Goal: Task Accomplishment & Management: Manage account settings

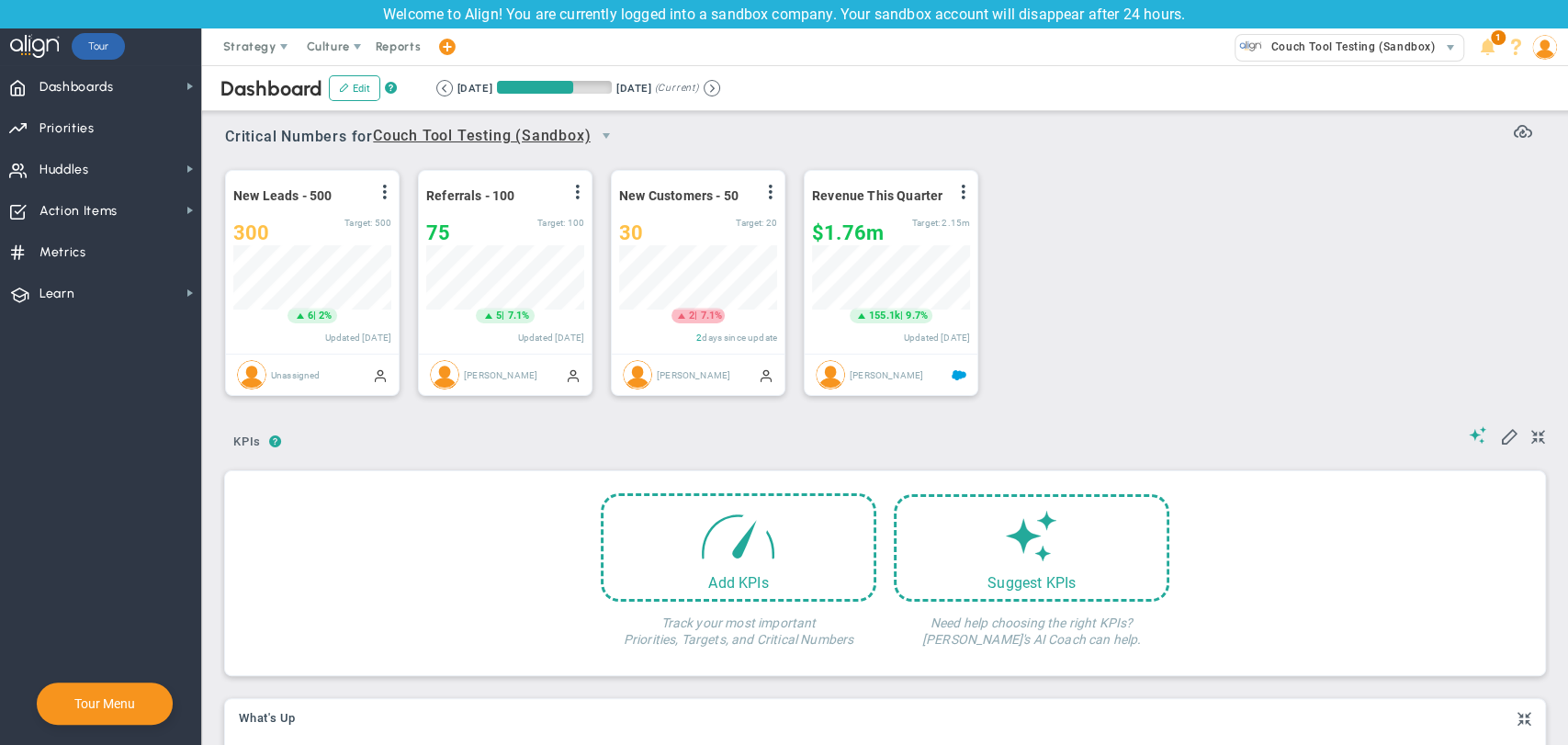
click at [441, 49] on span at bounding box center [446, 47] width 15 height 25
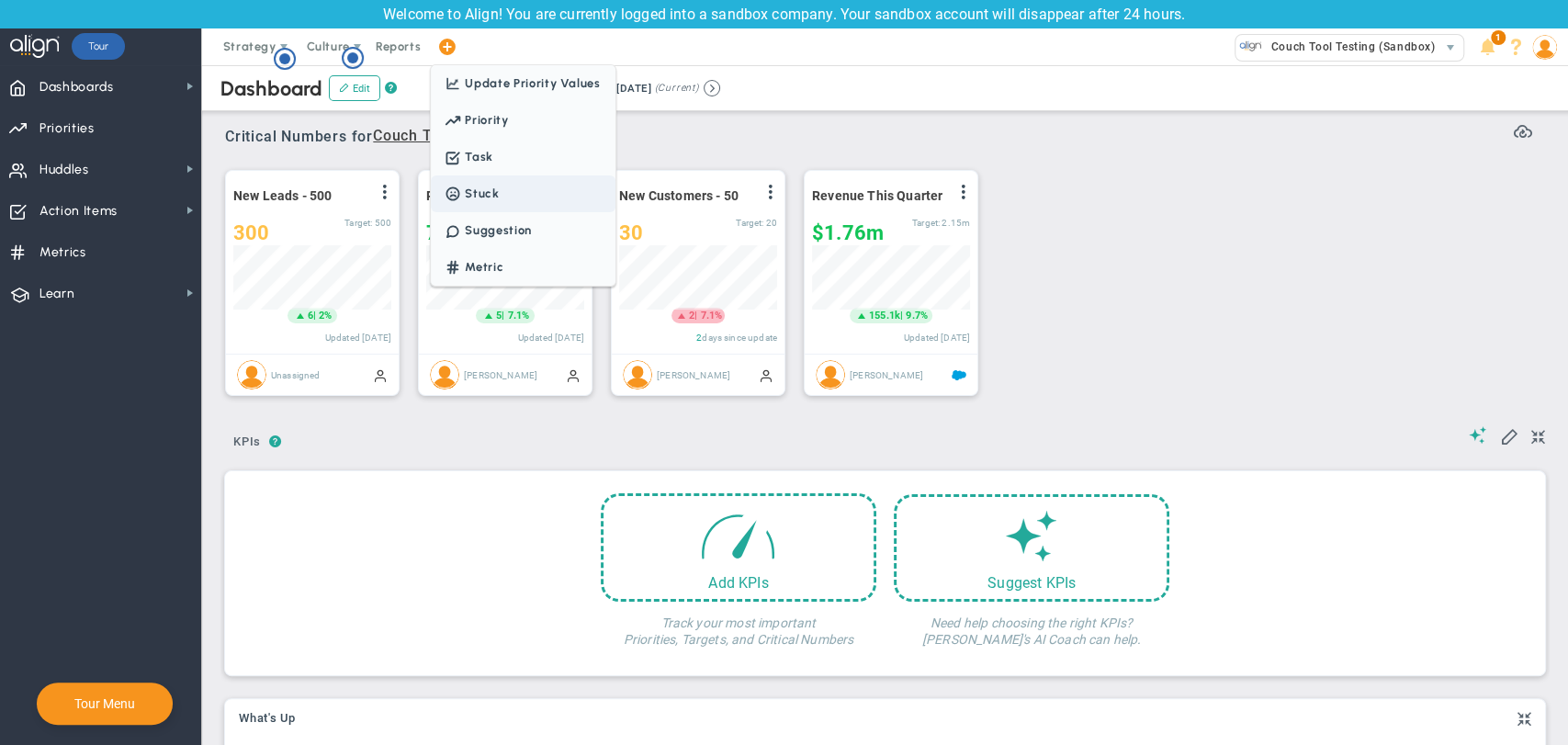
click at [498, 197] on span "Stuck" at bounding box center [523, 194] width 183 height 37
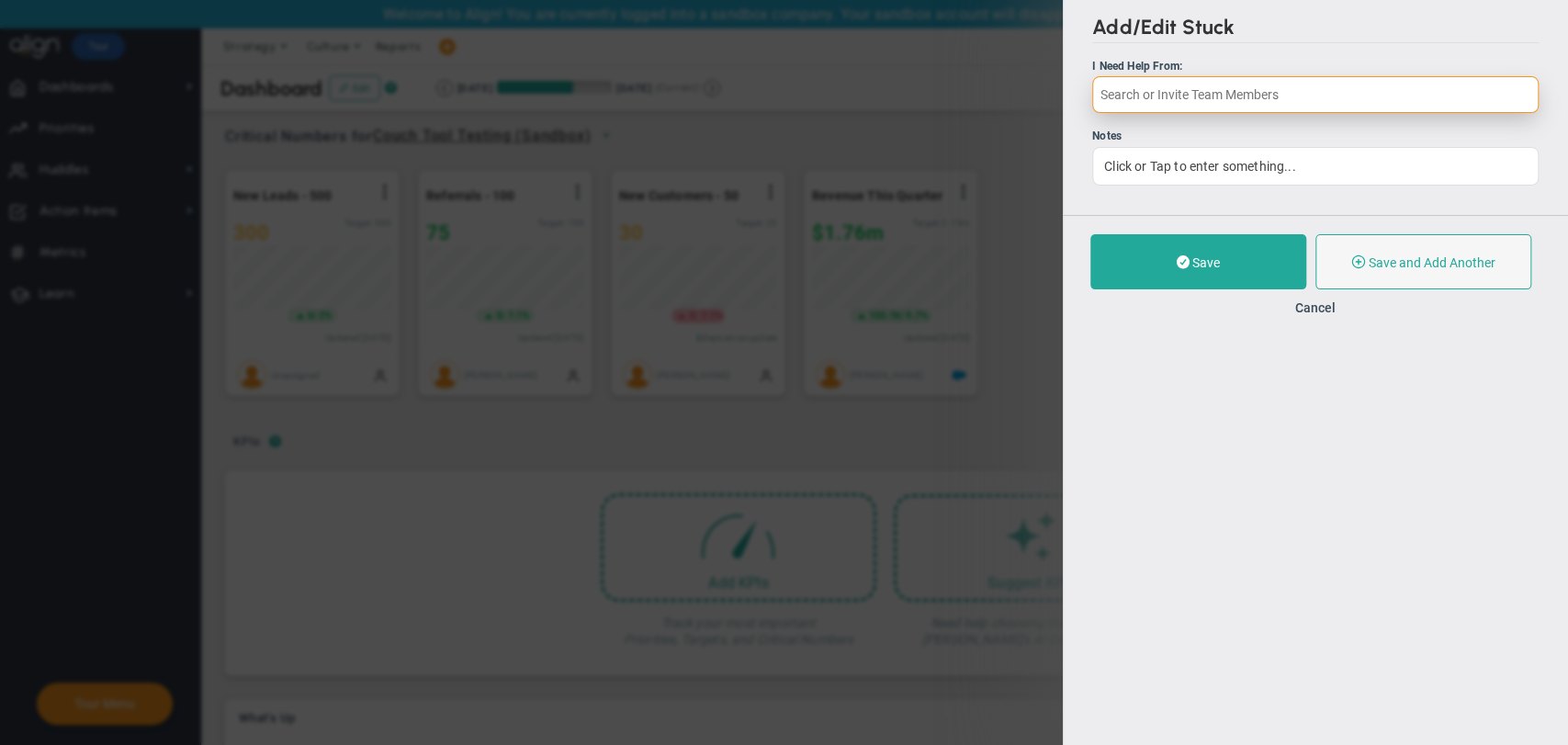
click at [1186, 105] on input "text" at bounding box center [1315, 95] width 446 height 37
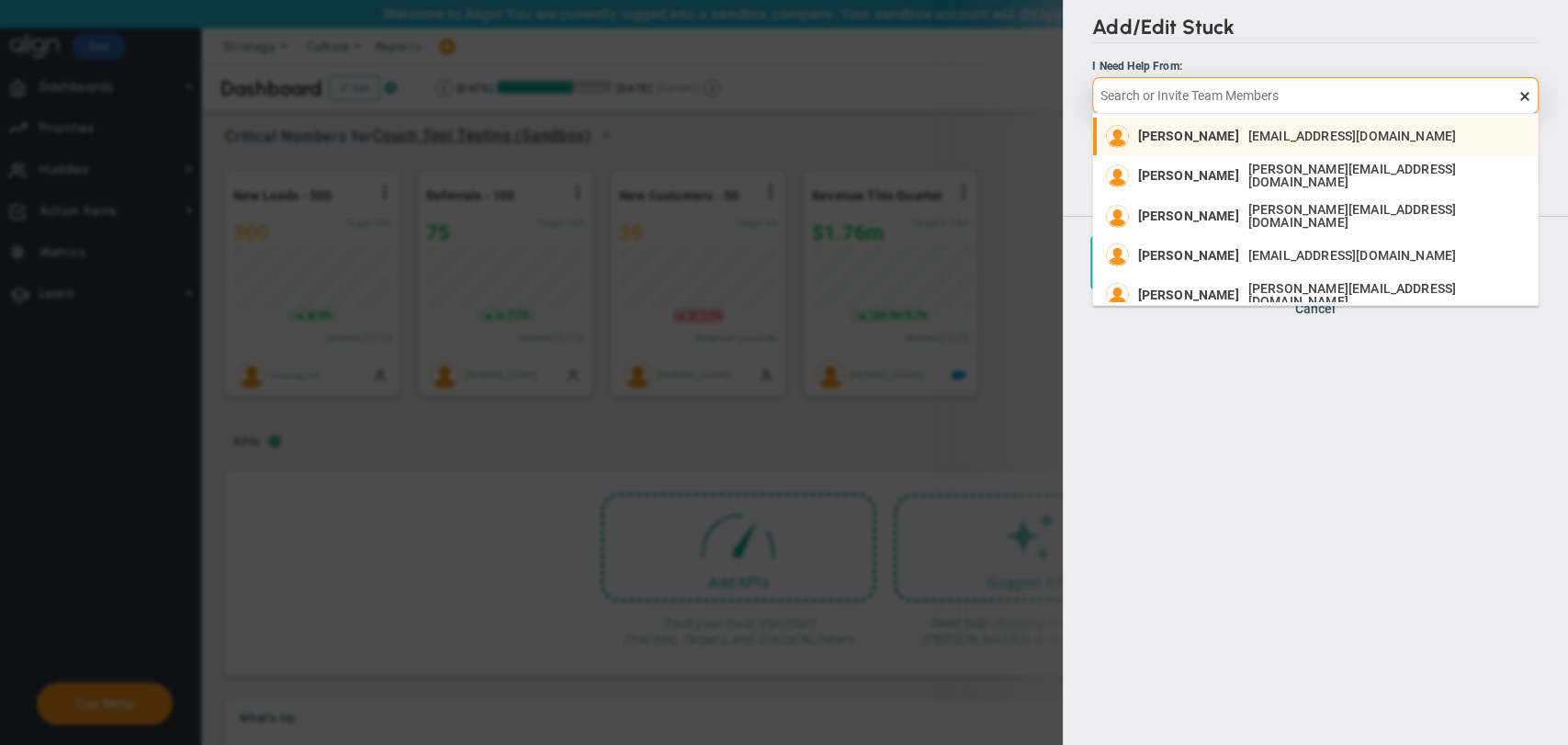
click at [1176, 146] on div "raju raju raju@gmail.com" at bounding box center [1301, 136] width 328 height 23
type input "[PERSON_NAME]"
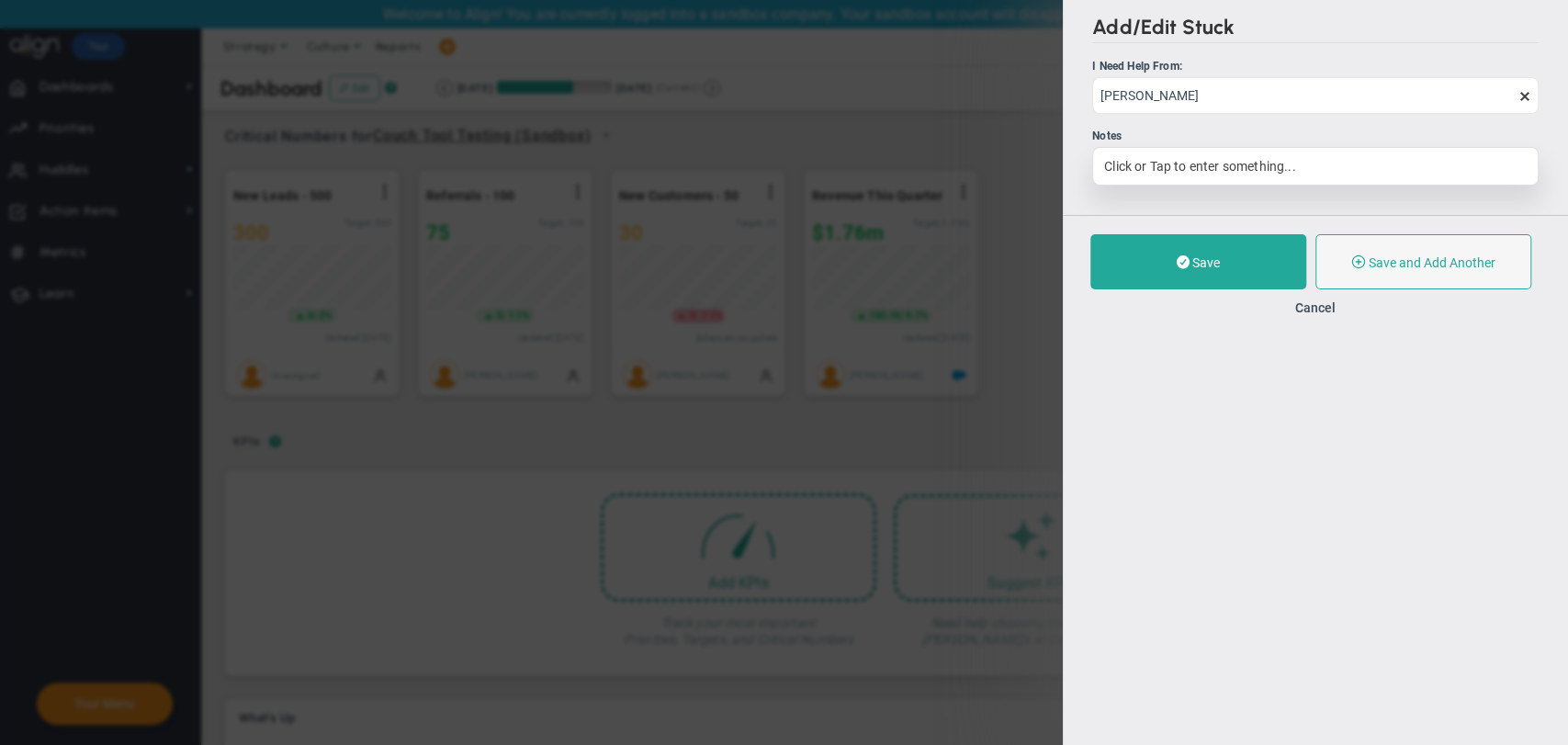
click at [1213, 171] on div "Click or Tap to enter something..." at bounding box center [1315, 165] width 446 height 39
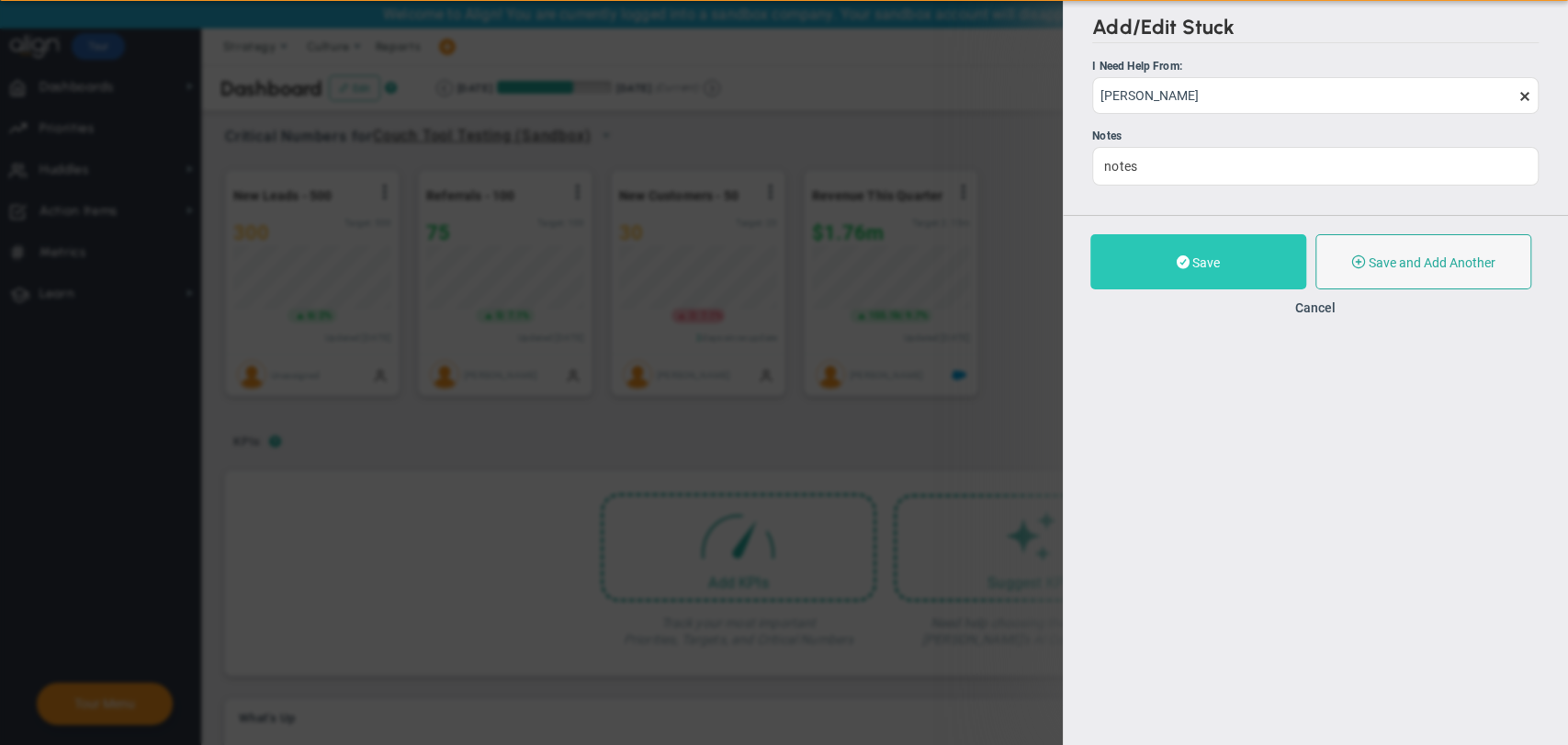
click at [1233, 240] on button "Save" at bounding box center [1198, 262] width 216 height 55
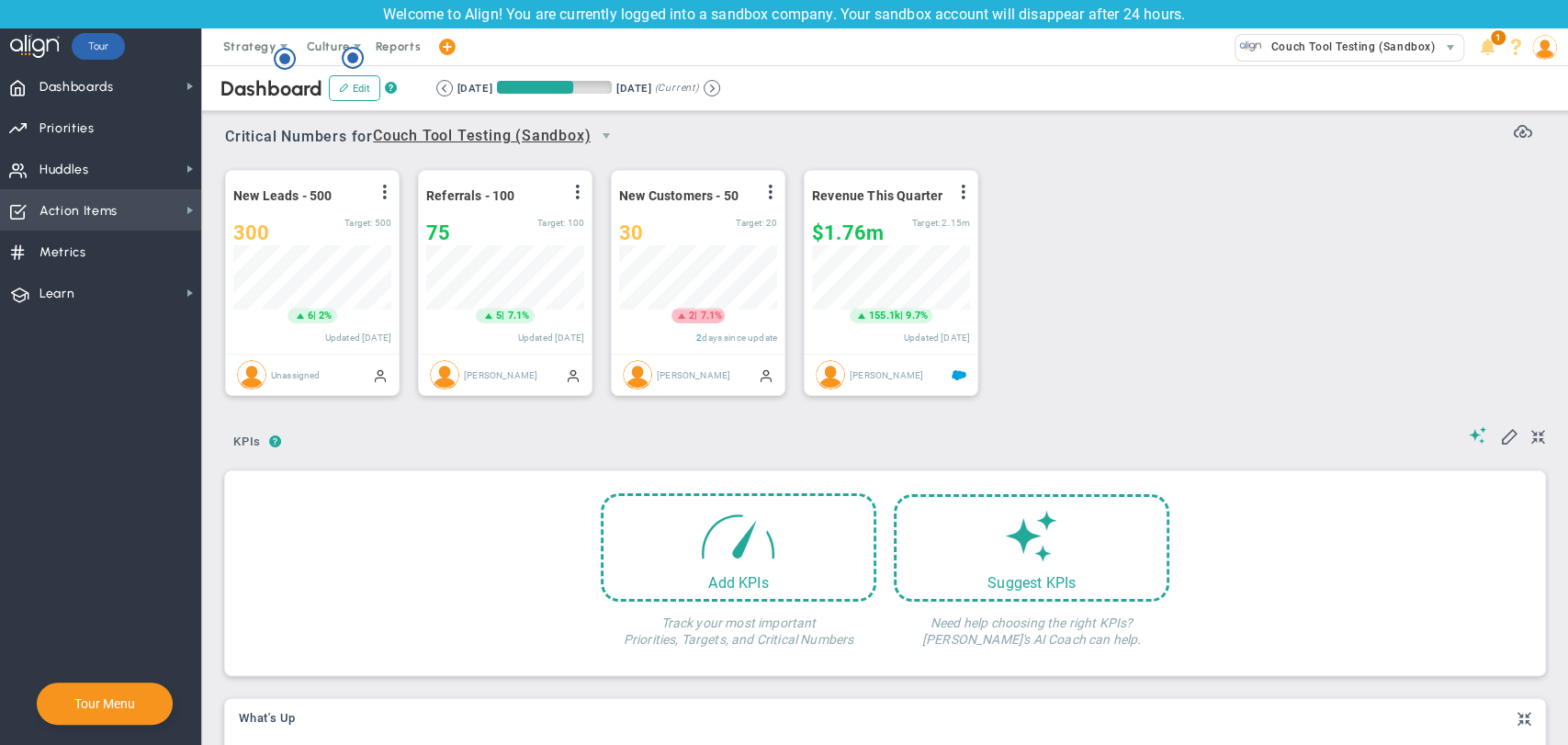
click at [96, 213] on span "Action Items" at bounding box center [78, 211] width 78 height 39
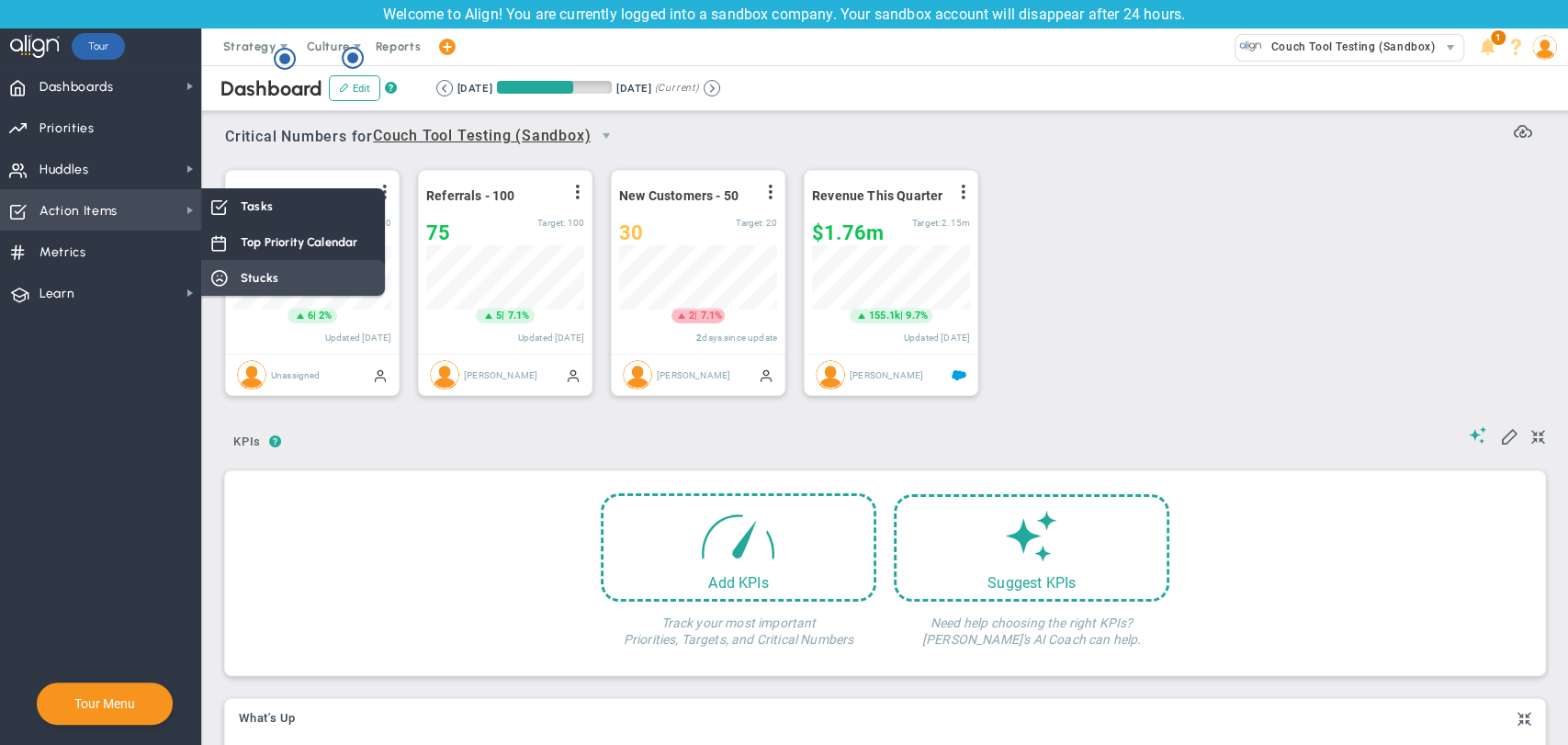
click at [259, 274] on span "Stucks" at bounding box center [259, 278] width 38 height 17
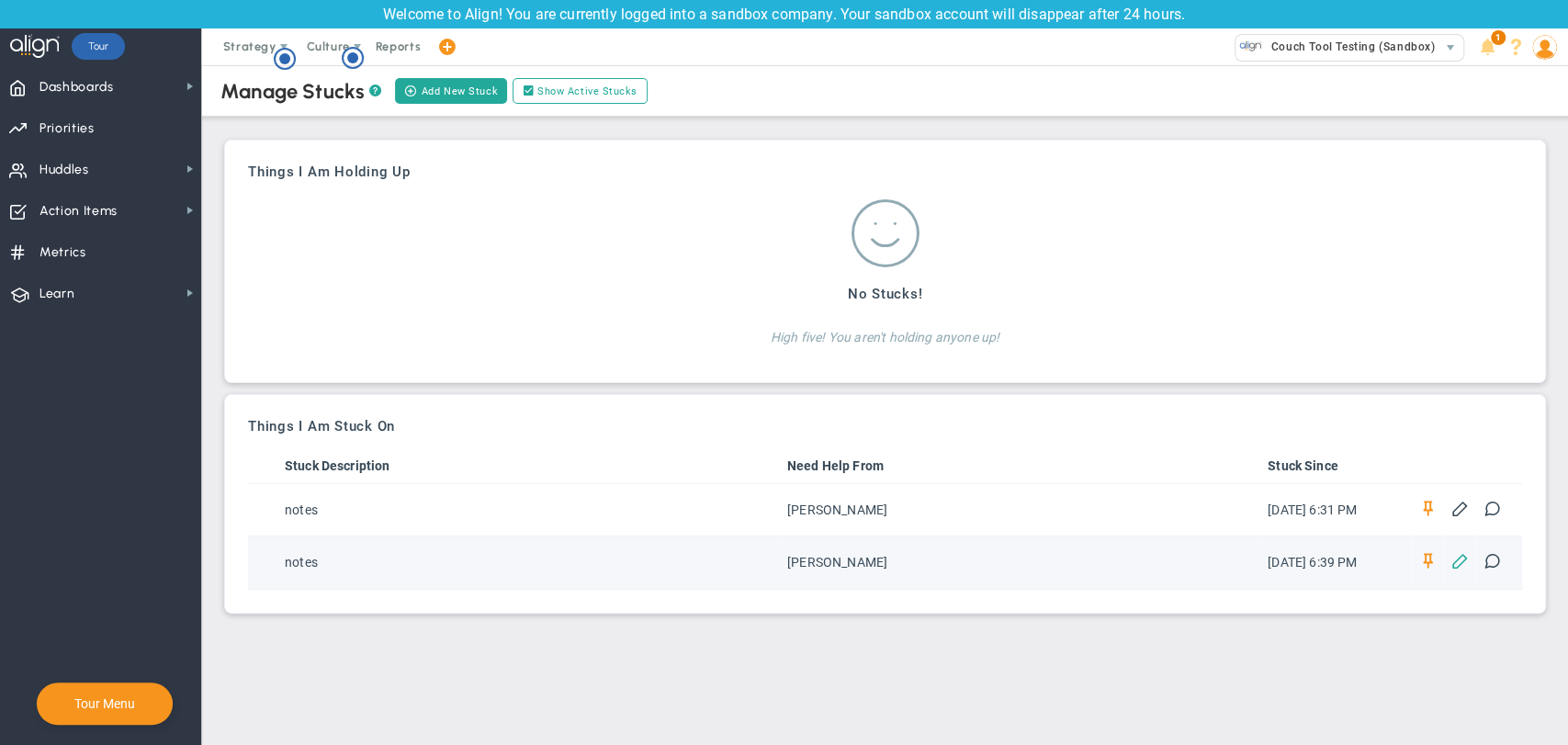
click at [1456, 558] on span at bounding box center [1460, 560] width 17 height 17
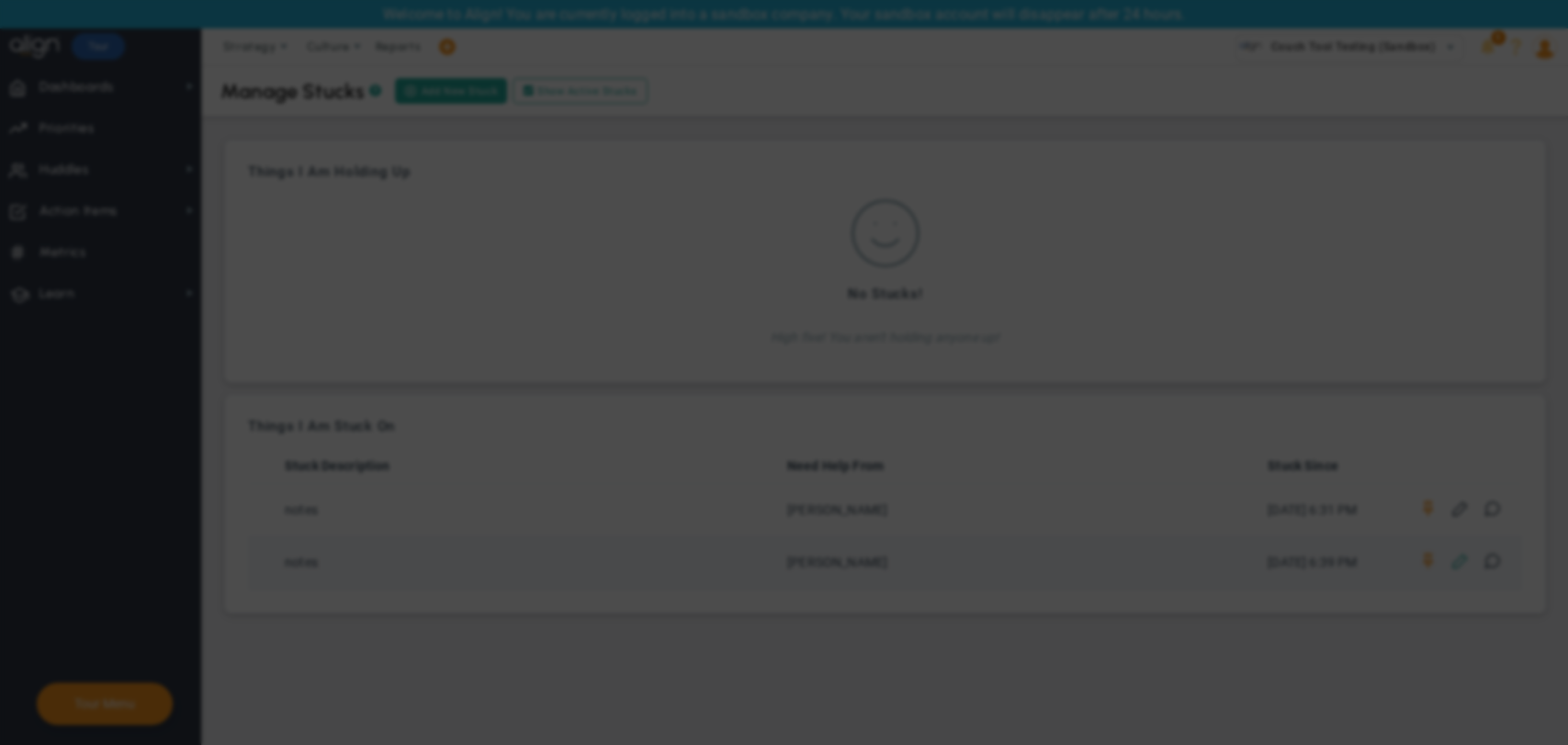
type input "[PERSON_NAME]"
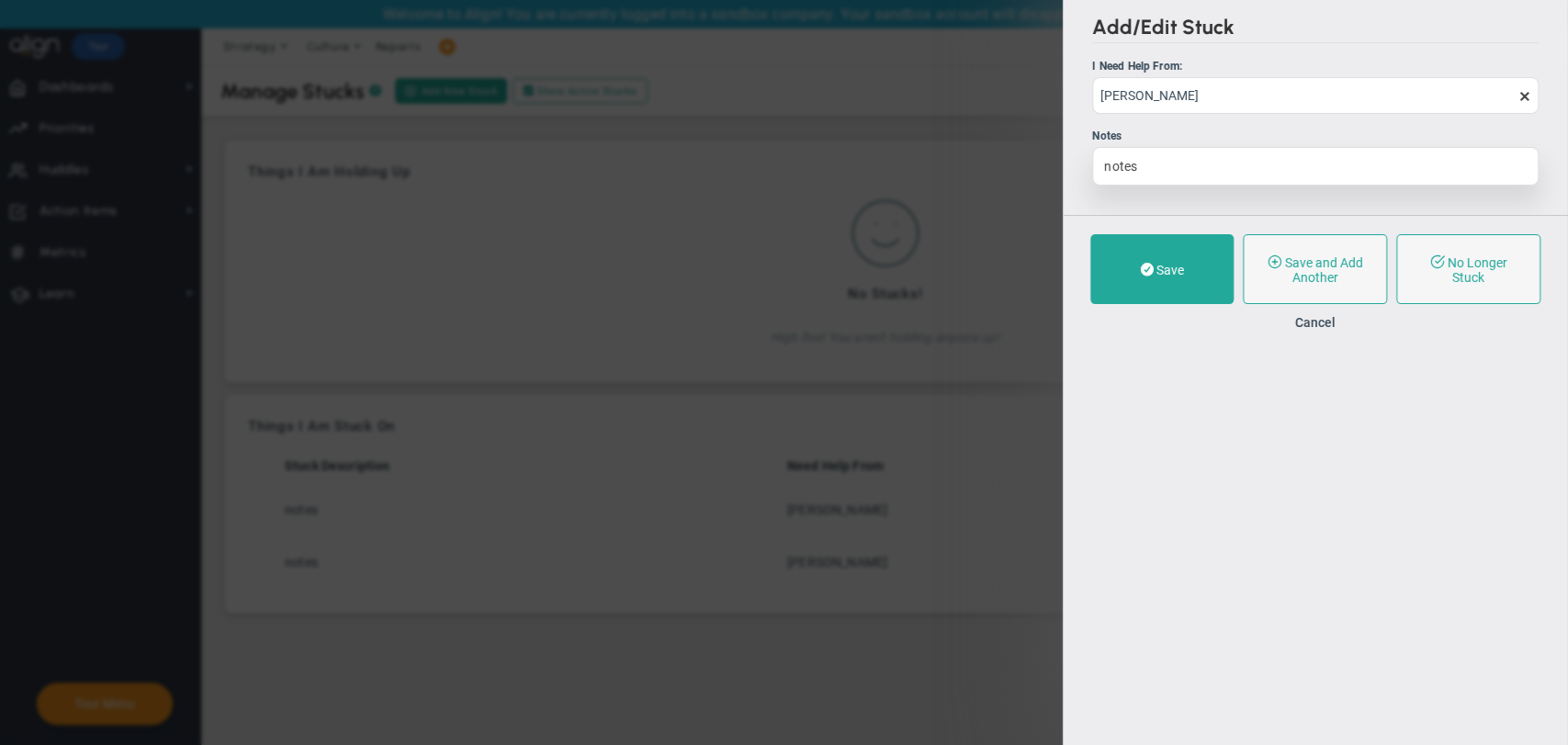
click at [1279, 168] on div "notes" at bounding box center [1315, 165] width 446 height 39
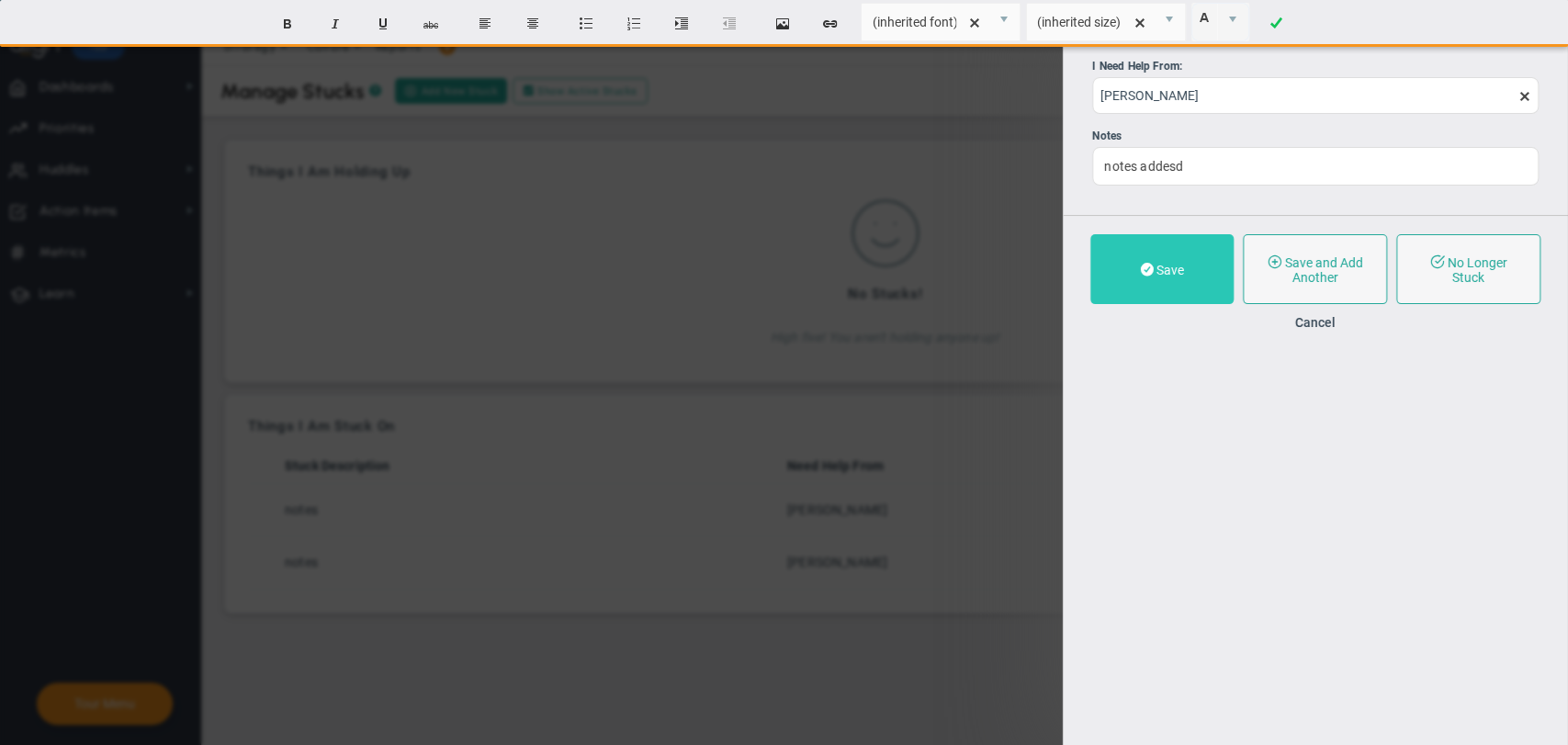
click at [1188, 265] on button "Save" at bounding box center [1162, 269] width 144 height 70
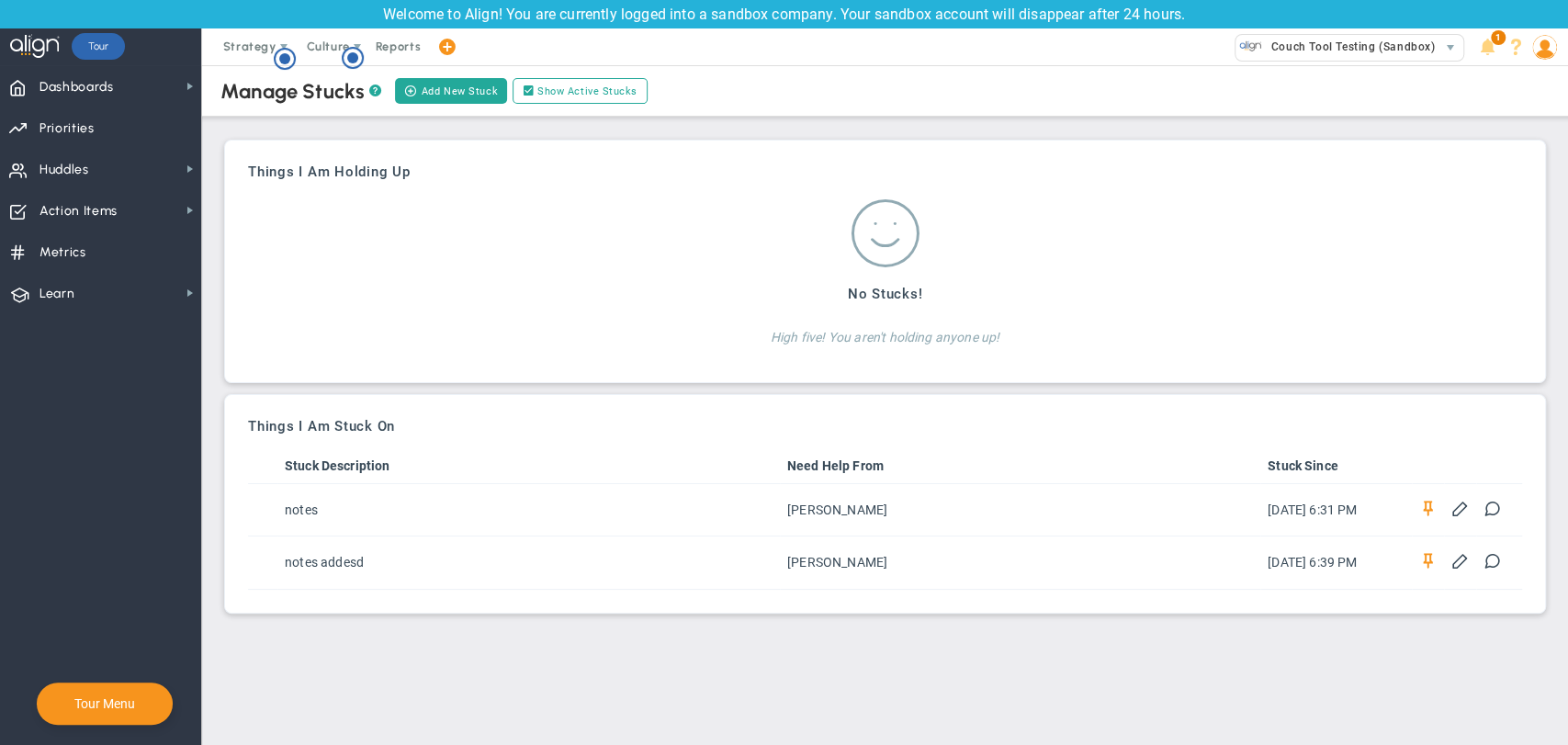
click at [442, 47] on span at bounding box center [446, 47] width 15 height 25
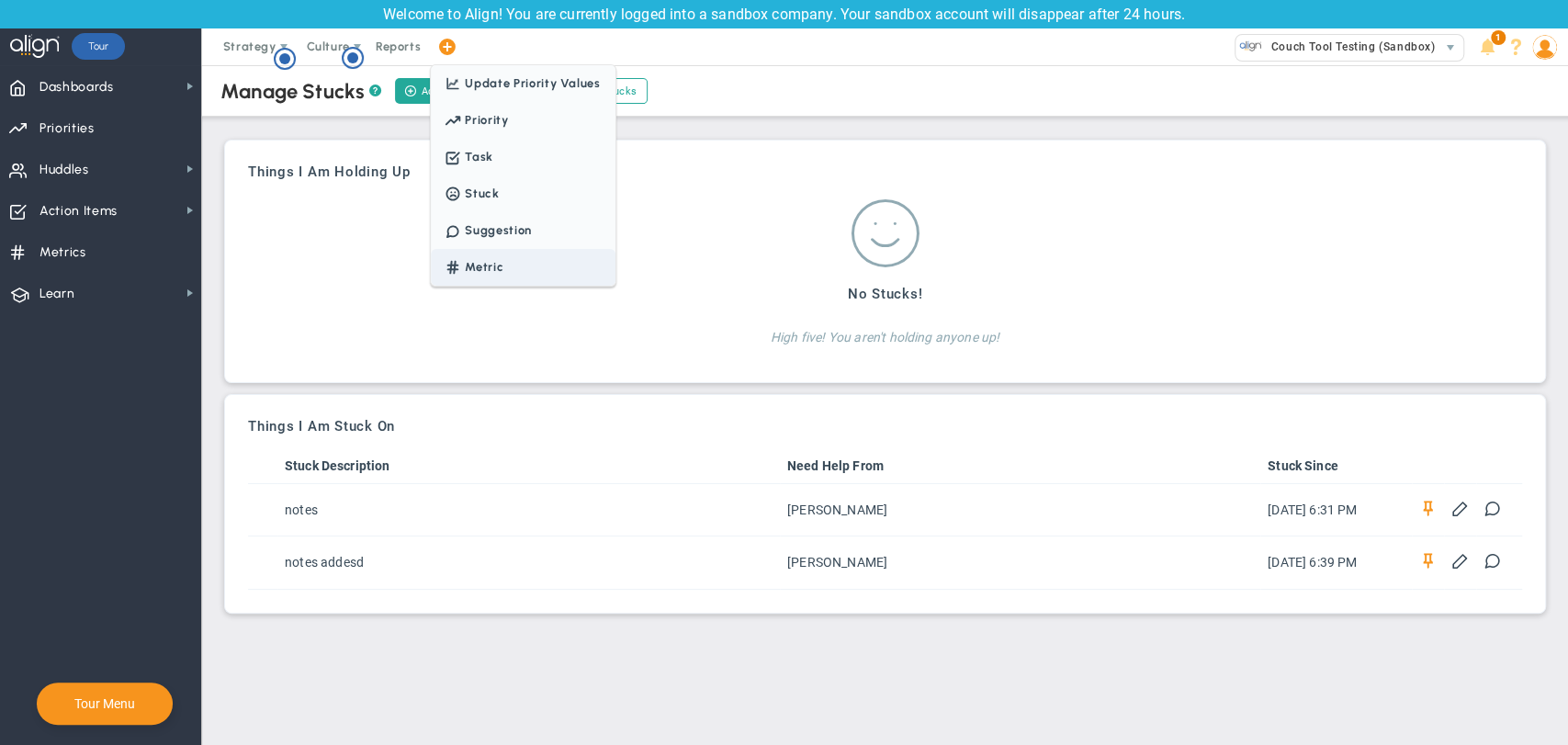
click at [478, 278] on span "Metric" at bounding box center [523, 267] width 183 height 37
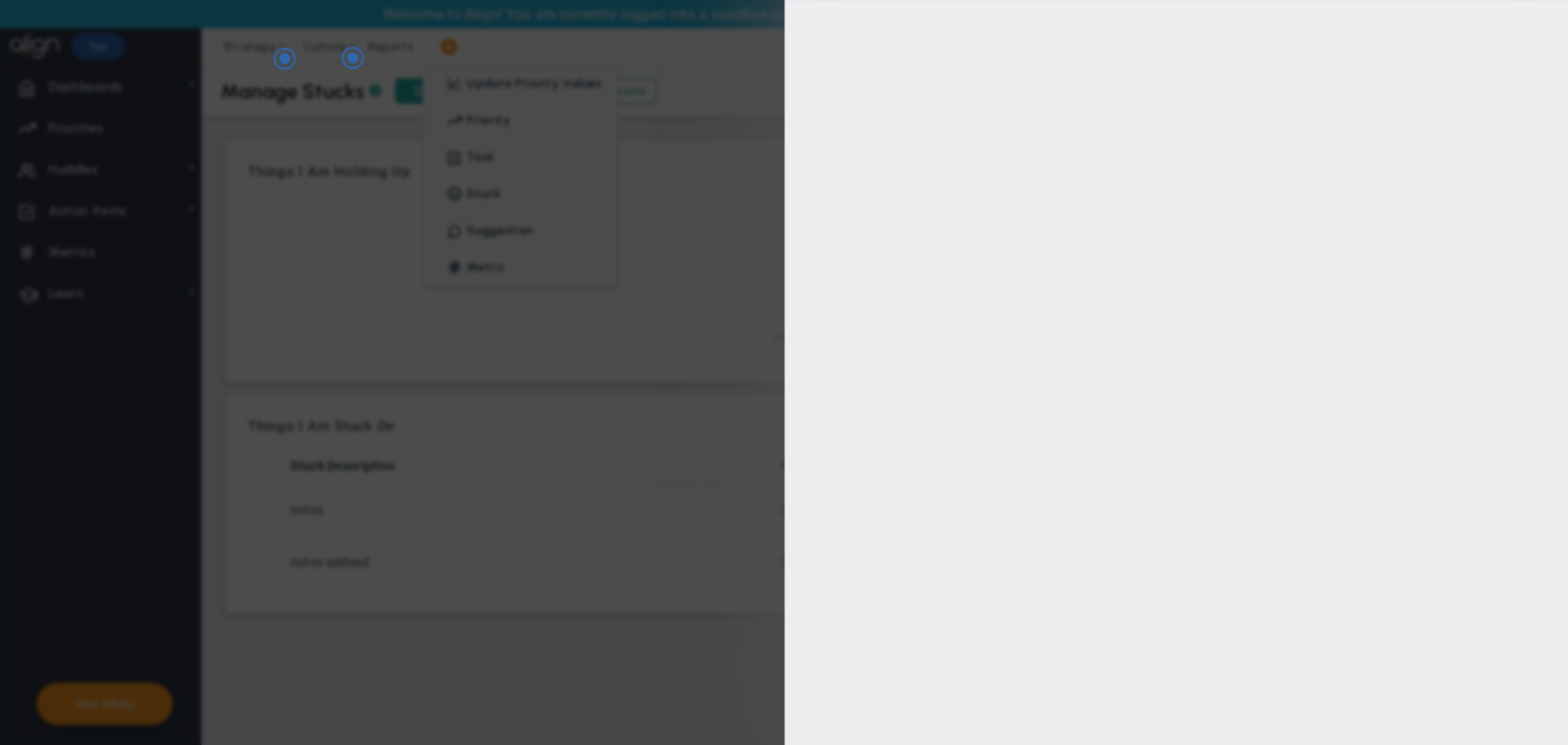
type input "[PERSON_NAME]"
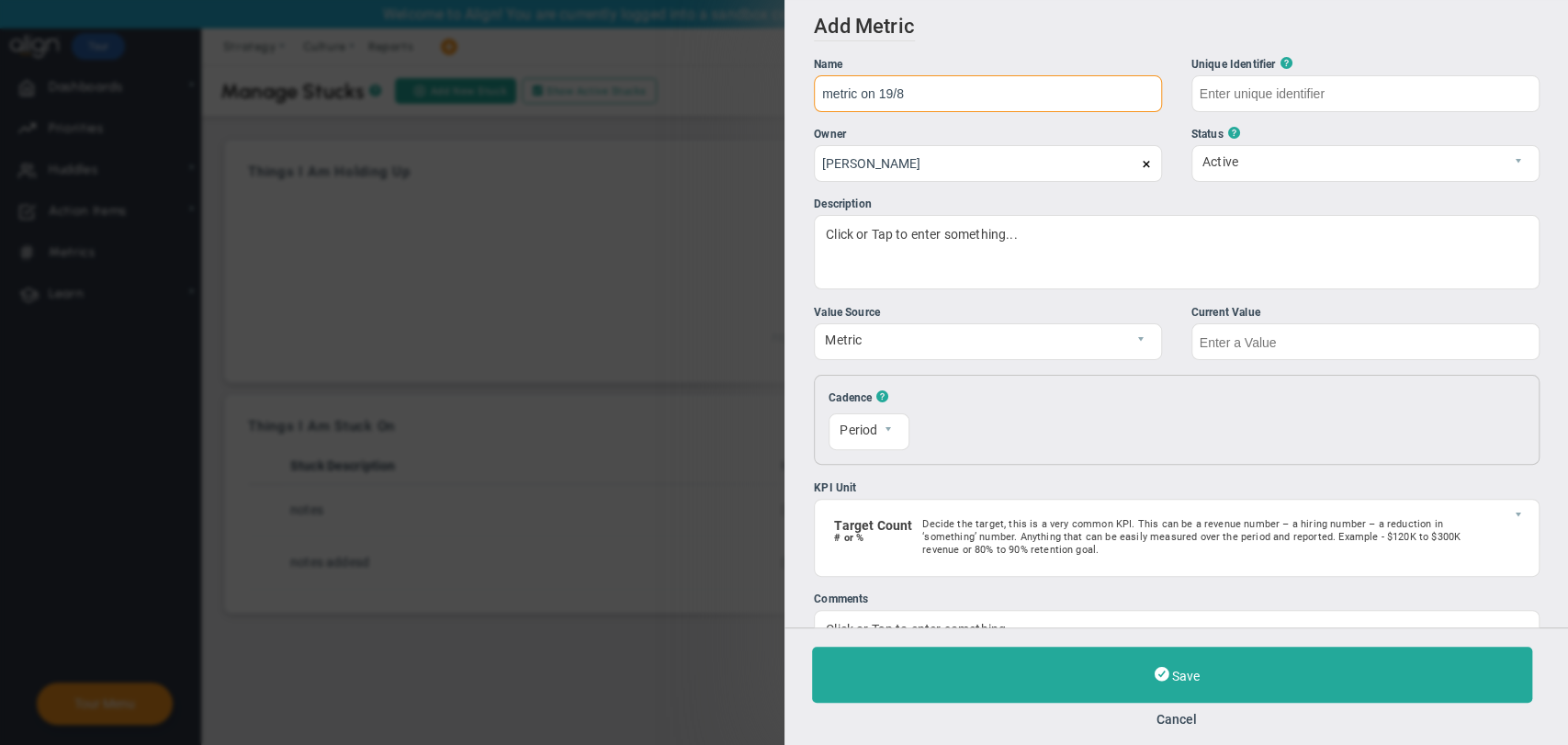
type input "metric on 19/8"
click at [1357, 106] on input "text" at bounding box center [1365, 94] width 348 height 37
type input "metric-on-19/8"
click at [1303, 335] on input "text" at bounding box center [1365, 341] width 348 height 37
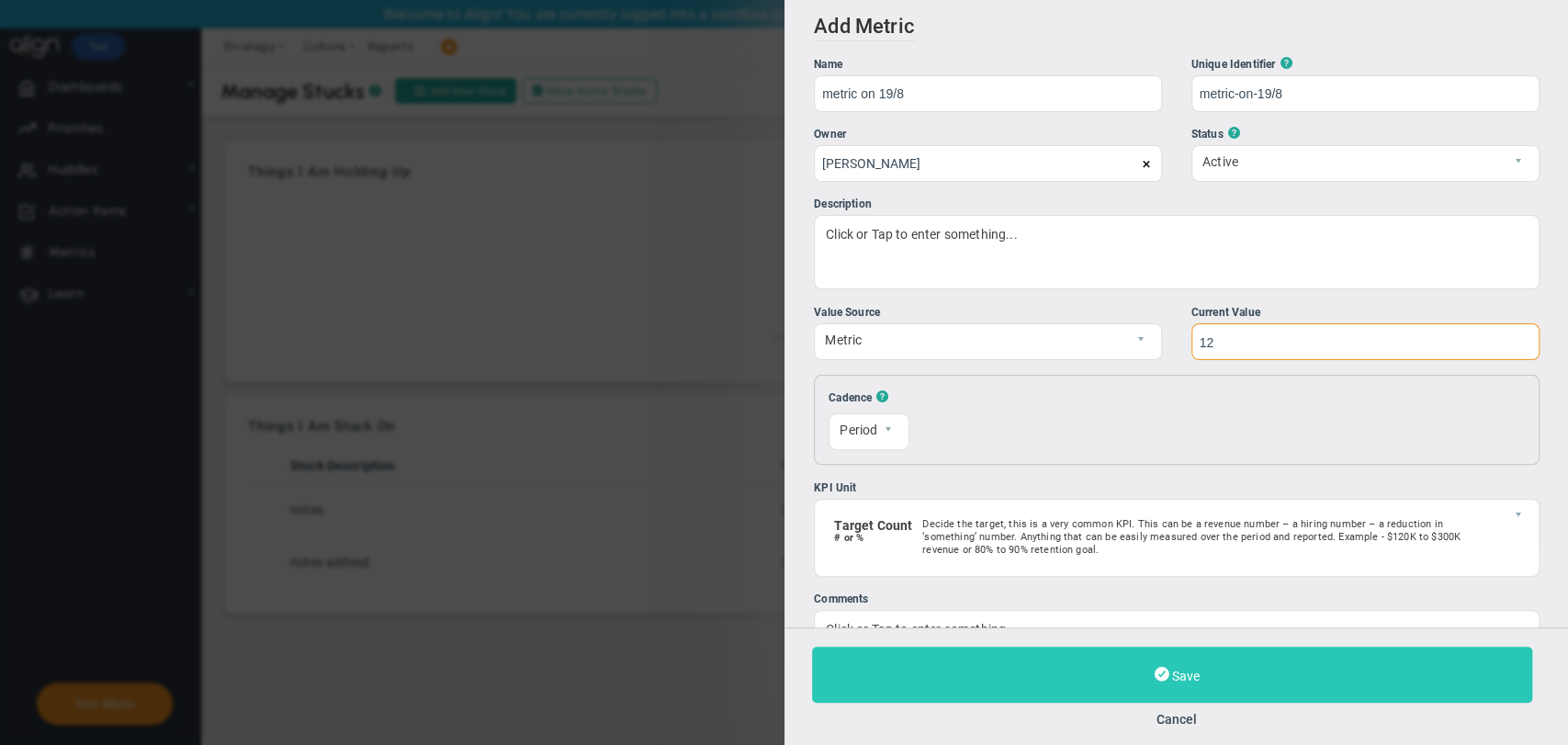
type input "12"
click at [1089, 666] on button "Save" at bounding box center [1173, 674] width 721 height 56
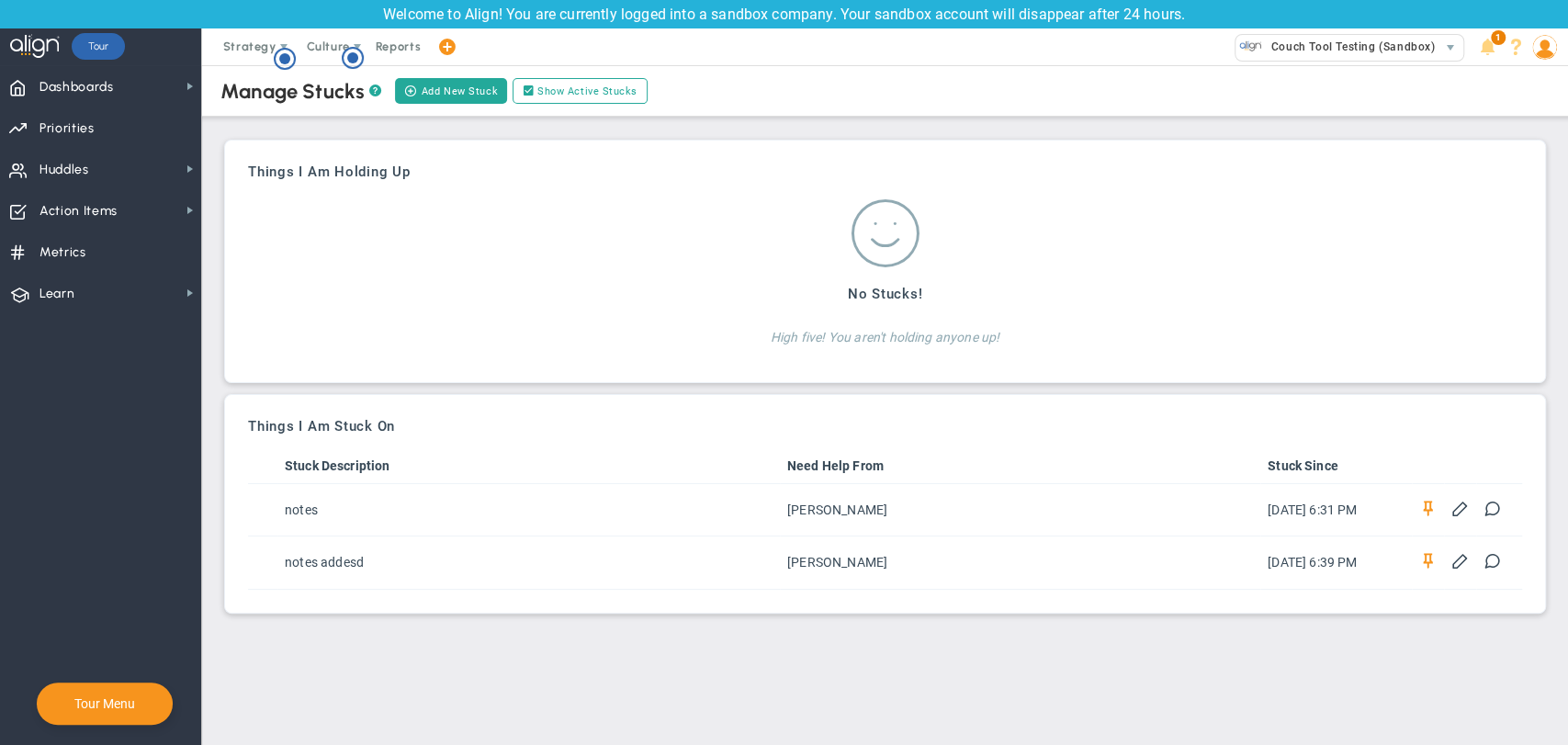
click at [456, 53] on span at bounding box center [446, 46] width 33 height 37
click at [82, 262] on span "Metrics" at bounding box center [63, 252] width 47 height 39
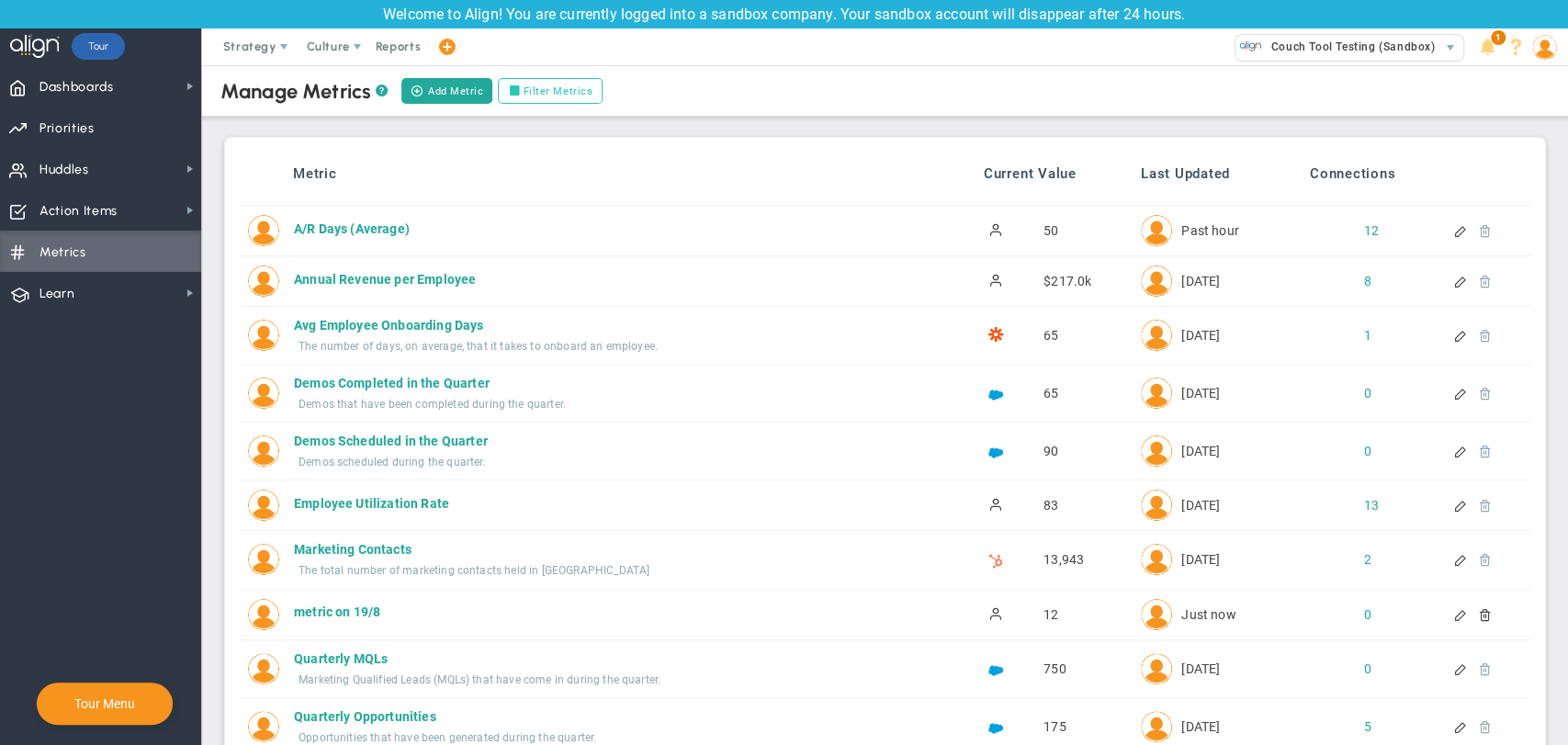
click at [574, 99] on label "Filter Metrics" at bounding box center [549, 91] width 105 height 26
click at [525, 98] on input "Filter Metrics" at bounding box center [518, 92] width 13 height 13
checkbox input "true"
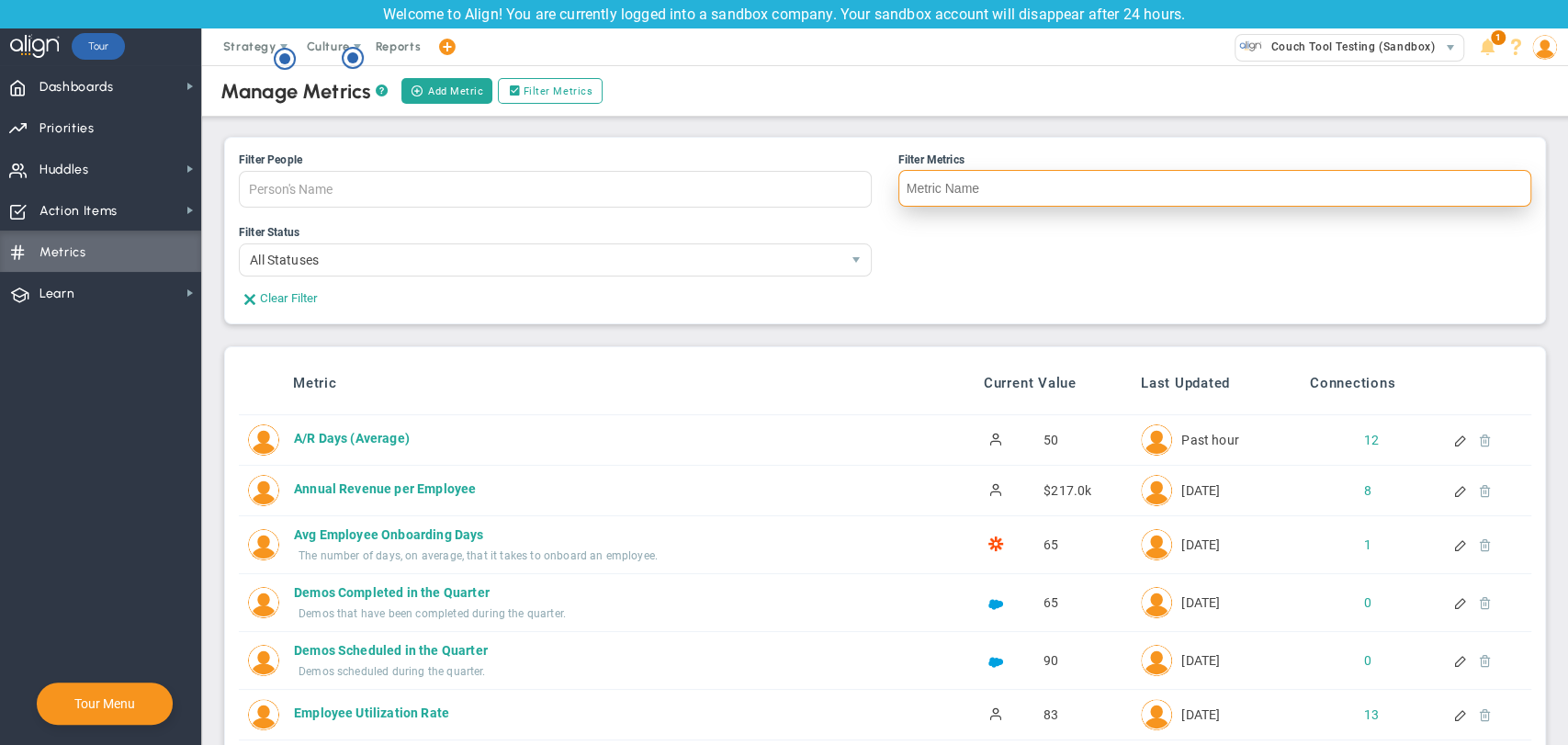
click at [941, 176] on input "Filter Metrics" at bounding box center [1214, 188] width 633 height 37
type input "19/8"
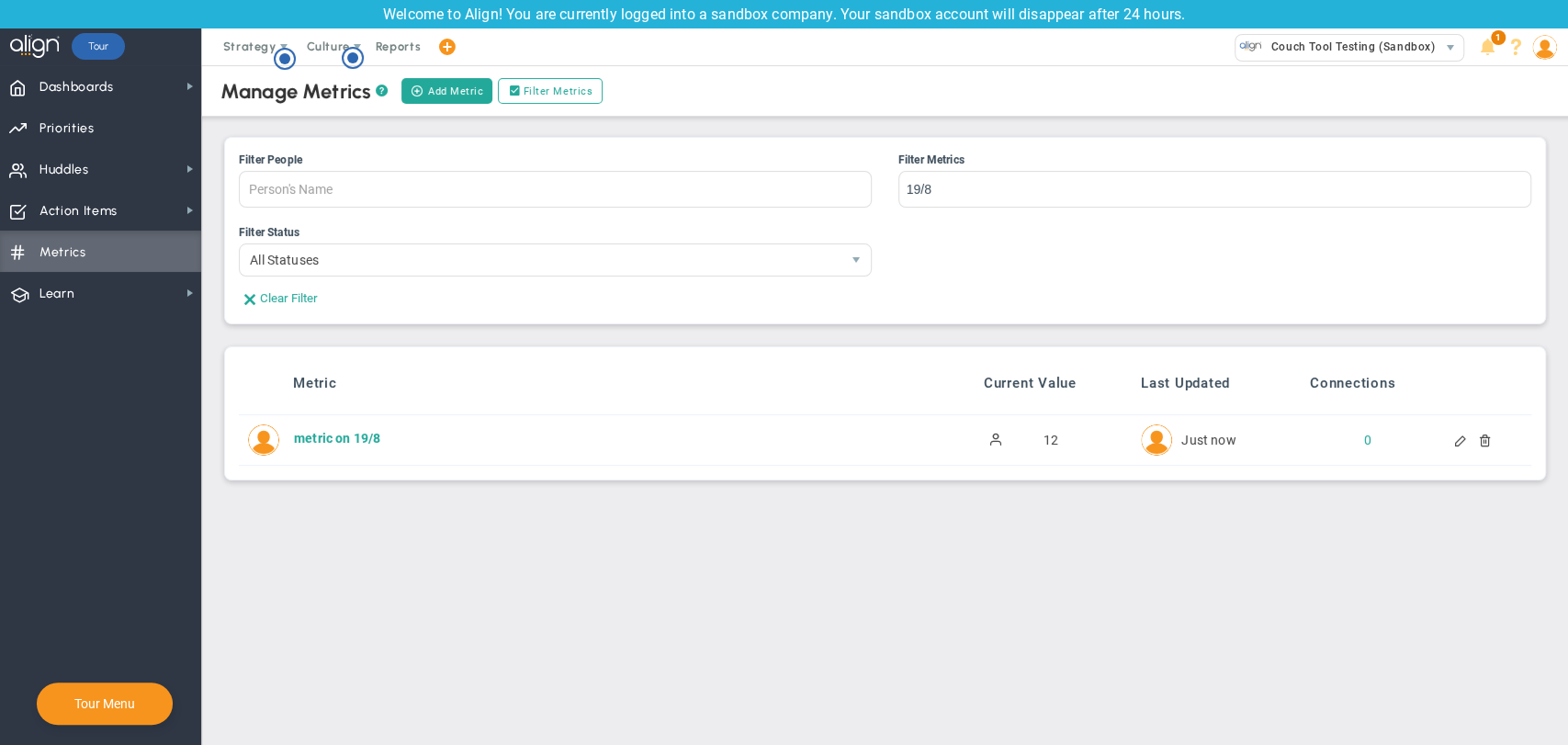
click at [1463, 443] on div at bounding box center [1462, 440] width 16 height 13
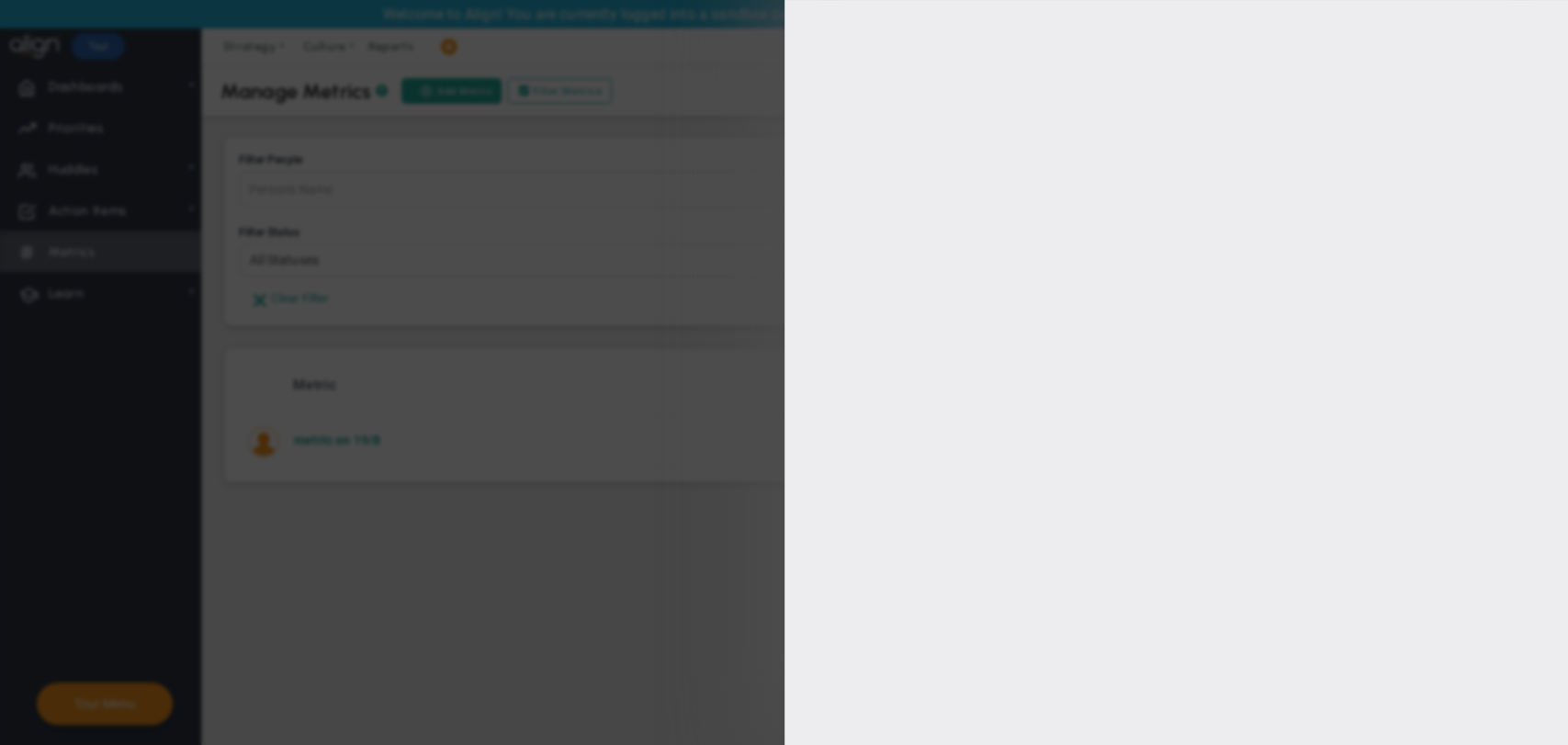
type input "metric on 19/8"
type input "metric-on-19/8"
type input "[PERSON_NAME]"
type input "12"
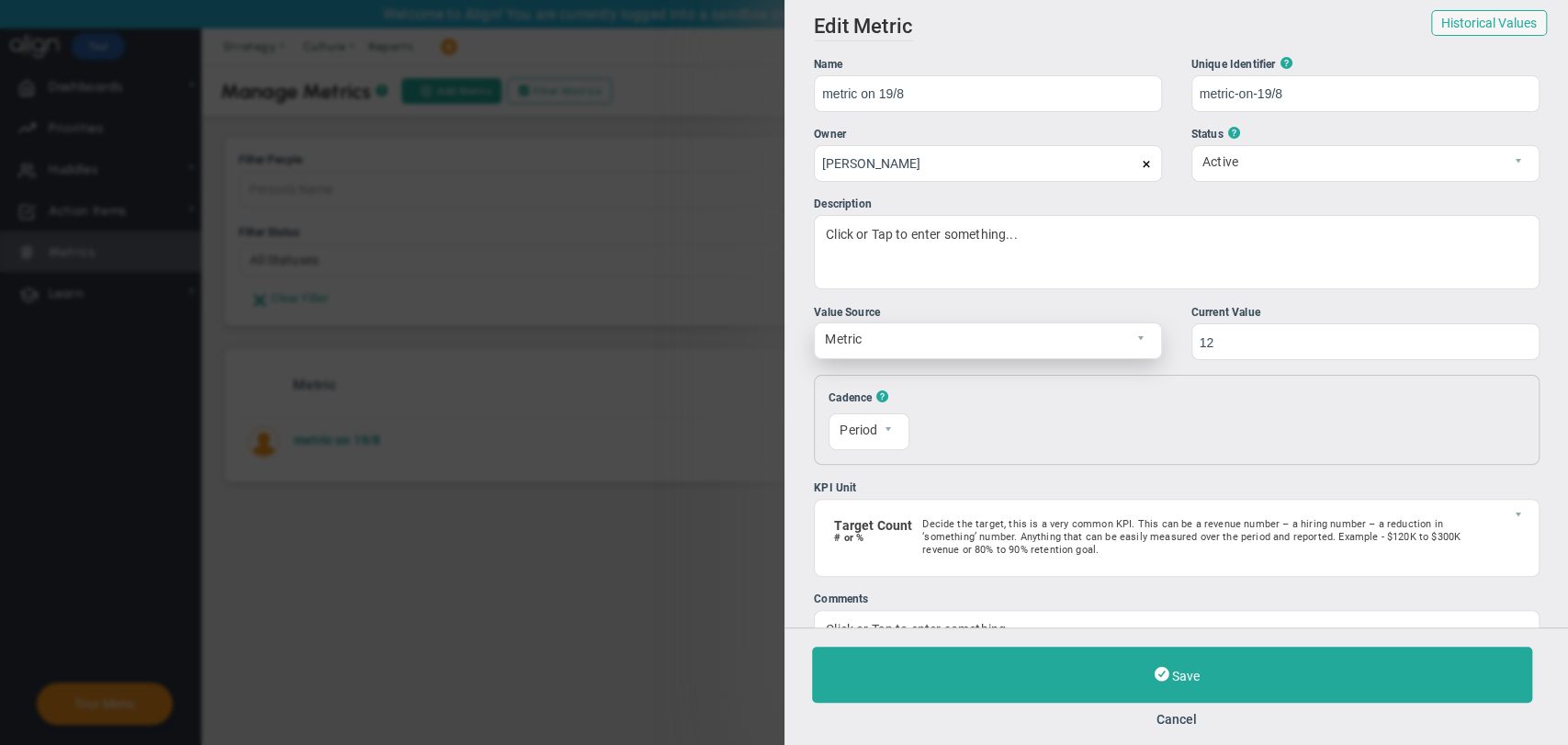
click at [1043, 340] on span "Metric" at bounding box center [972, 338] width 315 height 31
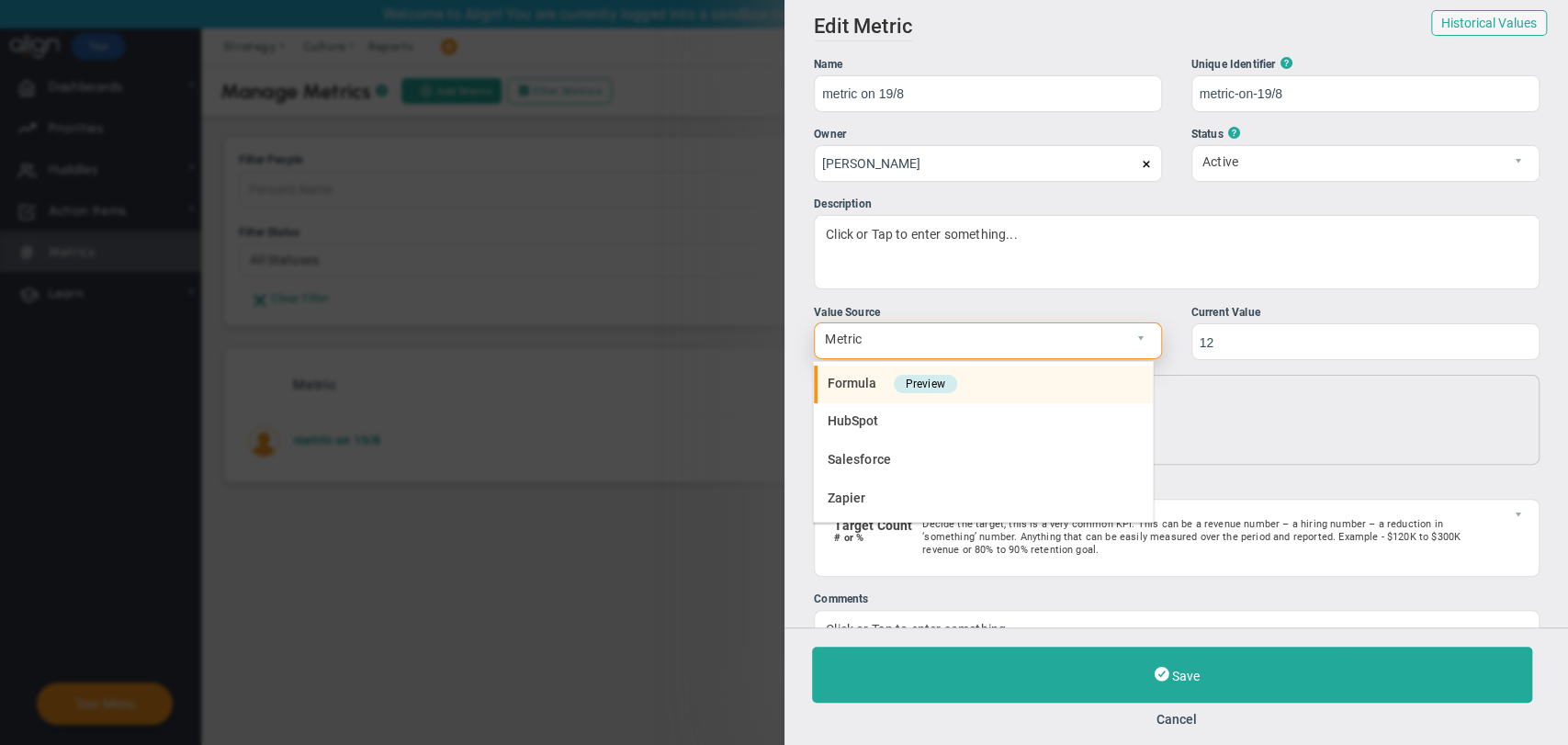
click at [1006, 395] on li "Formula Preview" at bounding box center [984, 385] width 339 height 39
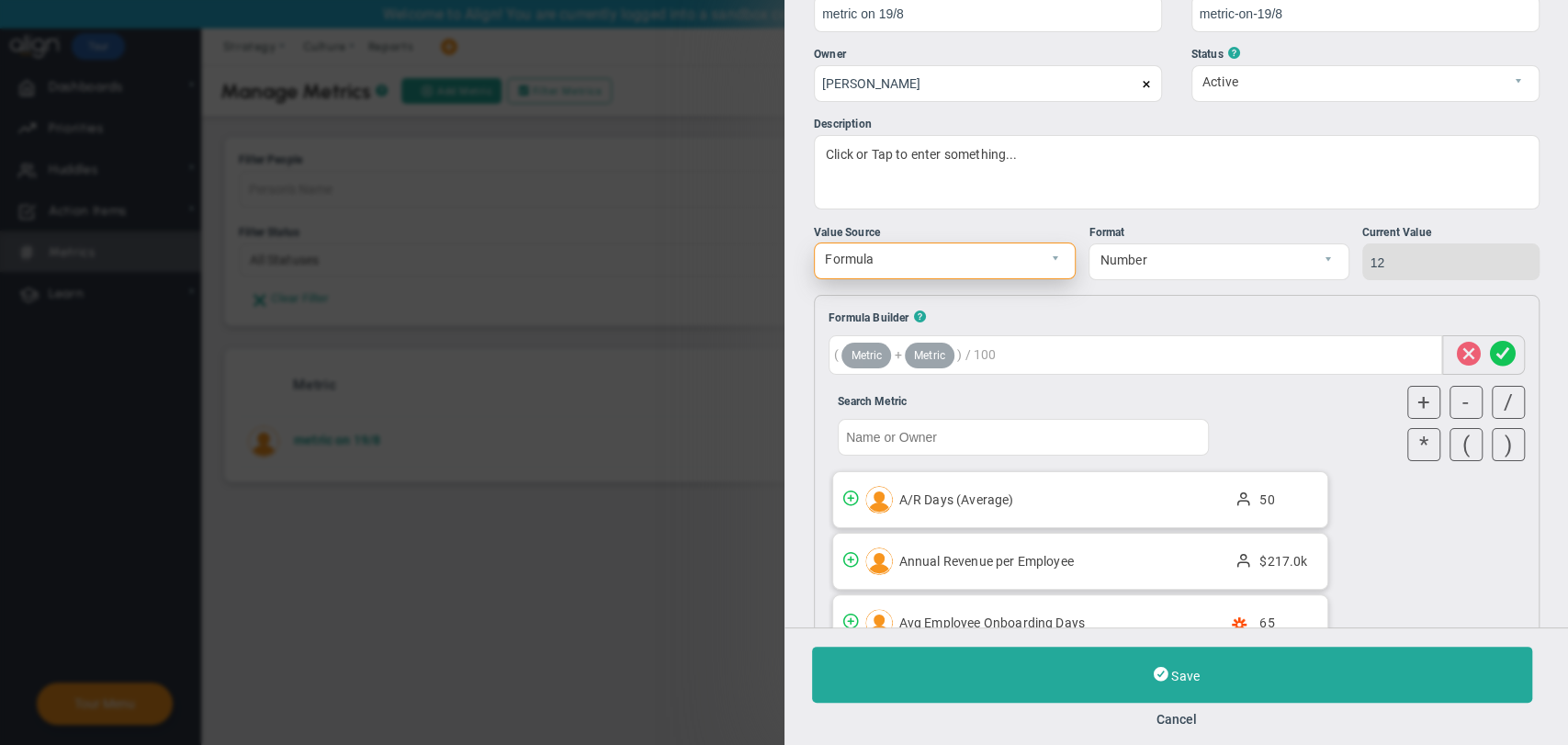
scroll to position [102, 0]
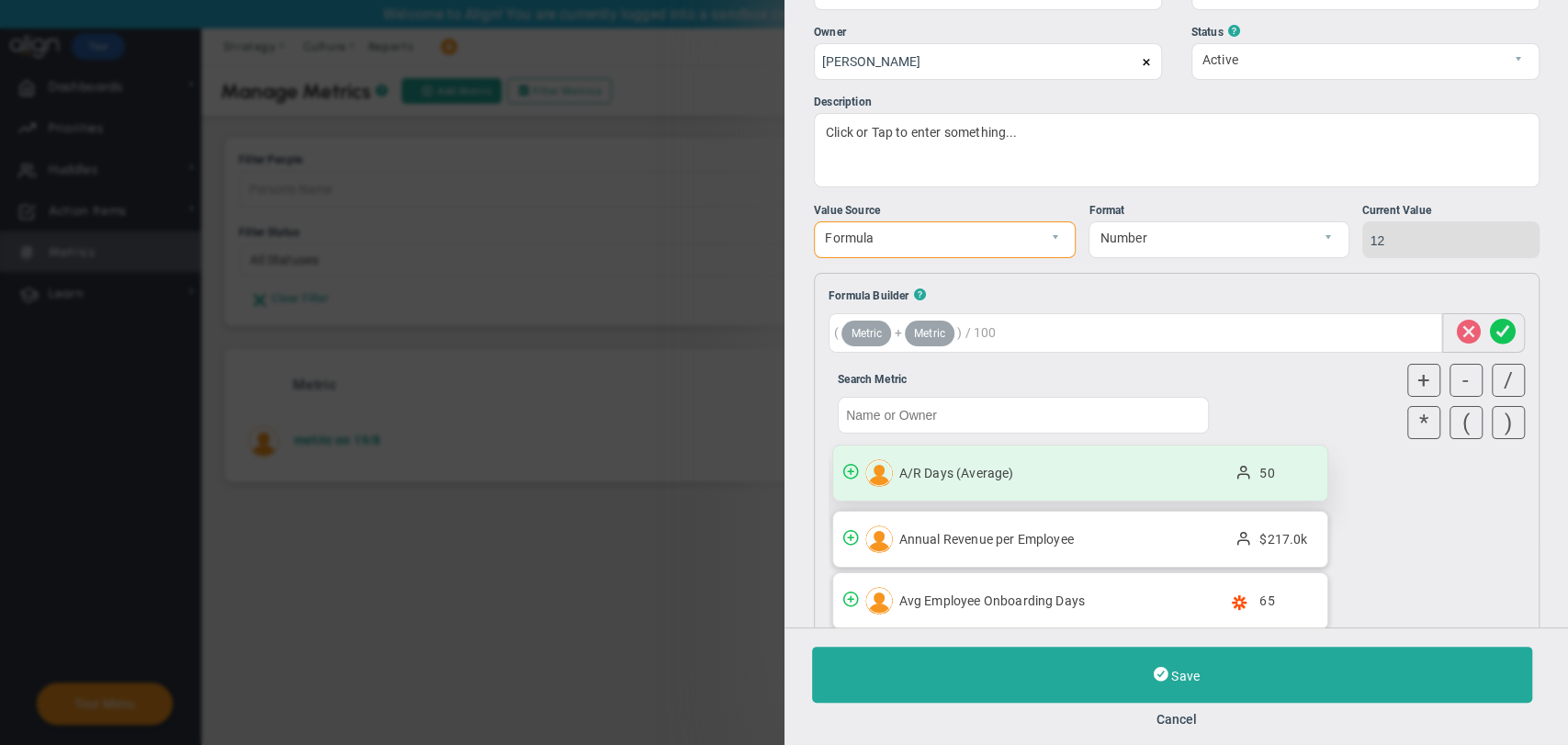
click at [1132, 489] on div "A/R Days (Average) 50" at bounding box center [1080, 473] width 495 height 55
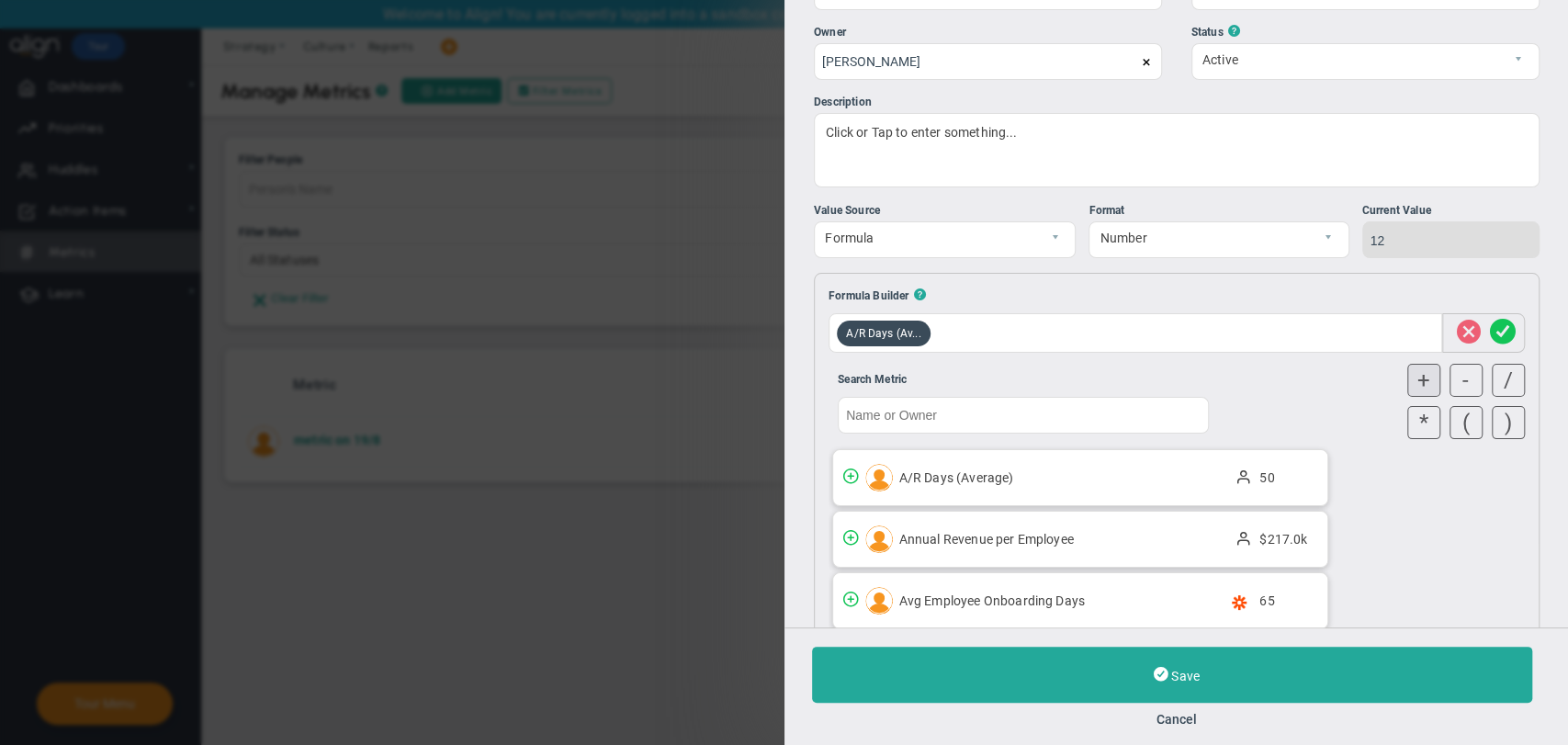
click at [1406, 376] on div "+" at bounding box center [1422, 380] width 33 height 33
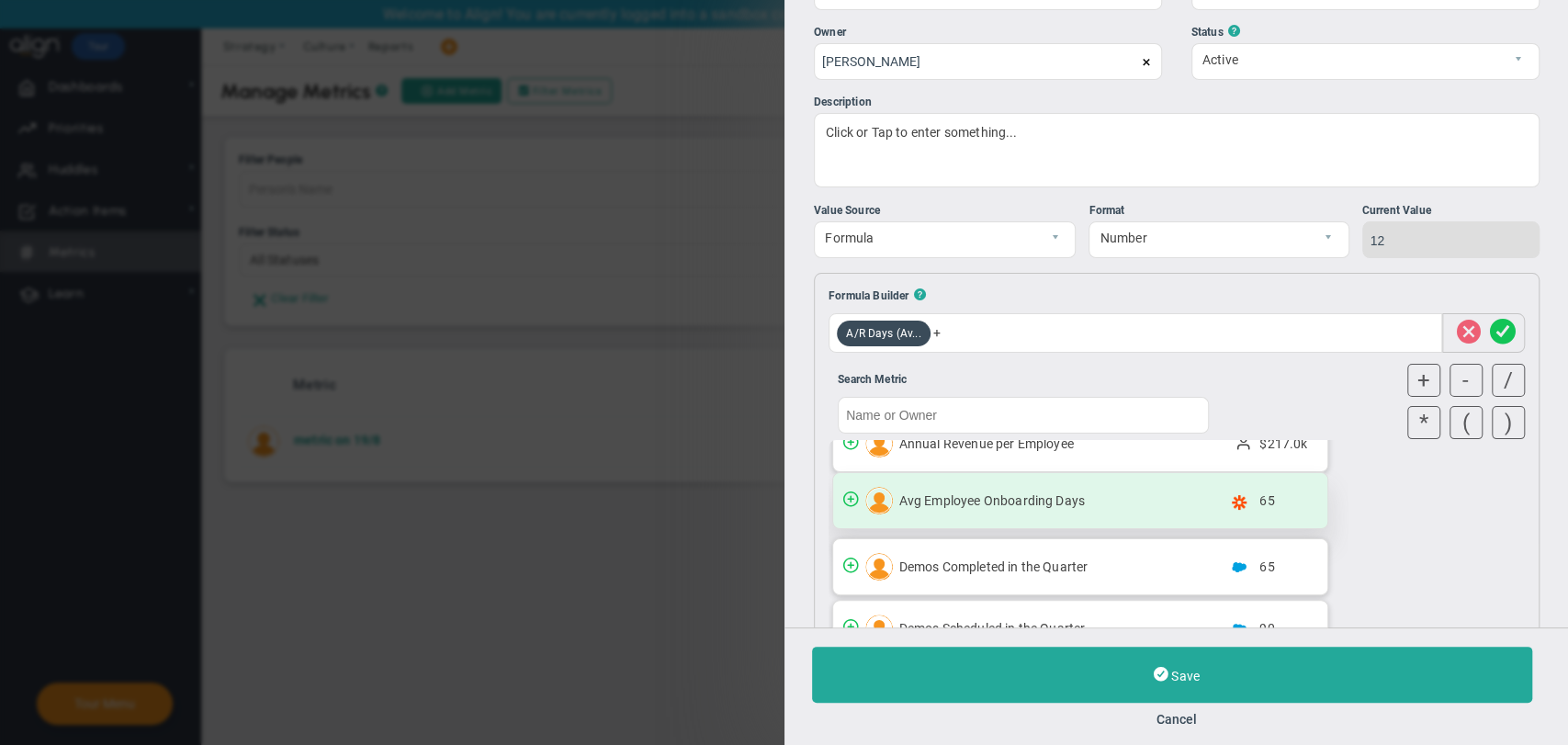
scroll to position [204, 0]
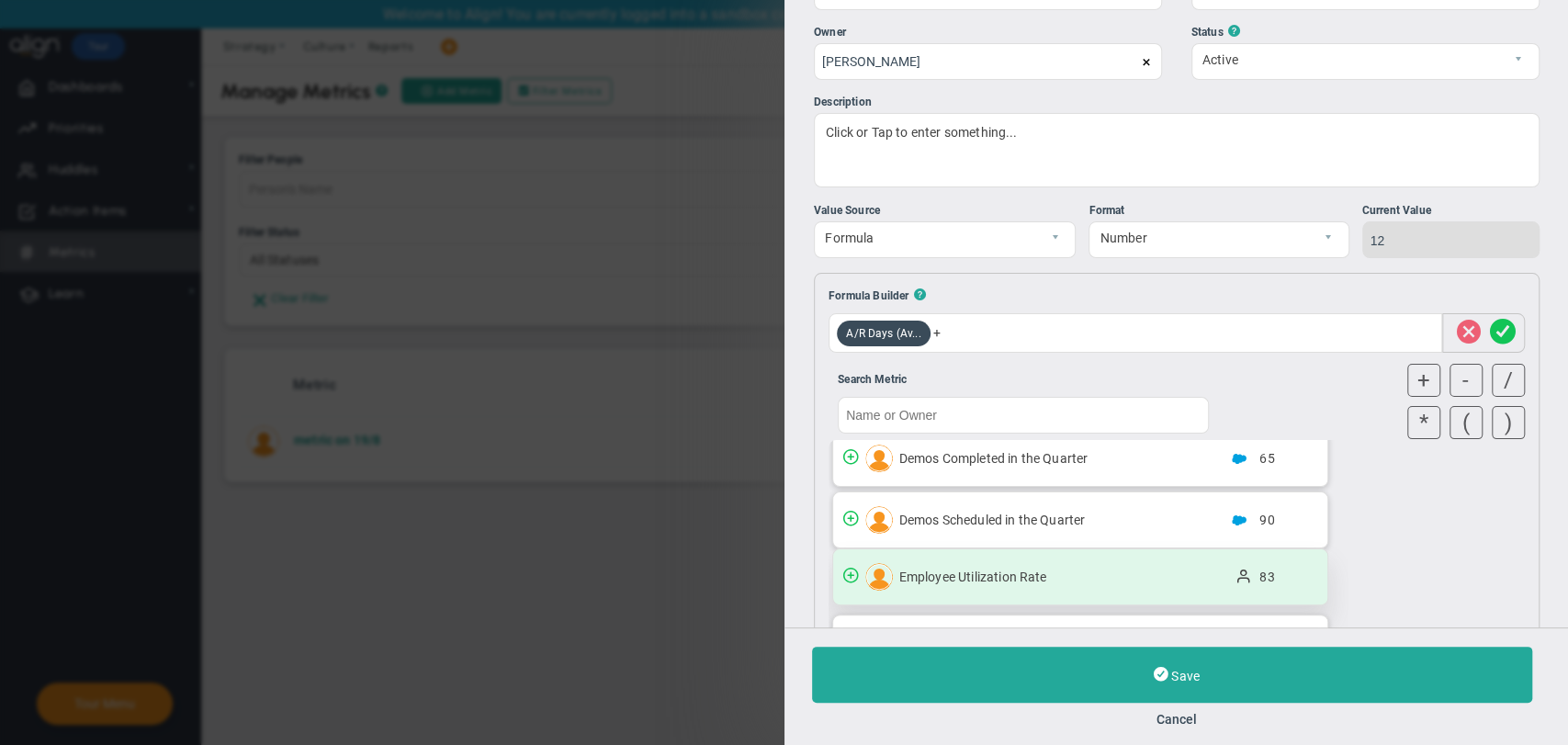
click at [1261, 581] on span "83" at bounding box center [1293, 577] width 67 height 15
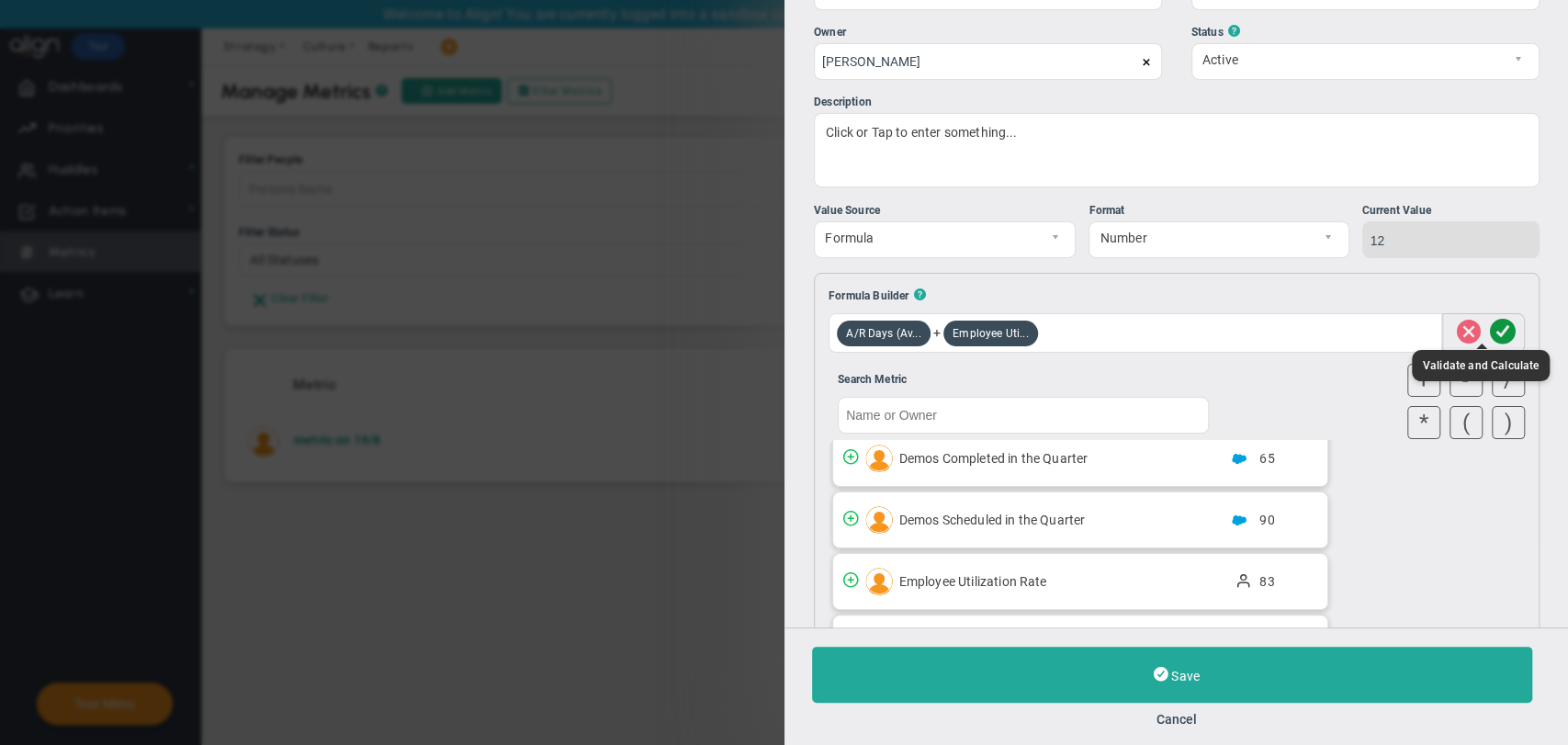
click at [1490, 330] on span at bounding box center [1502, 332] width 26 height 35
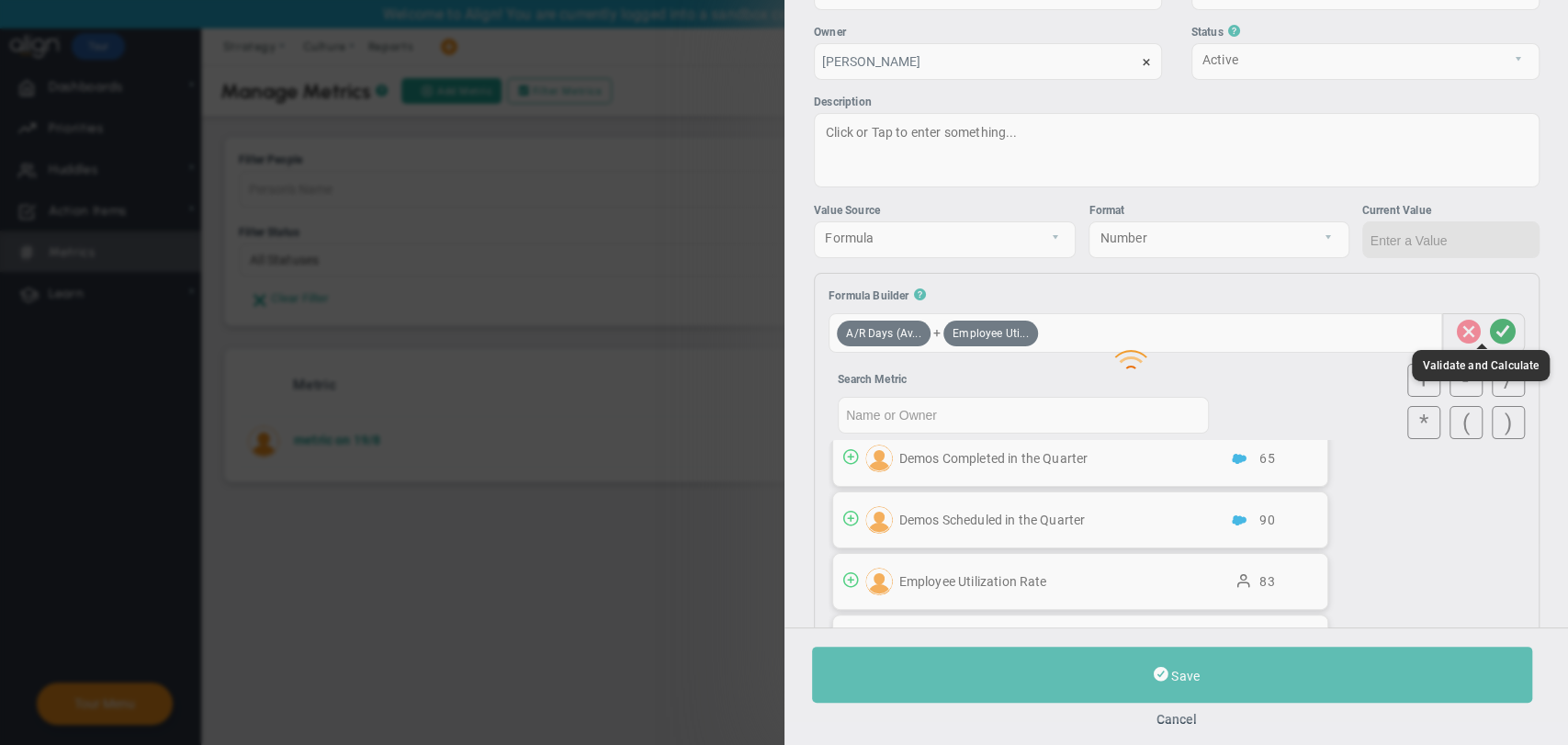
type input "133"
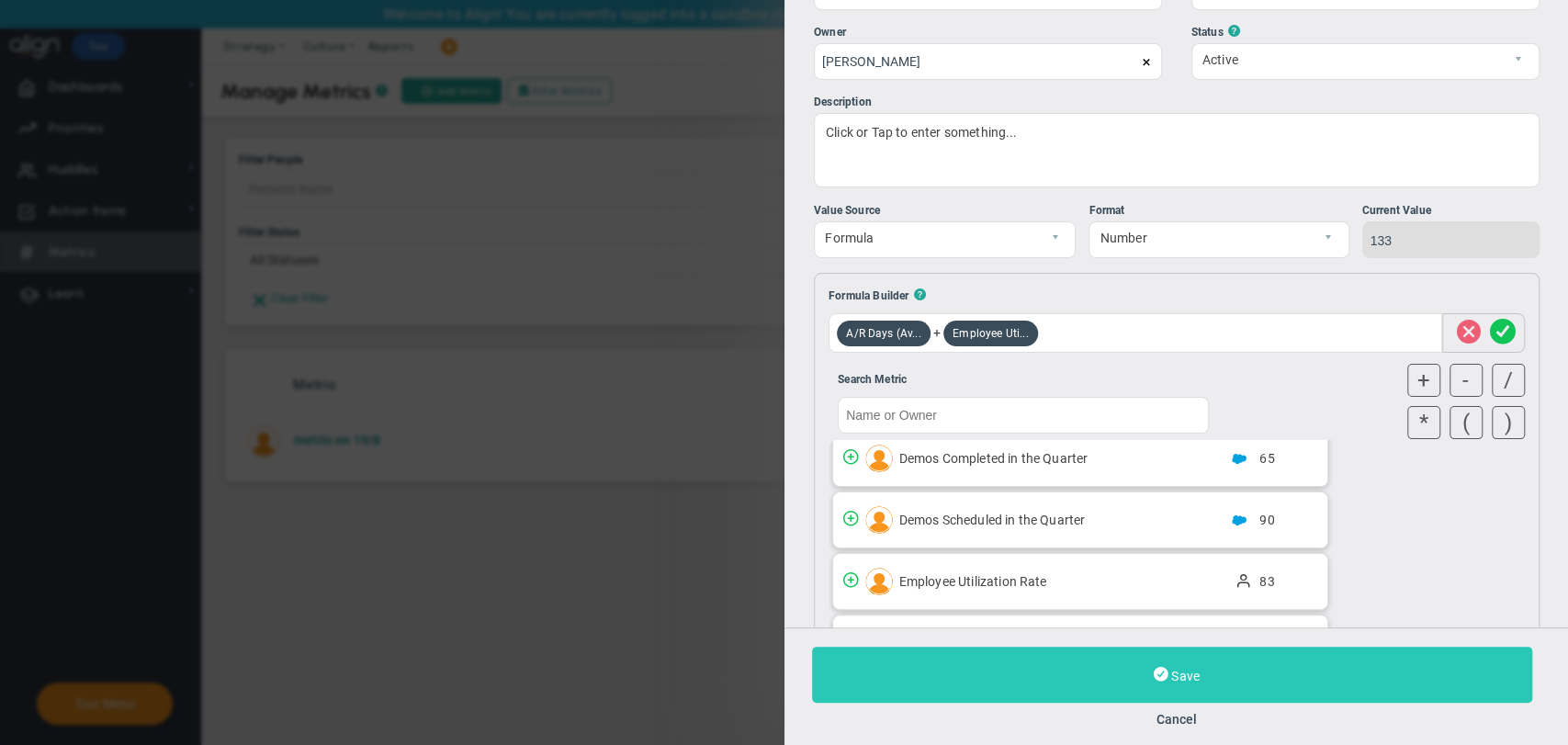
click at [1264, 666] on button "Save" at bounding box center [1173, 674] width 721 height 56
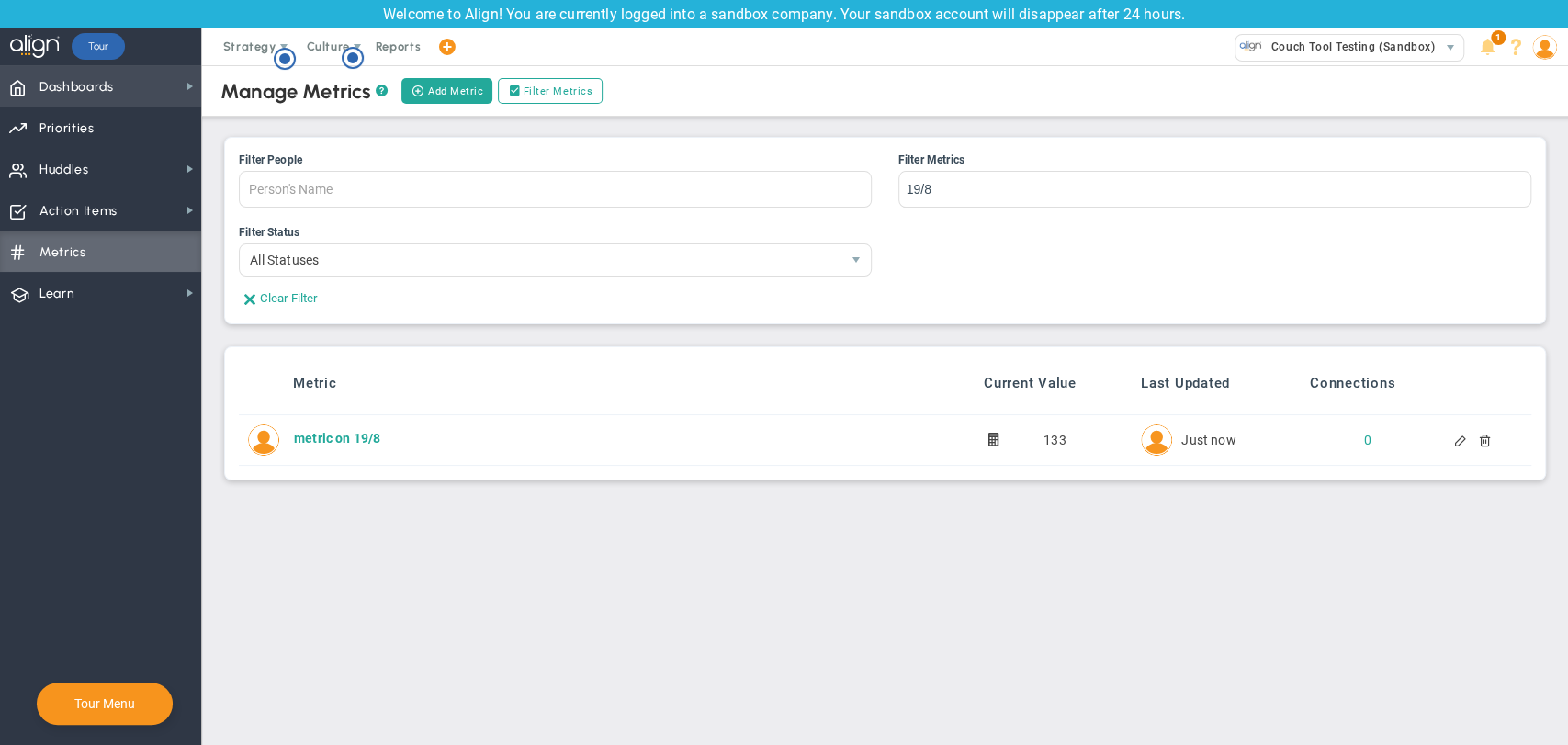
click at [129, 82] on span "Dashboards Dashboards" at bounding box center [100, 86] width 201 height 42
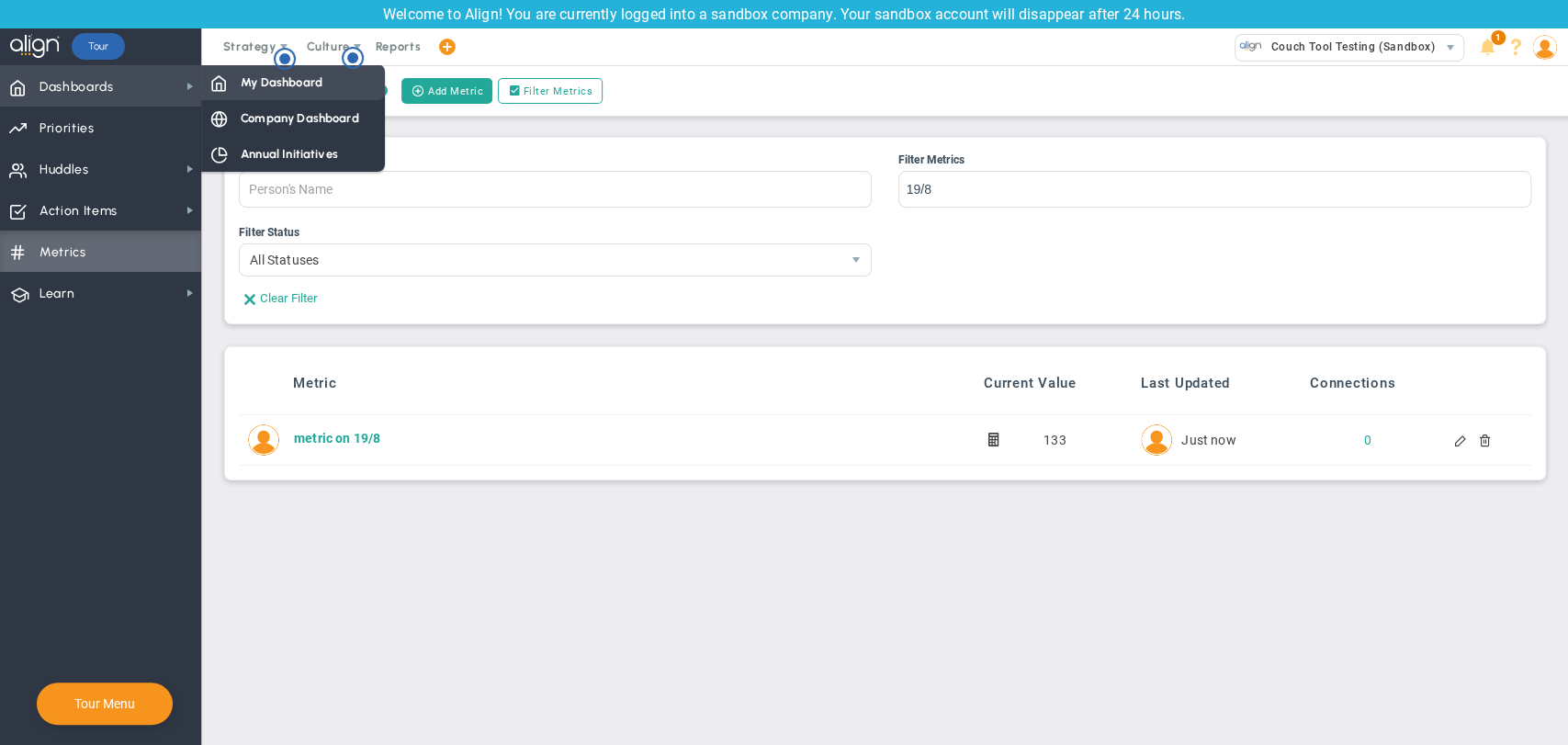
click at [253, 81] on span "My Dashboard" at bounding box center [281, 82] width 81 height 17
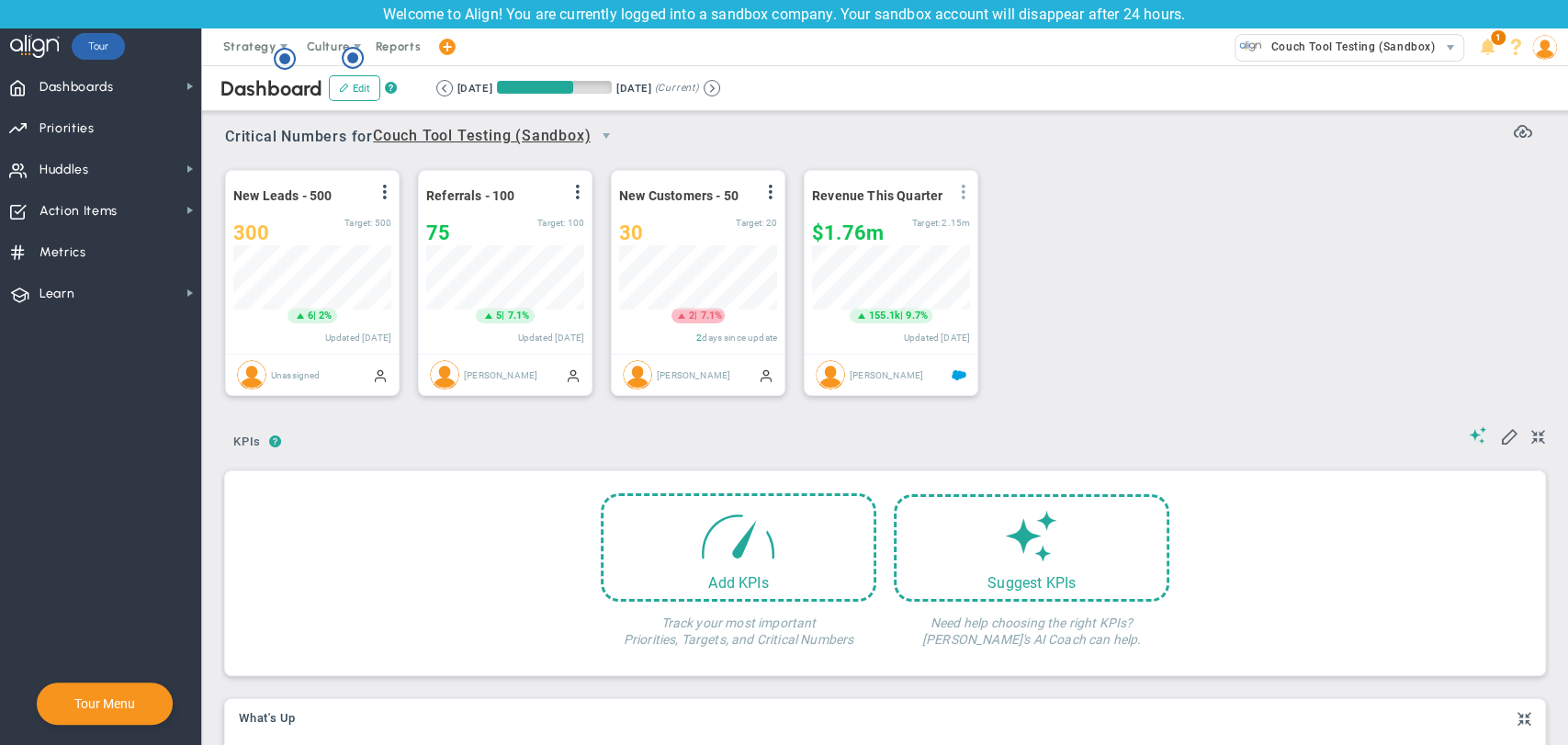
click at [967, 190] on span at bounding box center [964, 192] width 15 height 15
click at [966, 192] on div "View Historical Graph Edit Make "No Change" Update Add Past Update" at bounding box center [913, 206] width 132 height 45
click at [948, 206] on span "View Historical Graph" at bounding box center [912, 206] width 117 height 13
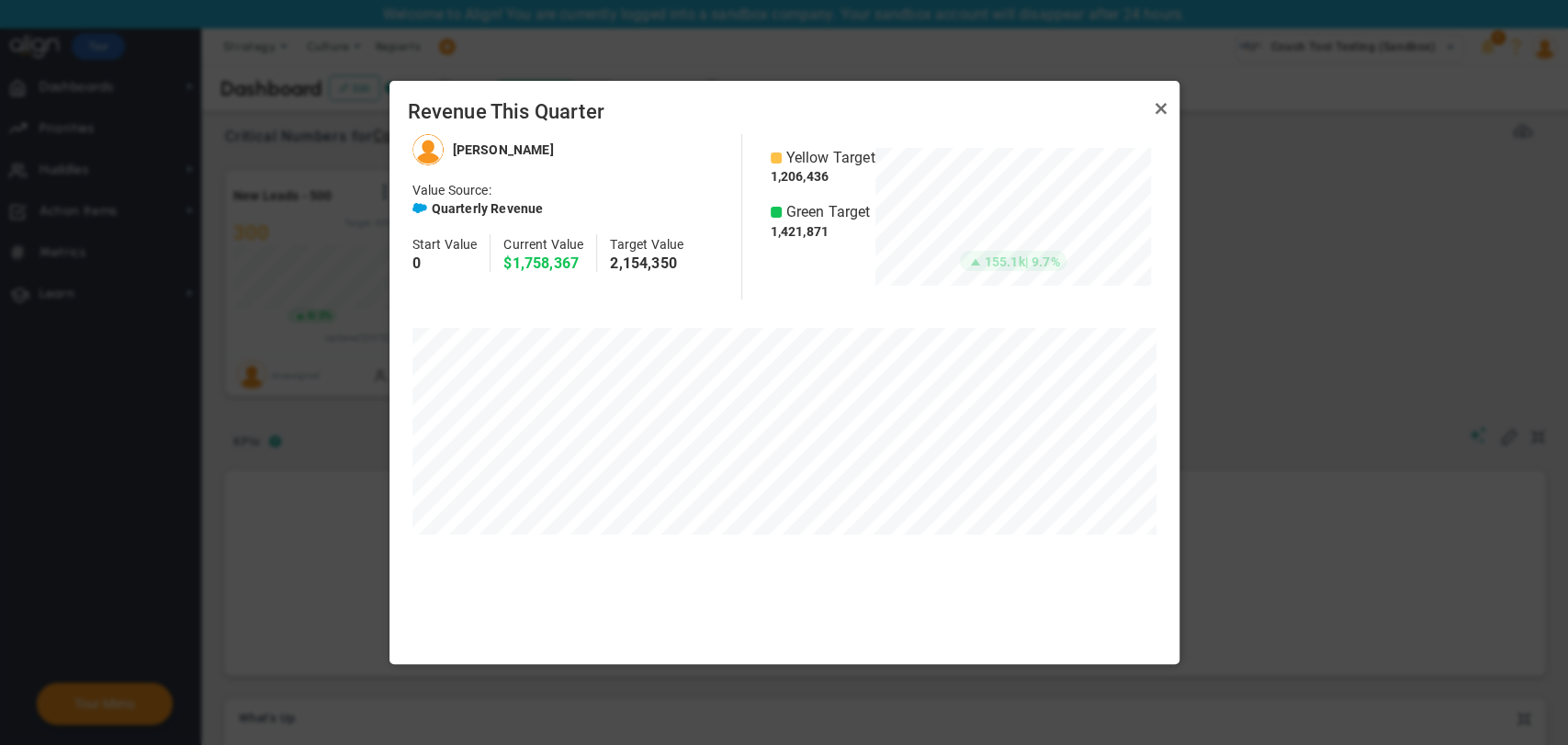
scroll to position [528, 789]
click at [1160, 106] on link "Close" at bounding box center [1160, 108] width 22 height 22
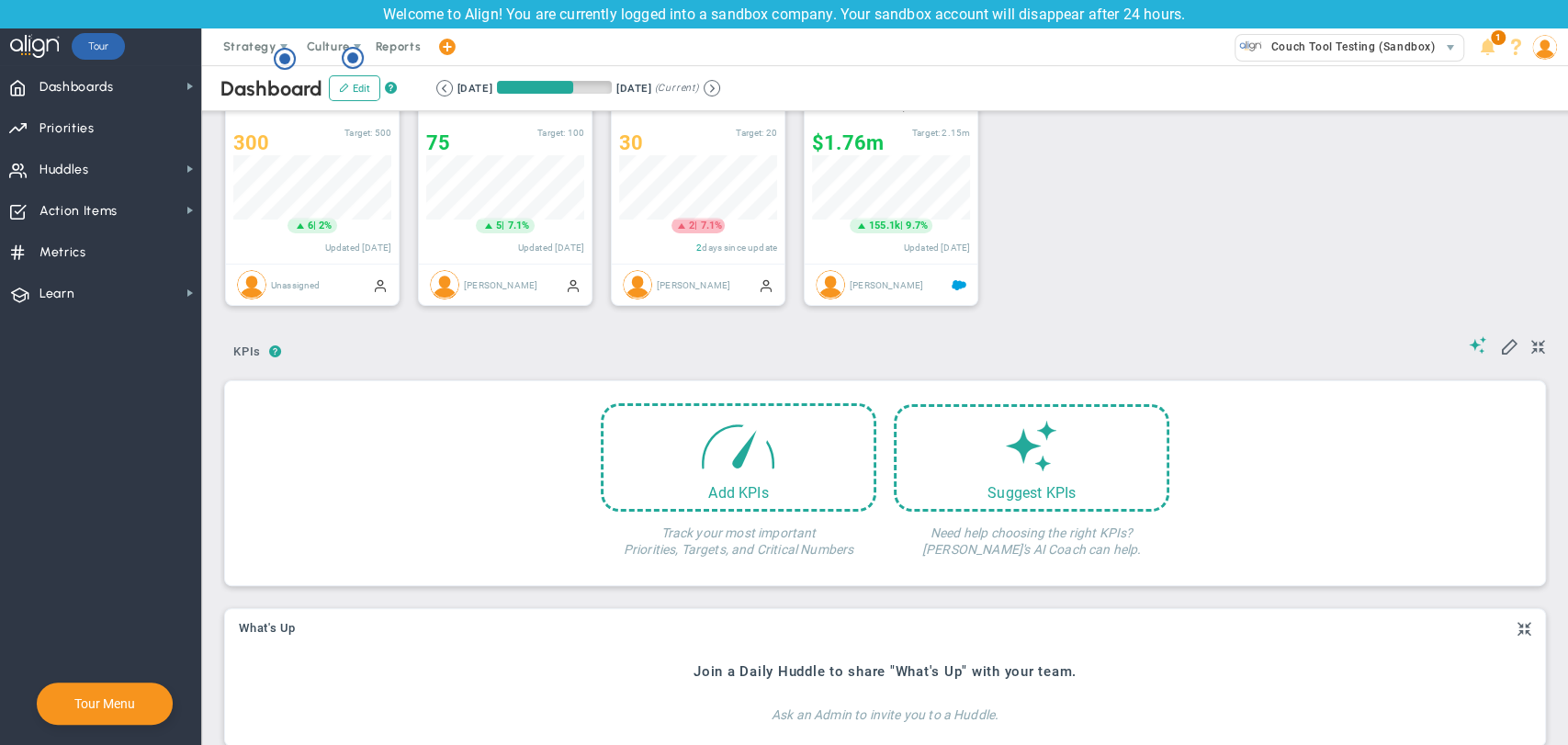
scroll to position [102, 0]
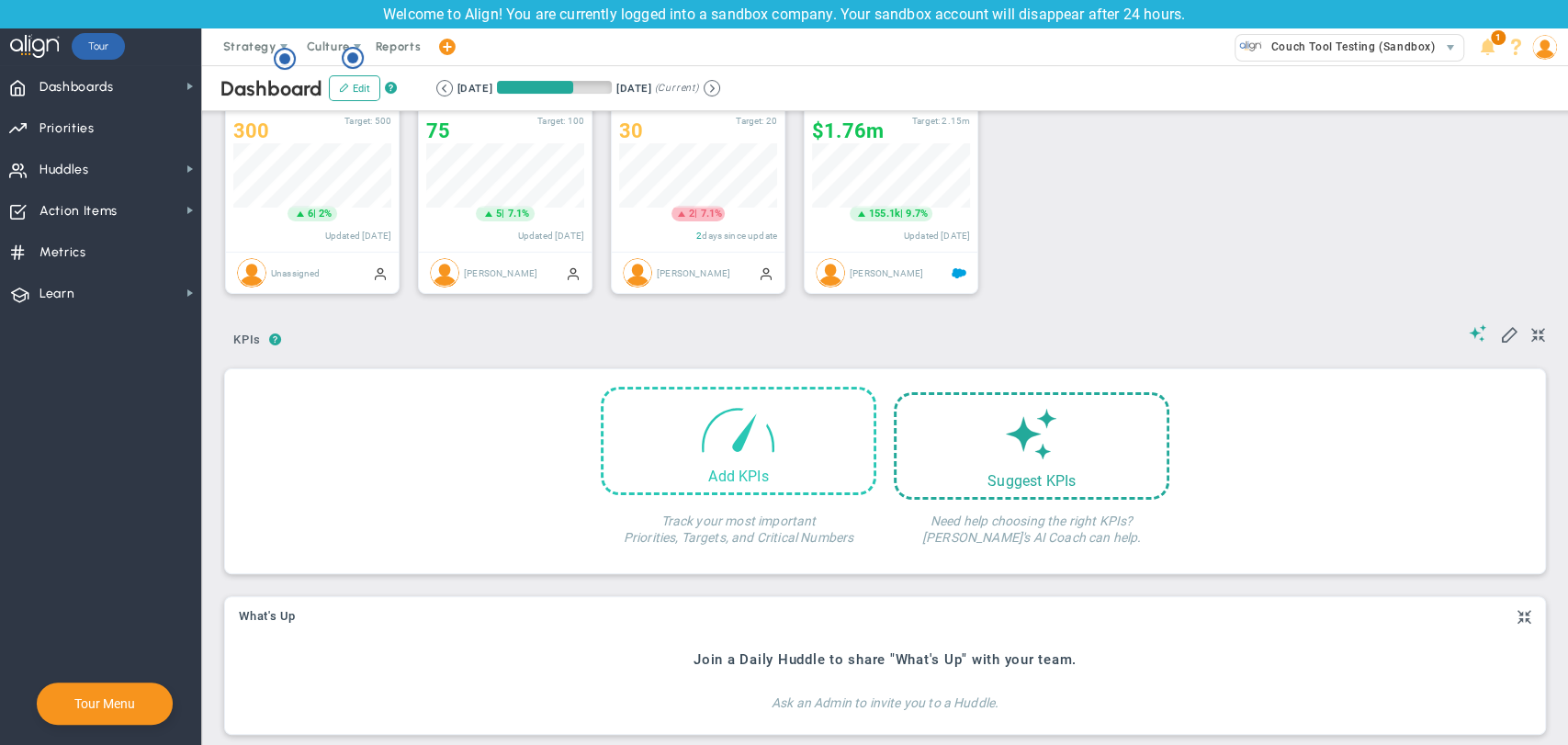
click at [747, 458] on span at bounding box center [738, 428] width 78 height 78
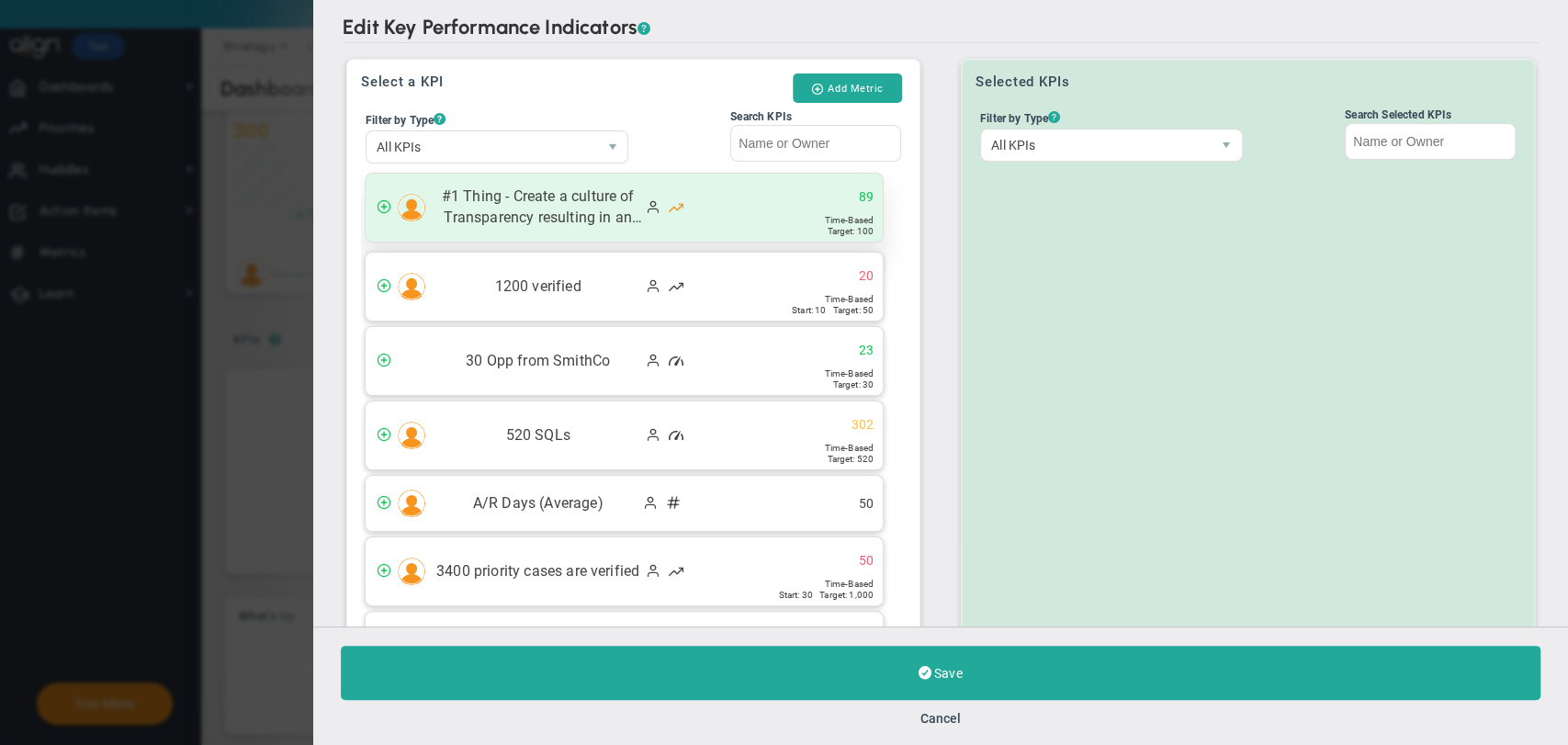
click at [720, 232] on div "#1 Thing - Create a culture of Transparency resulting in an eNPS score increase…" at bounding box center [624, 208] width 517 height 68
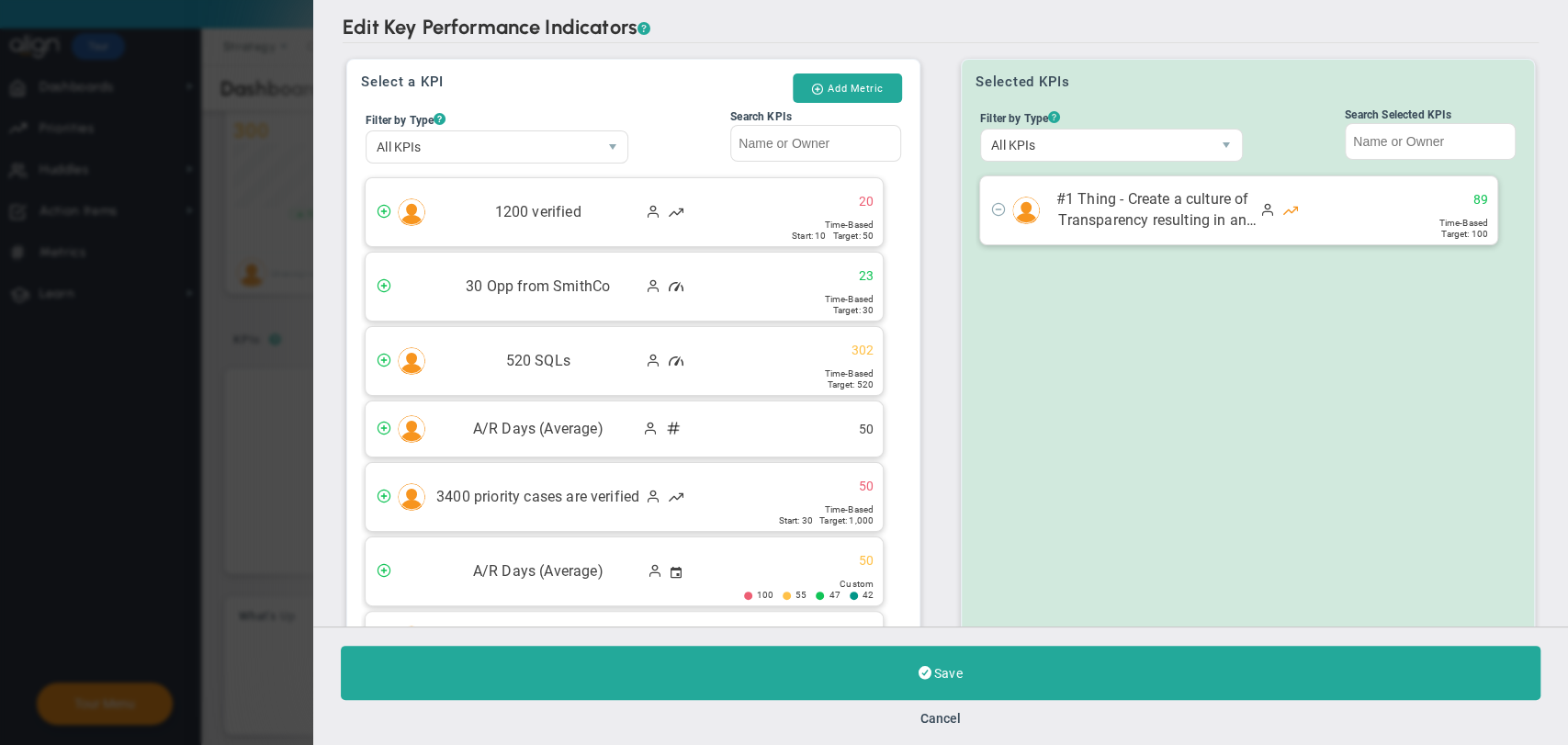
scroll to position [132, 0]
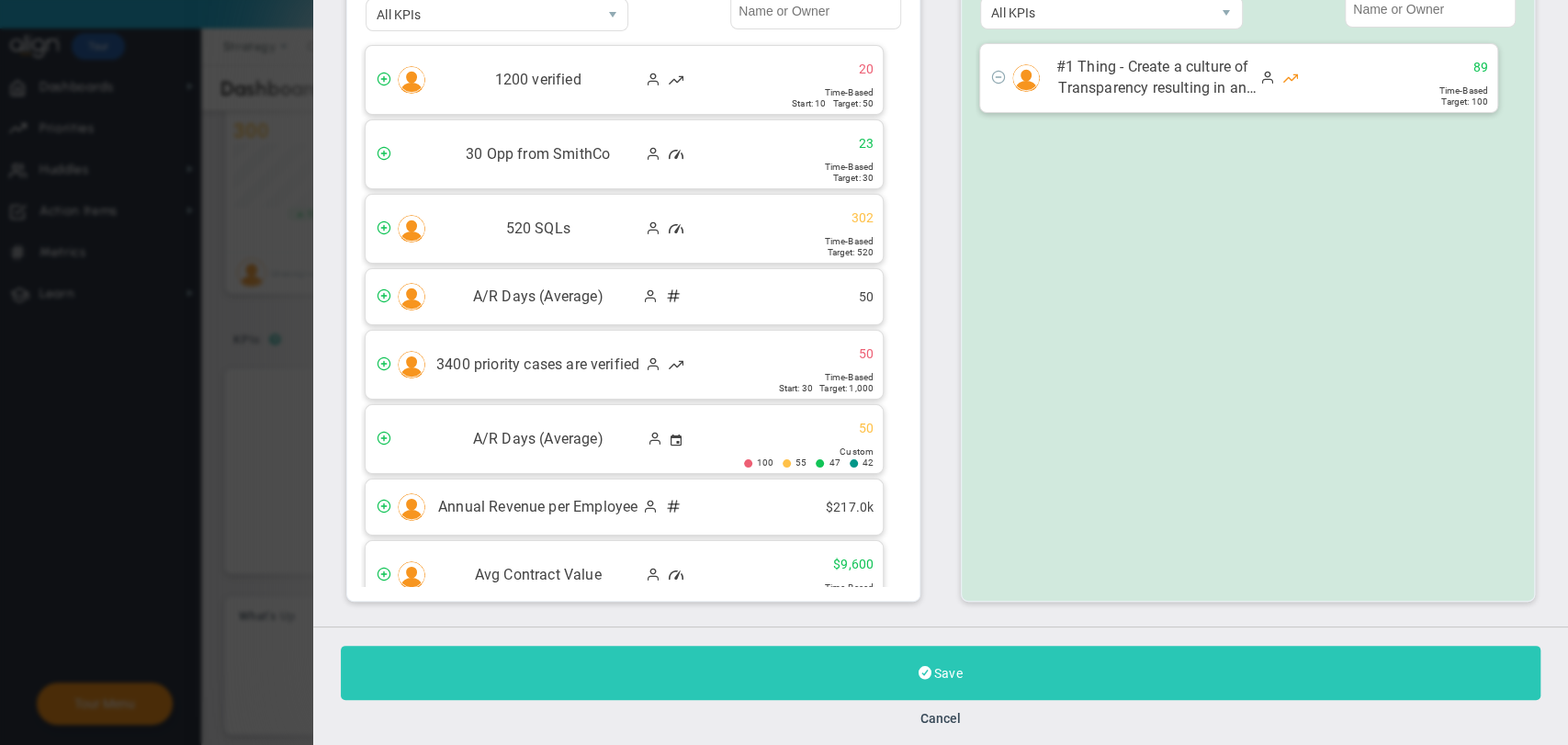
click at [816, 656] on button "Save" at bounding box center [940, 672] width 1200 height 54
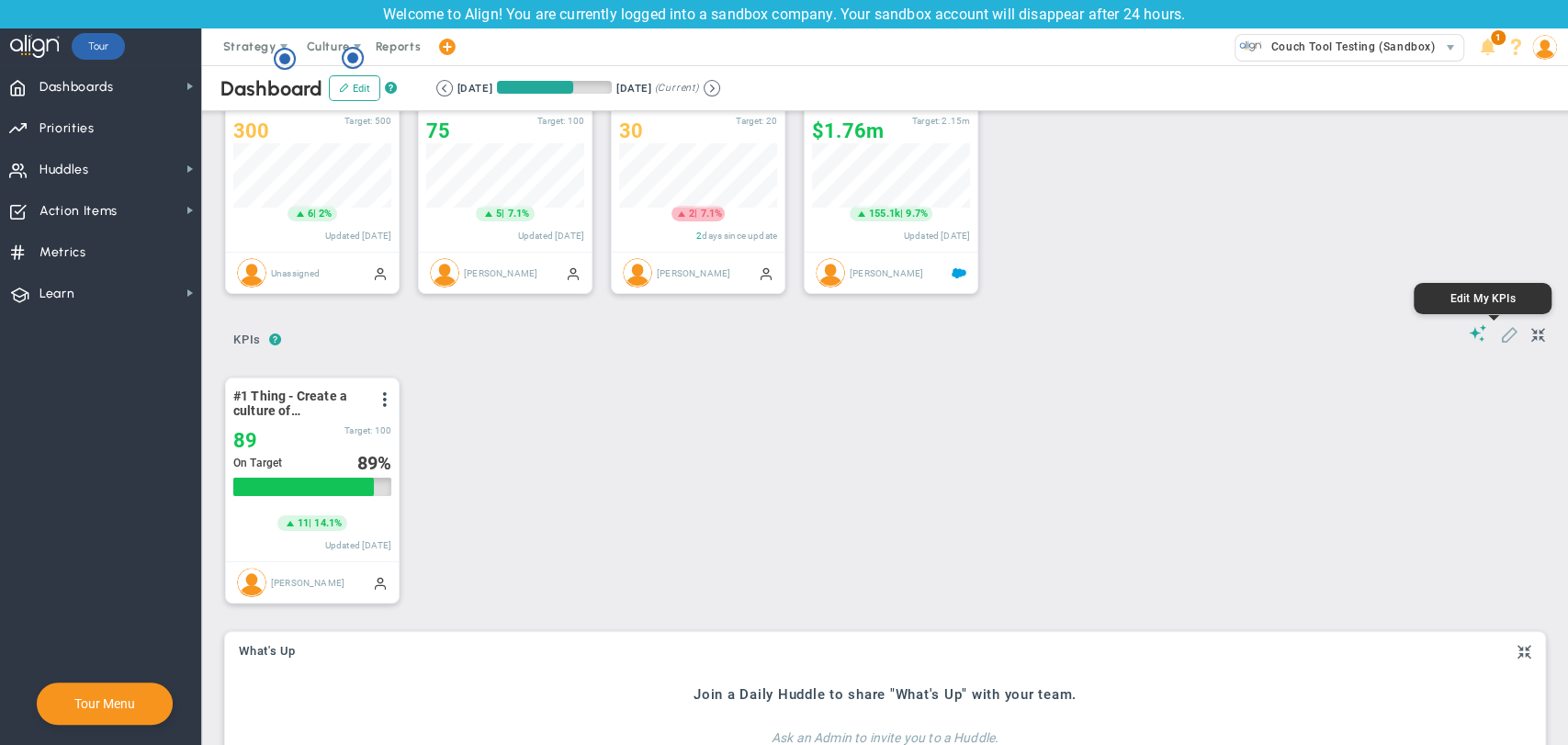
click at [1500, 336] on span at bounding box center [1508, 333] width 18 height 18
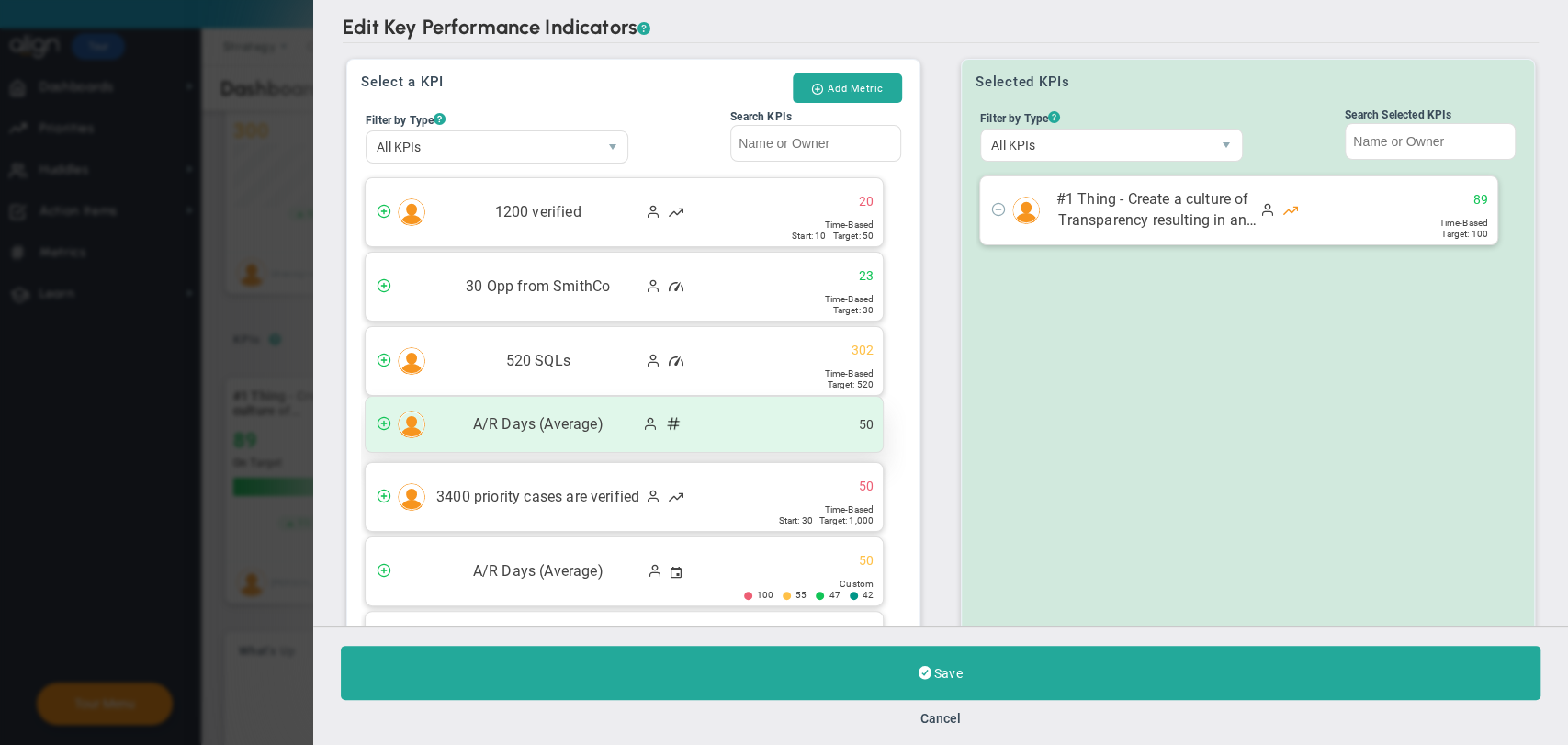
click at [764, 421] on div "A/R Days (Average) 50" at bounding box center [624, 424] width 517 height 55
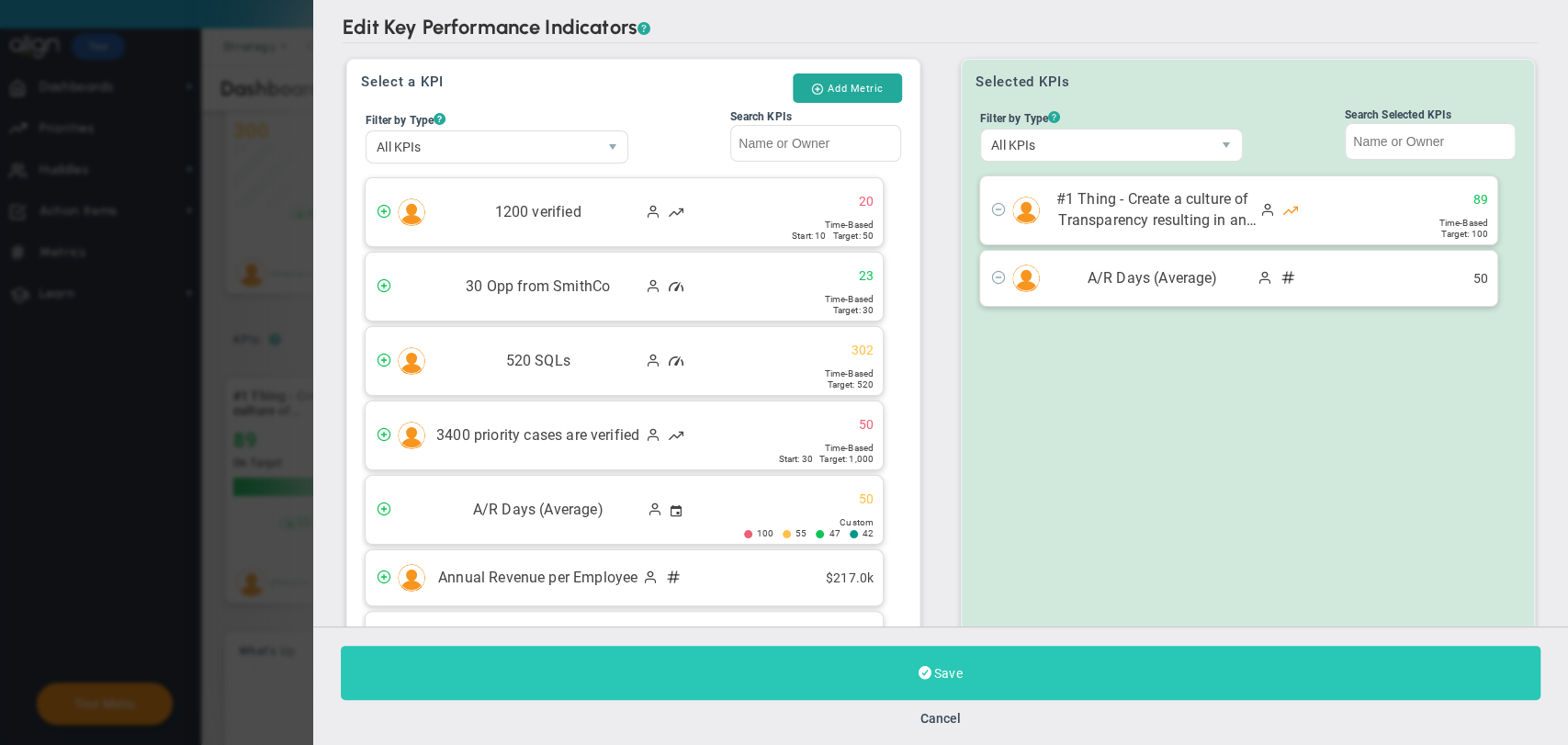
scroll to position [132, 0]
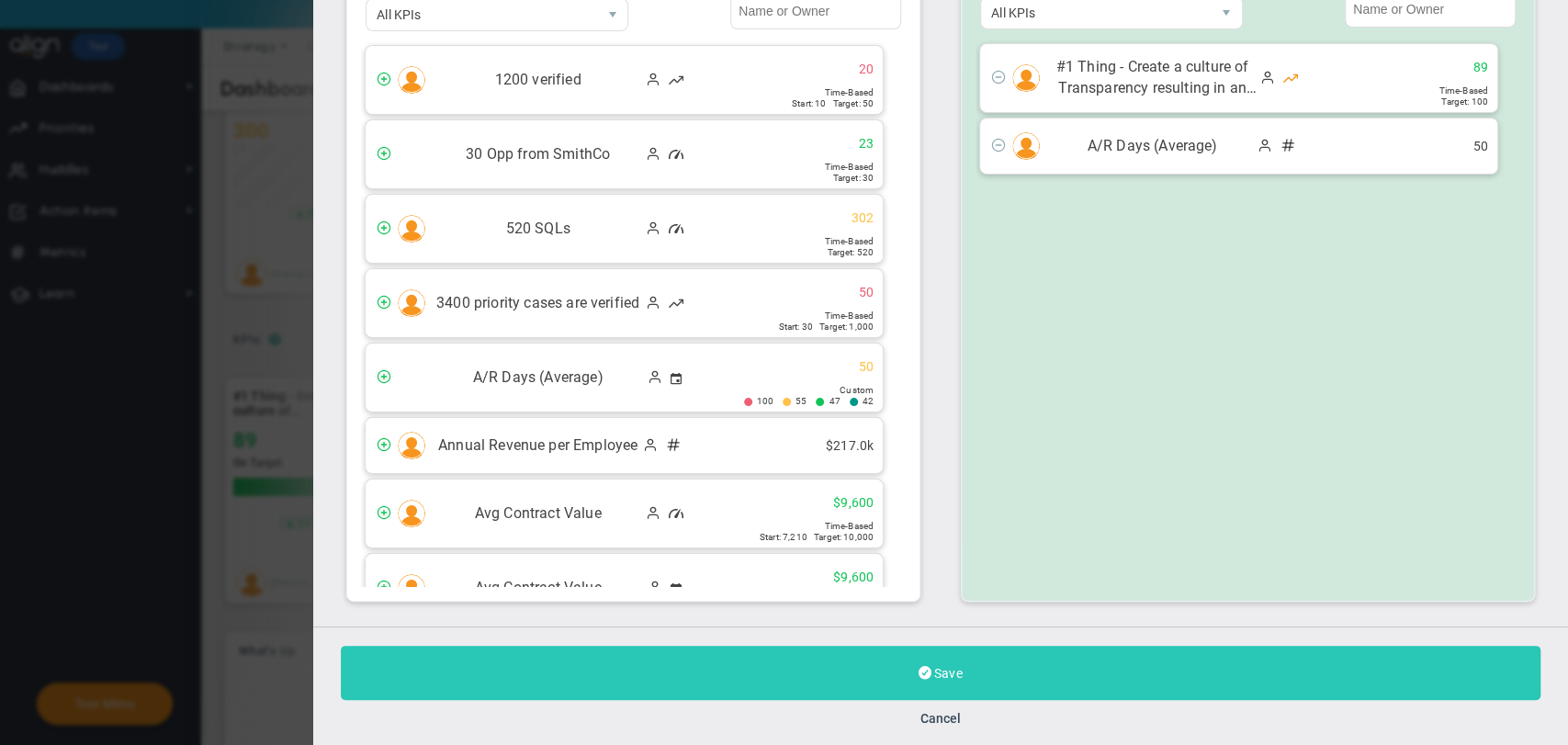
click at [861, 677] on button "Save" at bounding box center [940, 672] width 1200 height 54
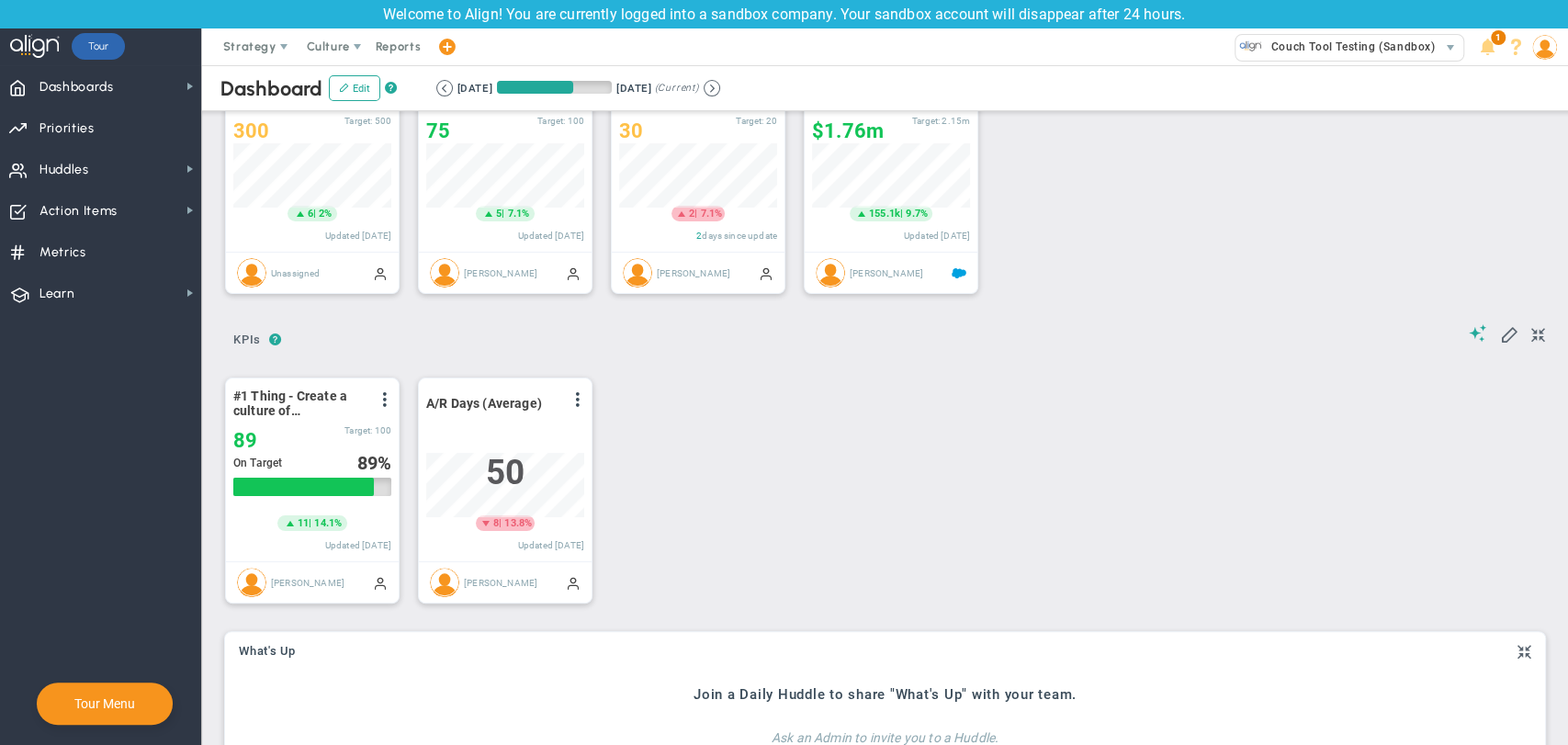
scroll to position [64, 158]
click at [572, 396] on span at bounding box center [578, 400] width 15 height 15
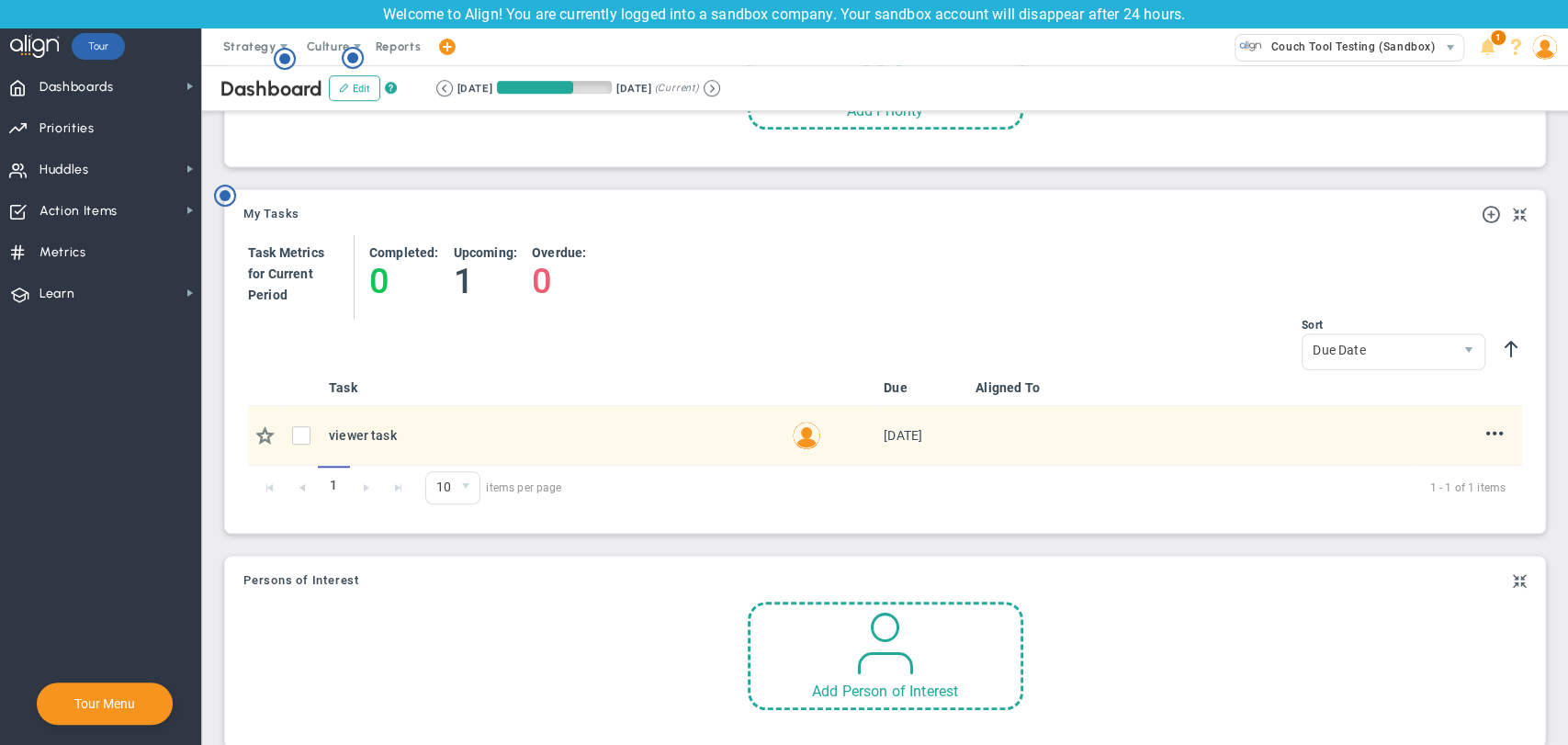
scroll to position [714, 0]
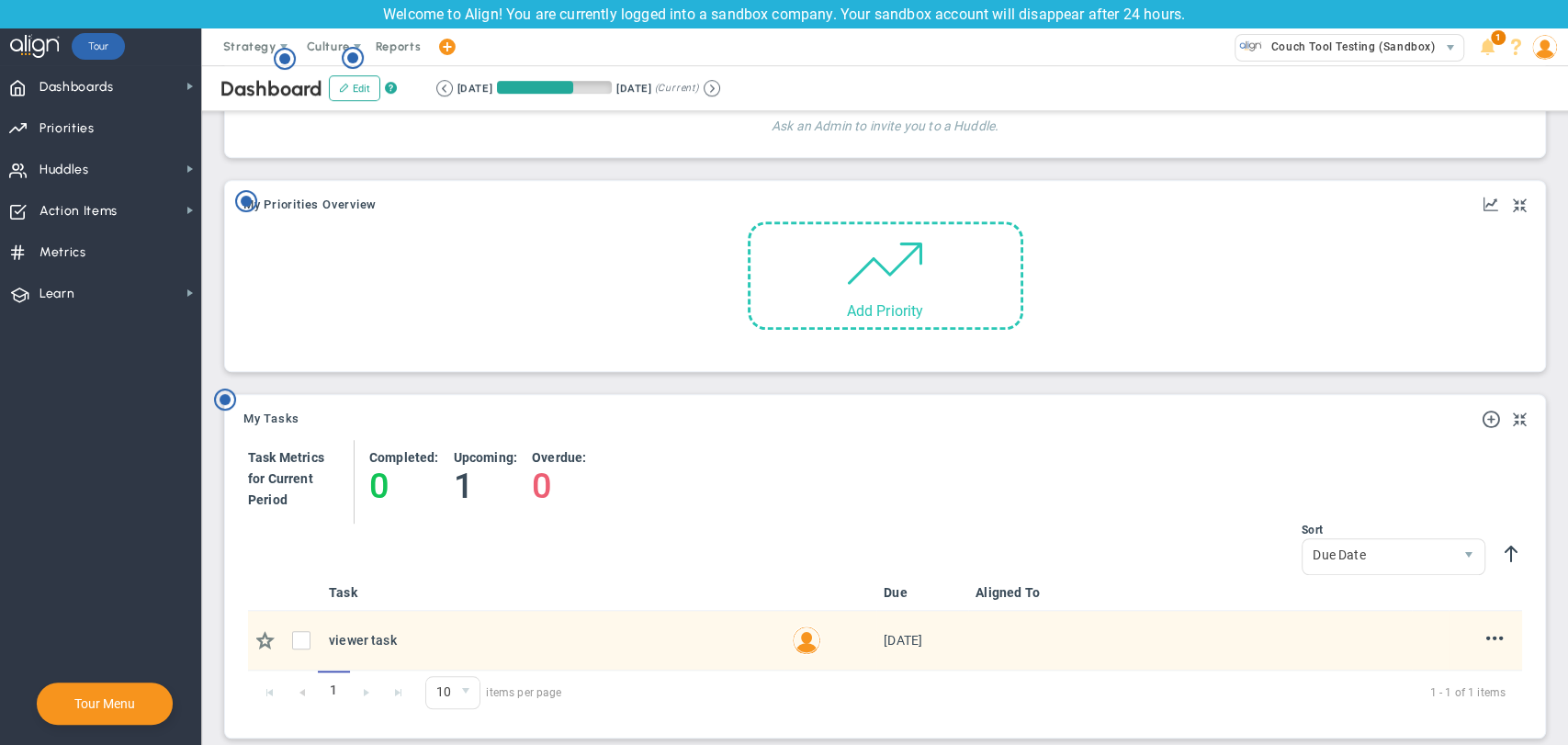
click at [853, 290] on span at bounding box center [885, 263] width 78 height 78
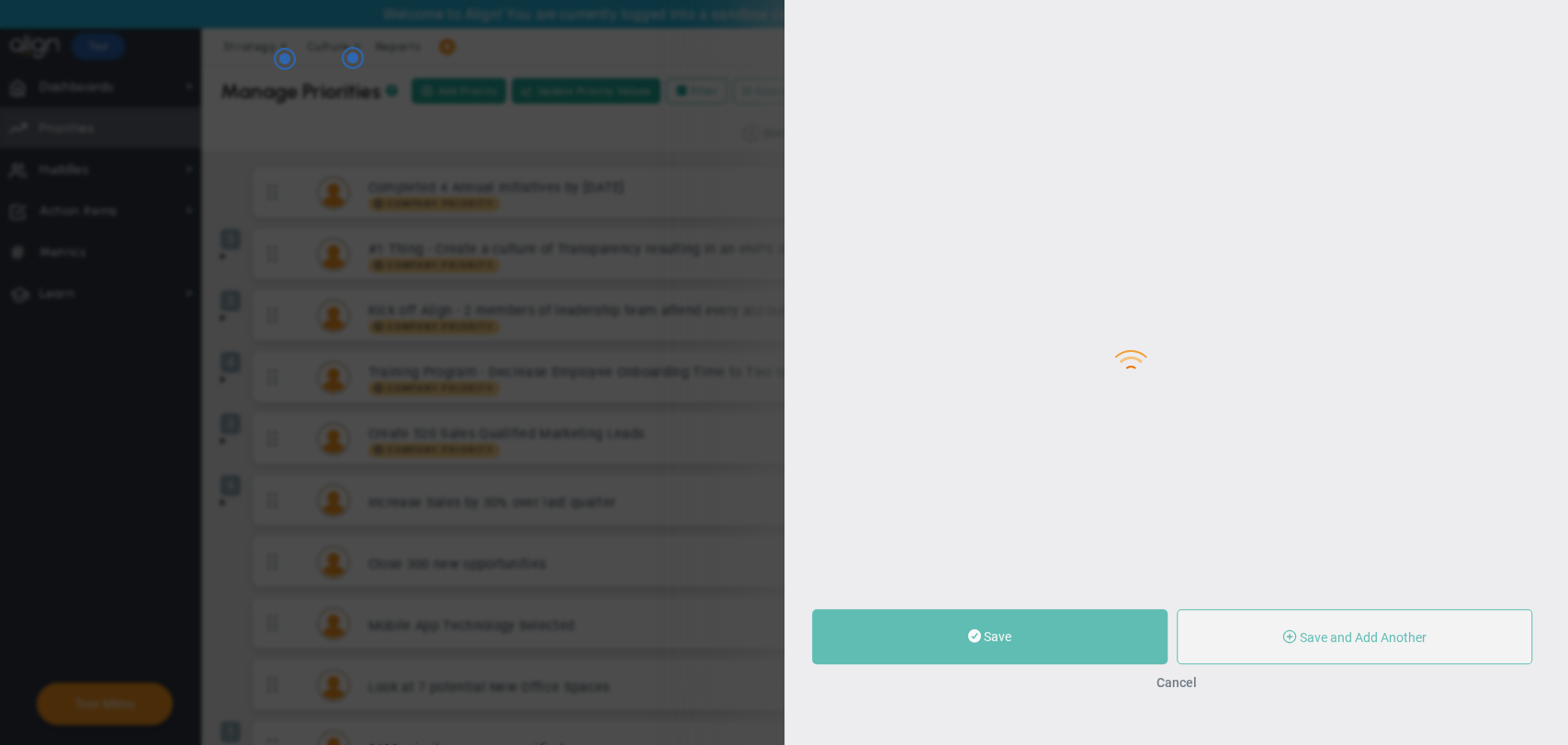
type input "0"
radio input "true"
type input "[PERSON_NAME]"
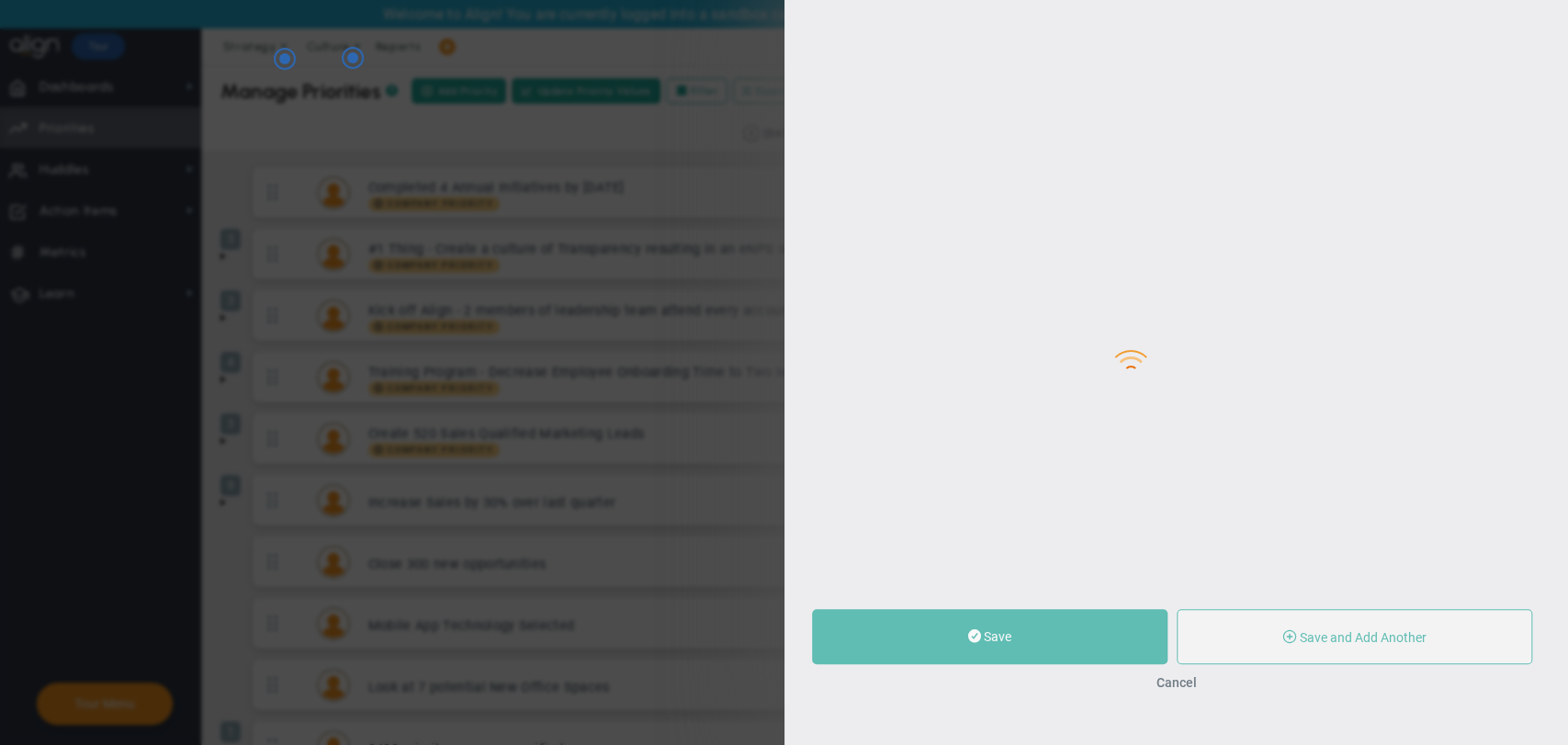
type input "0"
radio input "true"
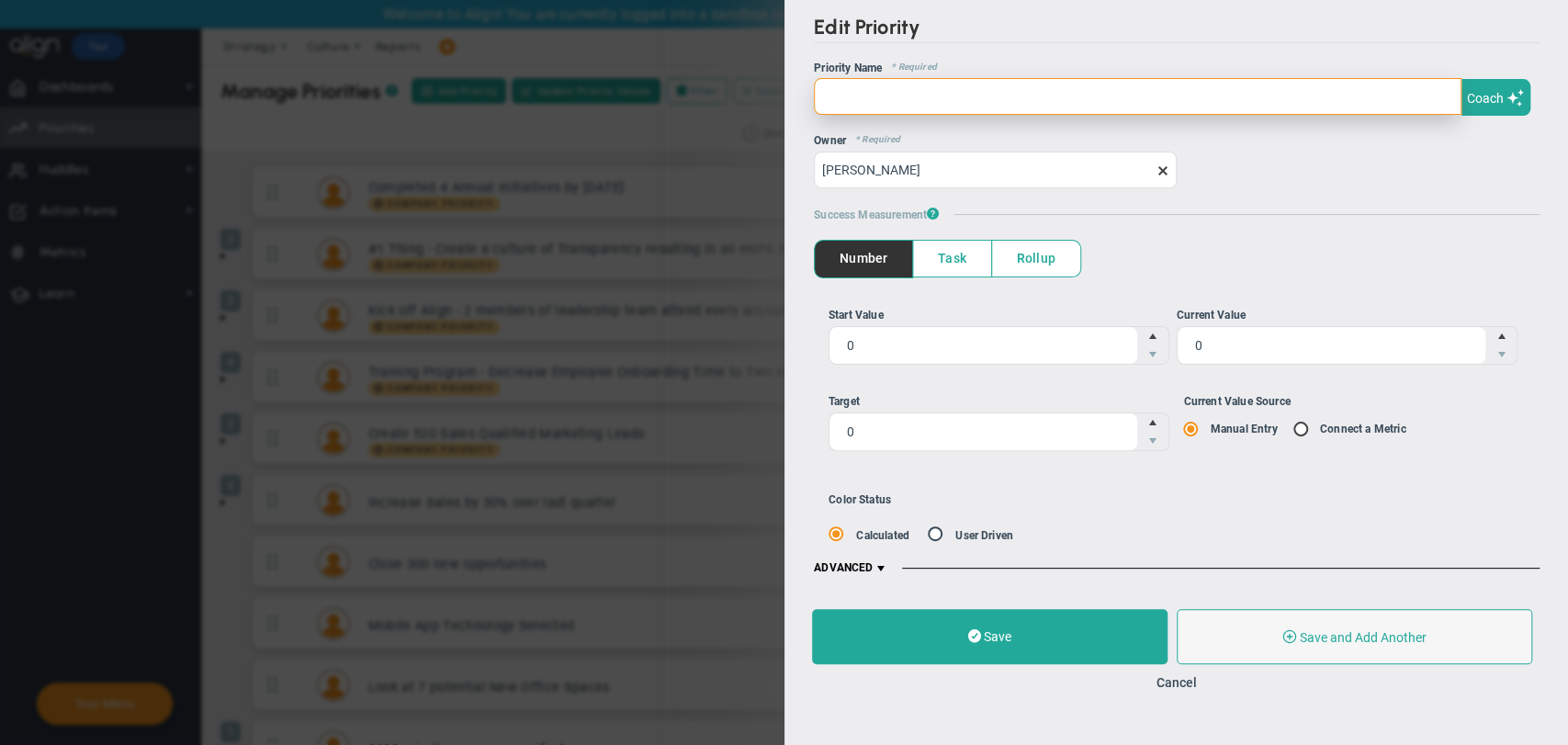
click at [894, 102] on input "text" at bounding box center [1138, 96] width 648 height 37
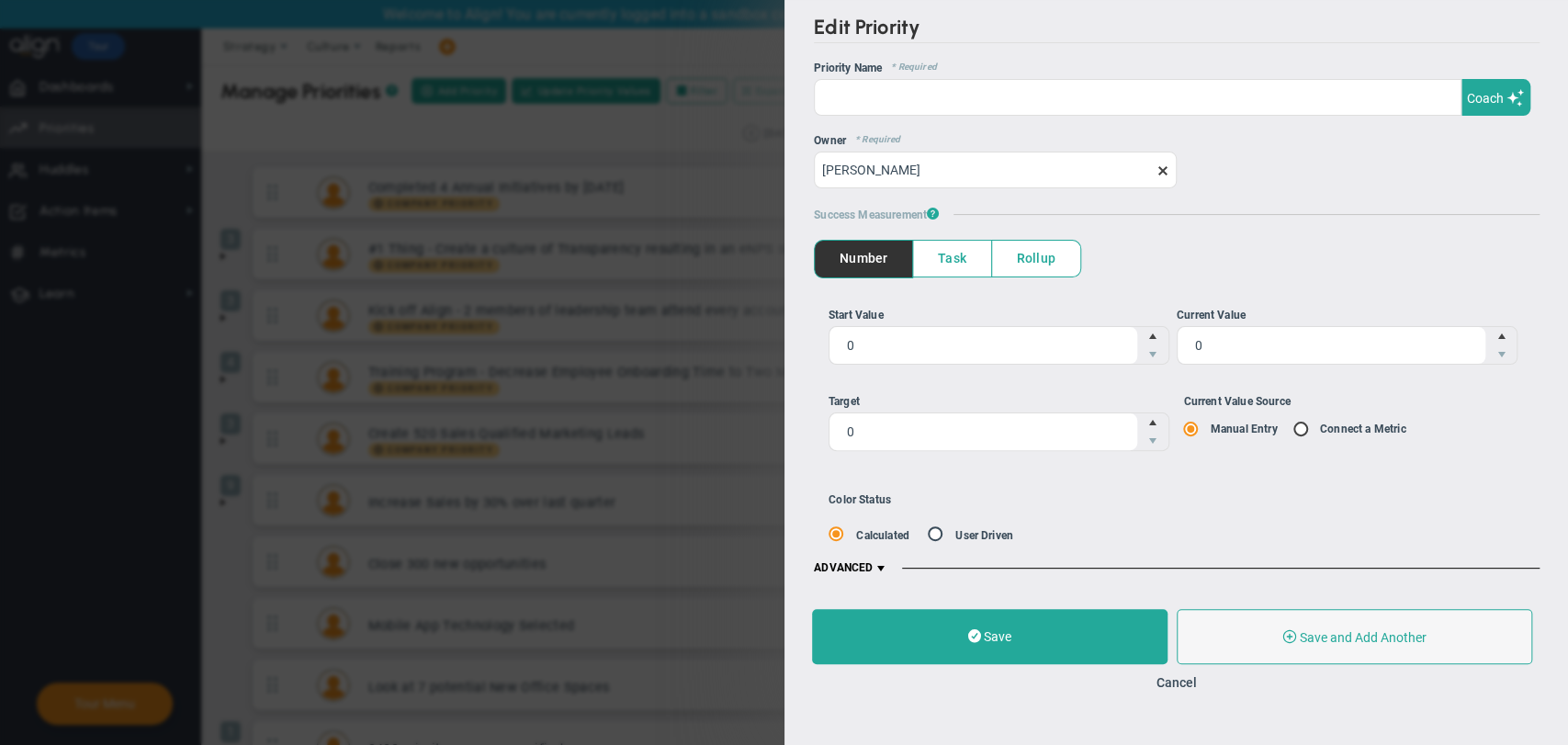
click at [1161, 673] on div "Cancel" at bounding box center [1176, 682] width 729 height 17
click at [1150, 682] on div "Cancel" at bounding box center [1176, 682] width 729 height 17
click at [1169, 696] on div "Save Save and Add Another Save and Add Child Cancel" at bounding box center [1177, 650] width 785 height 118
click at [1172, 688] on button "Cancel" at bounding box center [1176, 683] width 41 height 15
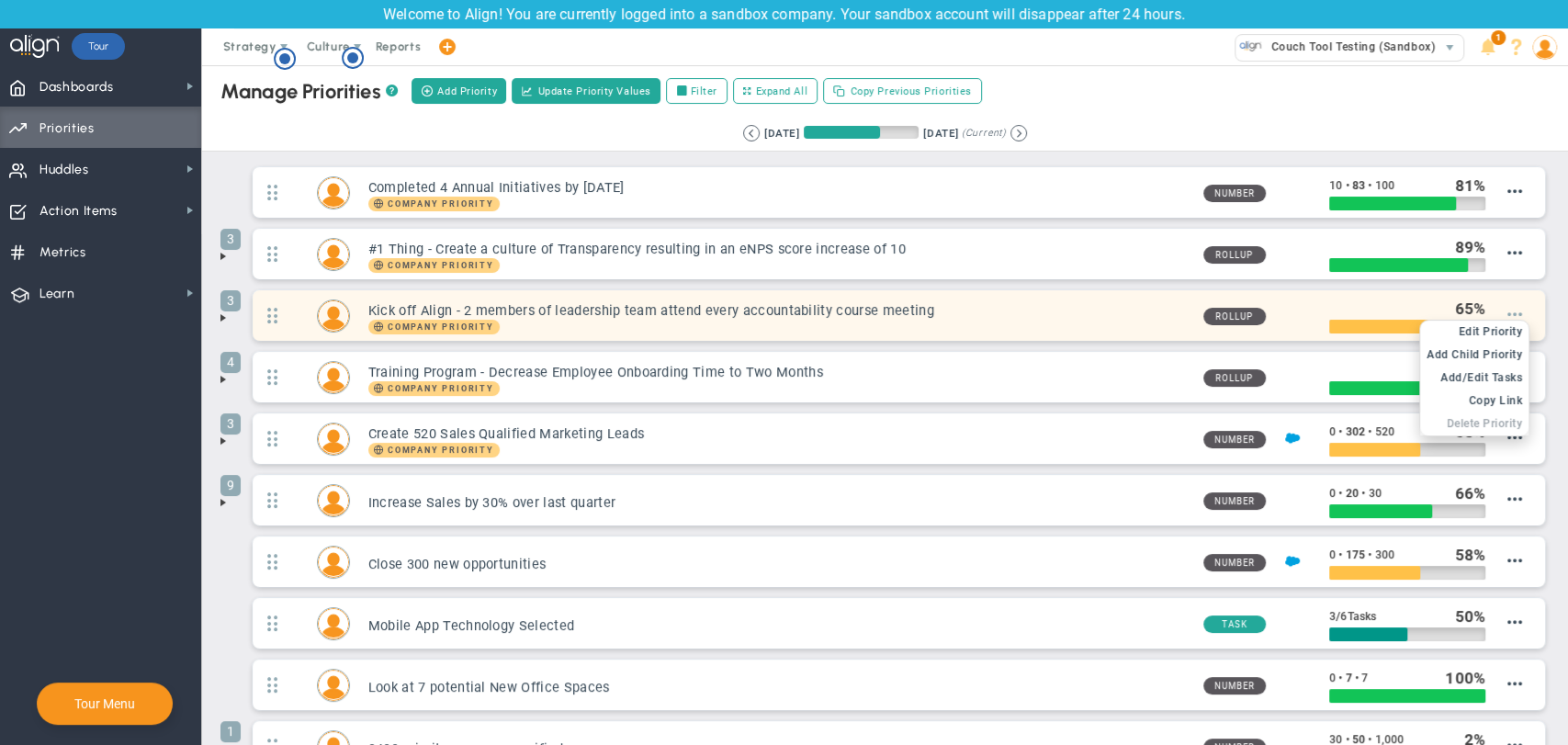
click at [1507, 312] on span at bounding box center [1515, 314] width 15 height 15
click at [1496, 323] on li "Edit OKR Edit Priority" at bounding box center [1474, 332] width 109 height 23
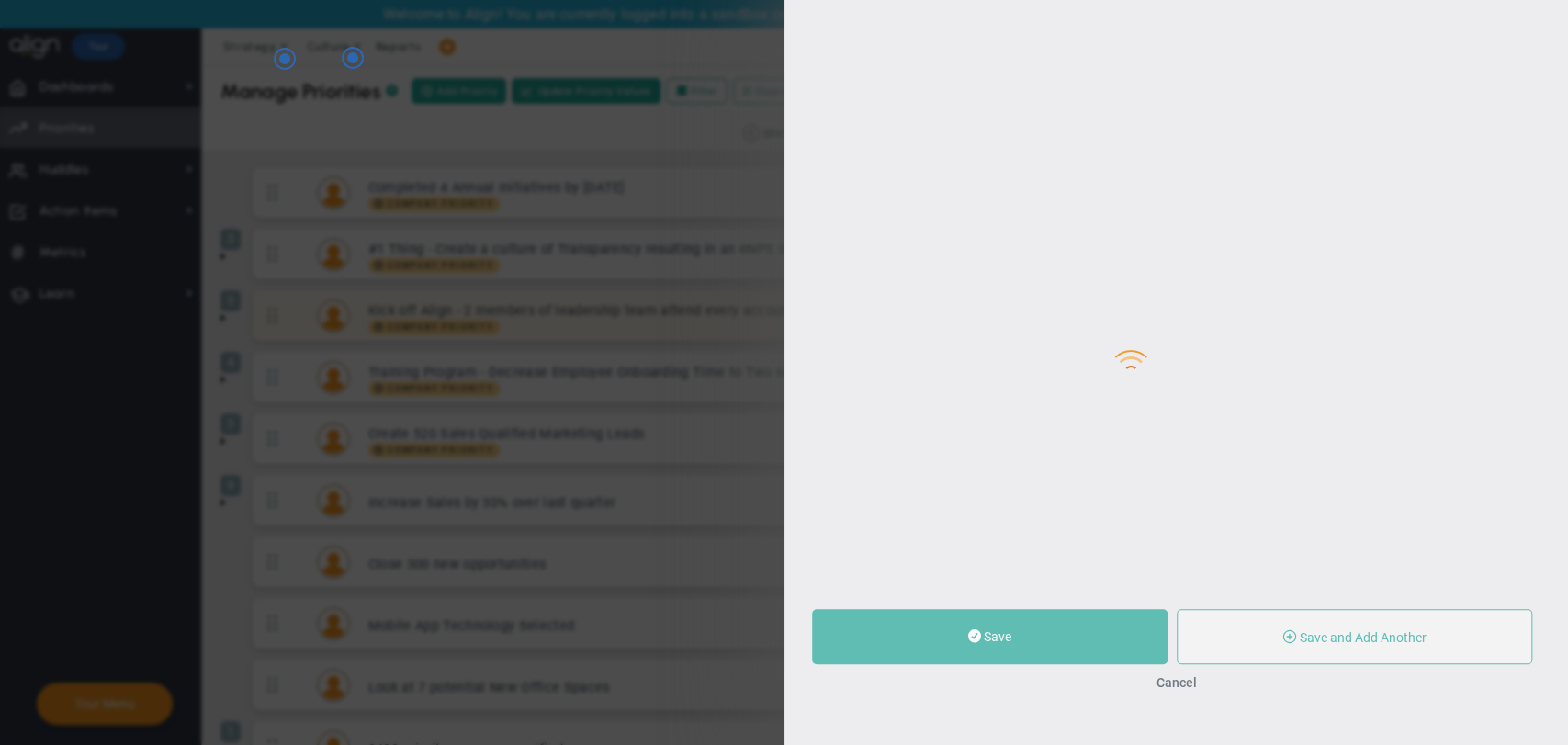
type input "Kick off Align - 2 members of leadership team attend every accountability cours…"
type input "0"
type input "65"
type input "100"
radio input "true"
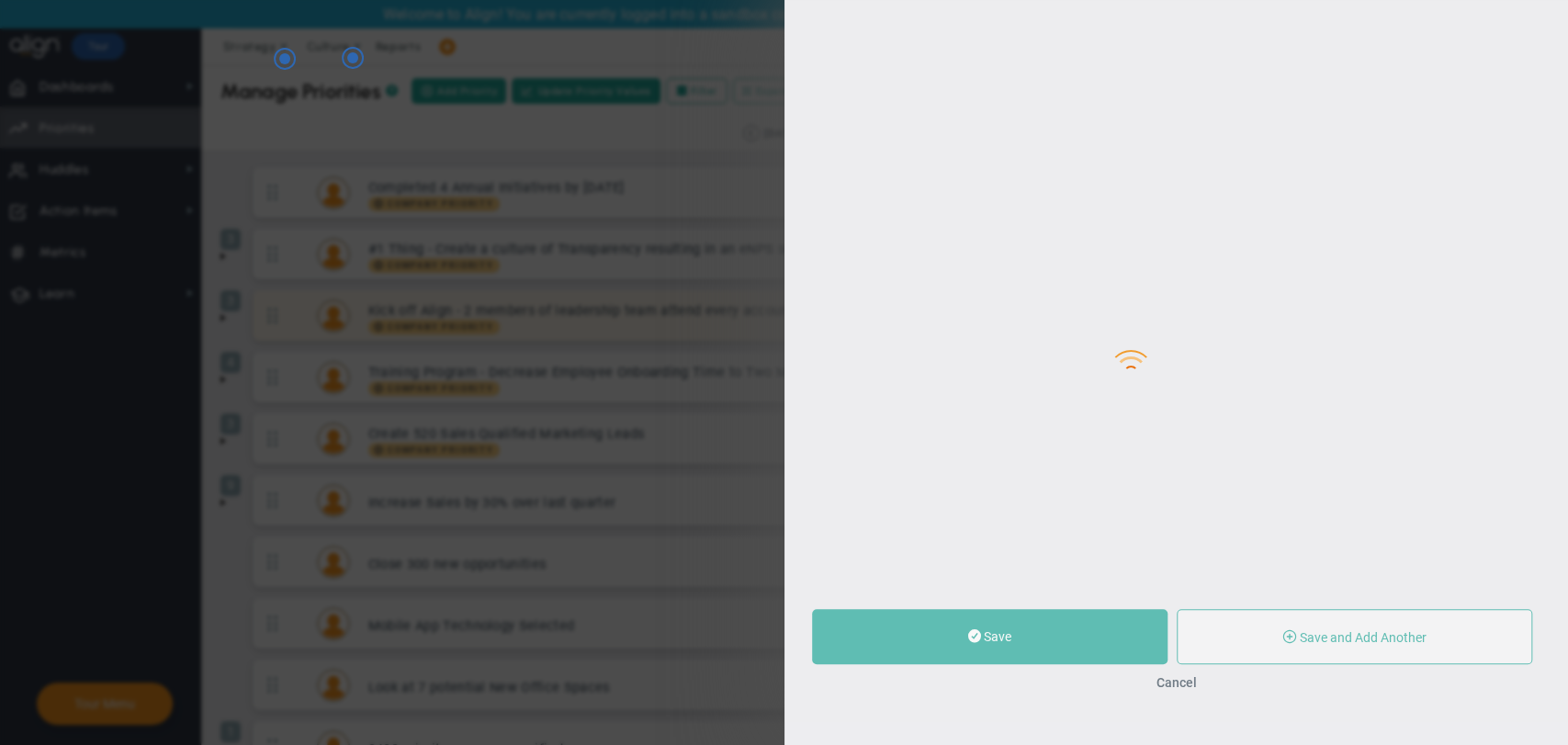
type input "[PERSON_NAME]"
type input "0"
type input "65"
type input "100"
radio input "true"
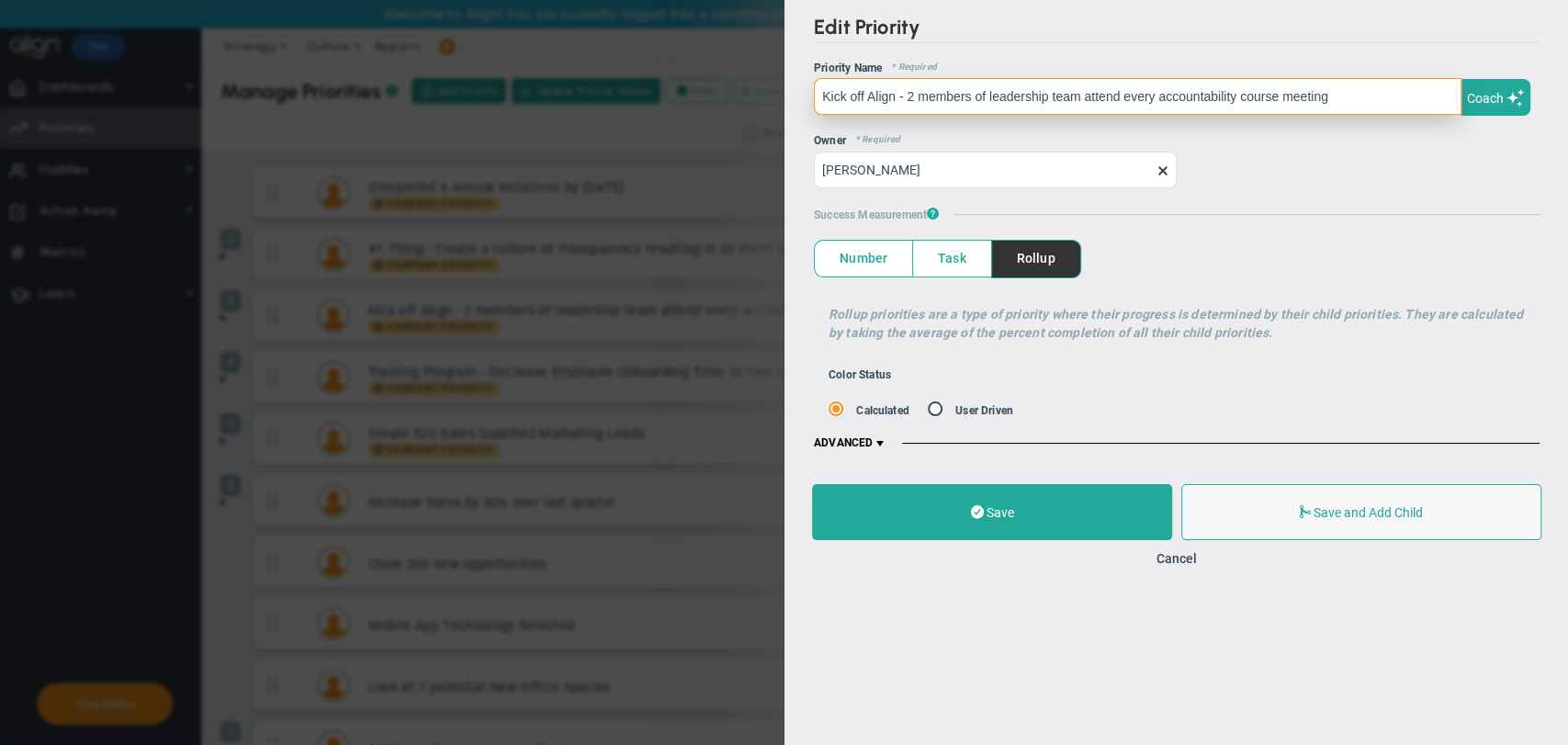
click at [1385, 91] on input "Kick off Align - 2 members of leadership team attend every accountability cours…" at bounding box center [1138, 96] width 648 height 37
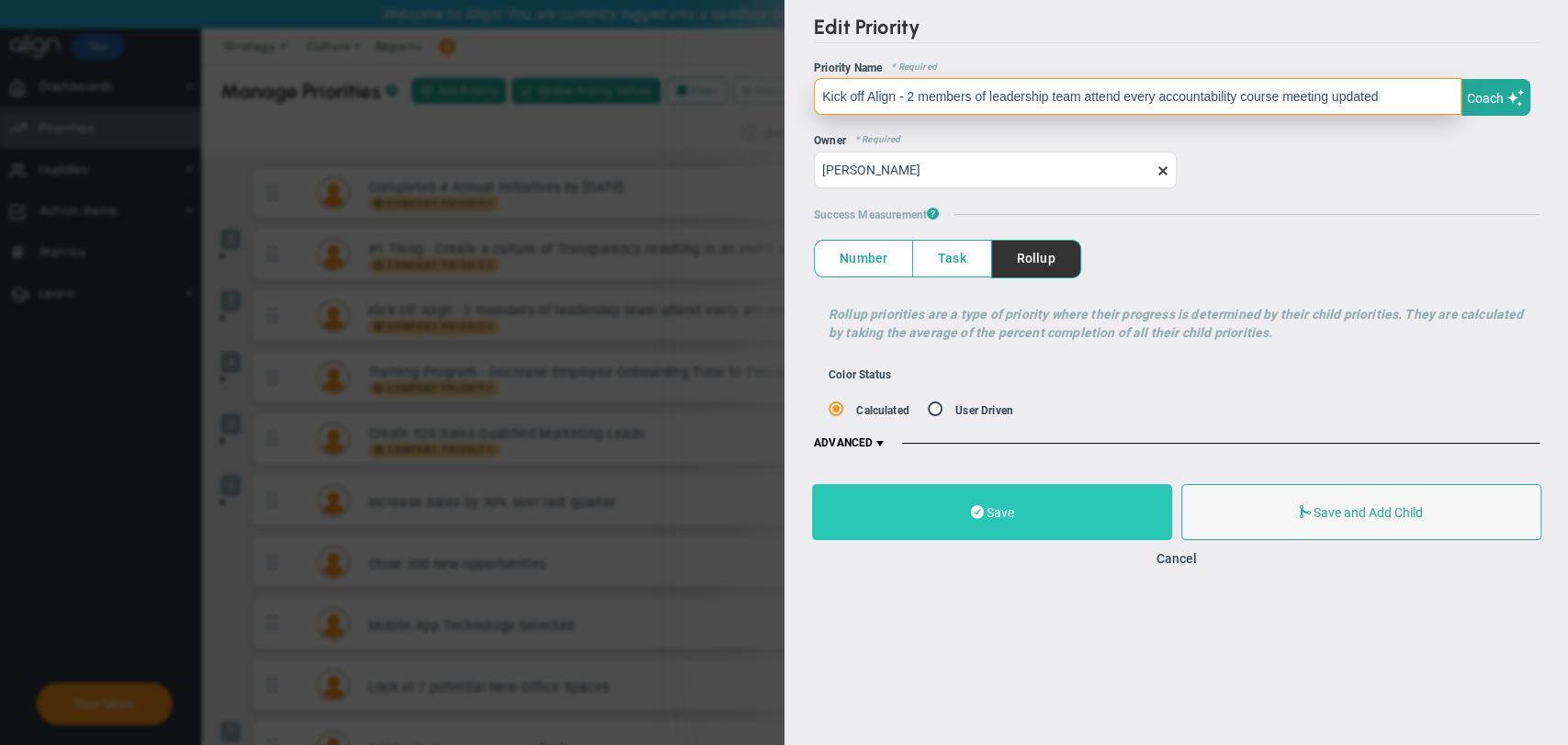
type input "Kick off Align - 2 members of leadership team attend every accountability cours…"
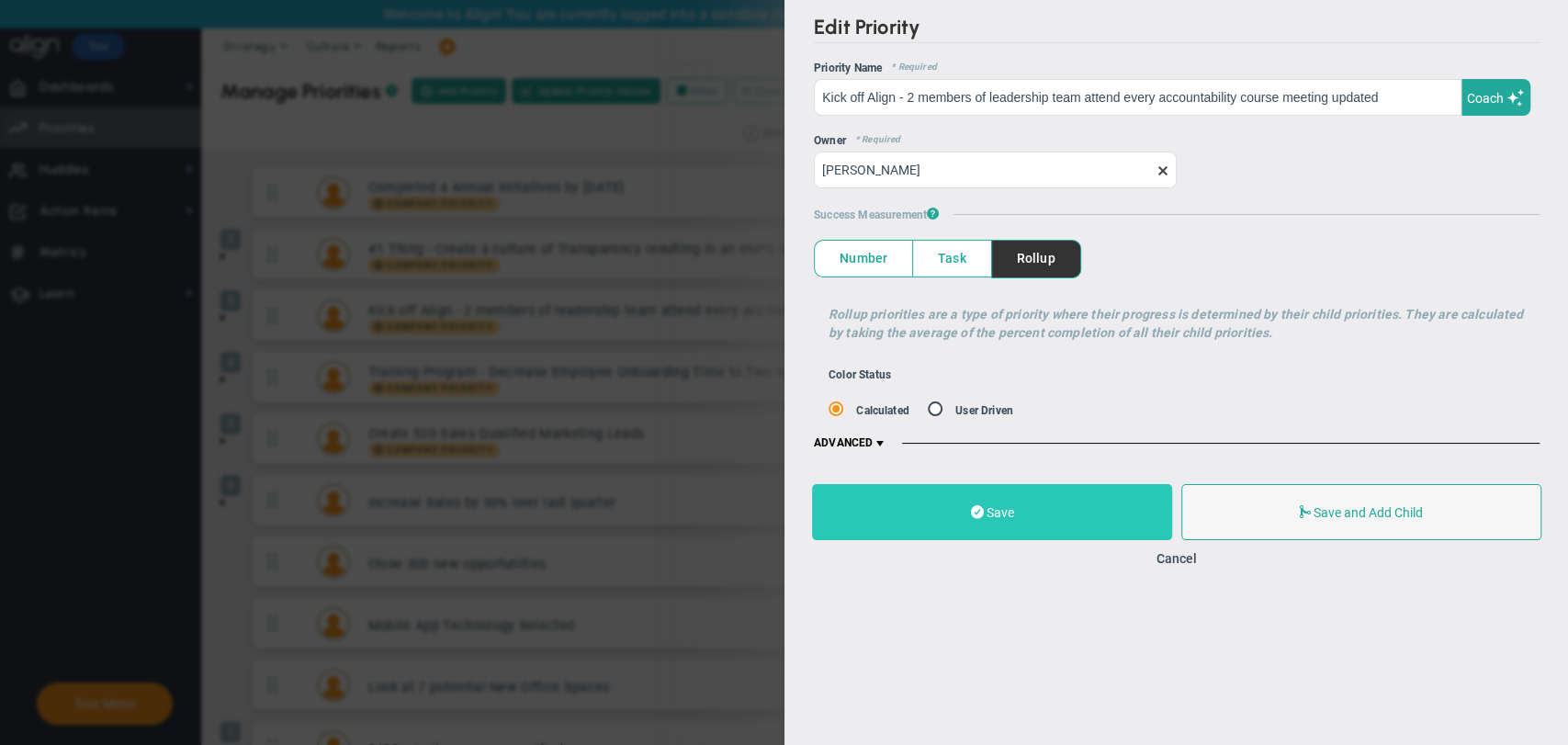
click at [1142, 489] on button "Save" at bounding box center [992, 511] width 360 height 56
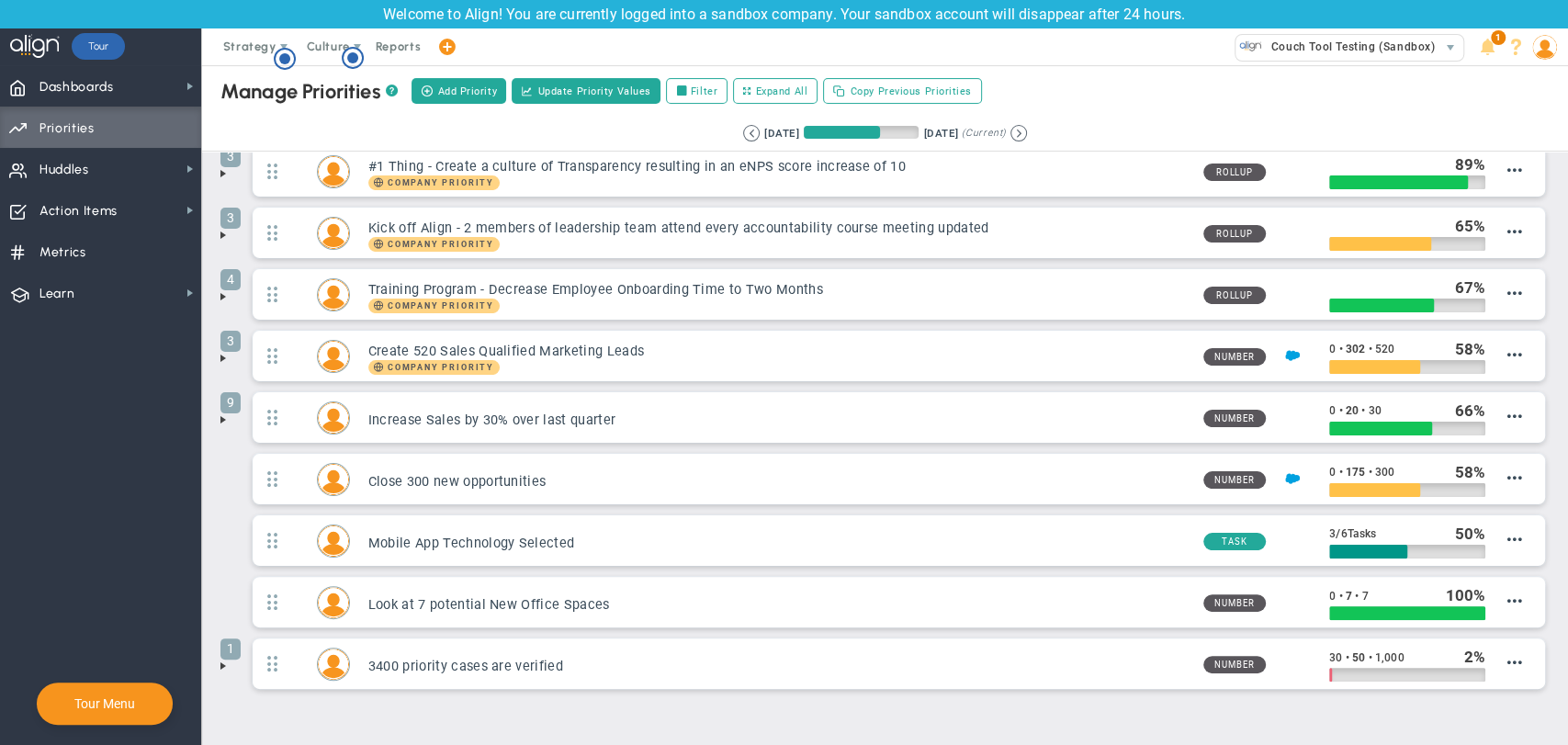
scroll to position [122, 0]
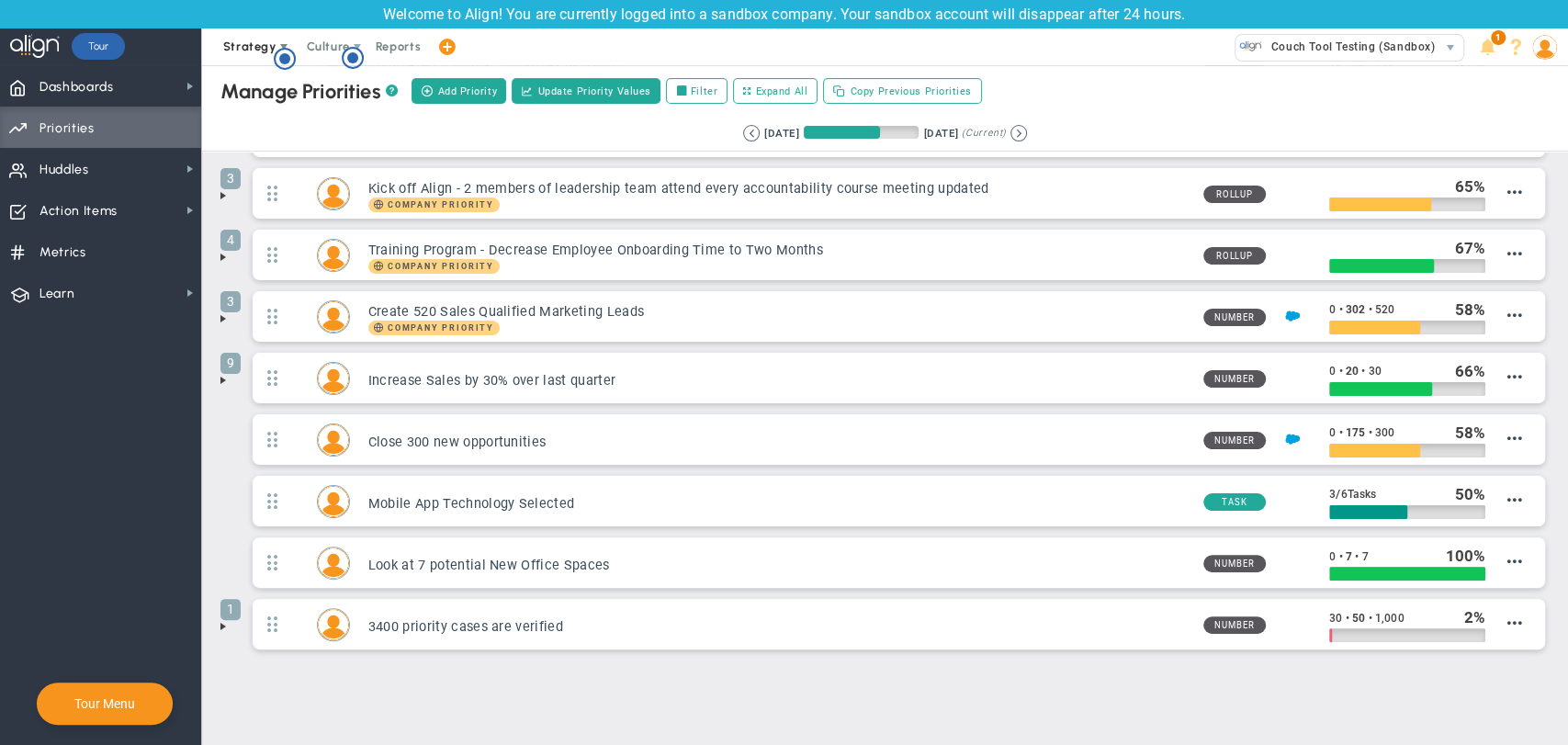
click at [251, 37] on span "Strategy" at bounding box center [251, 46] width 83 height 37
click at [263, 87] on span "One Page Strategic Plan" at bounding box center [294, 83] width 169 height 37
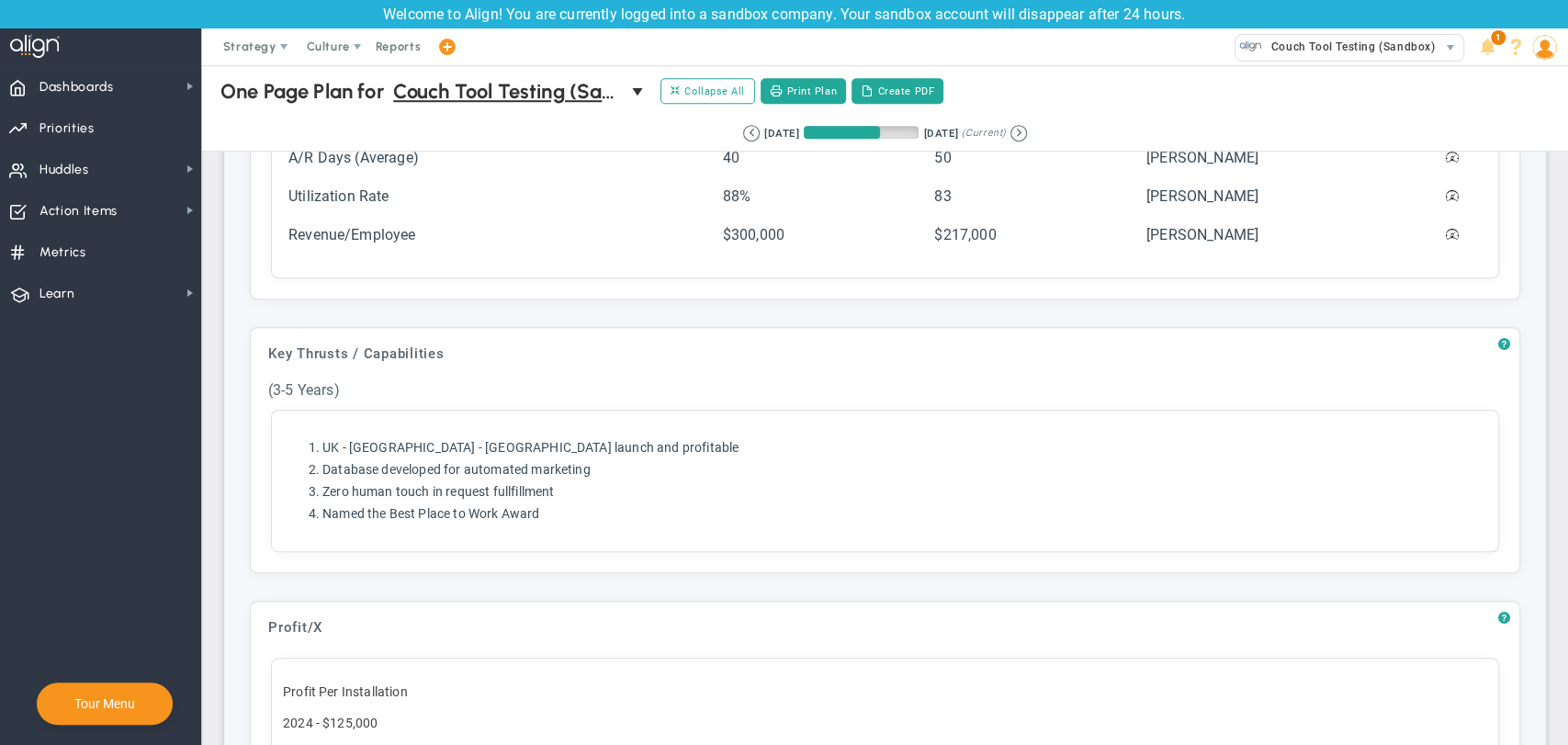
scroll to position [918, 0]
click at [397, 192] on div "? Targets (3-5 Years) Click to add header Targets (3-5 Years) Targets (3-5 Year…" at bounding box center [884, 81] width 1270 height 430
click at [357, 249] on div "? Targets (3-5 Years) Click to add header Targets (3-5 Years) Targets (3-5 Year…" at bounding box center [884, 81] width 1270 height 430
click at [337, 470] on div "? Key Thrusts / Capabilities Click to add header Key Thrusts / Capabilities Key…" at bounding box center [884, 447] width 1270 height 246
click at [360, 505] on div "? Key Thrusts / Capabilities Click to add header Key Thrusts / Capabilities Key…" at bounding box center [884, 447] width 1270 height 246
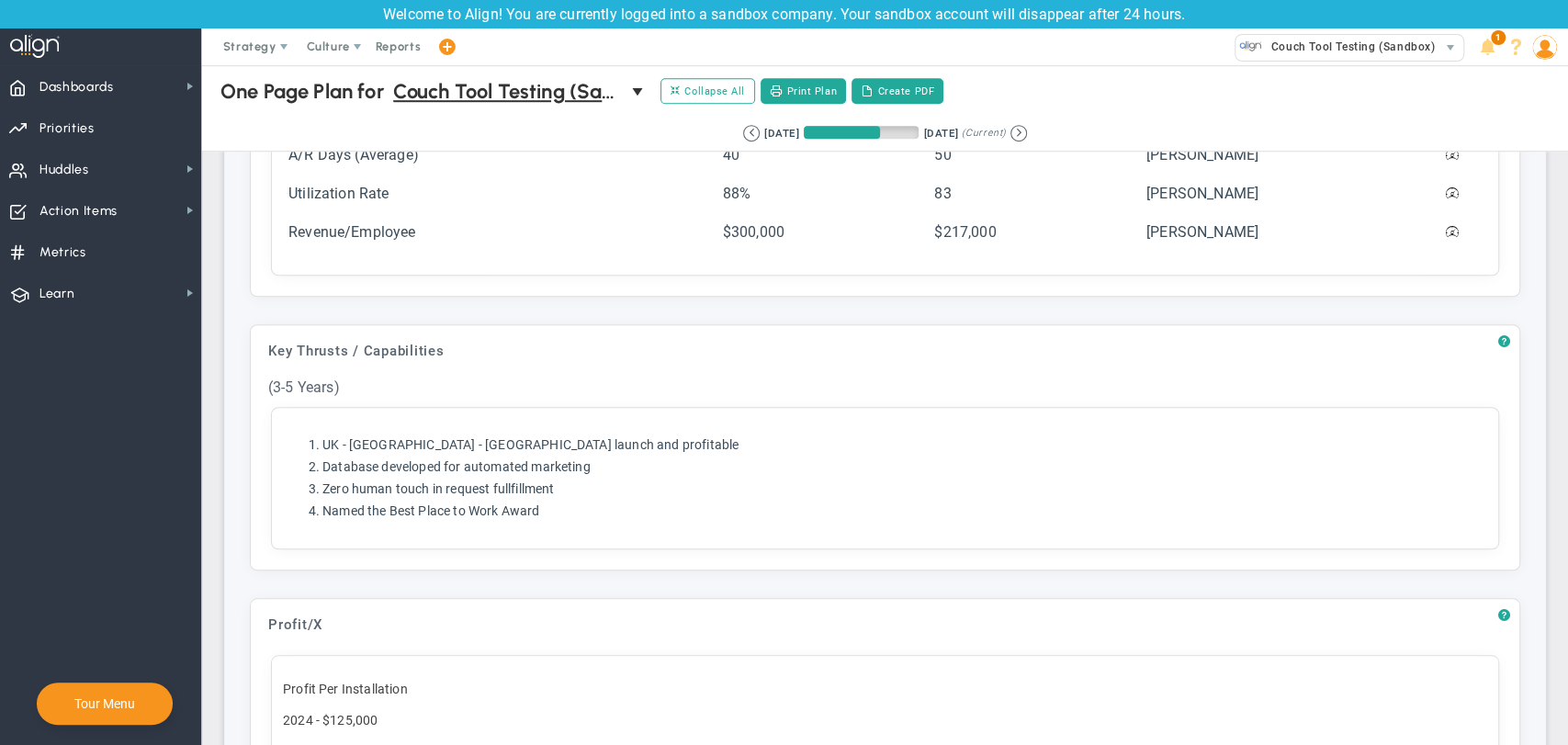
click at [647, 612] on h3 "Profit/X No header added Profit/X" at bounding box center [885, 626] width 1250 height 36
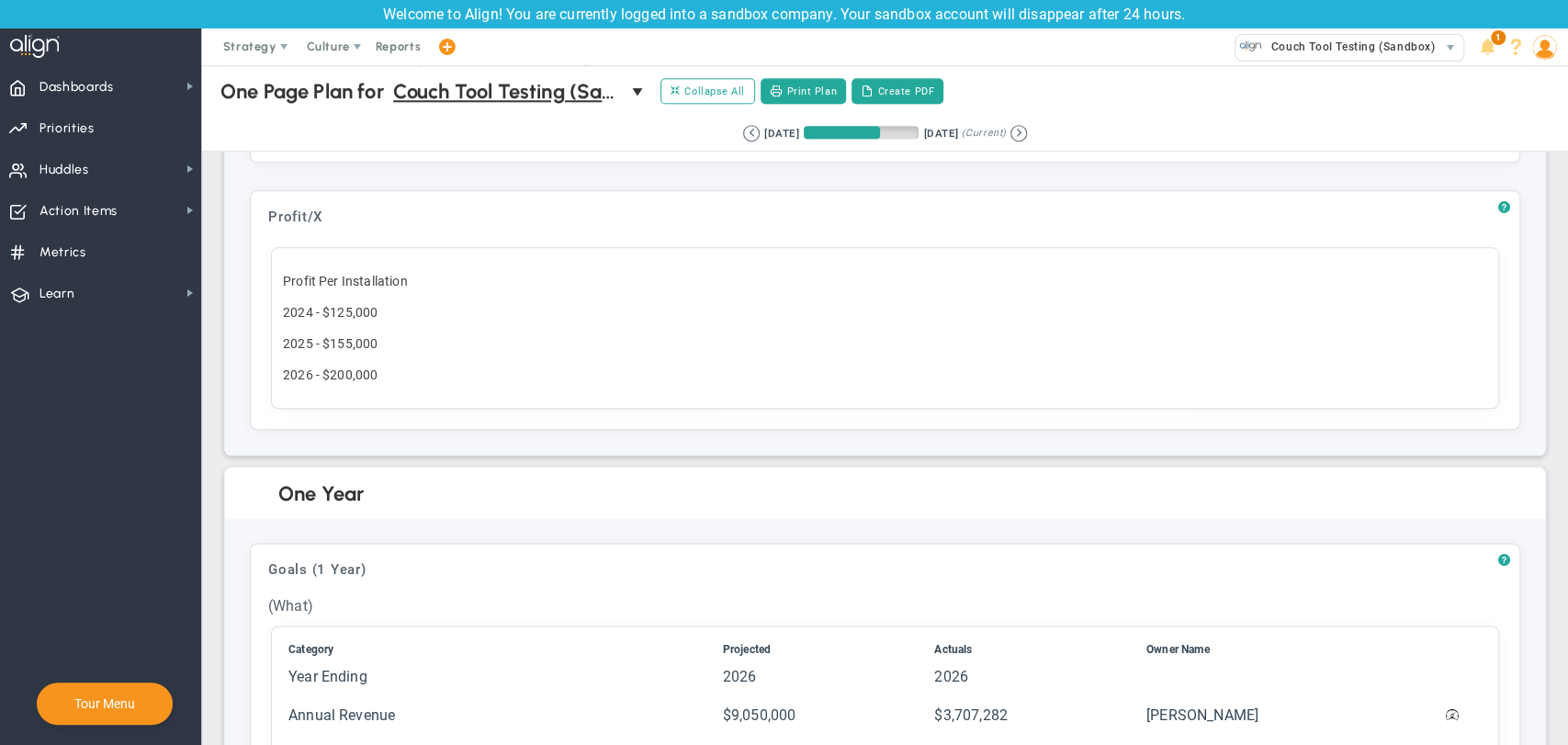
click at [305, 325] on div "? Profit/X Click to add header Profit/X Profit/X No header added Profit/X Profi…" at bounding box center [884, 310] width 1270 height 240
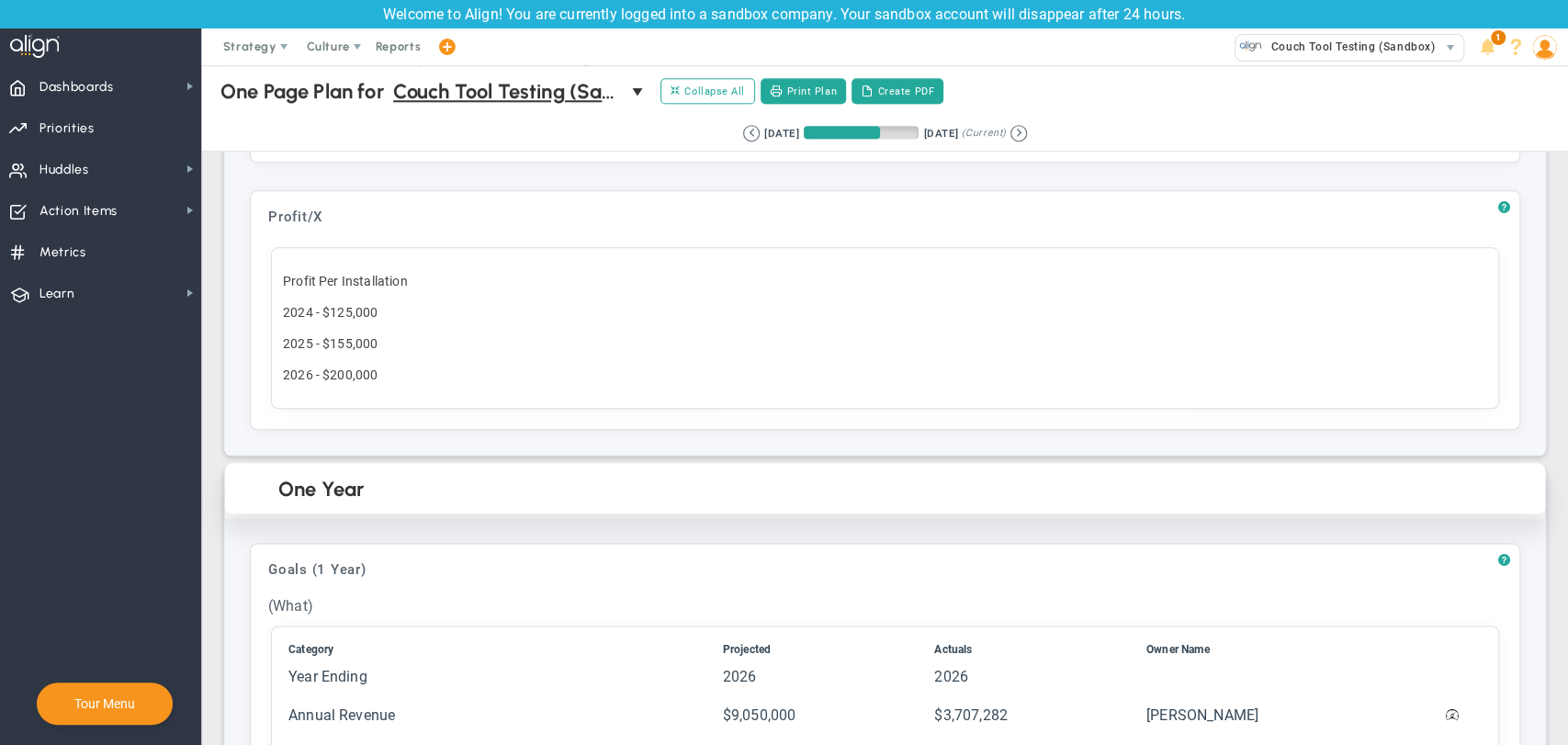
click at [323, 501] on h2 "One Year" at bounding box center [899, 490] width 1244 height 27
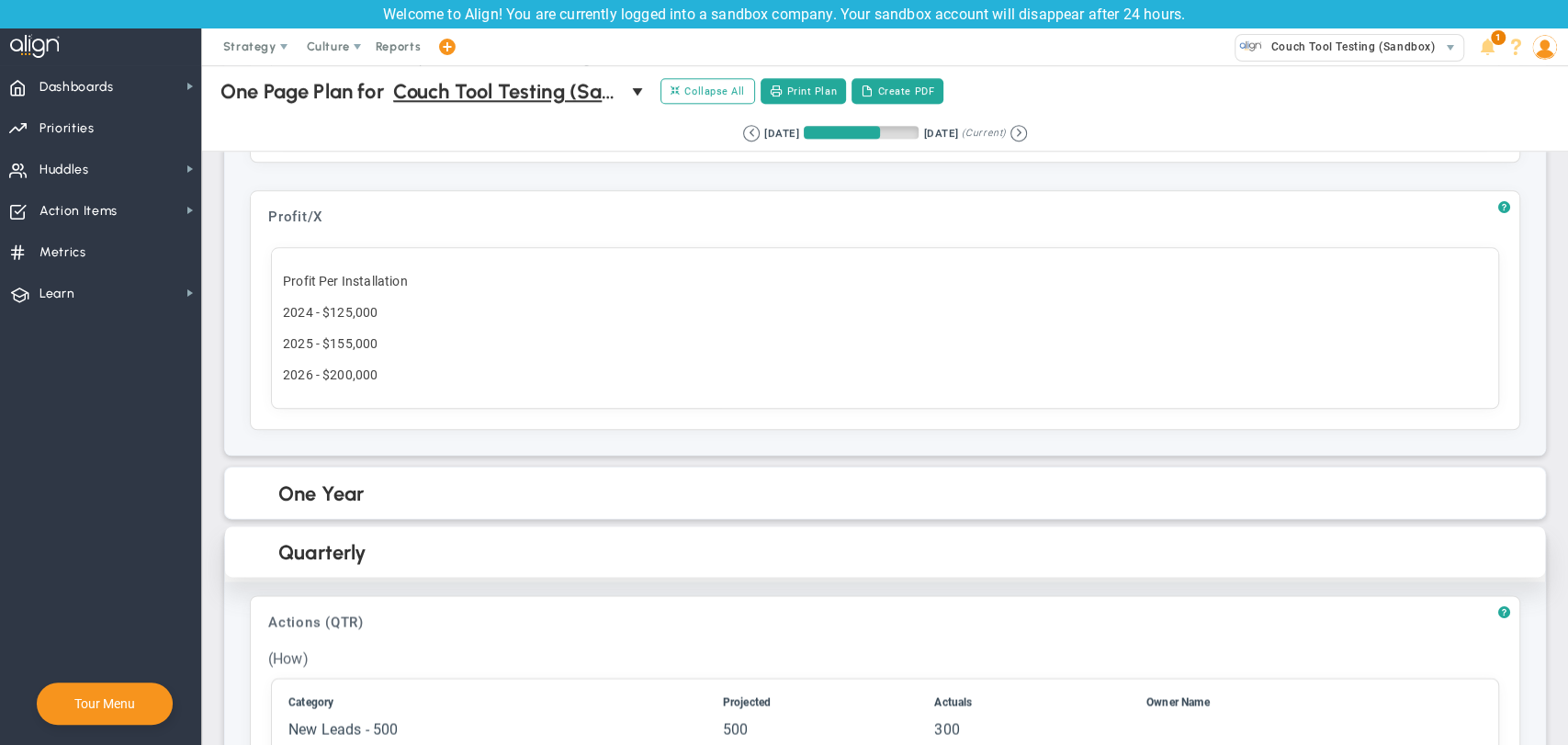
click at [388, 572] on div "Quarterly" at bounding box center [885, 551] width 1320 height 50
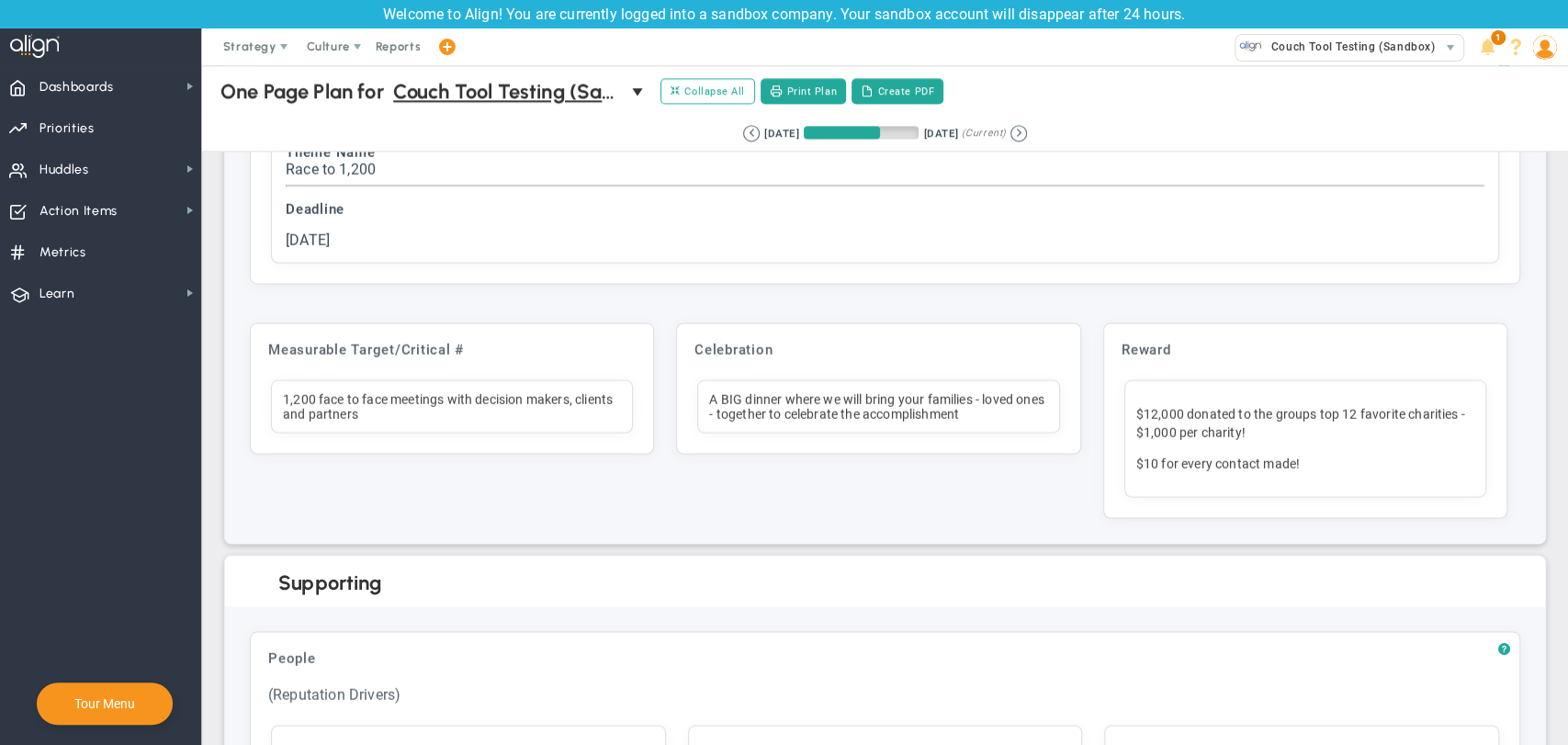
click at [388, 572] on h2 "Supporting" at bounding box center [899, 582] width 1244 height 27
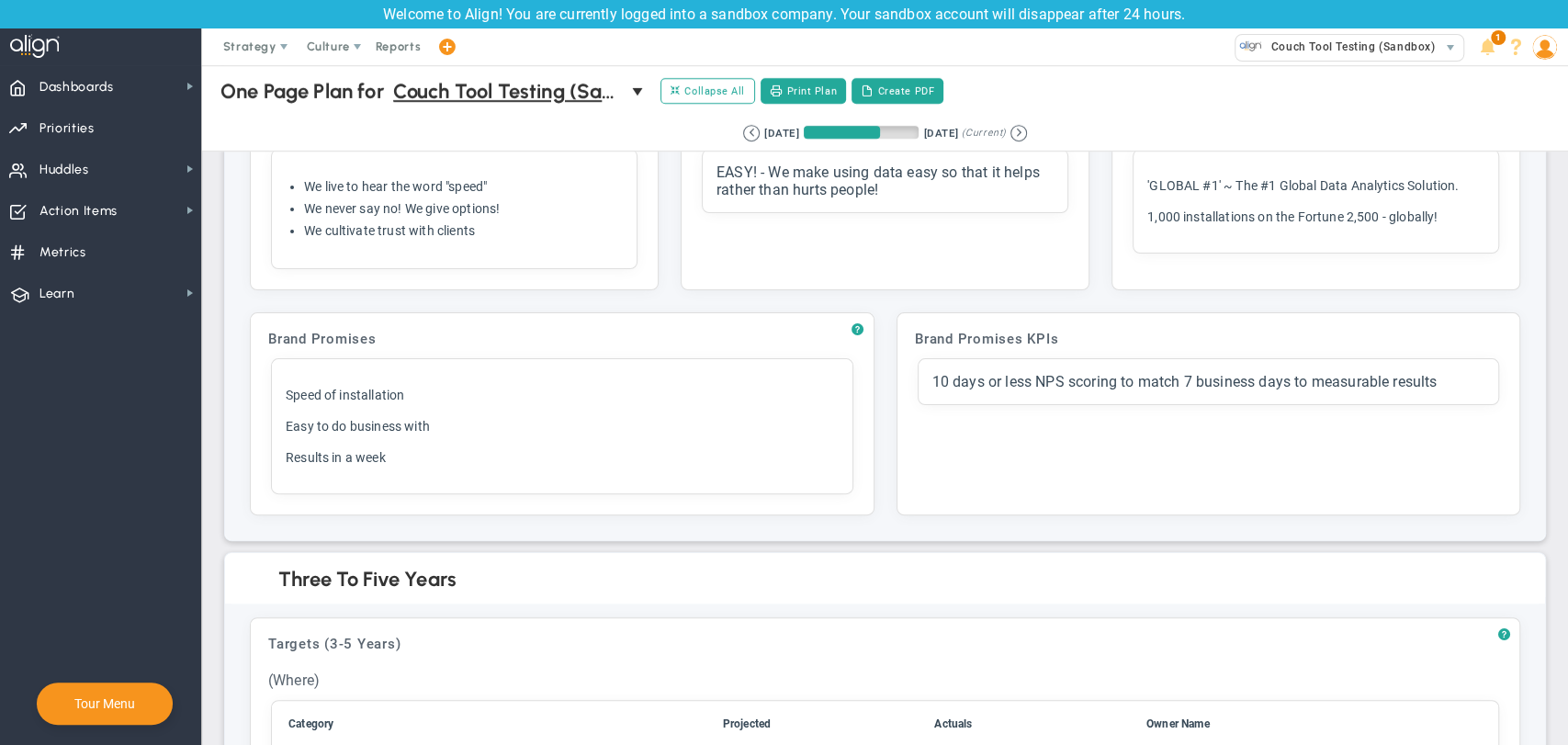
scroll to position [0, 0]
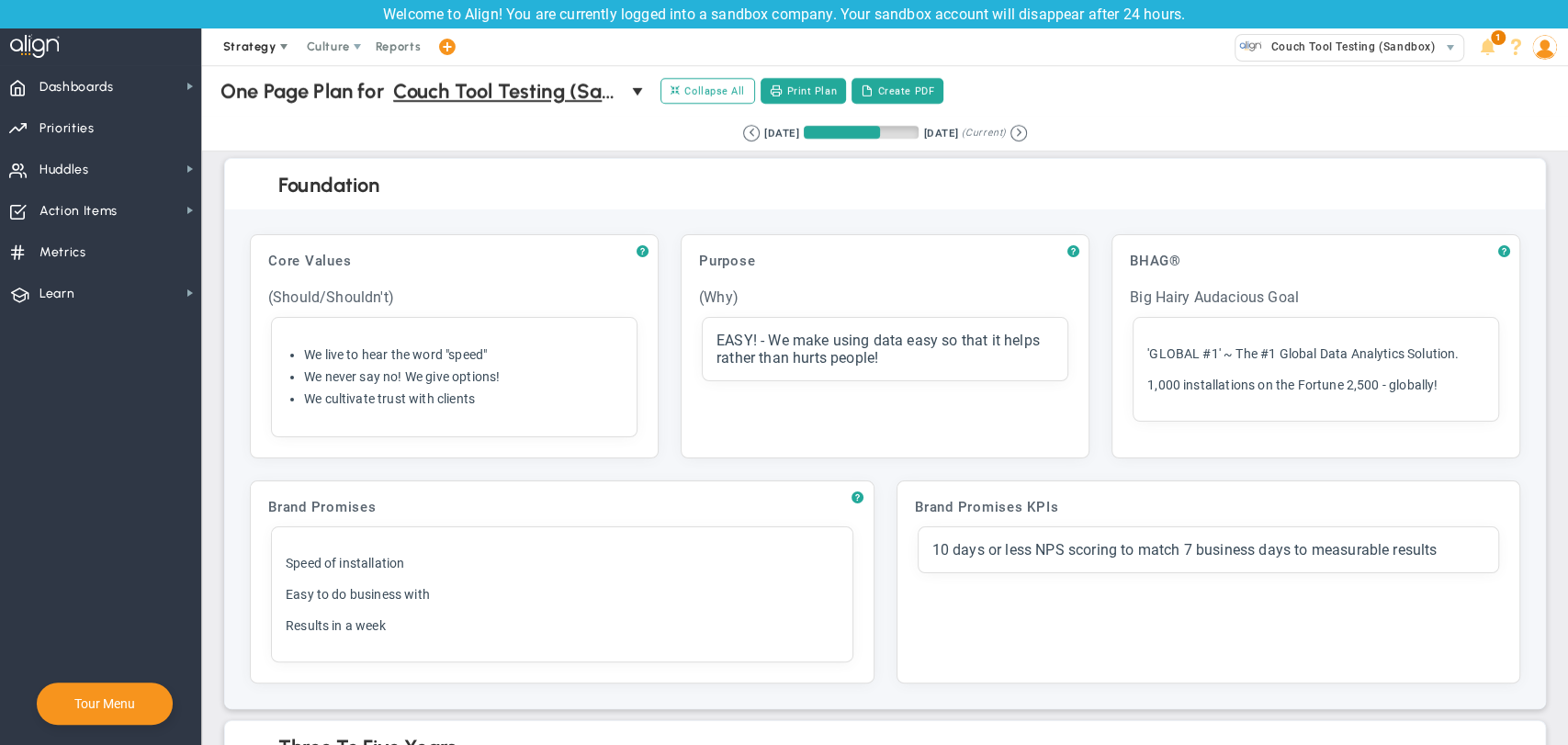
click at [242, 53] on span "Strategy" at bounding box center [250, 46] width 53 height 14
click at [248, 119] on span "Alignment Checklist" at bounding box center [294, 120] width 169 height 37
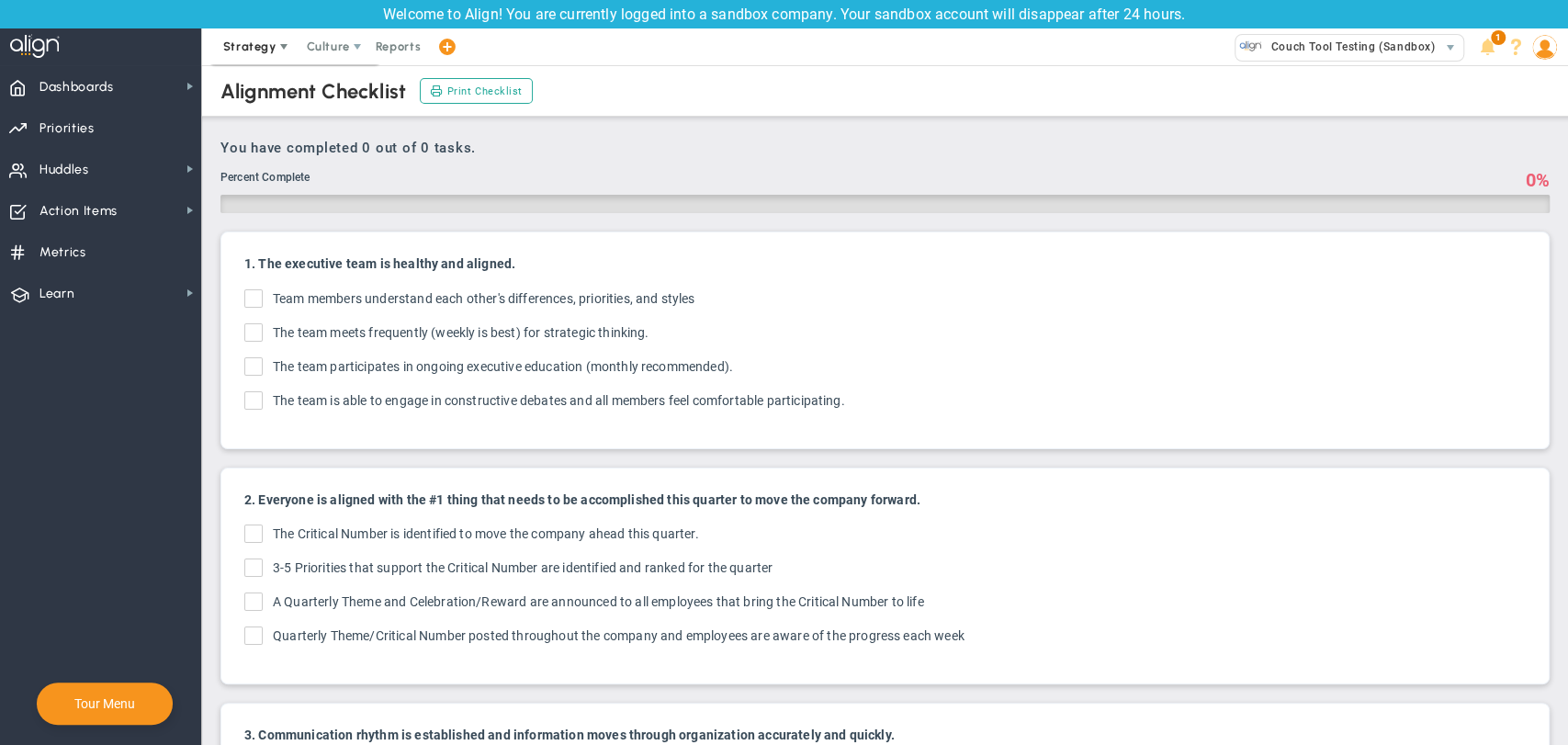
checkbox input "true"
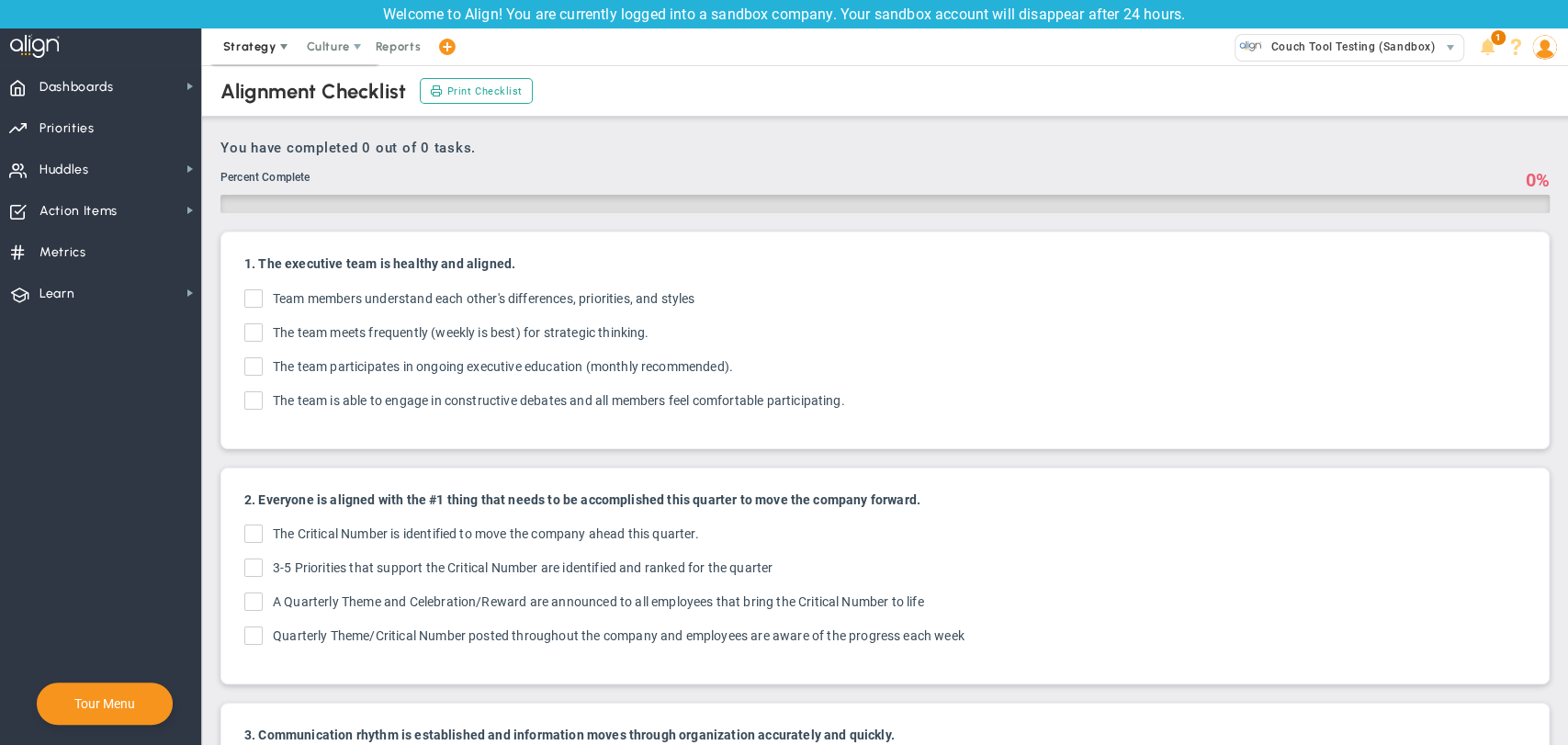
checkbox input "true"
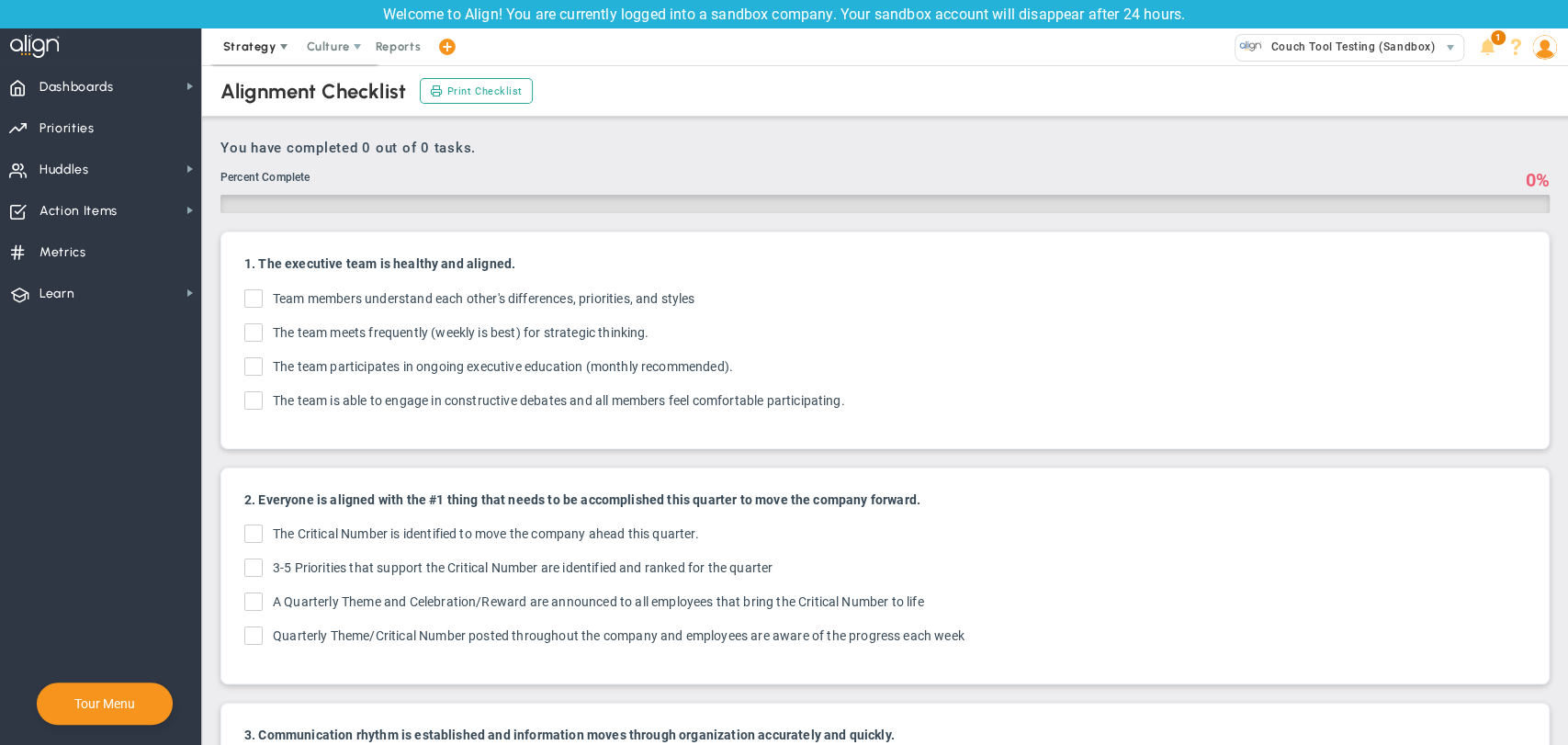
checkbox input "true"
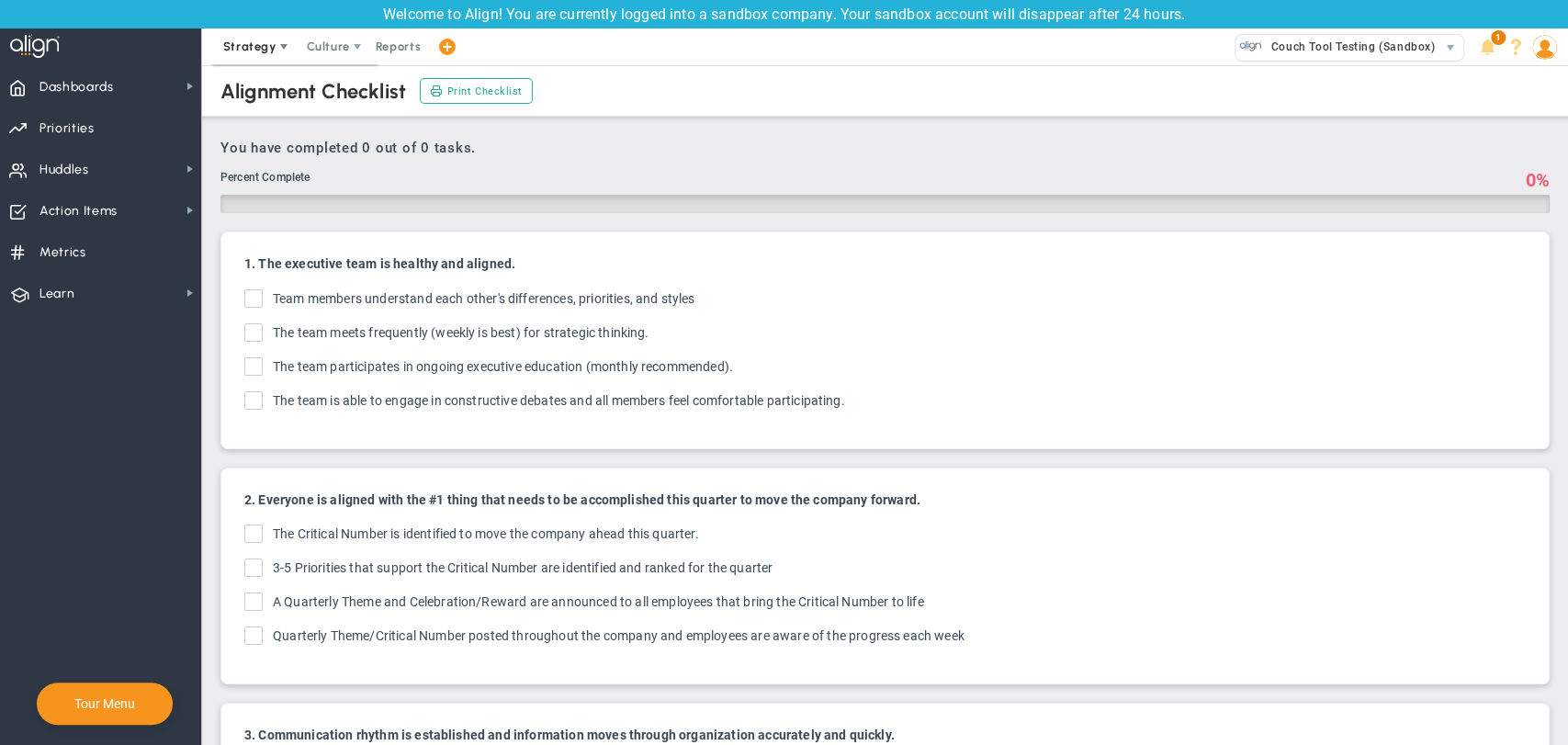
checkbox input "true"
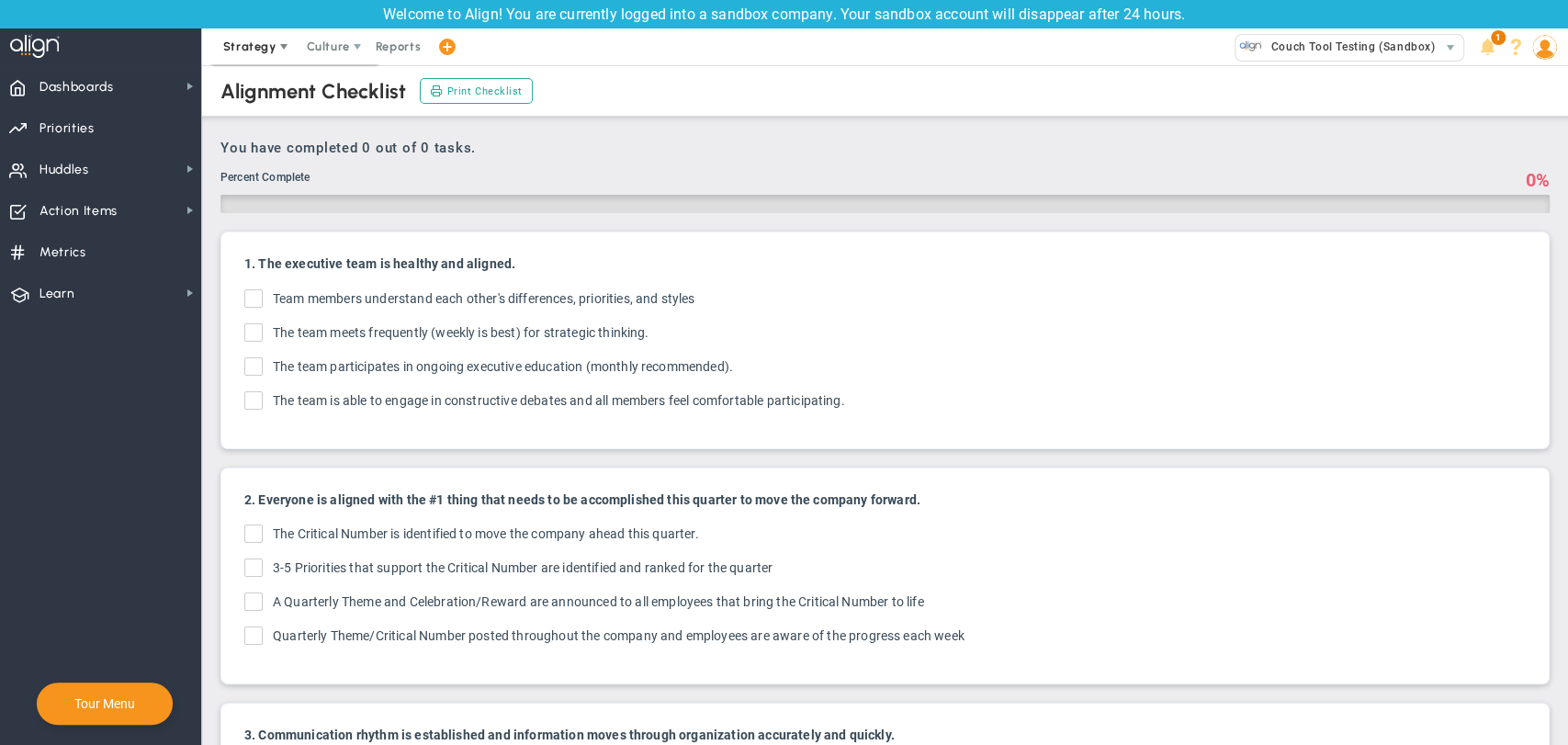
checkbox input "true"
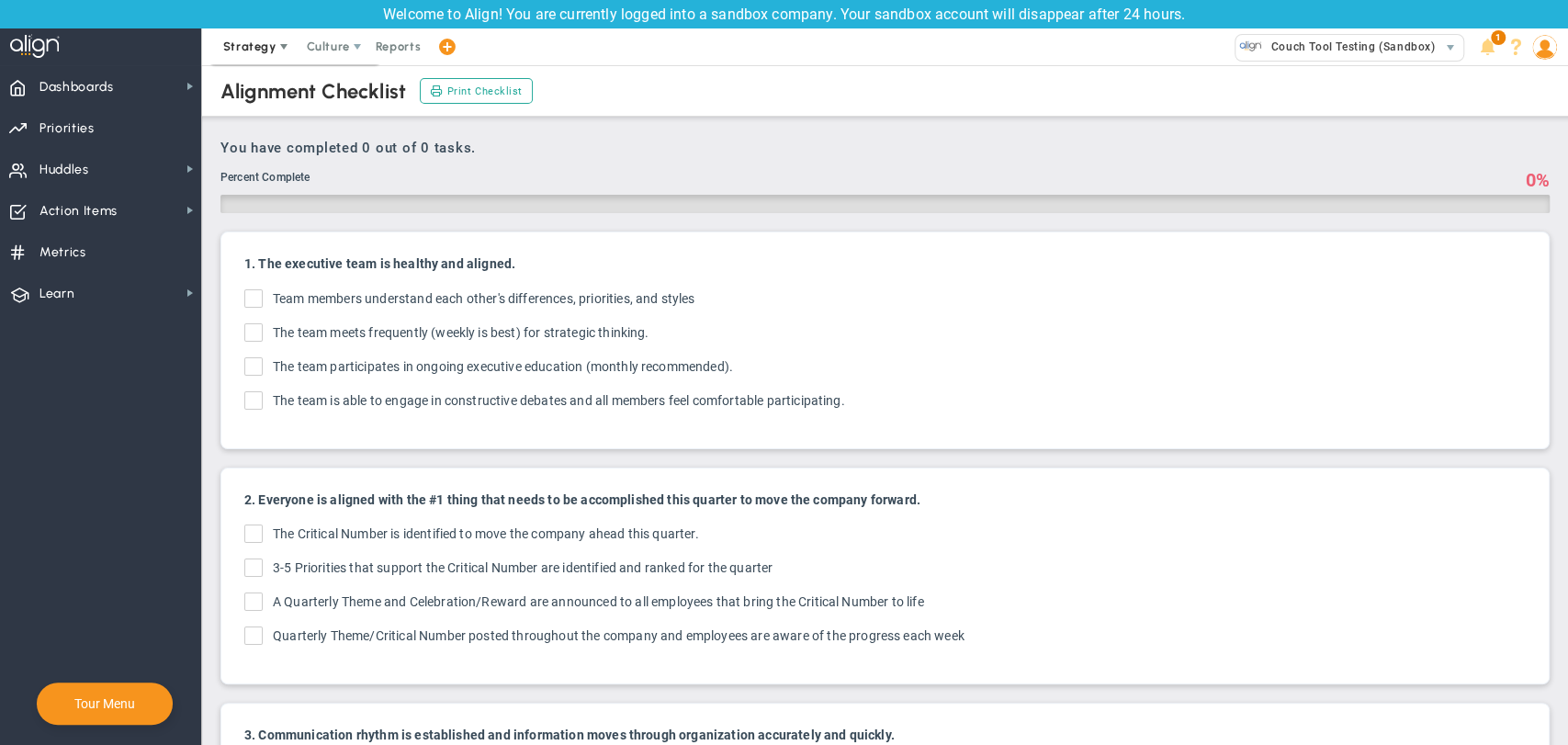
checkbox input "true"
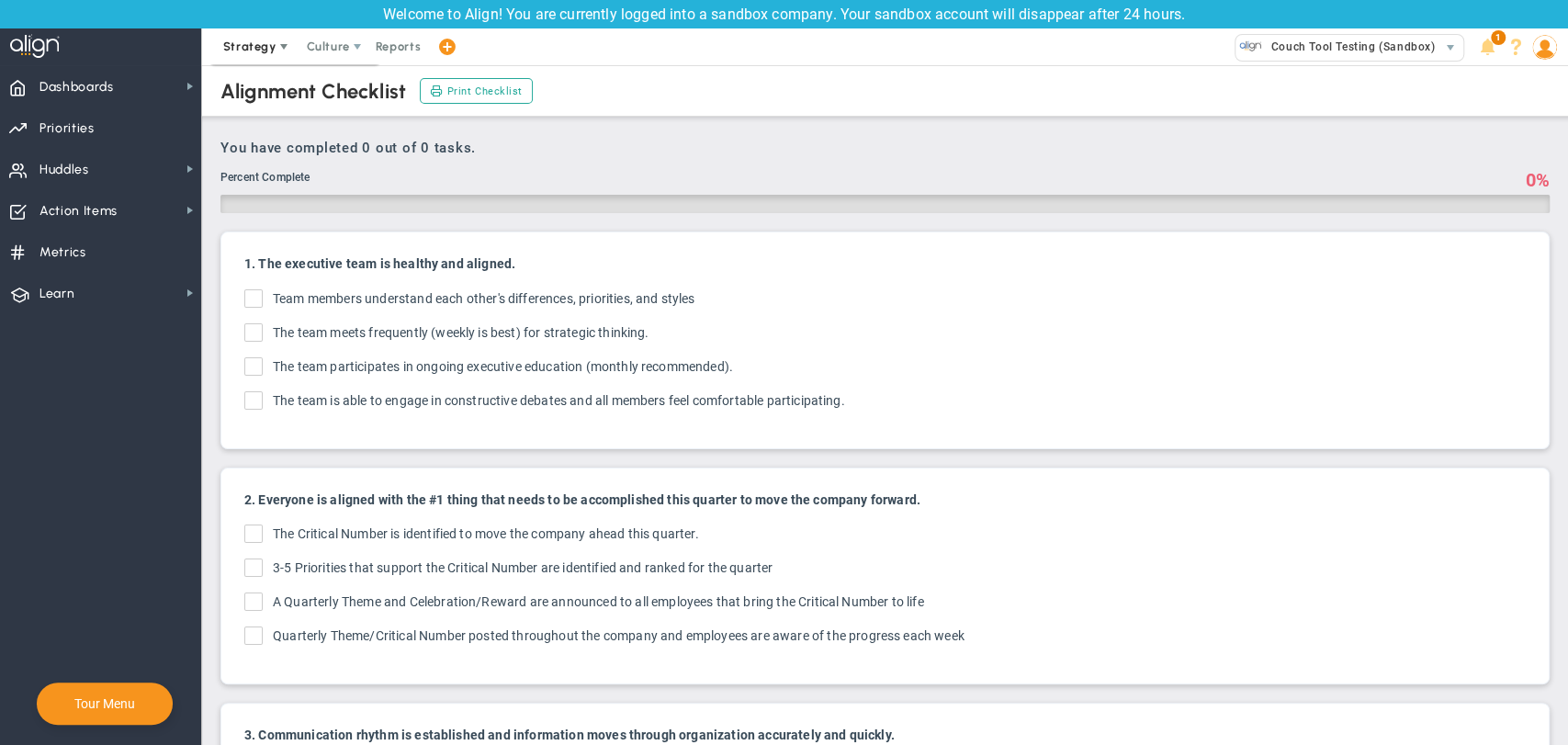
checkbox input "true"
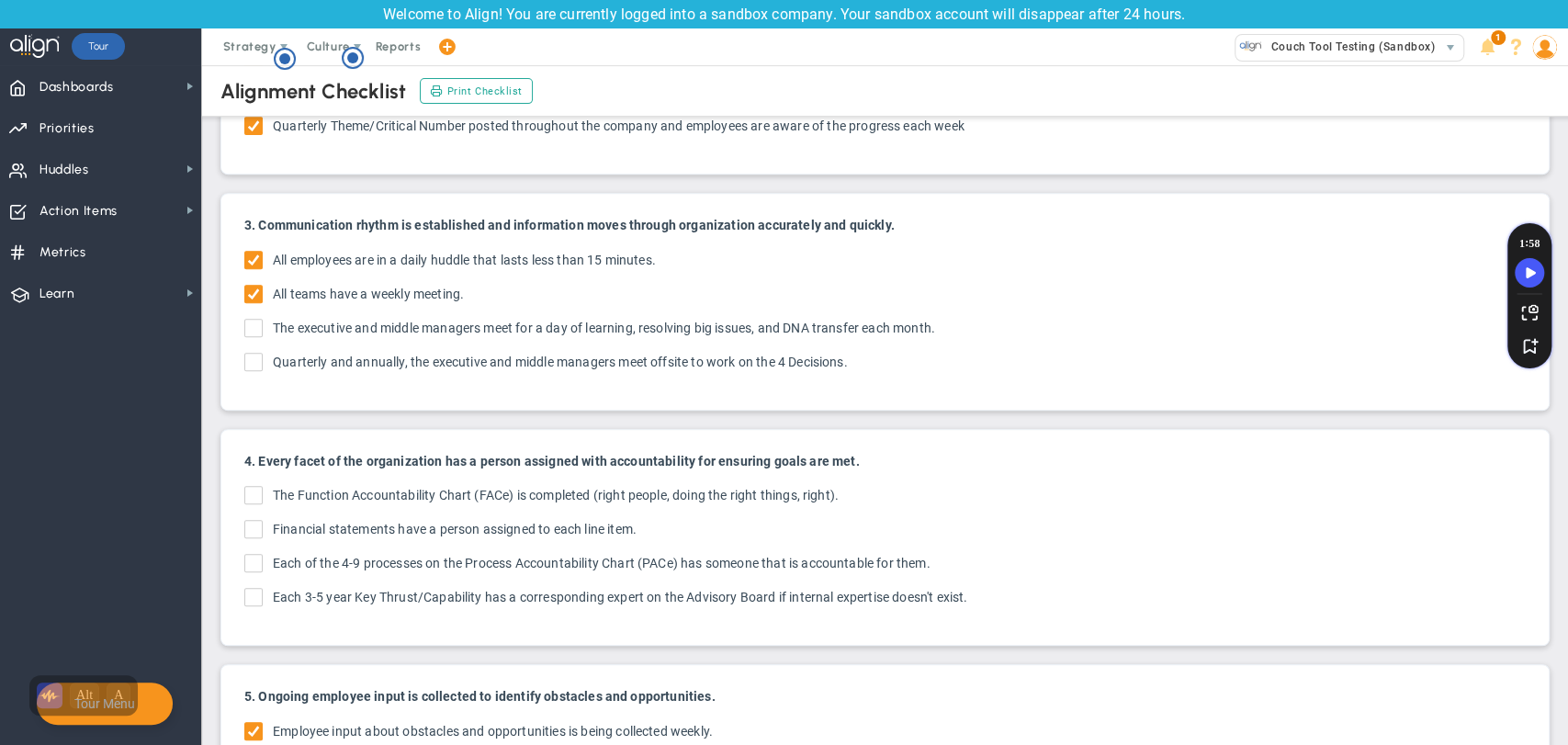
click at [248, 347] on ul "All employees are in a daily huddle that lasts less than 15 minutes. All teams …" at bounding box center [884, 313] width 1281 height 125
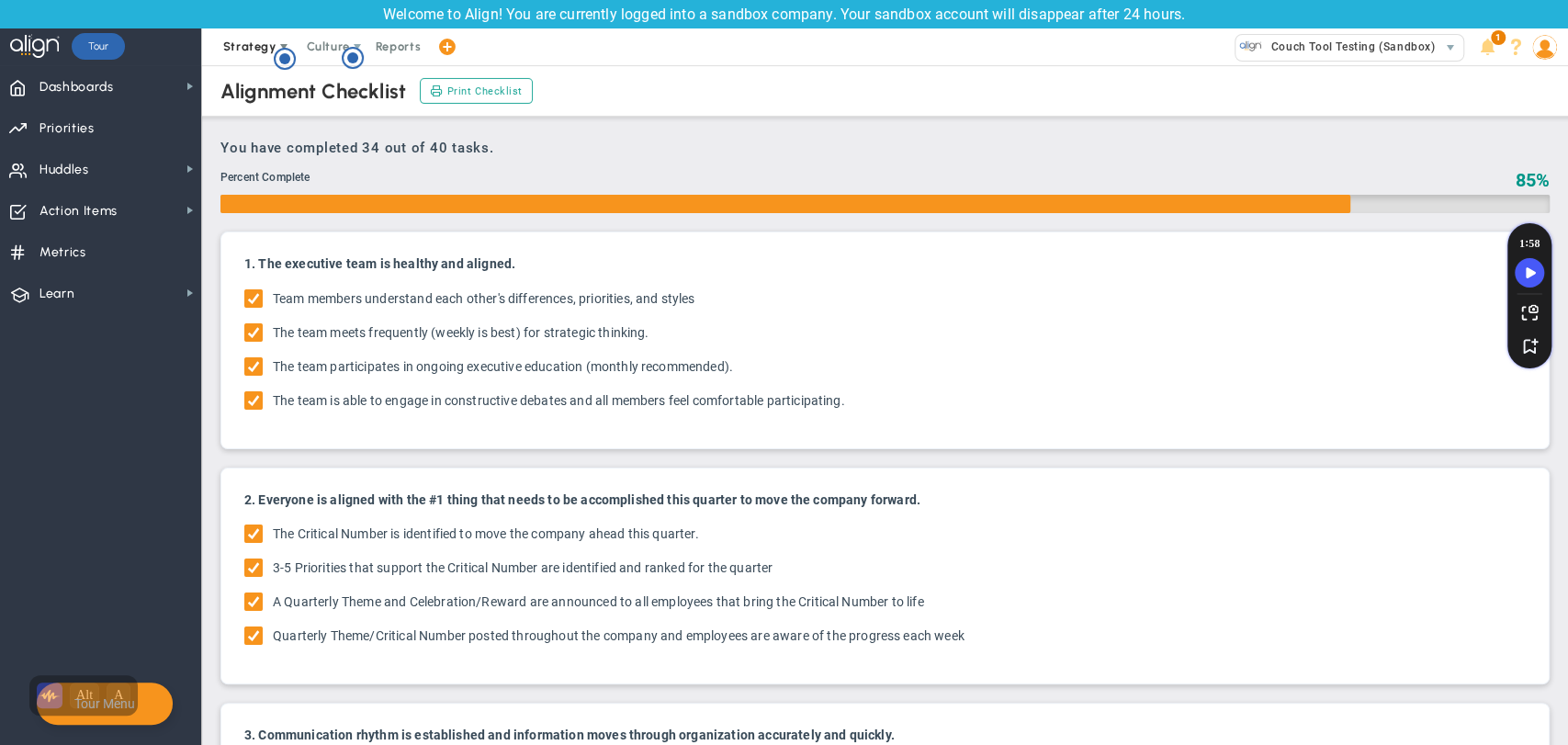
click at [245, 43] on span "Strategy" at bounding box center [250, 46] width 53 height 14
click at [272, 161] on span "4D Vision Summary" at bounding box center [294, 157] width 169 height 37
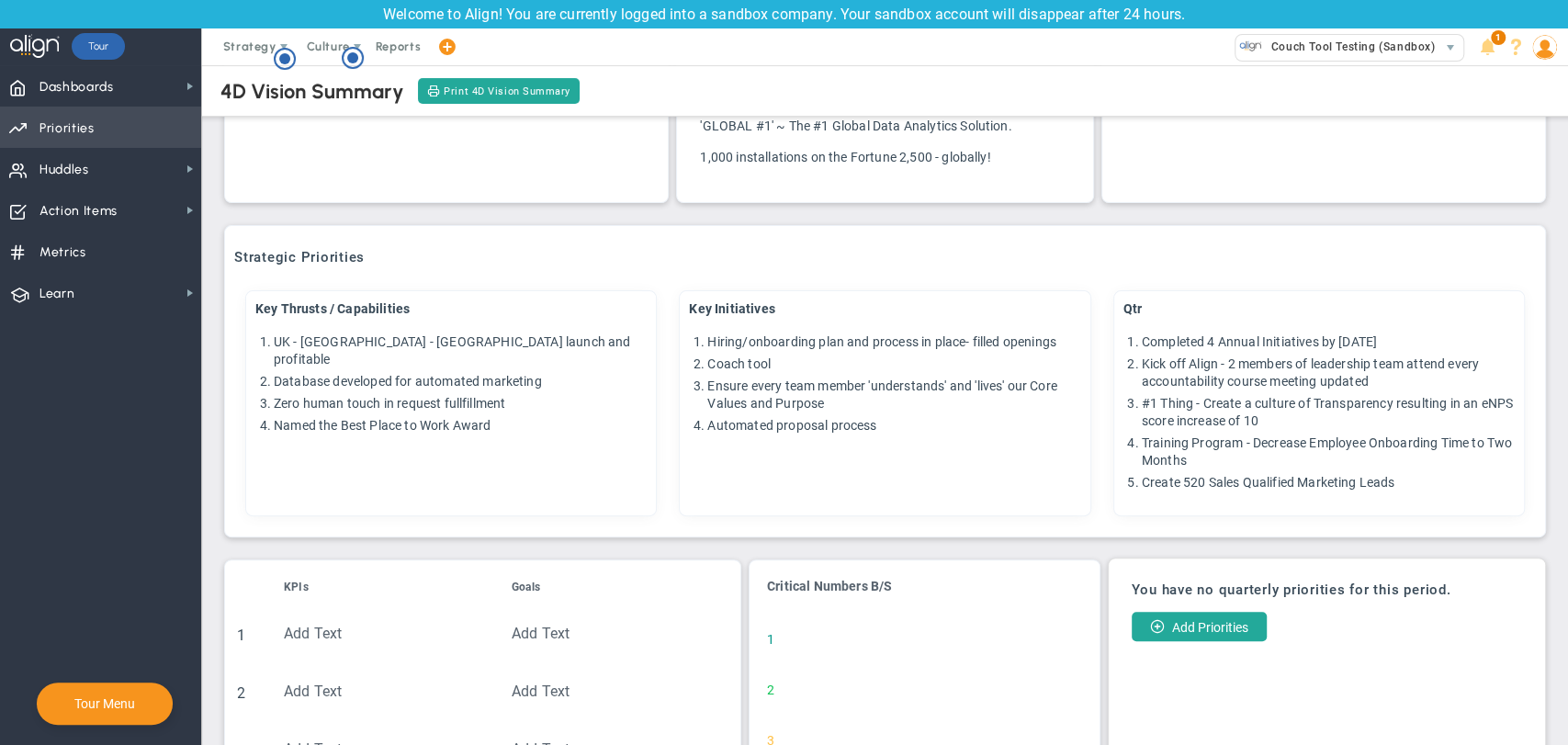
scroll to position [114, 0]
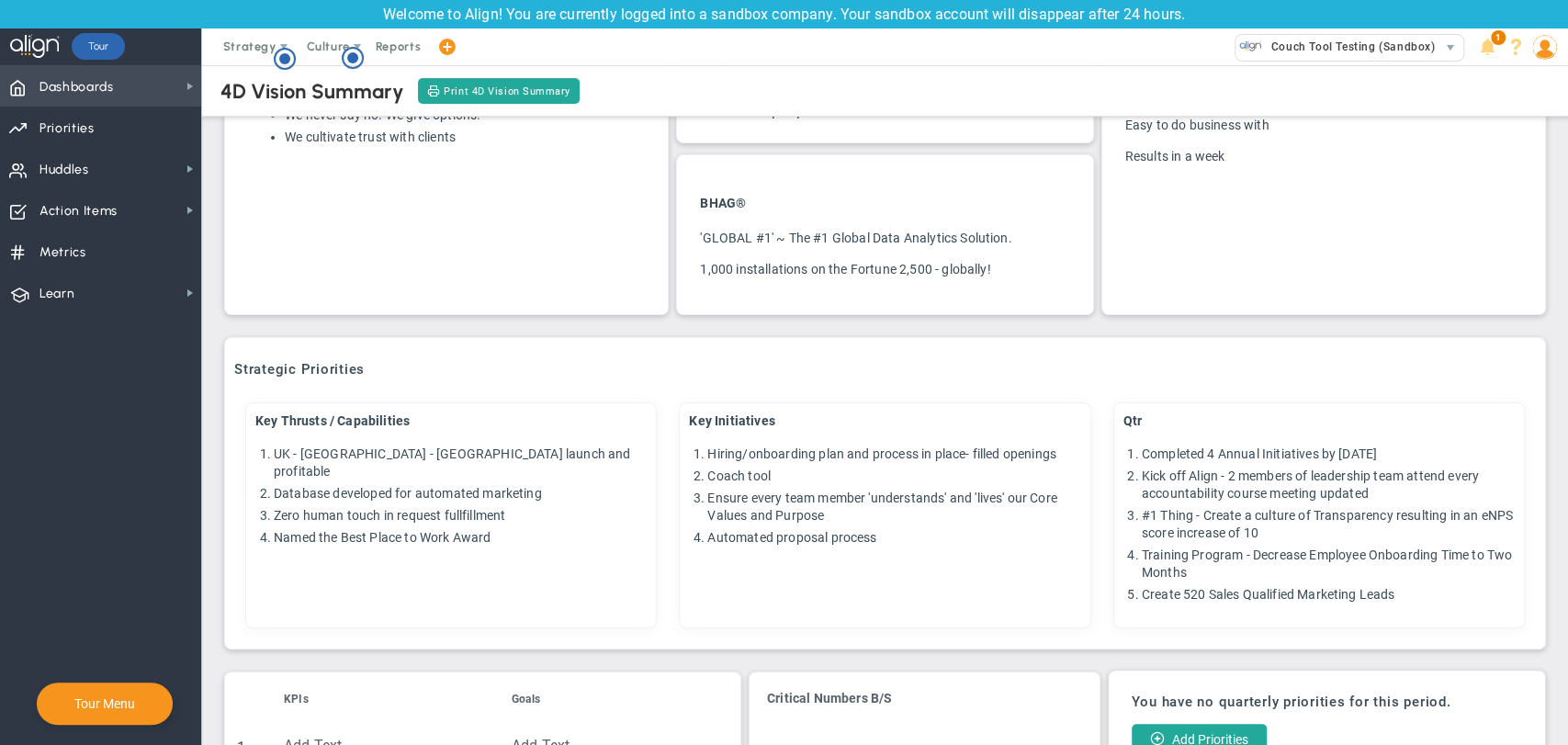
click at [87, 91] on span "Dashboards" at bounding box center [77, 87] width 75 height 39
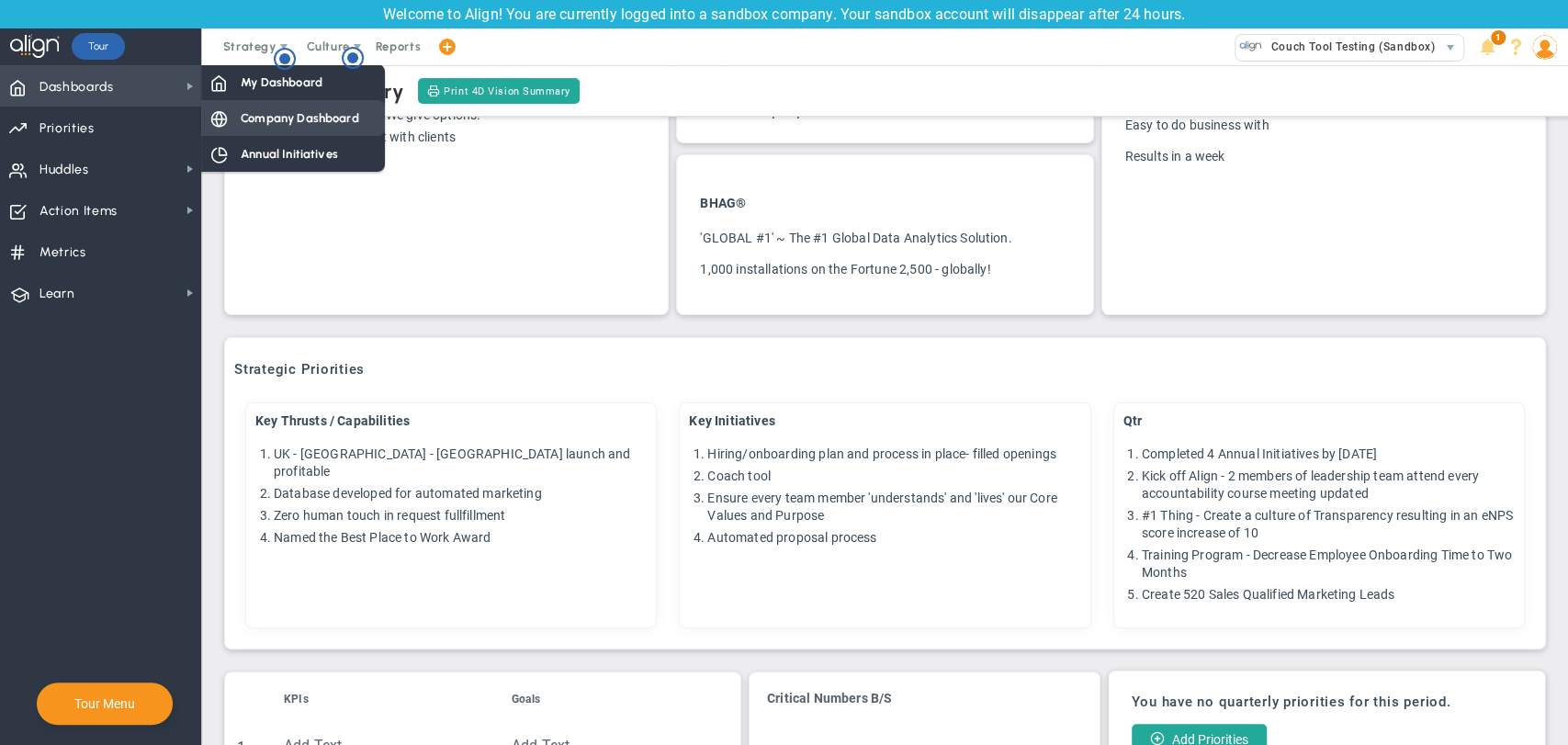
click at [285, 132] on div "Company Dashboard" at bounding box center [293, 118] width 183 height 36
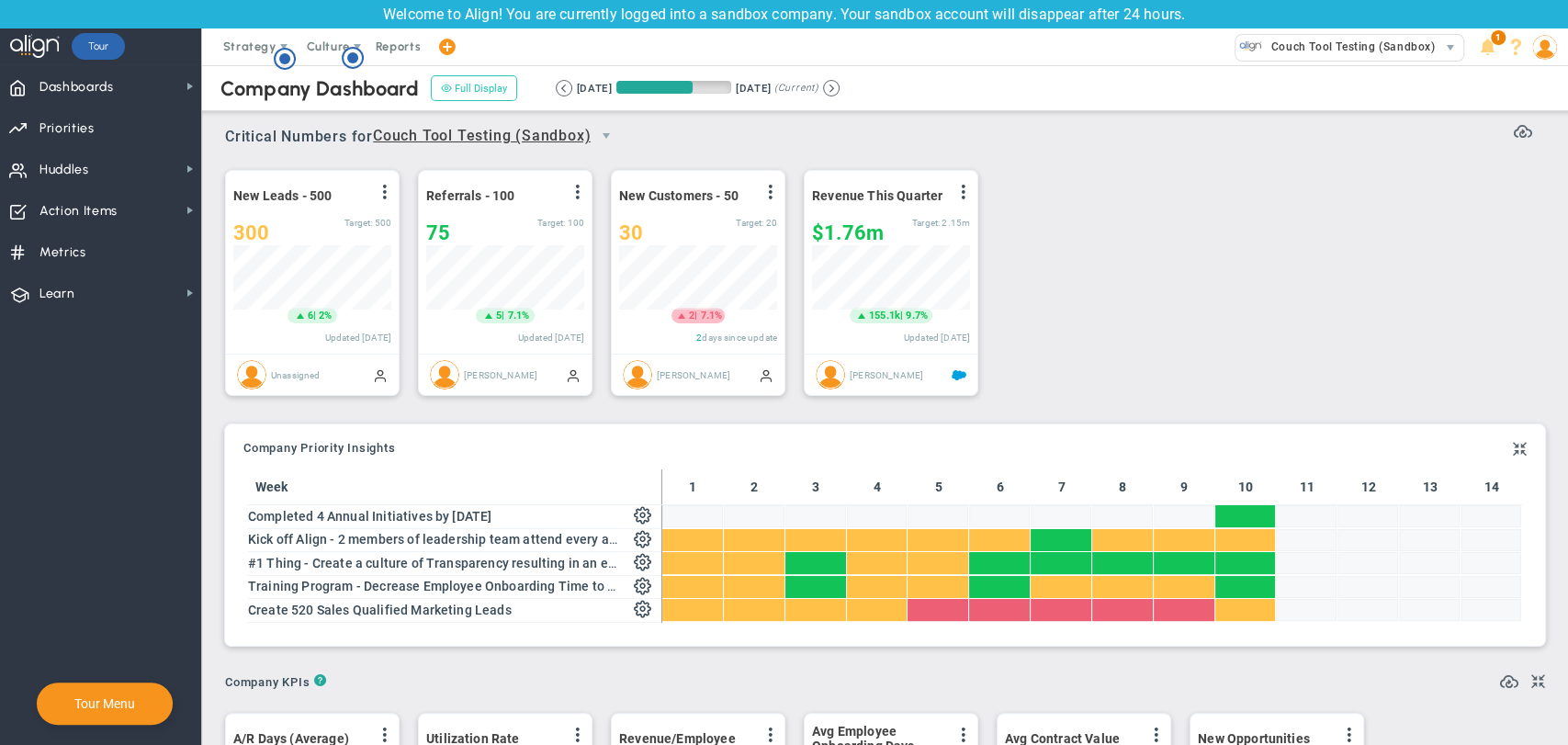
click at [499, 85] on button "Full Display" at bounding box center [474, 88] width 86 height 26
click at [79, 206] on span "Action Items" at bounding box center [78, 211] width 78 height 39
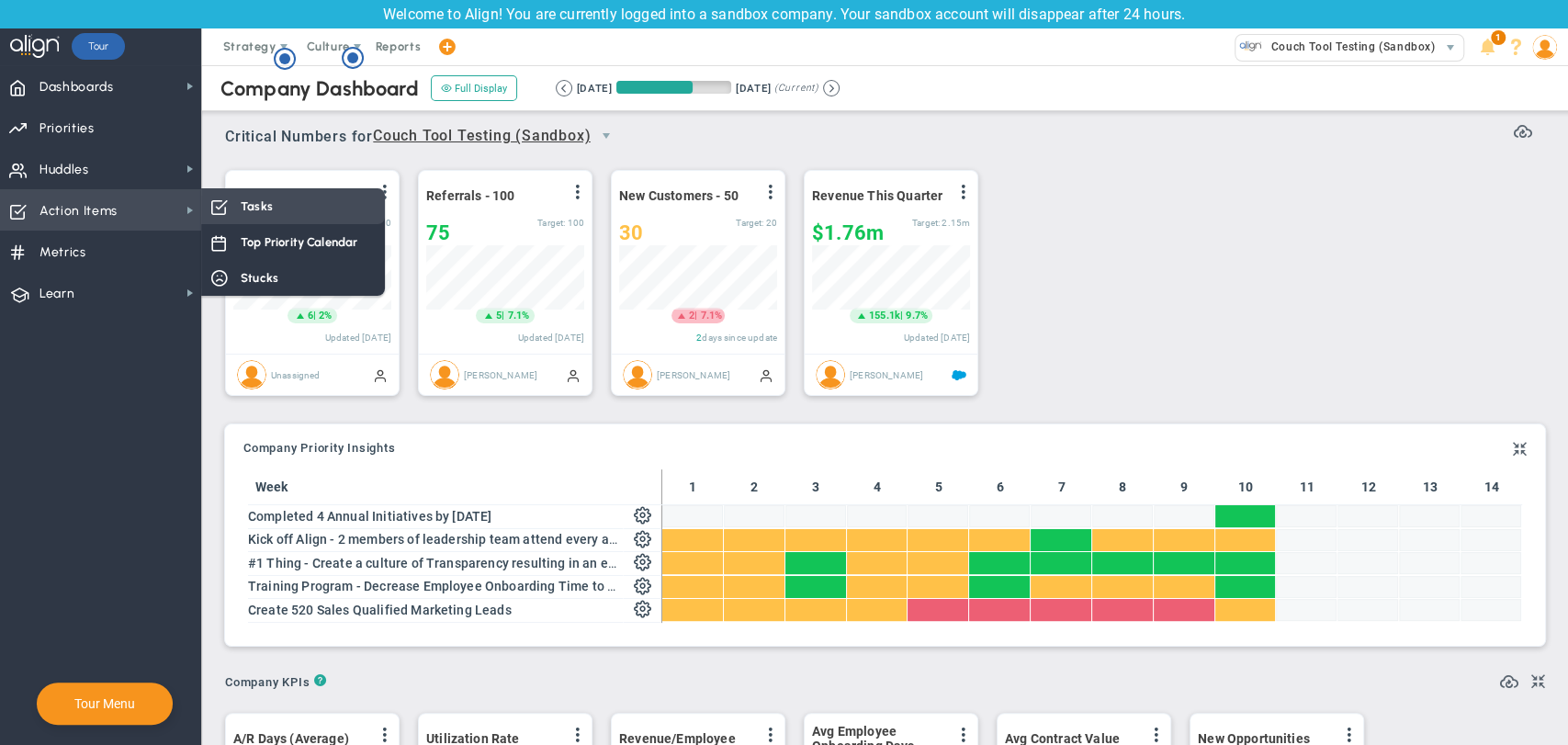
click at [251, 219] on div "Tasks" at bounding box center [293, 206] width 183 height 36
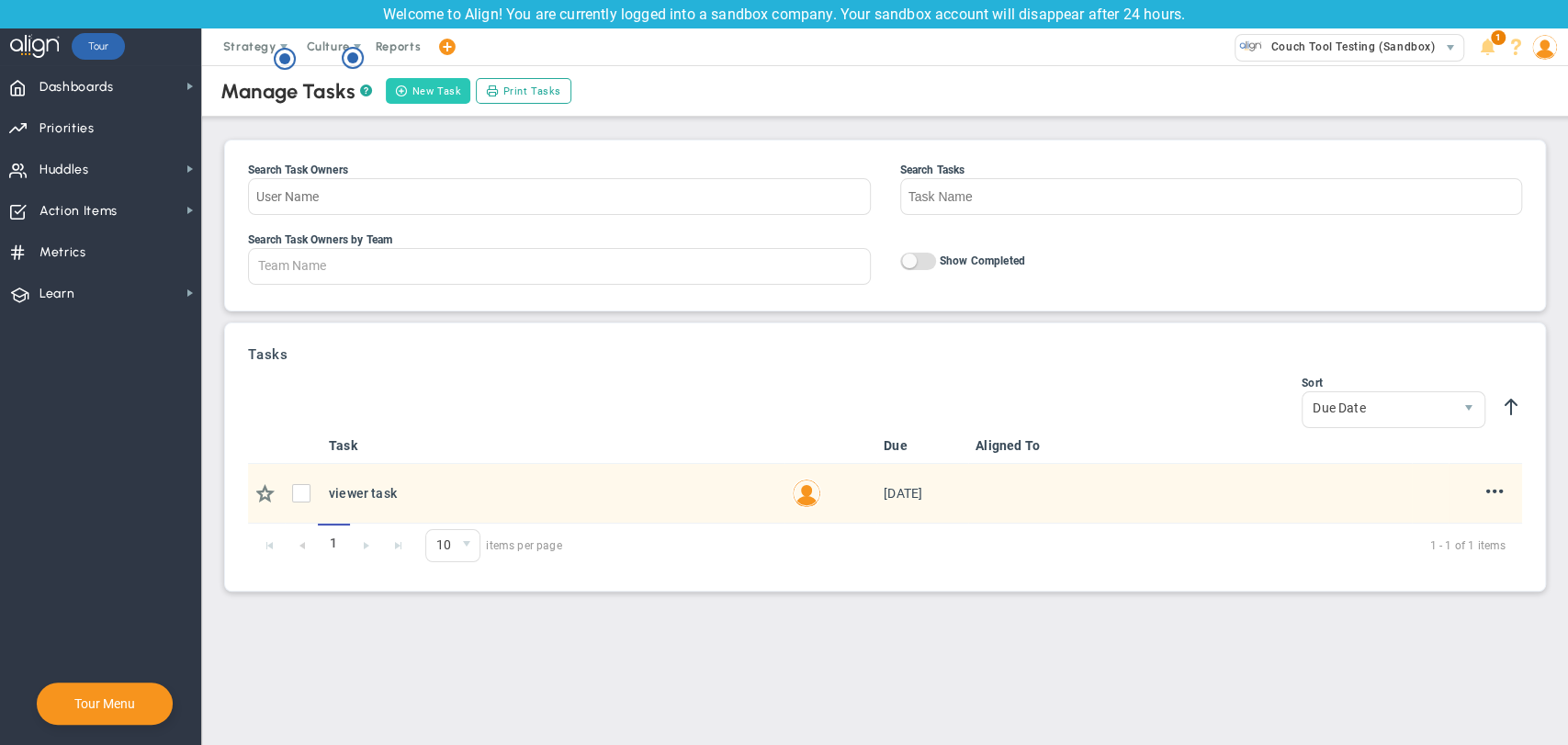
click at [413, 95] on button "New Task" at bounding box center [427, 91] width 84 height 26
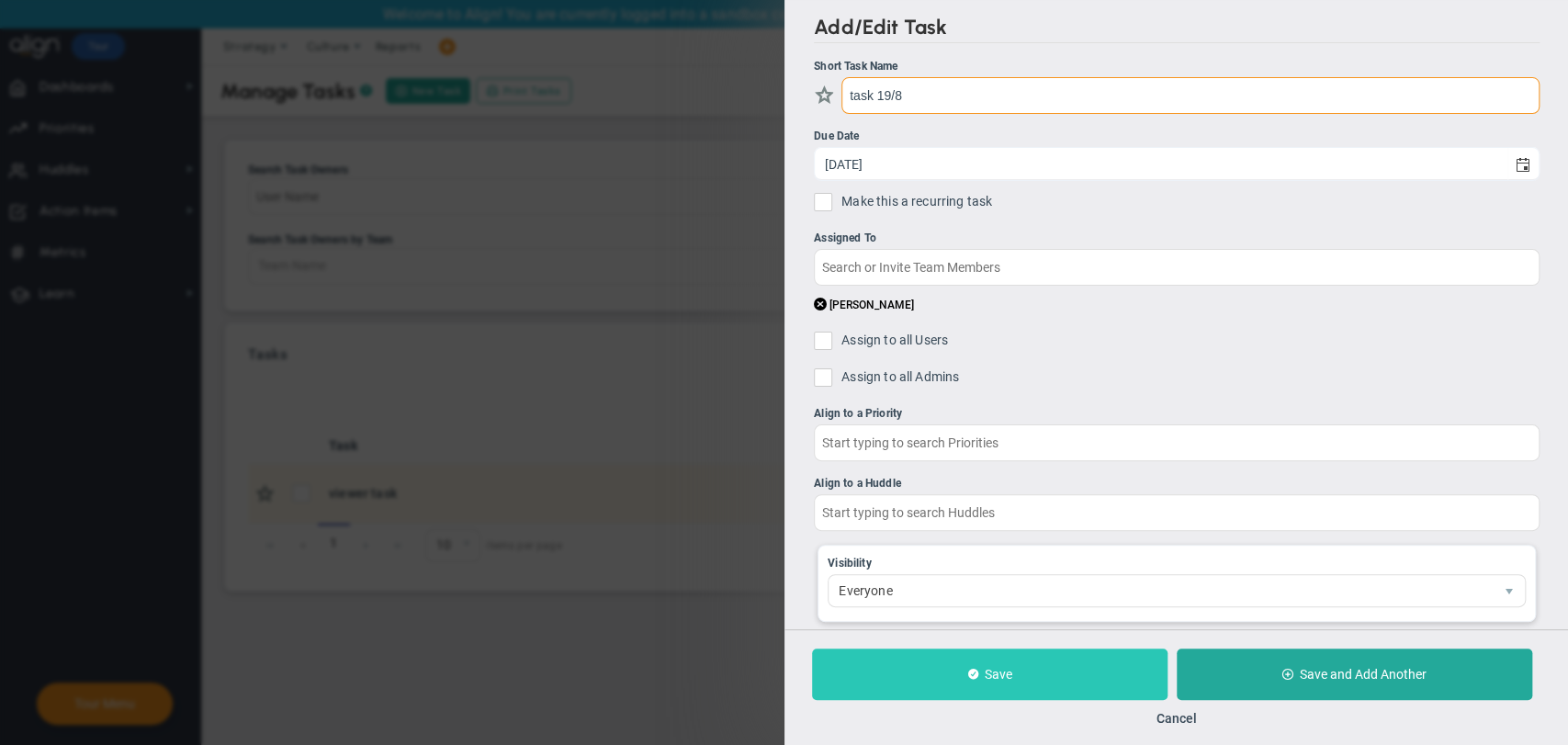
type input "task 19/8"
click at [1006, 691] on button "Save" at bounding box center [990, 674] width 356 height 51
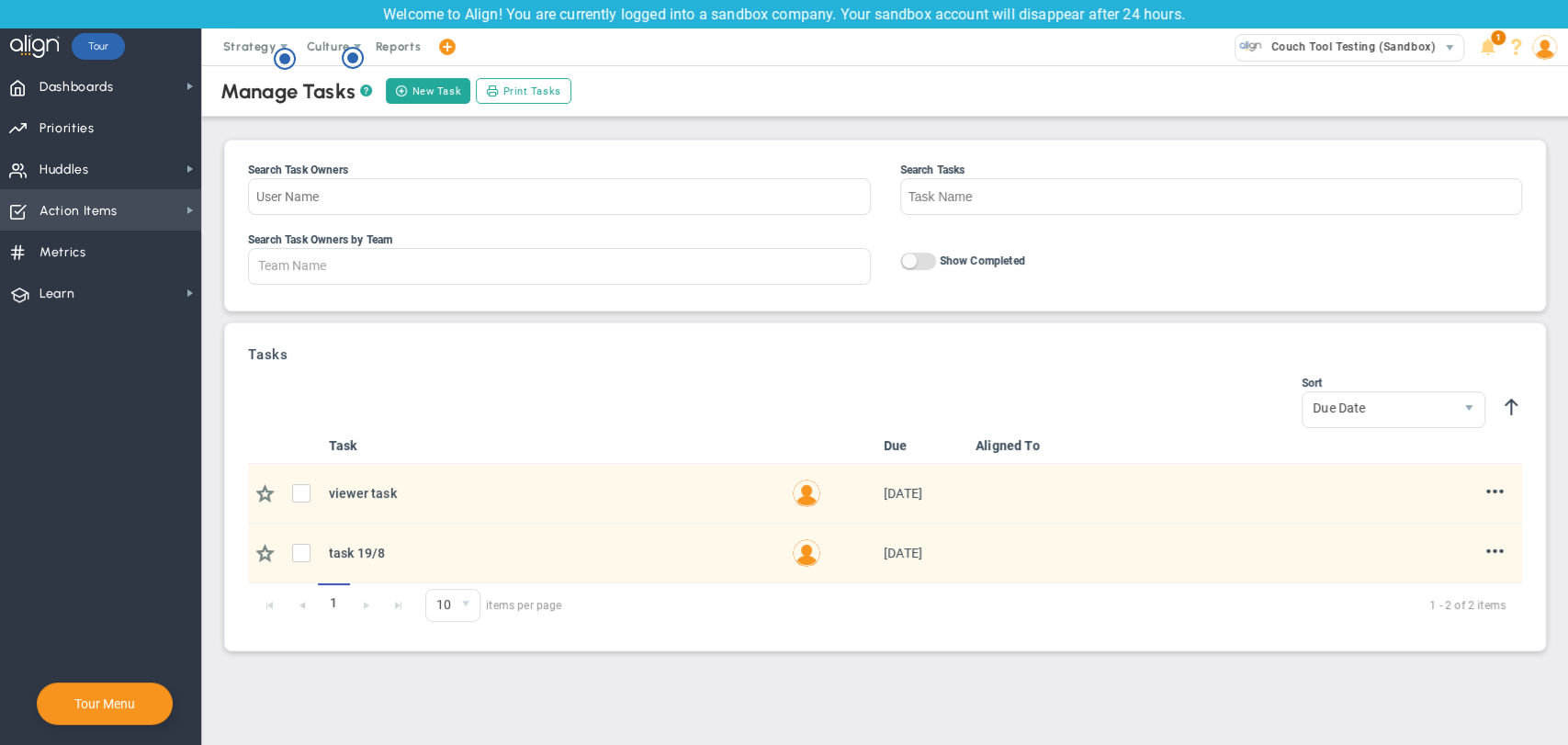
click at [131, 208] on span "Action Items Action Items" at bounding box center [100, 210] width 201 height 42
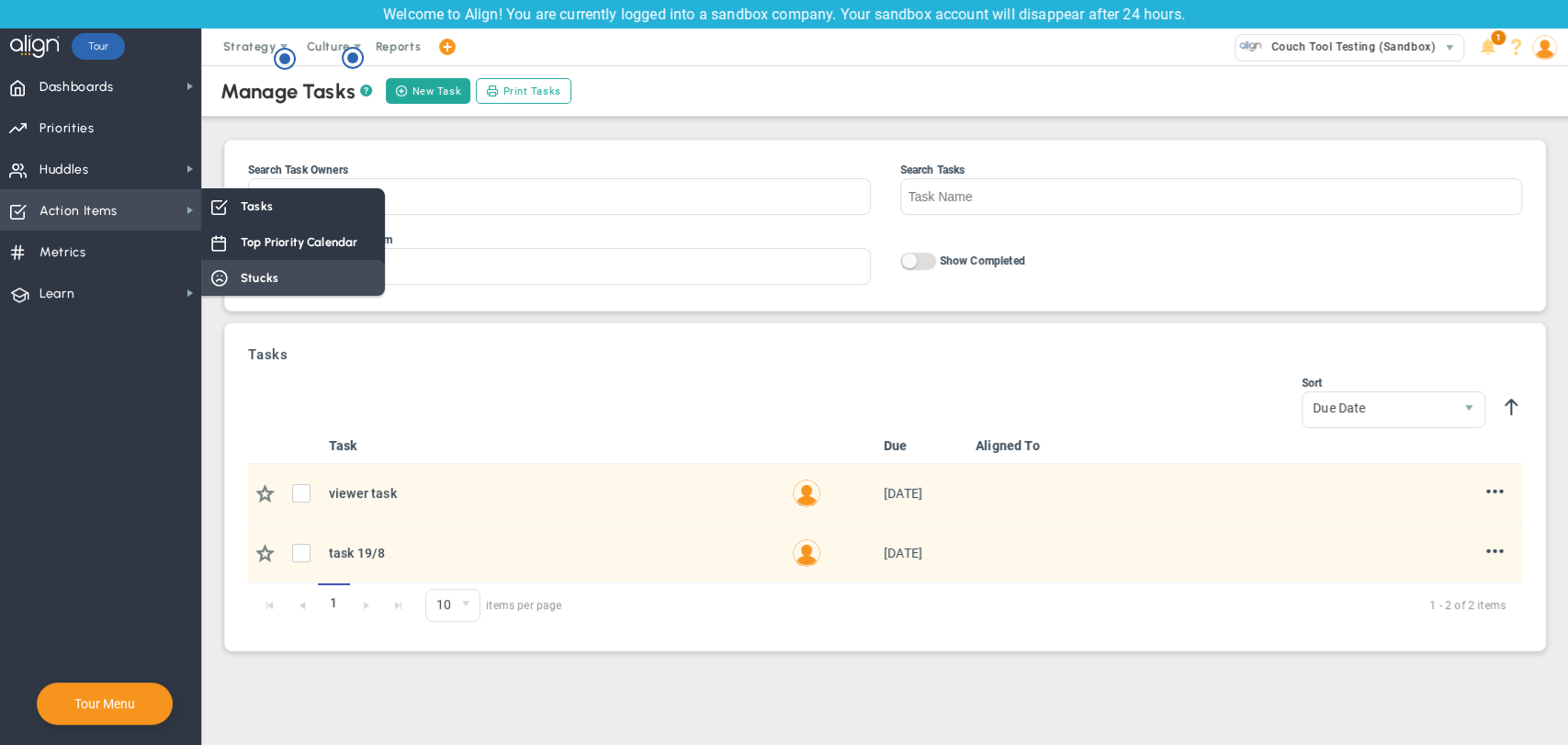
click at [272, 282] on span "Stucks" at bounding box center [259, 278] width 38 height 17
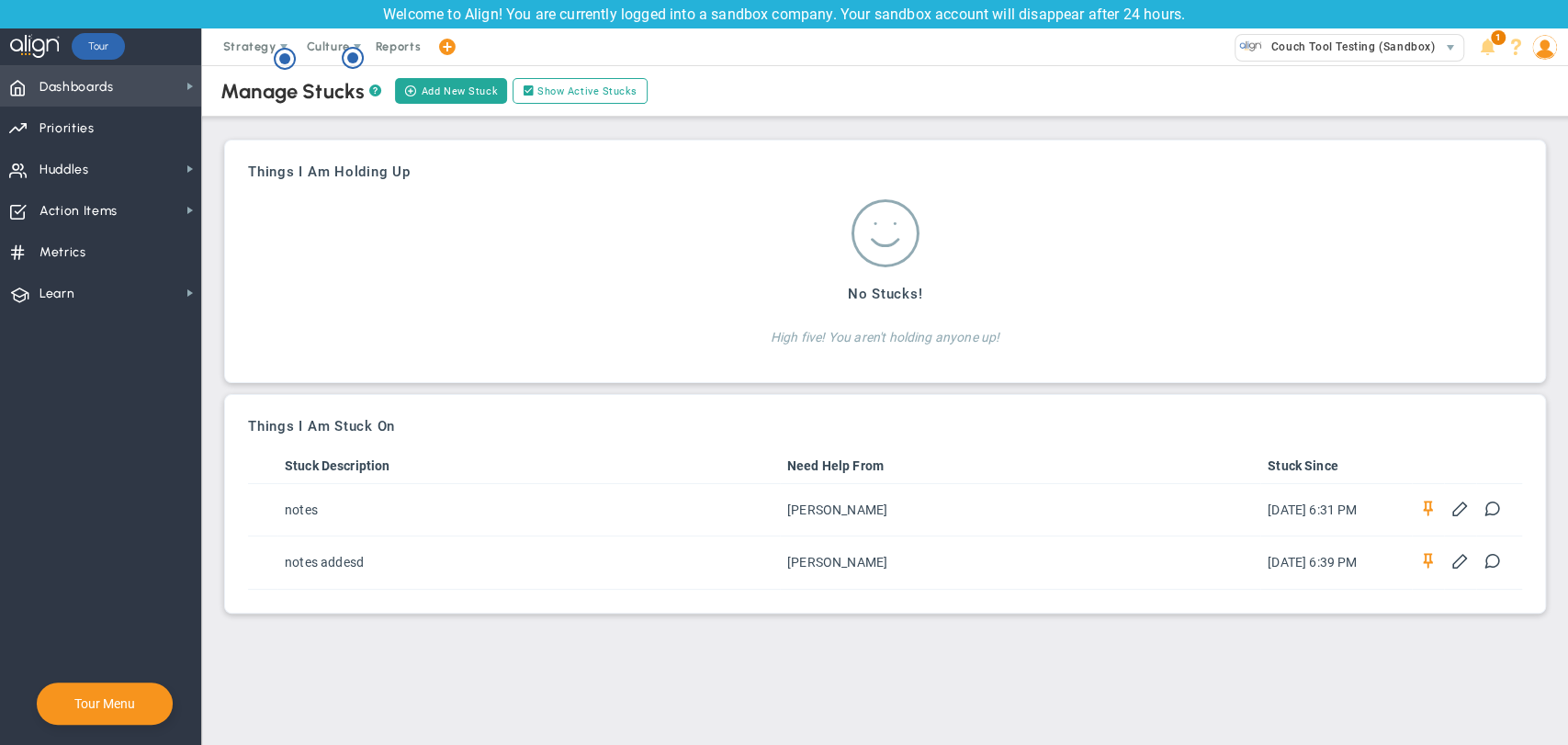
click at [133, 86] on span "Dashboards Dashboards" at bounding box center [100, 86] width 201 height 42
click at [111, 129] on span "Priorities OKR Tree Priorities OKRs" at bounding box center [100, 128] width 201 height 42
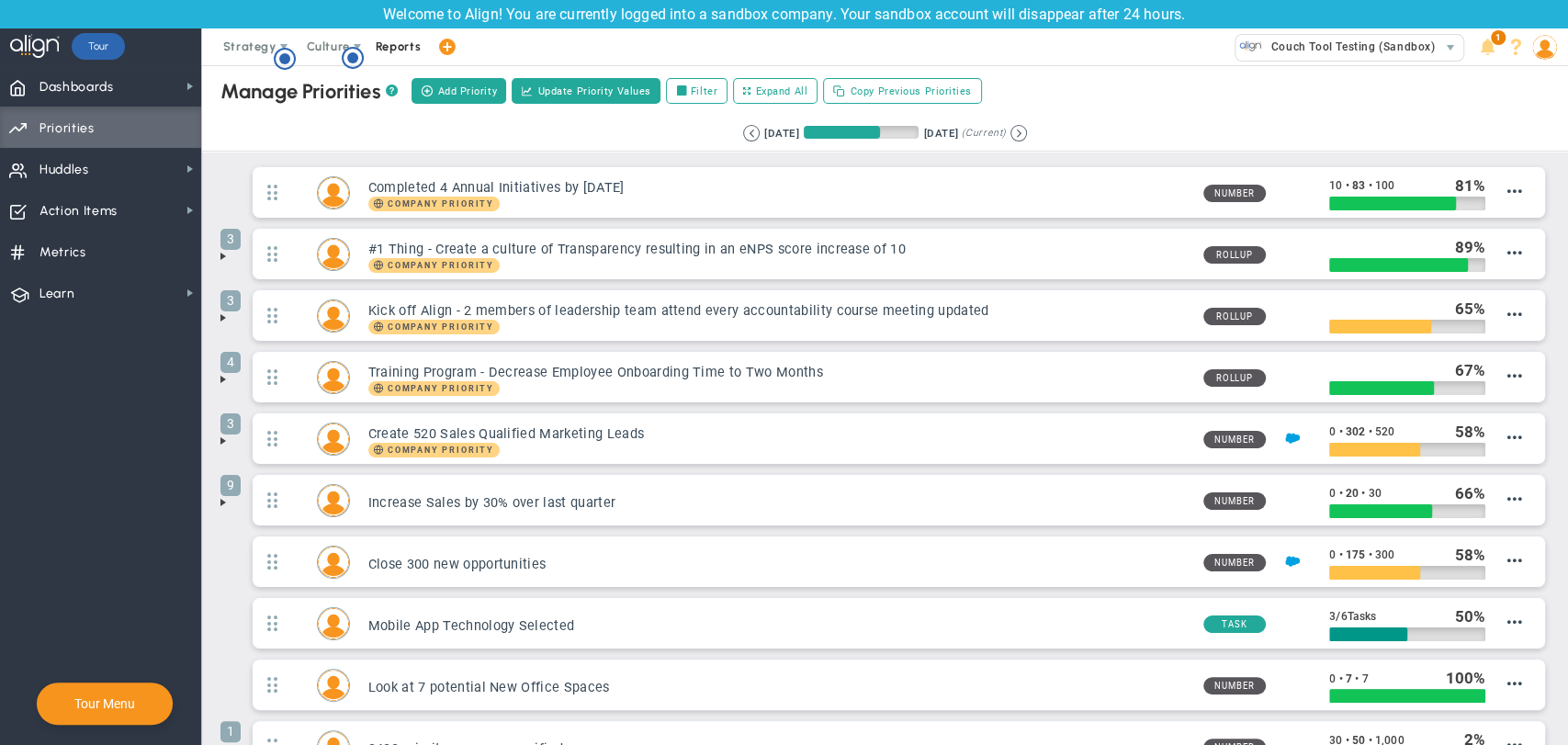
click at [394, 44] on span "Reports" at bounding box center [399, 46] width 64 height 37
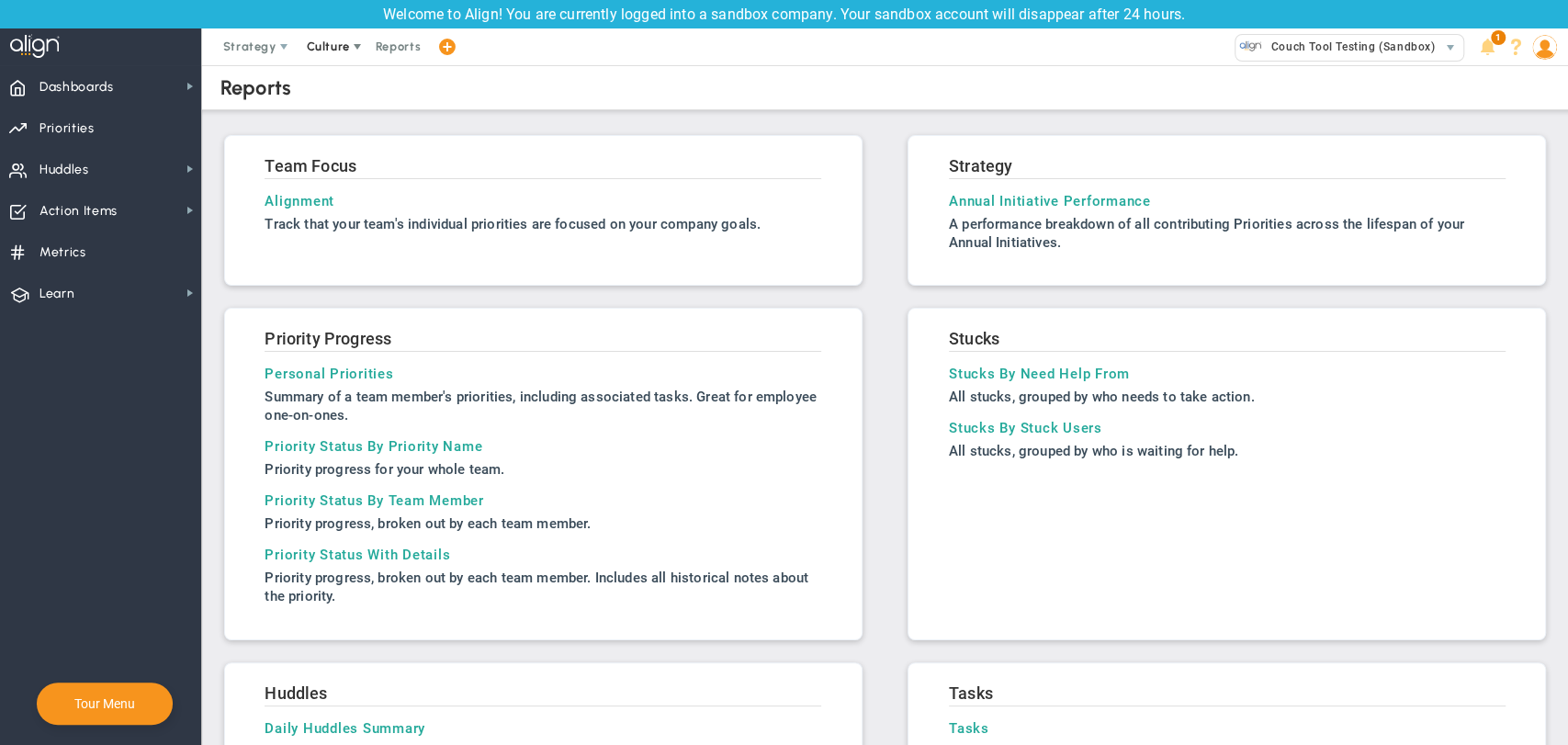
click at [340, 55] on span "Culture" at bounding box center [330, 46] width 74 height 37
click at [329, 79] on span "Suggestions" at bounding box center [358, 83] width 129 height 37
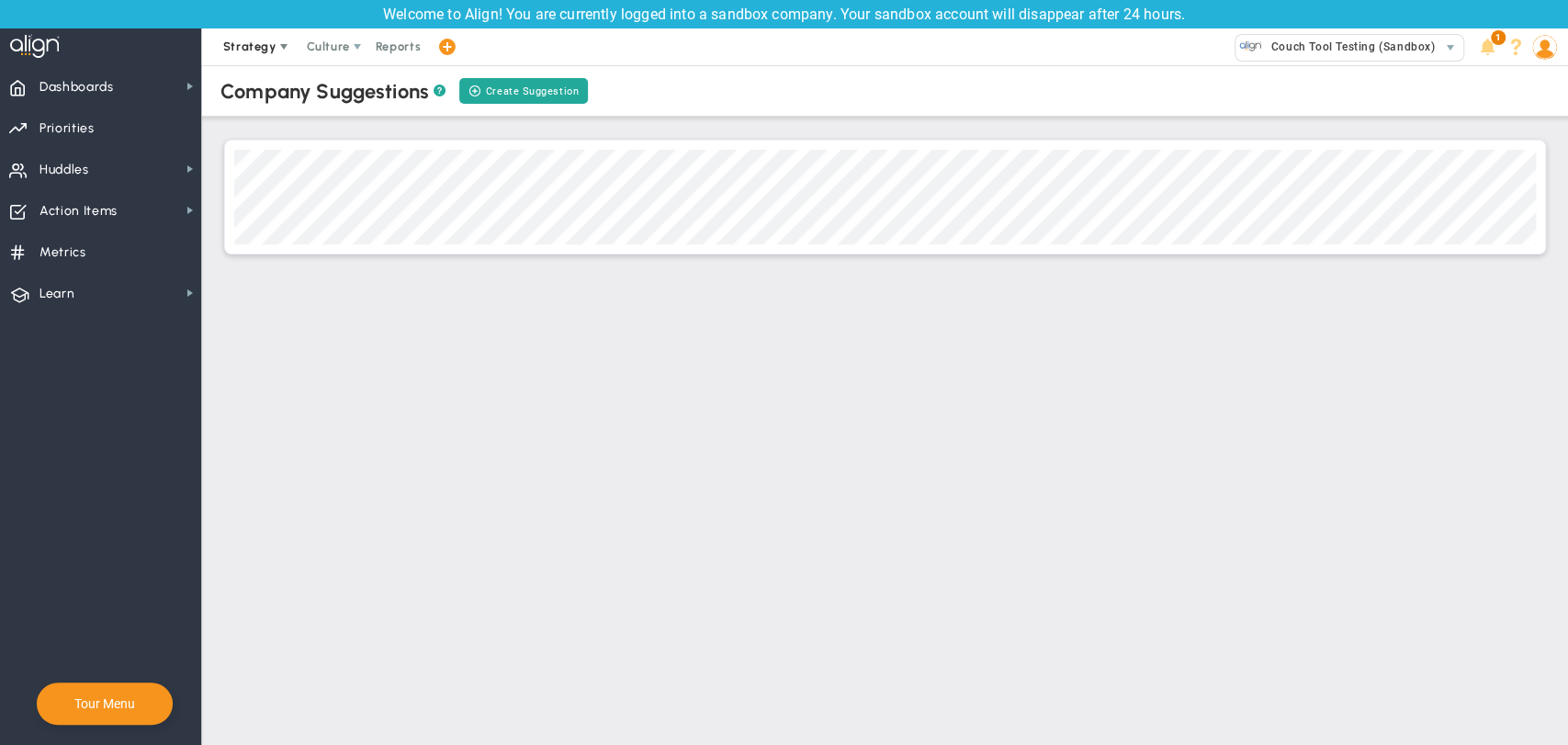
click at [238, 47] on span "Strategy" at bounding box center [250, 46] width 53 height 14
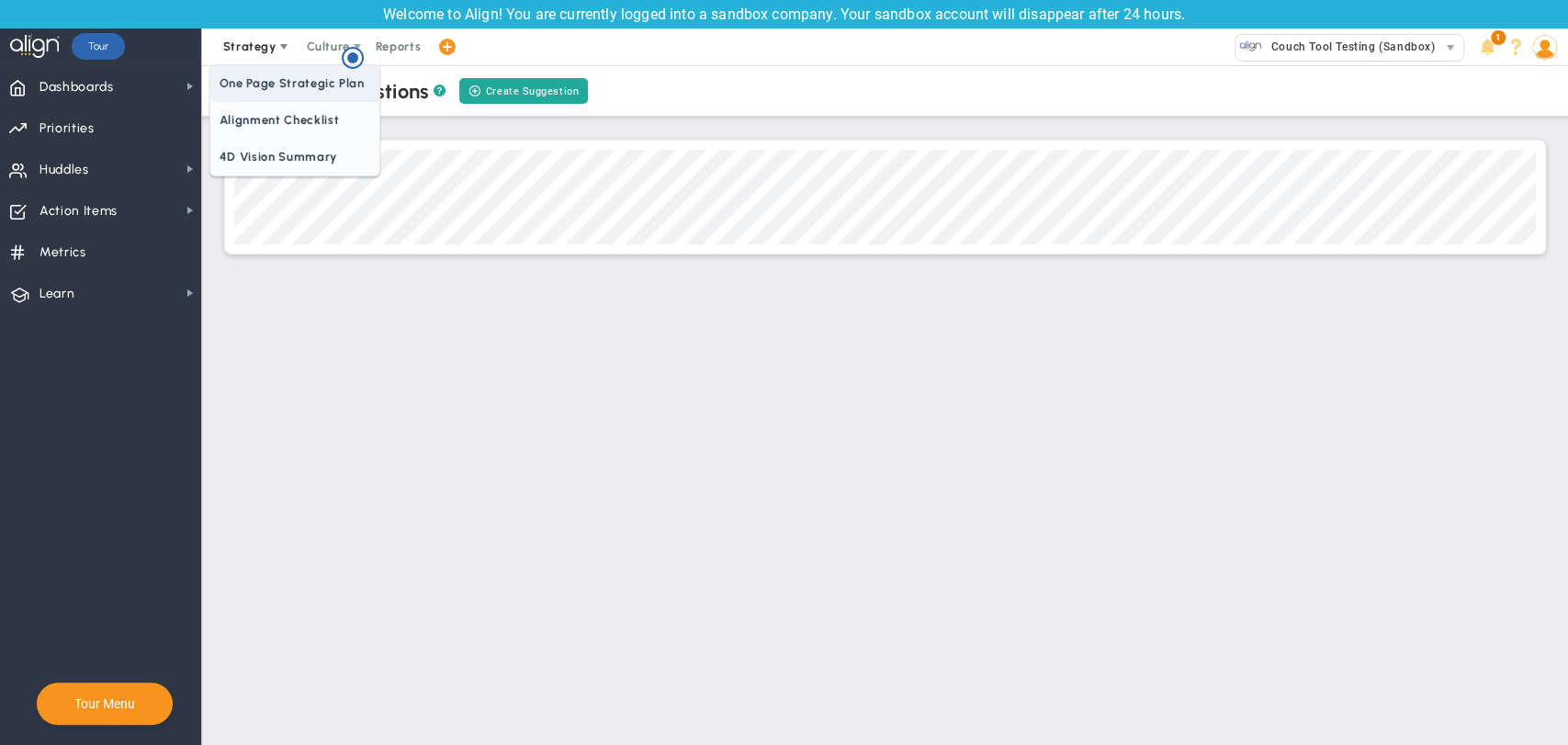
click at [232, 97] on span "One Page Strategic Plan" at bounding box center [294, 83] width 169 height 37
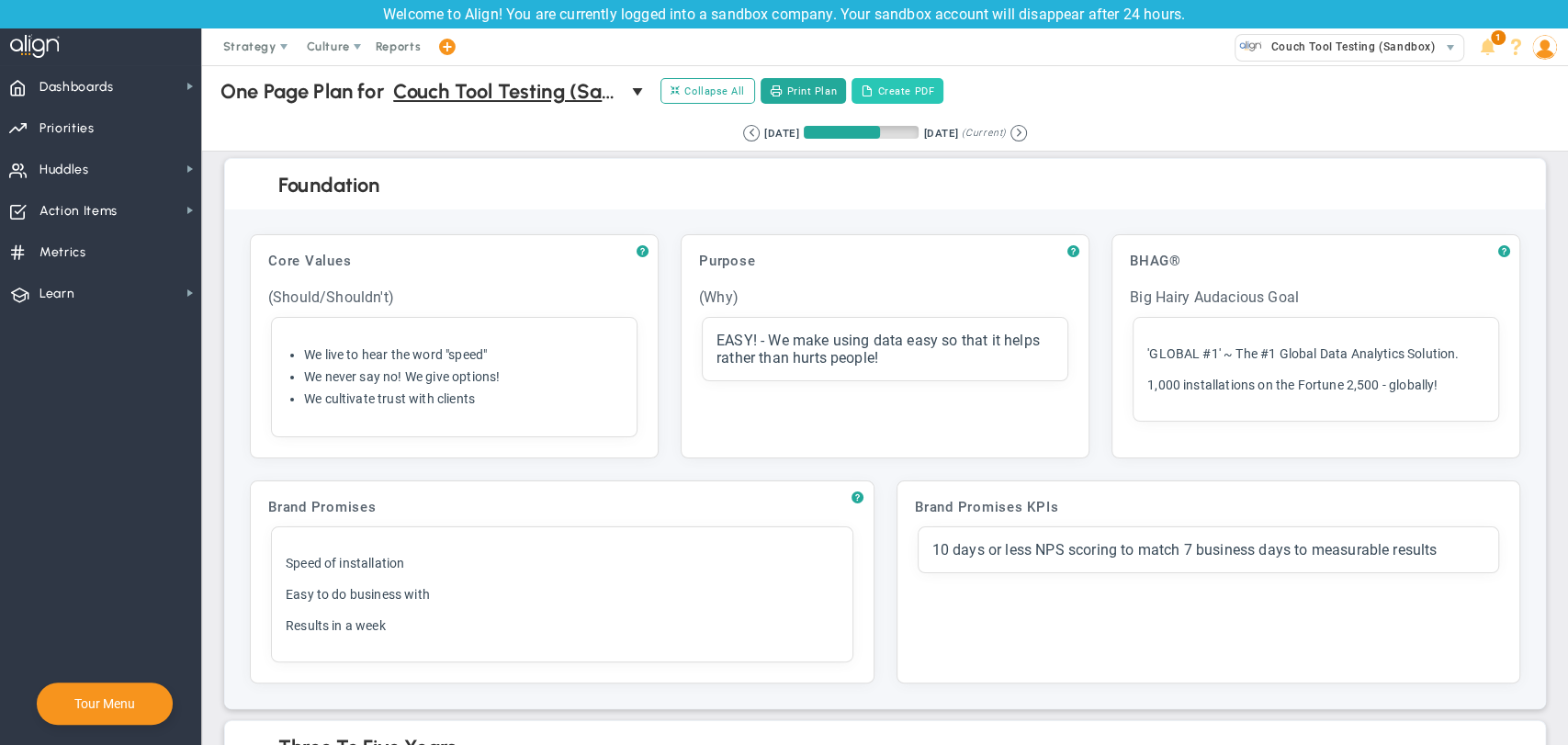
click at [895, 99] on button "Create PDF" at bounding box center [897, 91] width 92 height 26
click at [411, 45] on span "Reports" at bounding box center [399, 46] width 64 height 37
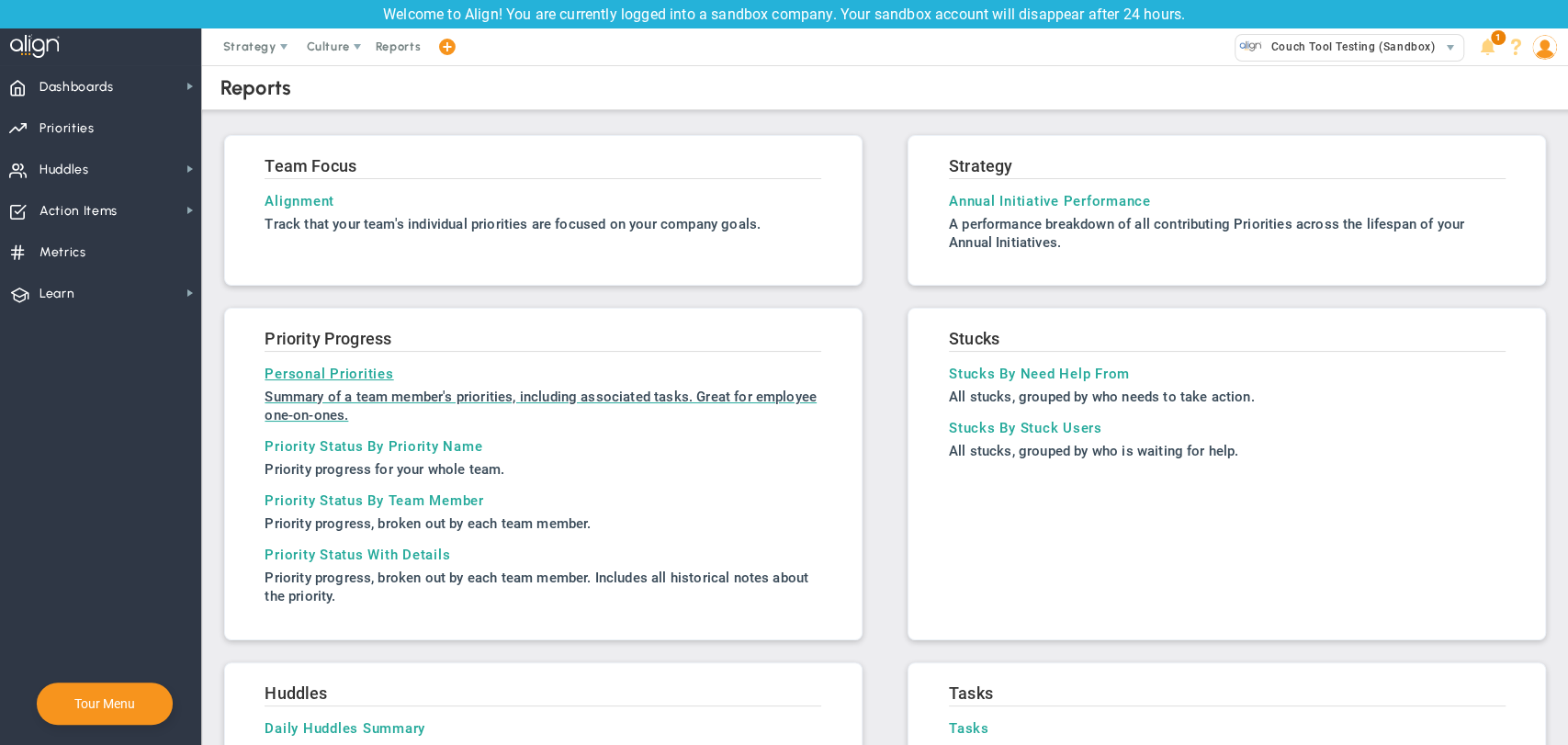
click at [381, 373] on h3 "Personal Priorities" at bounding box center [543, 373] width 557 height 16
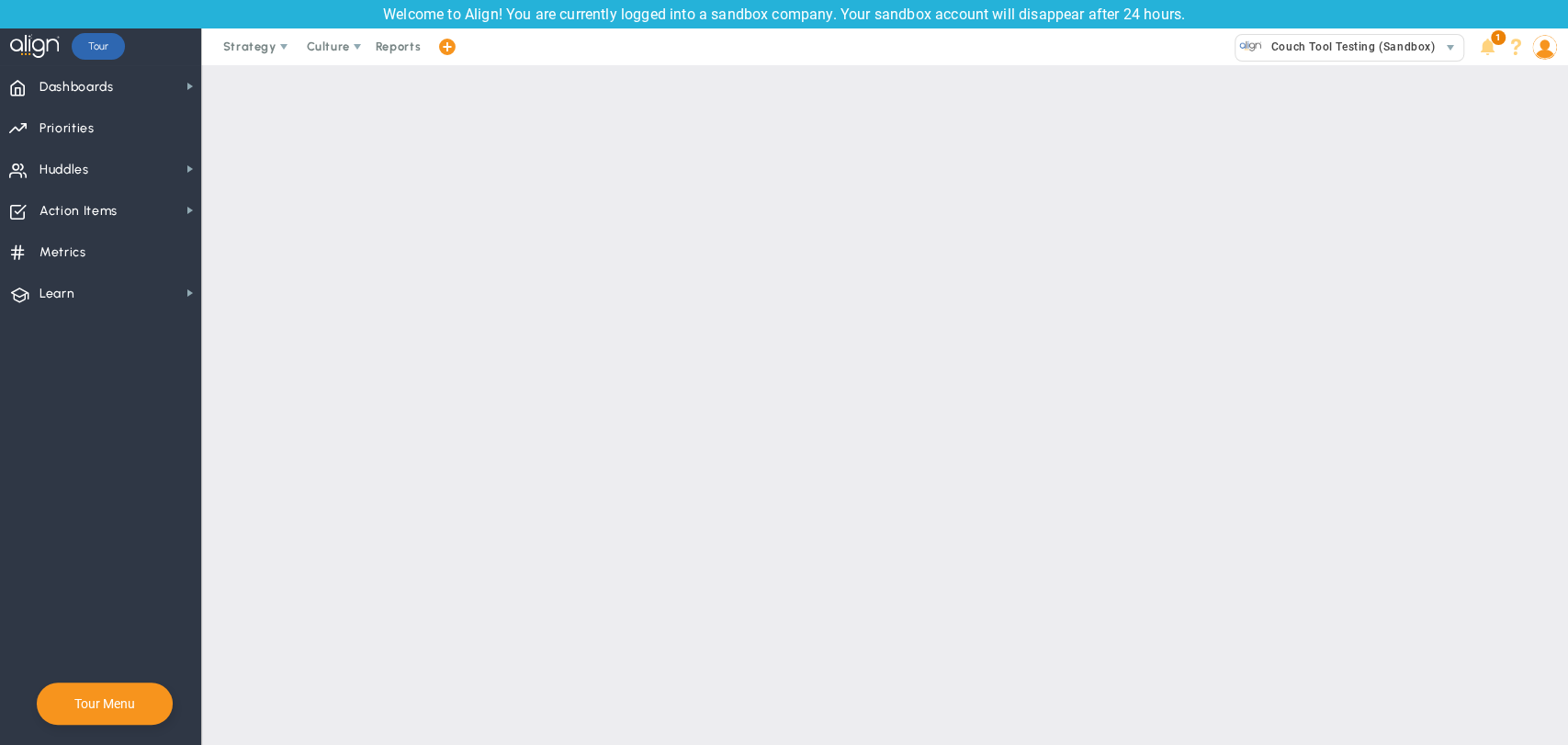
type input "[PERSON_NAME]"
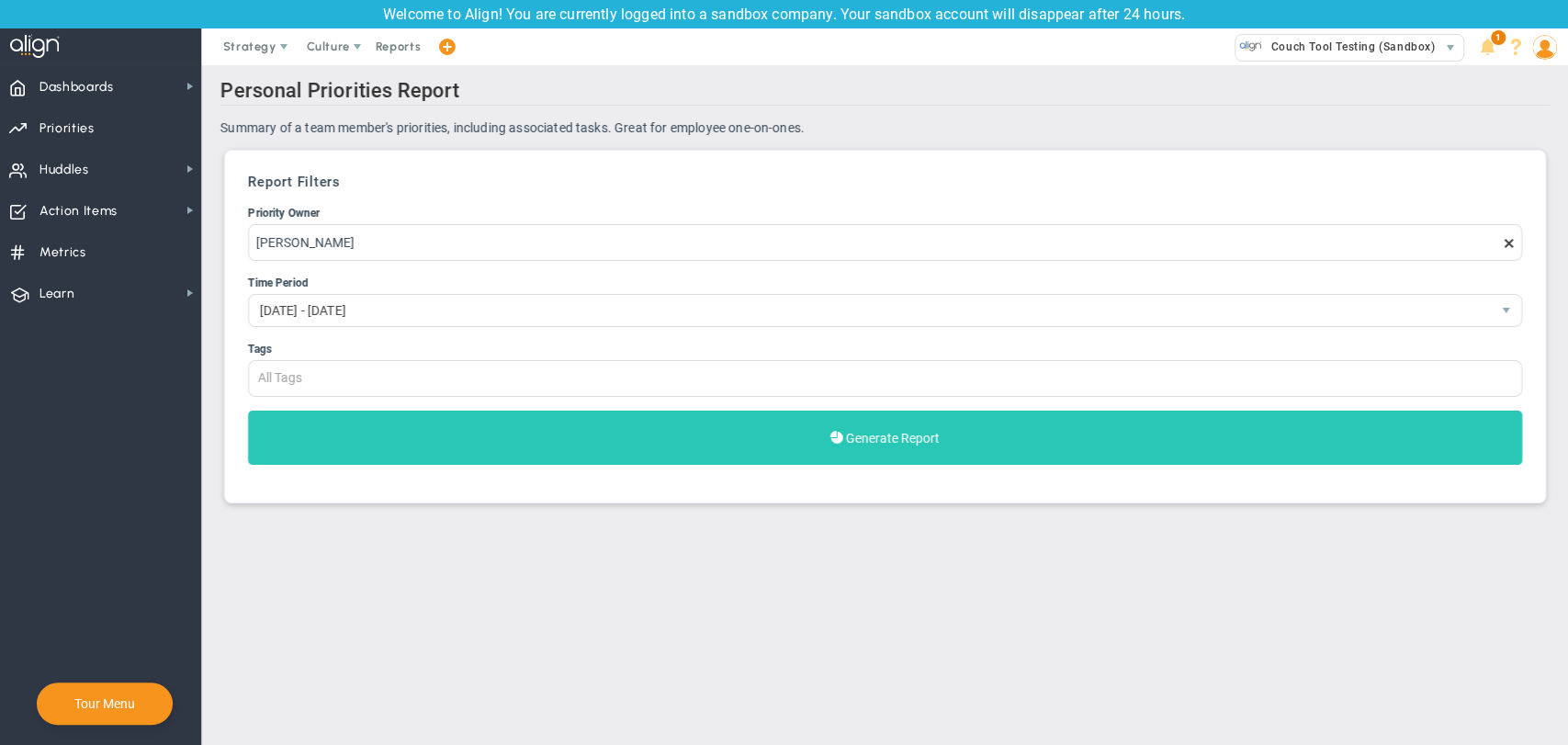
click at [484, 435] on button "Generate Report" at bounding box center [884, 437] width 1274 height 54
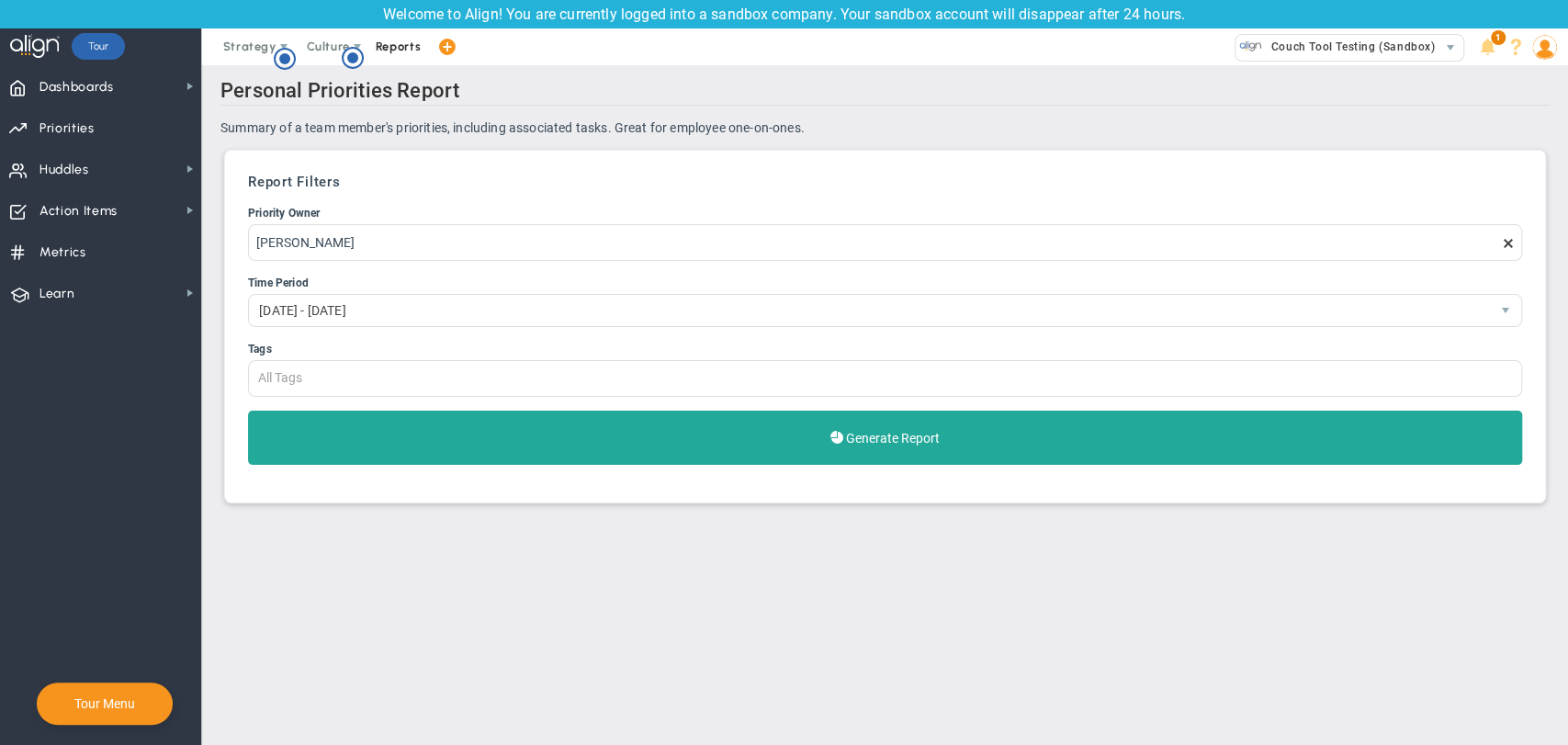
click at [389, 48] on span "Reports" at bounding box center [399, 46] width 64 height 37
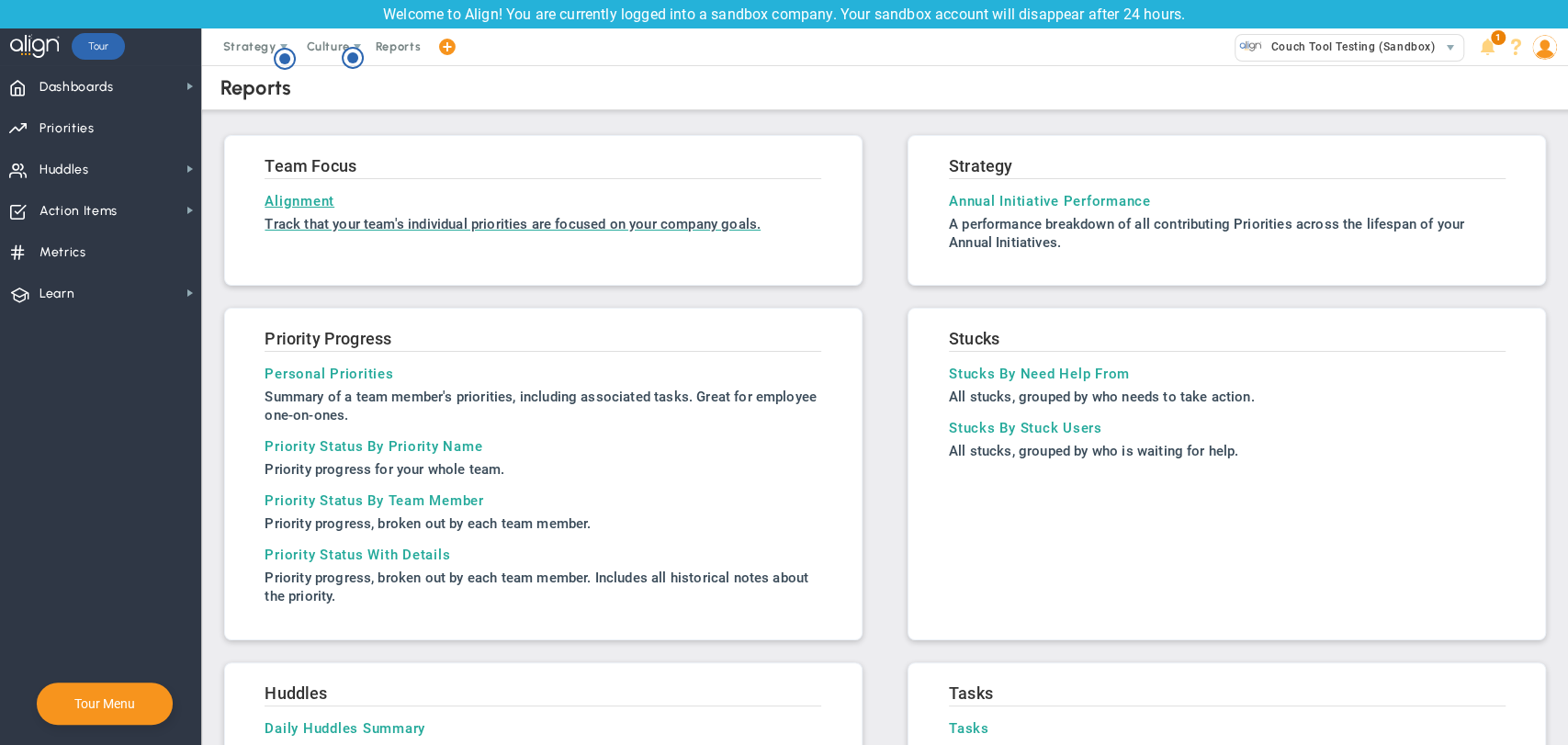
click at [277, 200] on h3 "Alignment" at bounding box center [543, 200] width 557 height 16
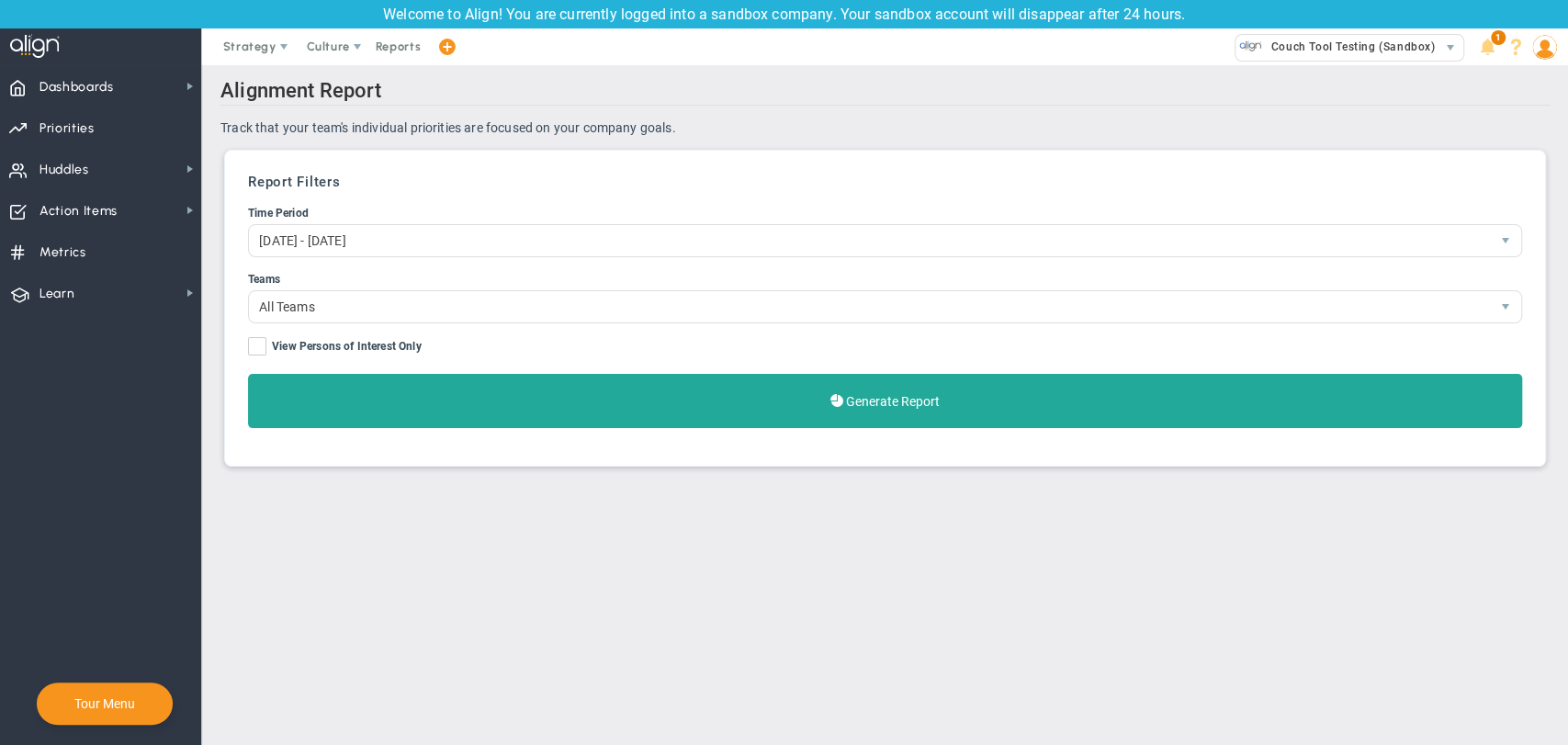
click at [551, 355] on label "View Persons of Interest Only" at bounding box center [884, 348] width 1274 height 23
click at [265, 355] on input "View Persons of Interest Only" at bounding box center [258, 349] width 12 height 18
checkbox input "true"
click at [542, 372] on ul "Time Period Jun 20, 2025 - Sep 18, 2025 1117578 Teams All Teams View Persons of…" at bounding box center [884, 317] width 1274 height 223
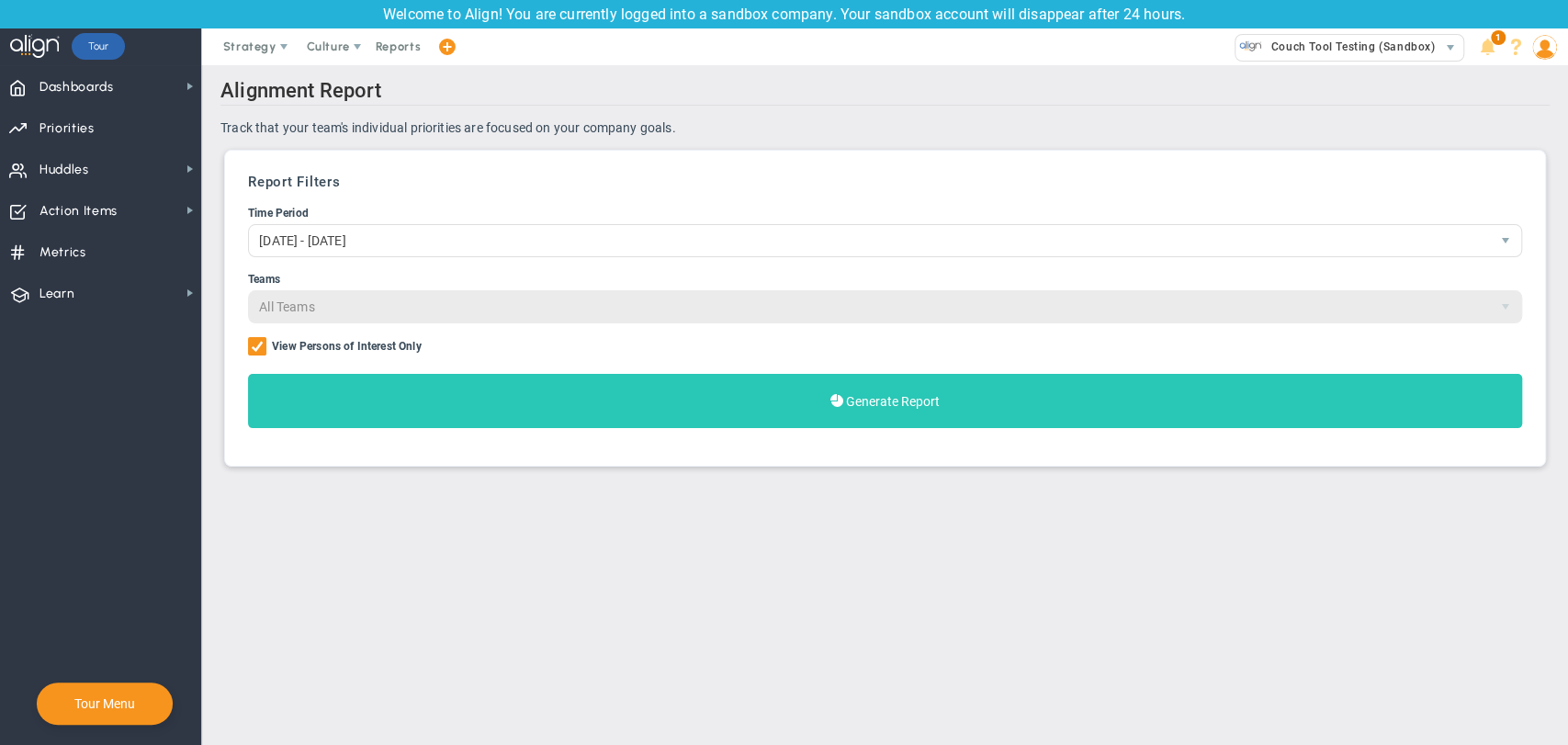
click at [531, 395] on button "Generate Report" at bounding box center [884, 400] width 1274 height 54
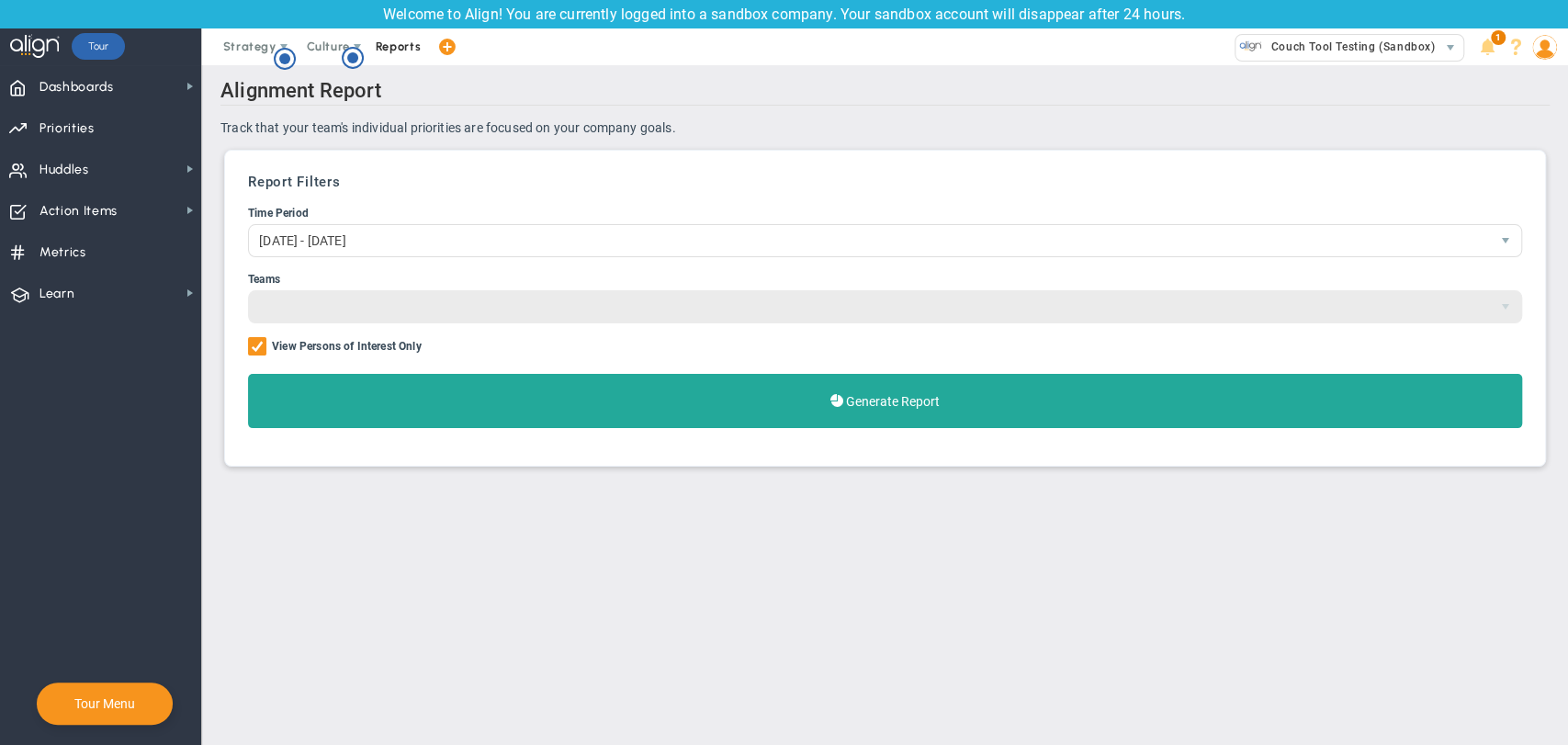
click at [398, 42] on span "Reports" at bounding box center [399, 46] width 64 height 37
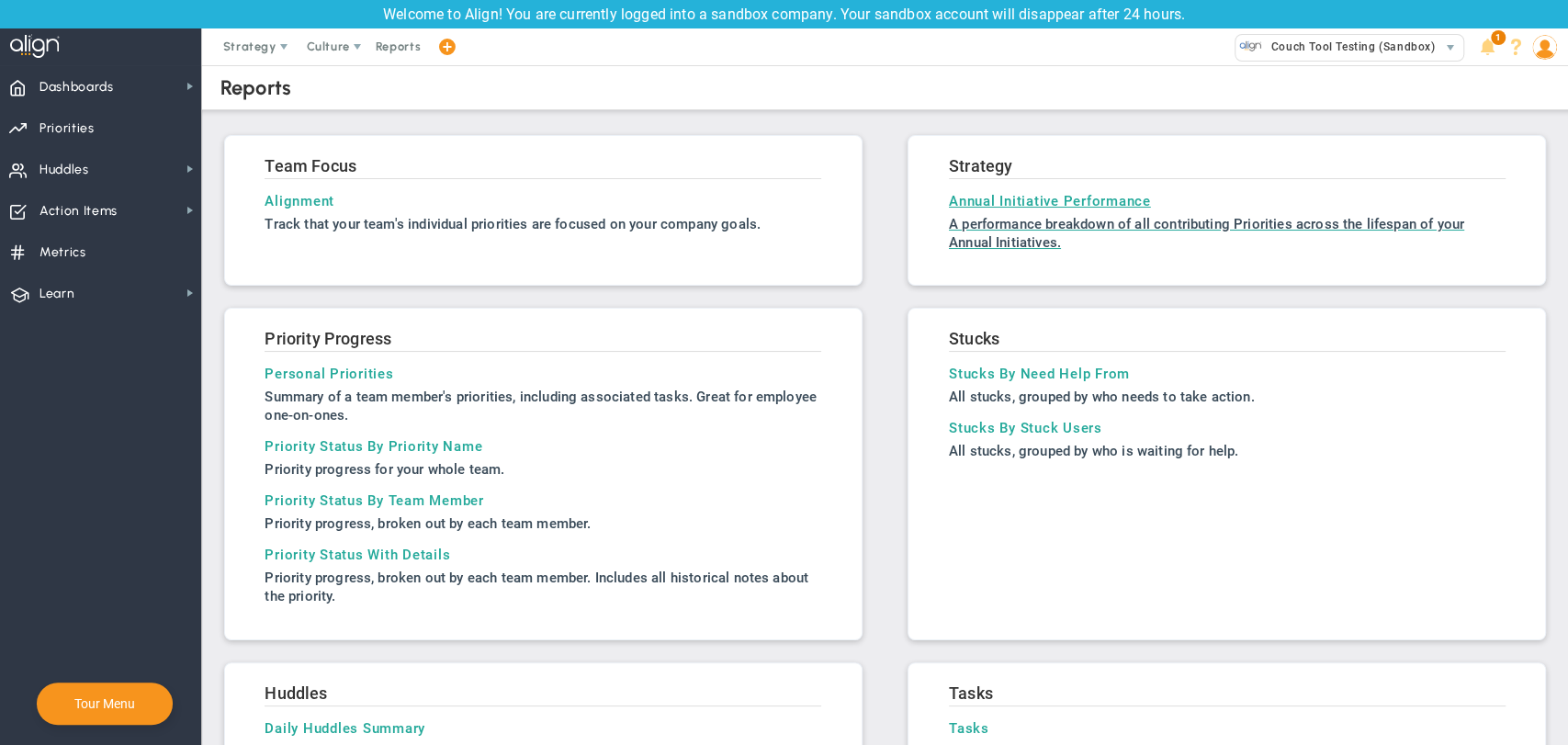
click at [1045, 195] on h3 "Annual Initiative Performance" at bounding box center [1227, 200] width 557 height 16
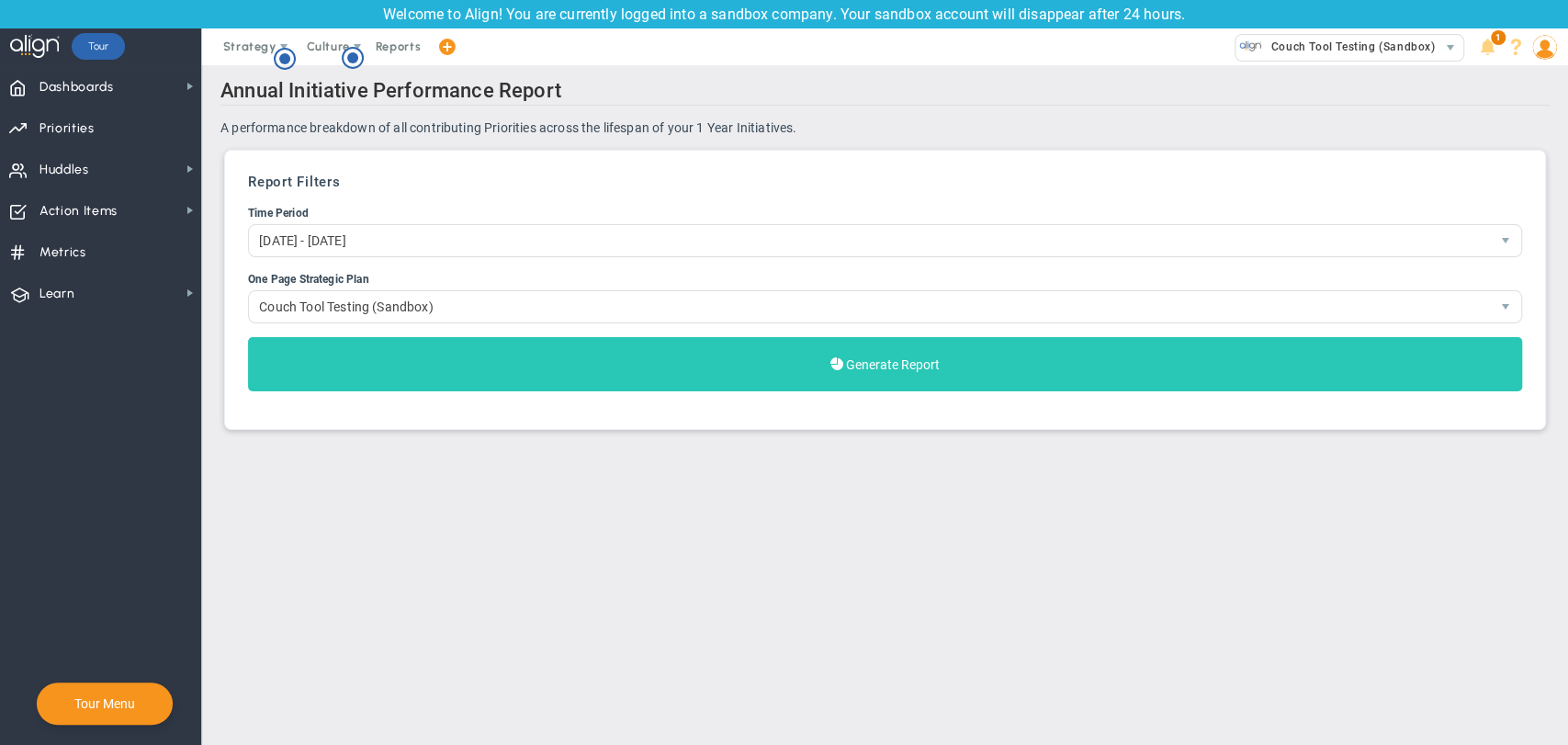
click at [736, 348] on button "Generate Report" at bounding box center [884, 363] width 1274 height 54
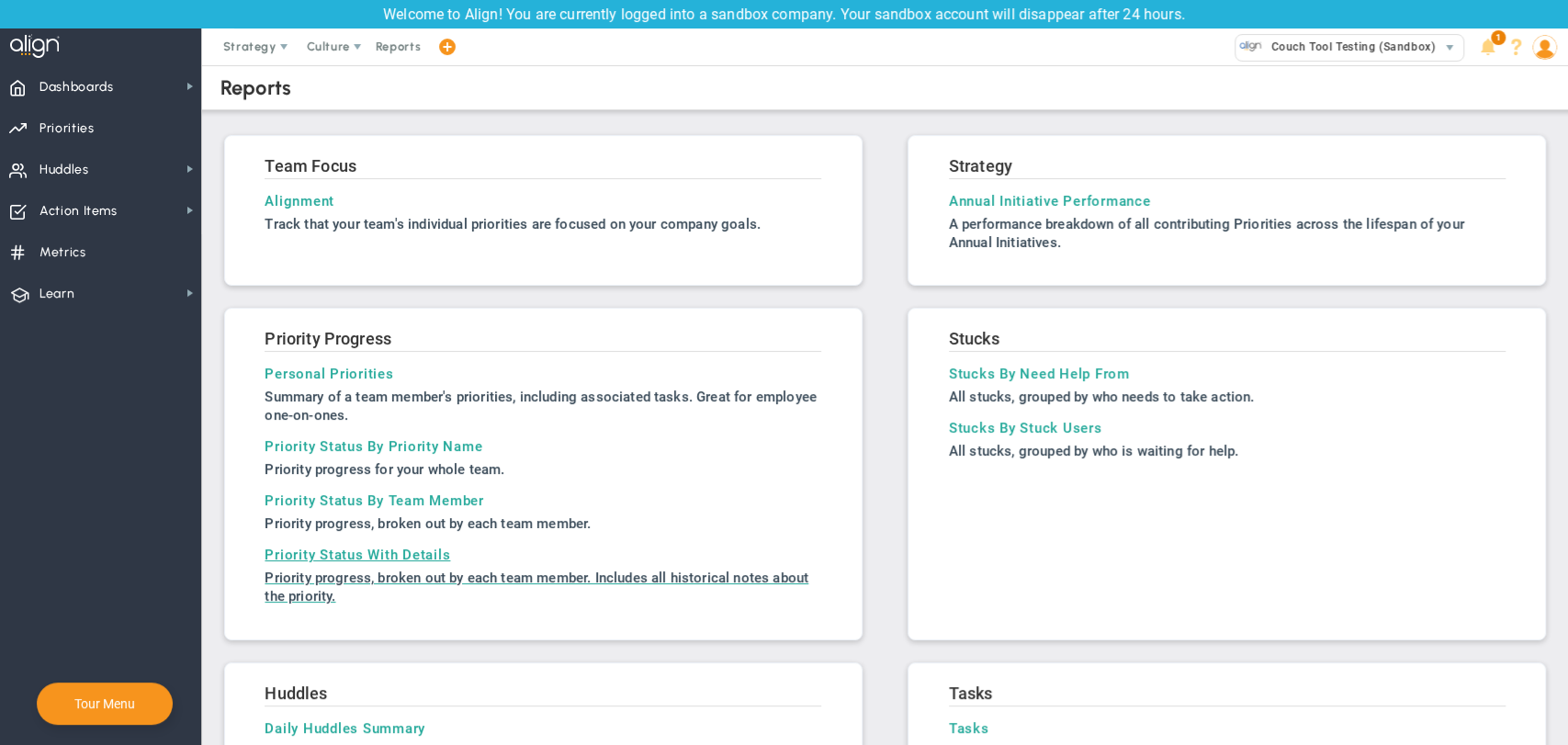
click at [362, 555] on h3 "Priority Status With Details" at bounding box center [543, 554] width 557 height 16
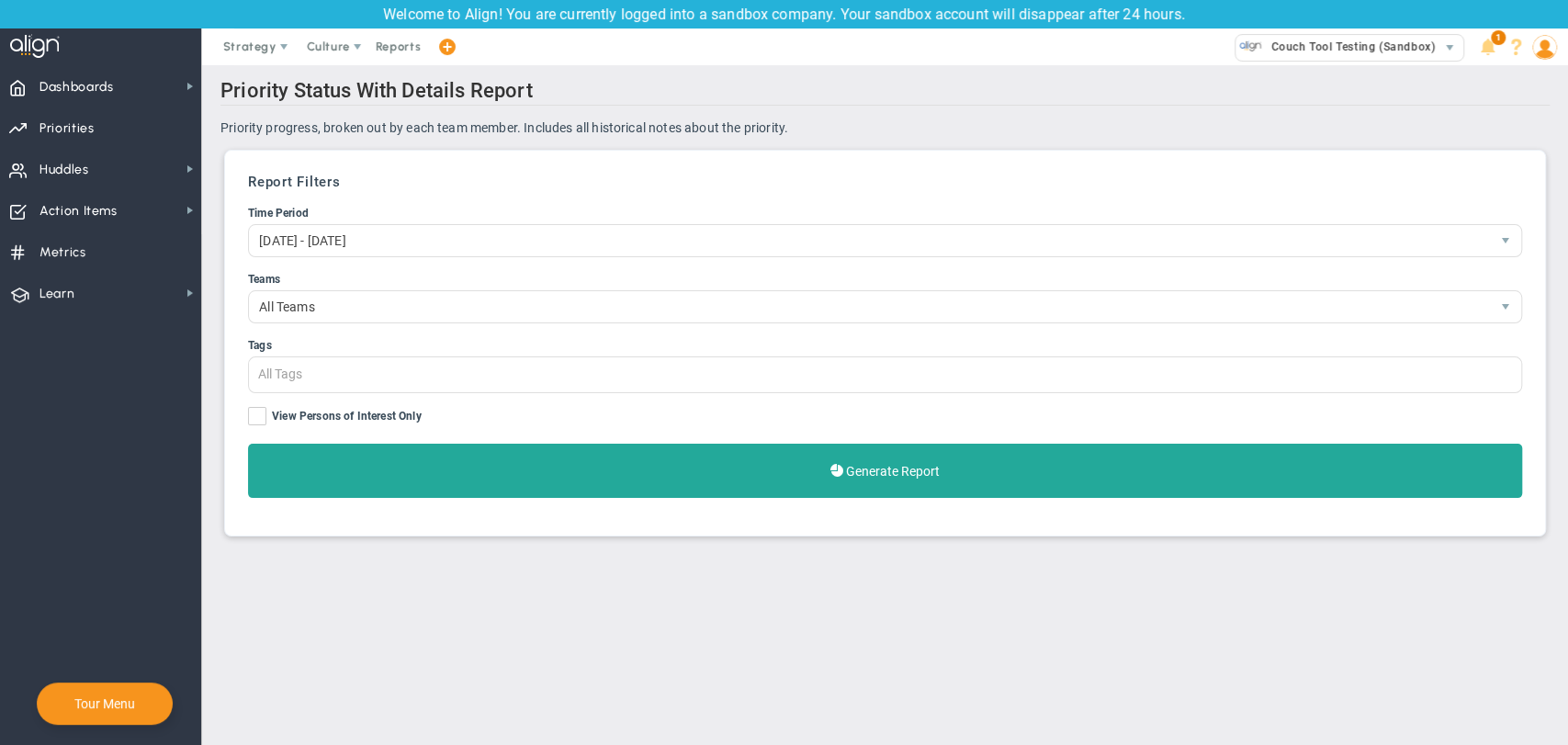
click at [423, 502] on div "Report Filters Time Period Jun 20, 2025 - Sep 18, 2025 1117578 Teams All Teams …" at bounding box center [885, 343] width 1301 height 367
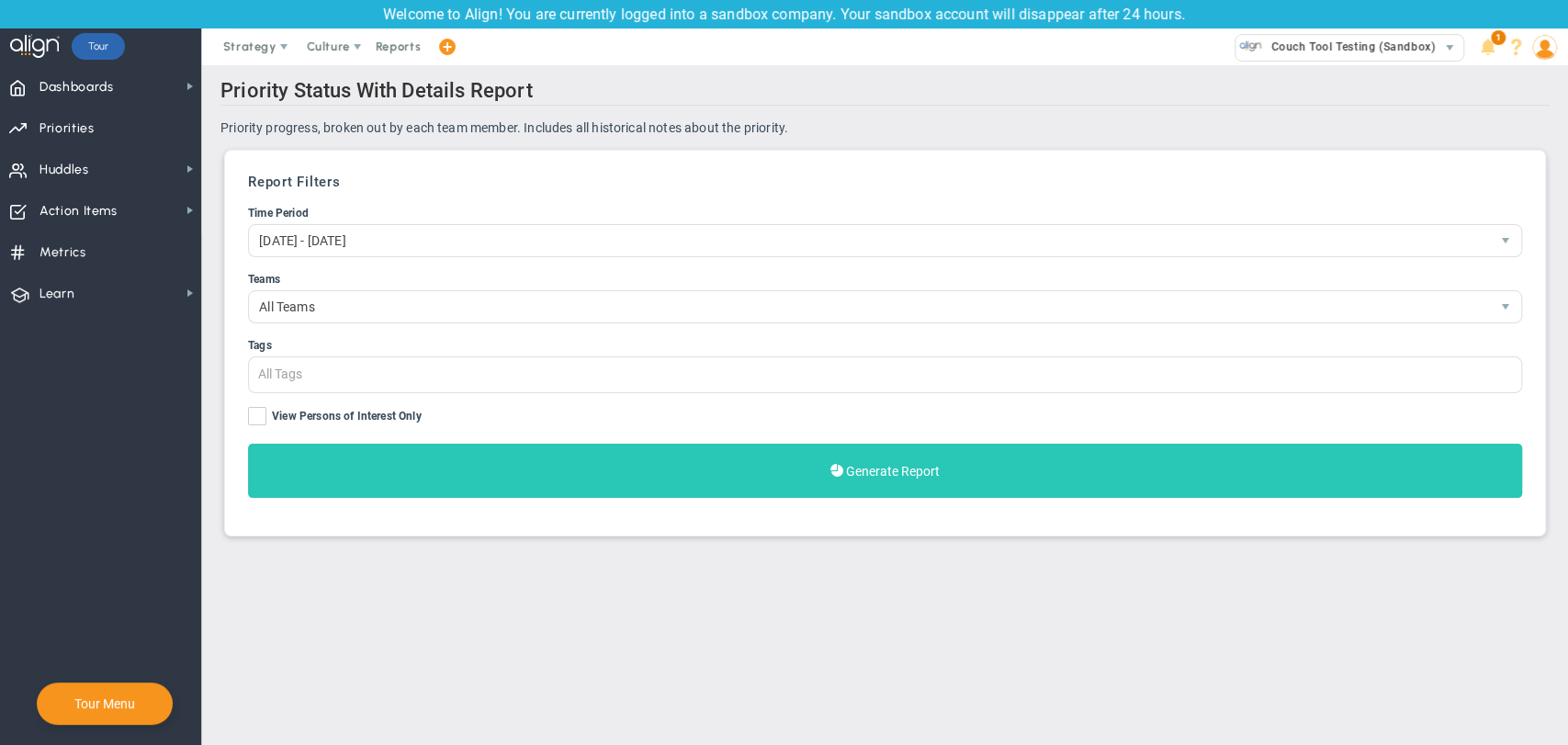
click at [432, 485] on button "Generate Report" at bounding box center [884, 470] width 1274 height 54
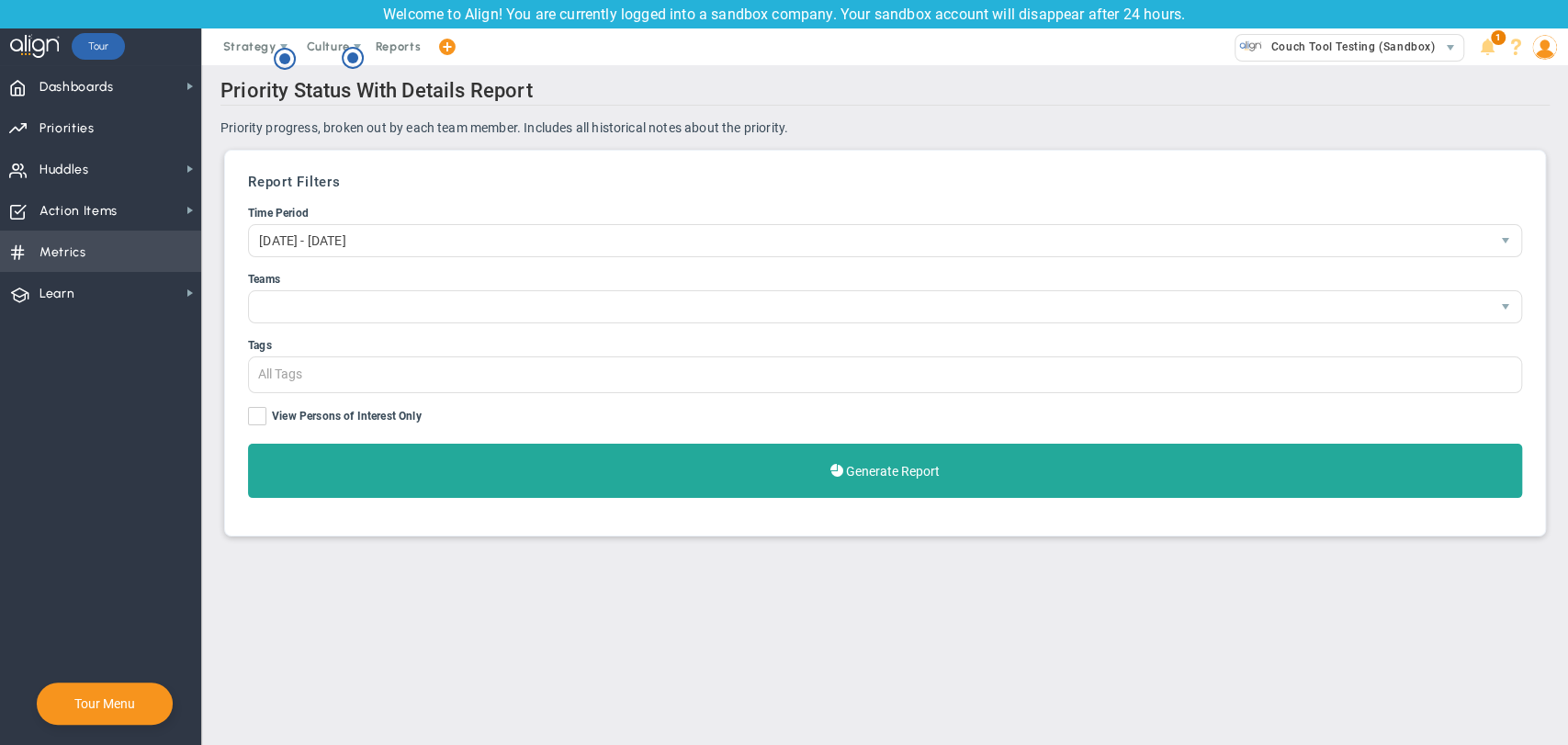
click at [97, 252] on span "Metrics Metrics" at bounding box center [100, 251] width 201 height 42
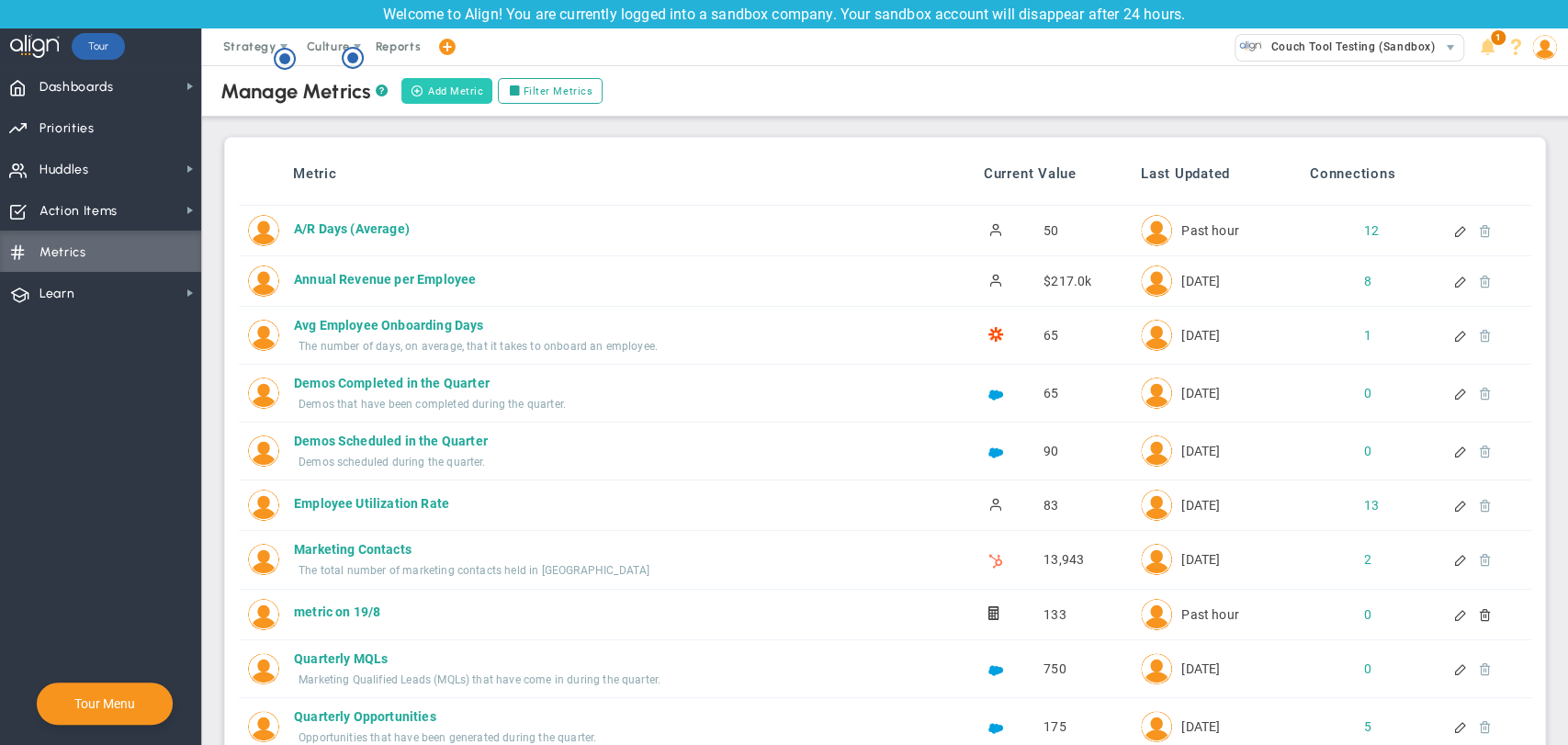
click at [419, 88] on span at bounding box center [417, 90] width 13 height 12
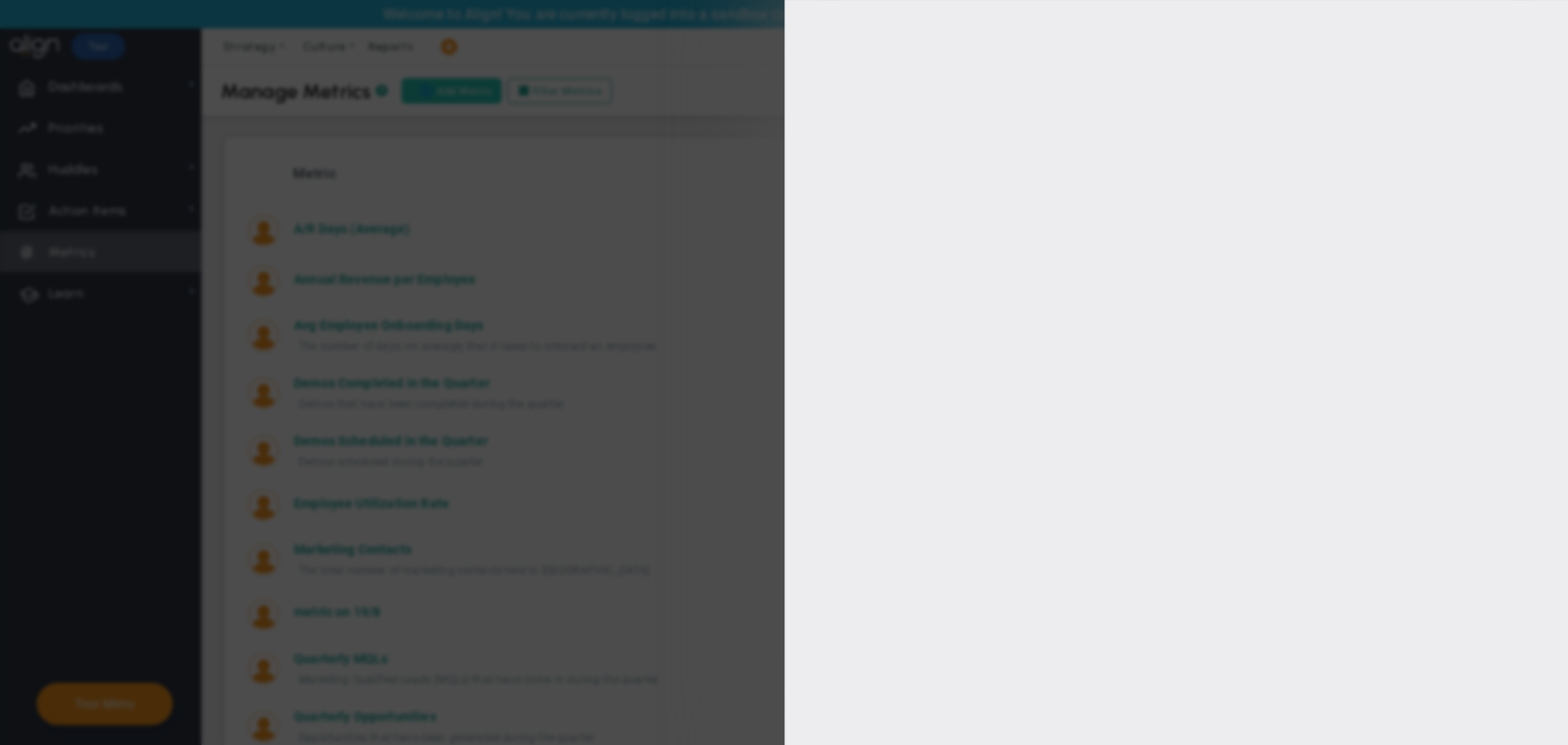
type input "[PERSON_NAME]"
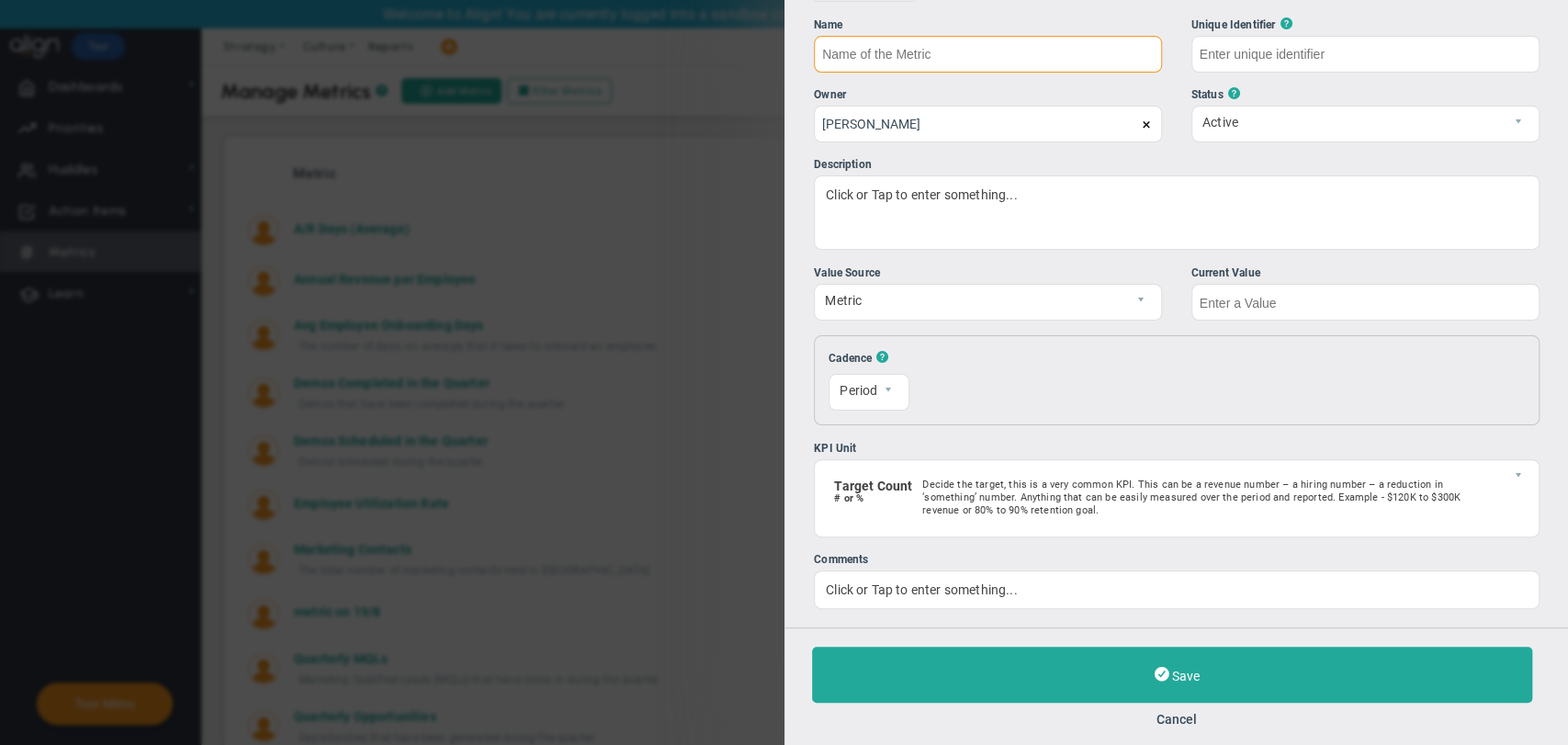
scroll to position [51, 0]
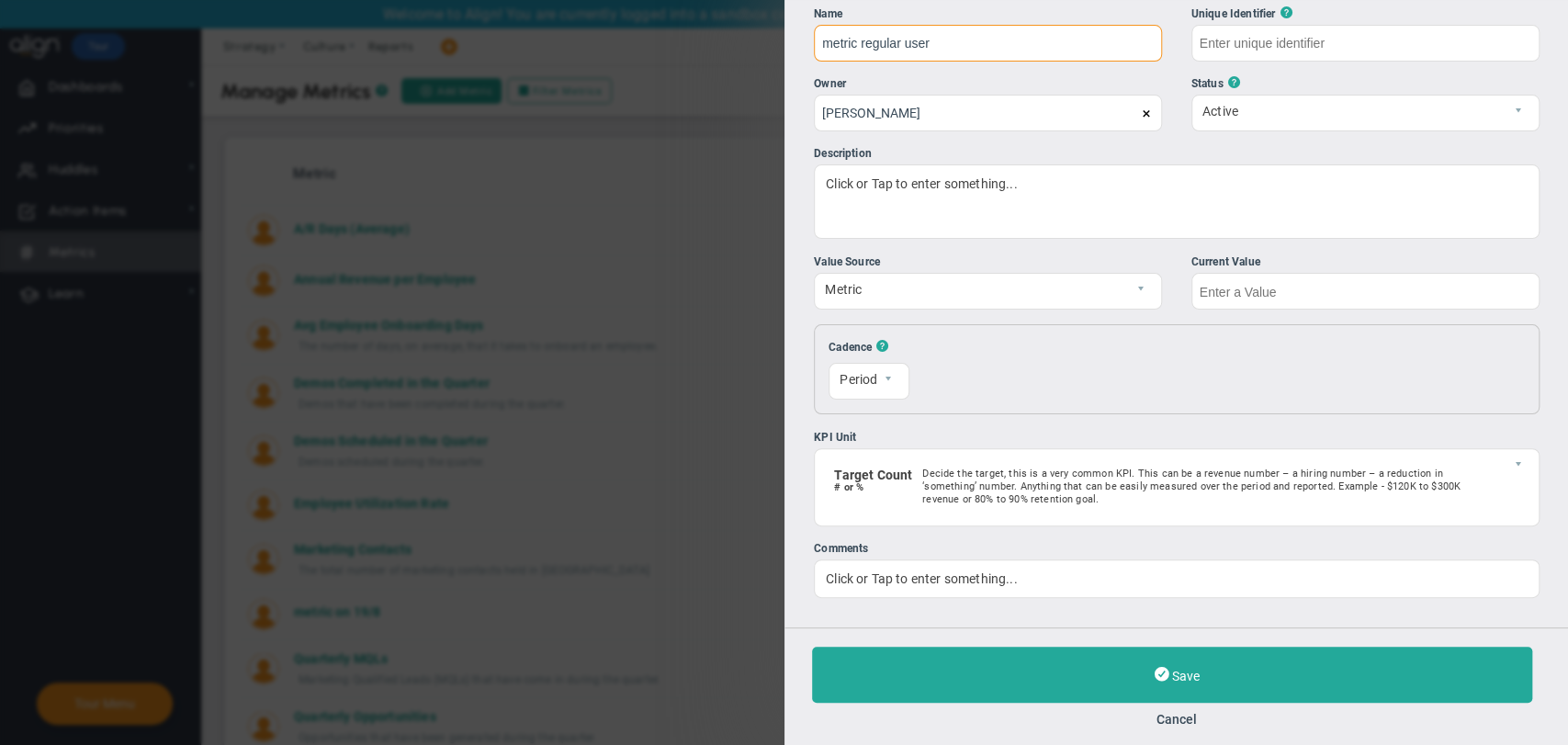
type input "metric regular user"
click at [1220, 292] on input "text" at bounding box center [1365, 290] width 348 height 37
type input "metric-regular-user"
type input "100"
click at [1043, 709] on div "Save Cancel" at bounding box center [1176, 686] width 729 height 80
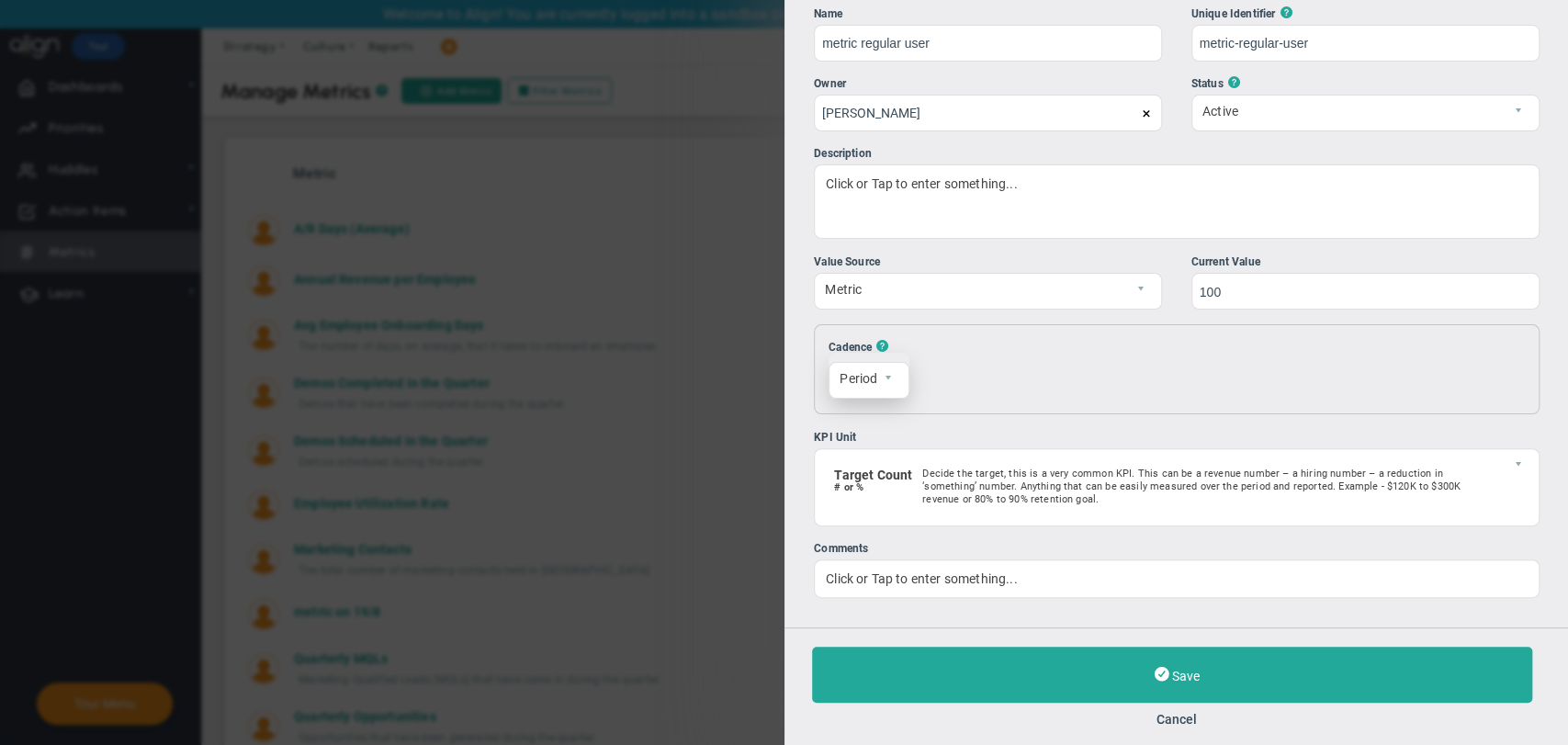
click at [895, 384] on span "select" at bounding box center [893, 380] width 31 height 35
click at [886, 411] on li "Weekly" at bounding box center [868, 421] width 79 height 39
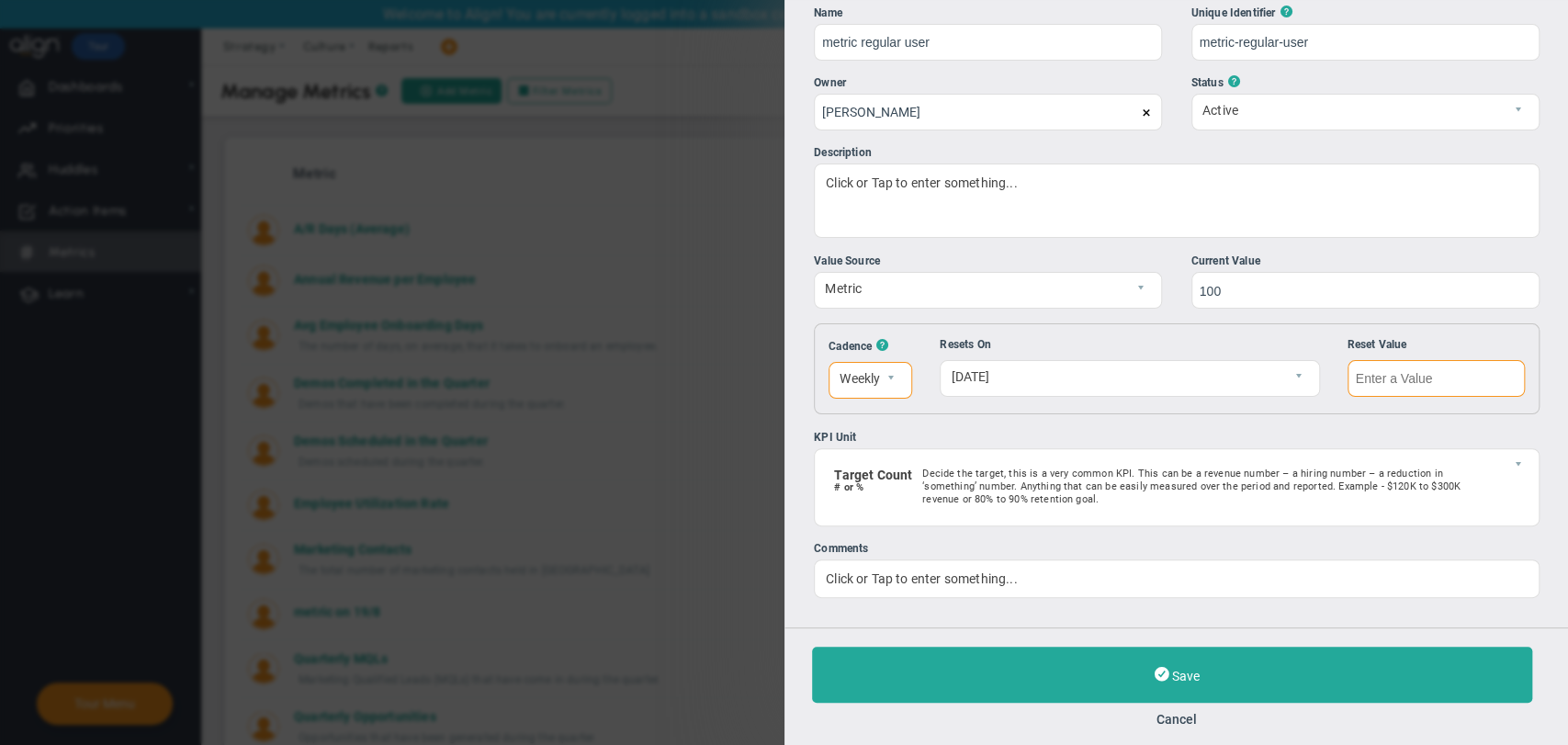
click at [1377, 372] on input "text" at bounding box center [1435, 378] width 177 height 37
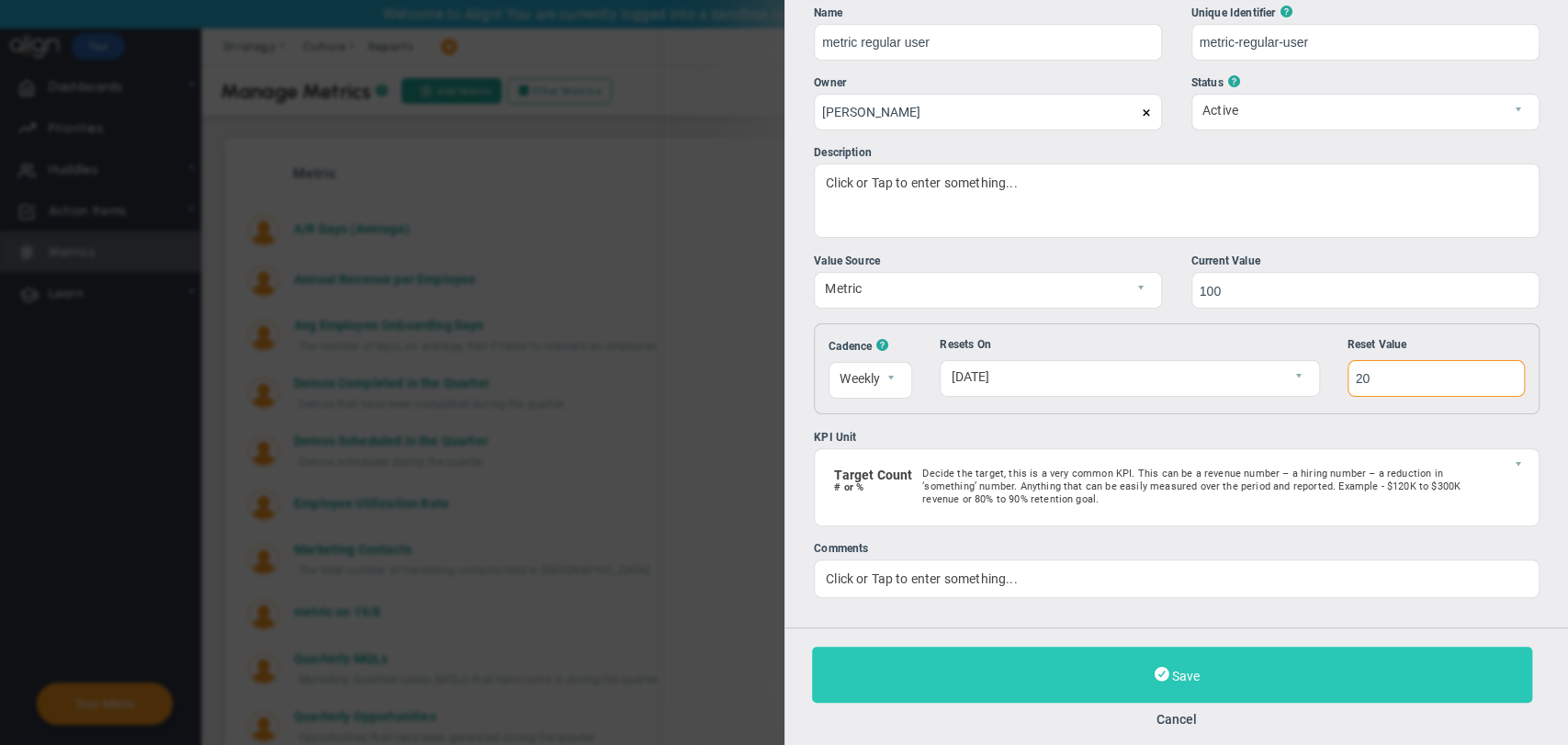
type input "20"
click at [1242, 656] on button "Save" at bounding box center [1173, 674] width 721 height 56
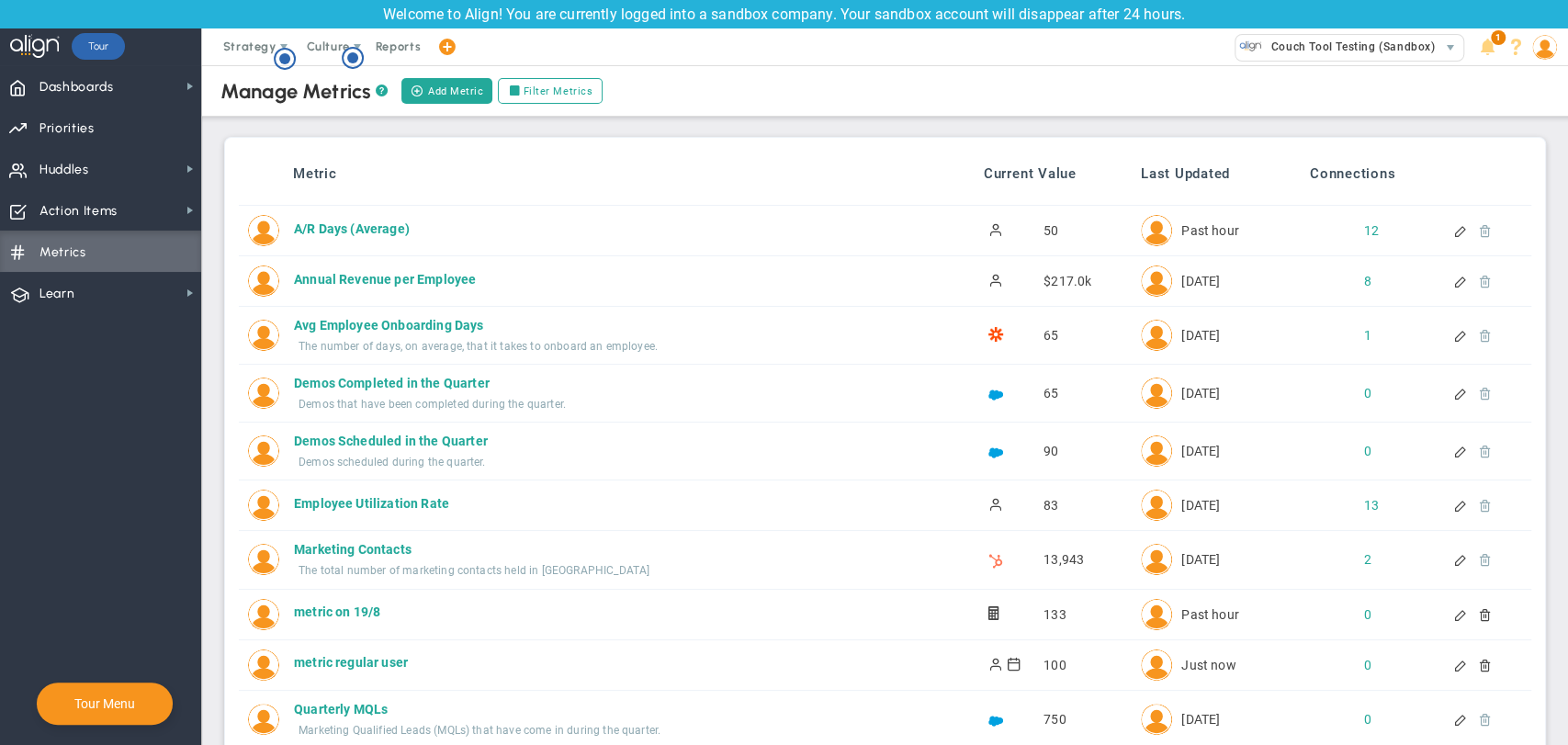
click at [1455, 667] on div at bounding box center [1462, 665] width 16 height 13
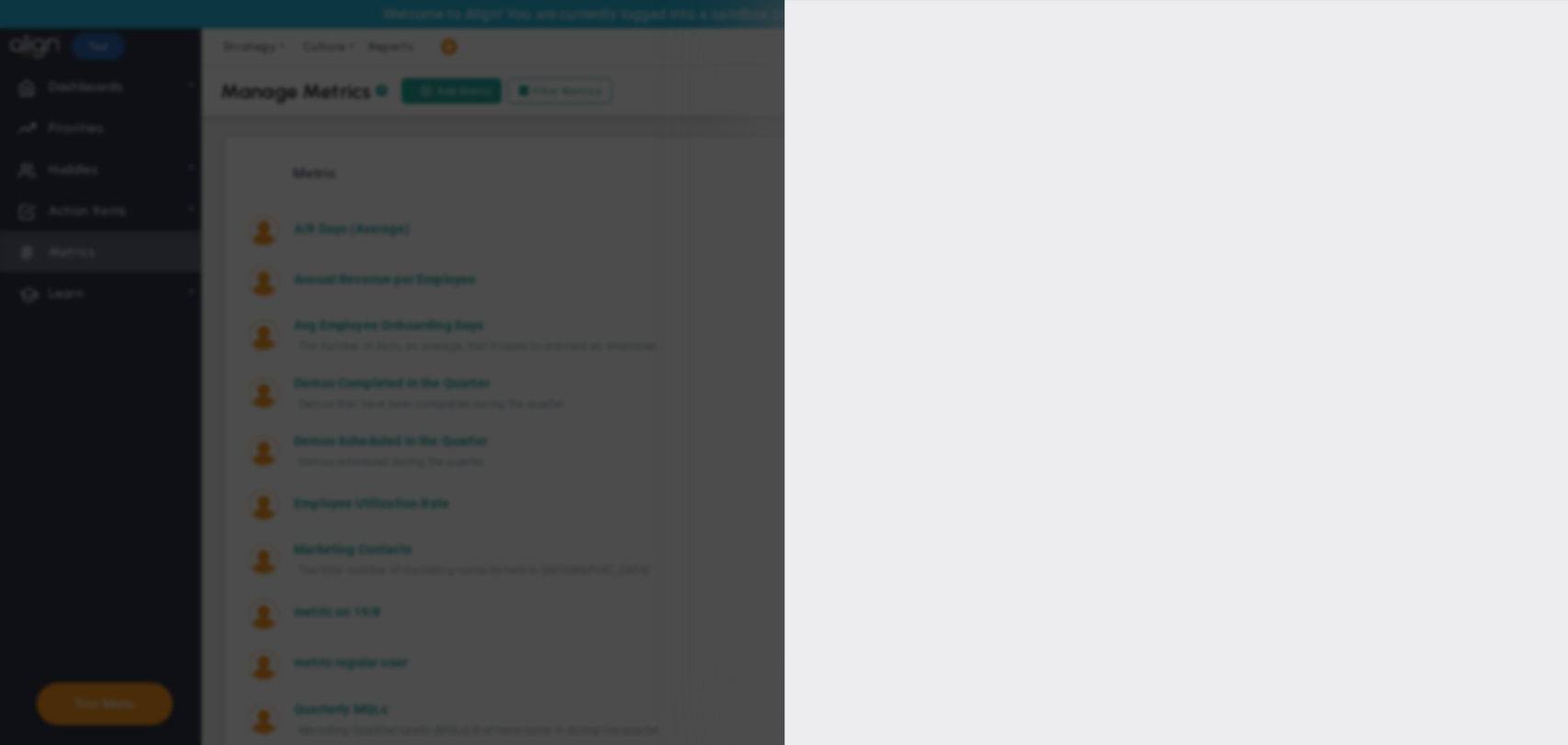
type input "metric regular user"
type input "metric-regular-user"
type input "[PERSON_NAME]"
type input "100"
type input "20"
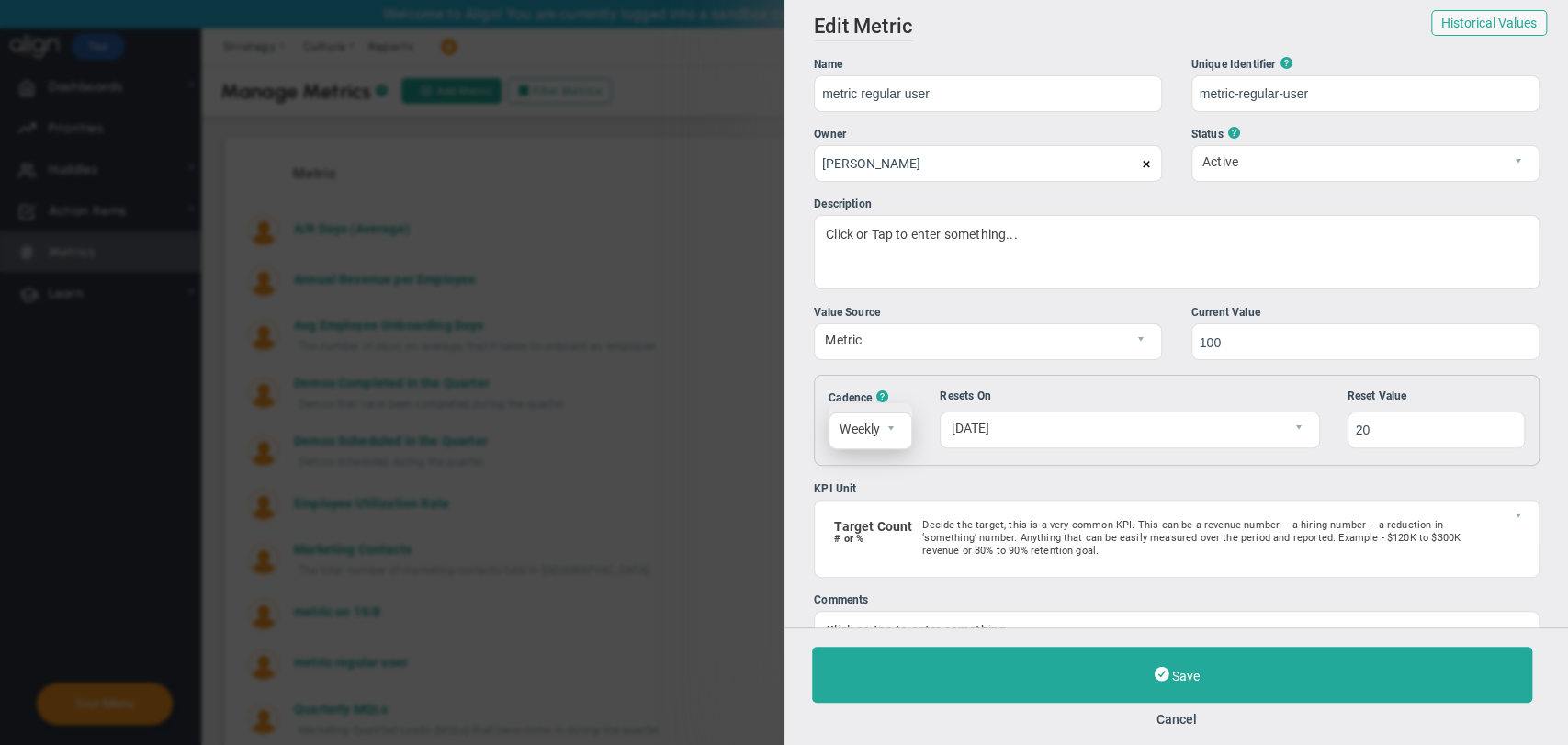
click at [902, 428] on span "select" at bounding box center [896, 430] width 31 height 35
click at [872, 499] on li "Monthly" at bounding box center [869, 511] width 82 height 39
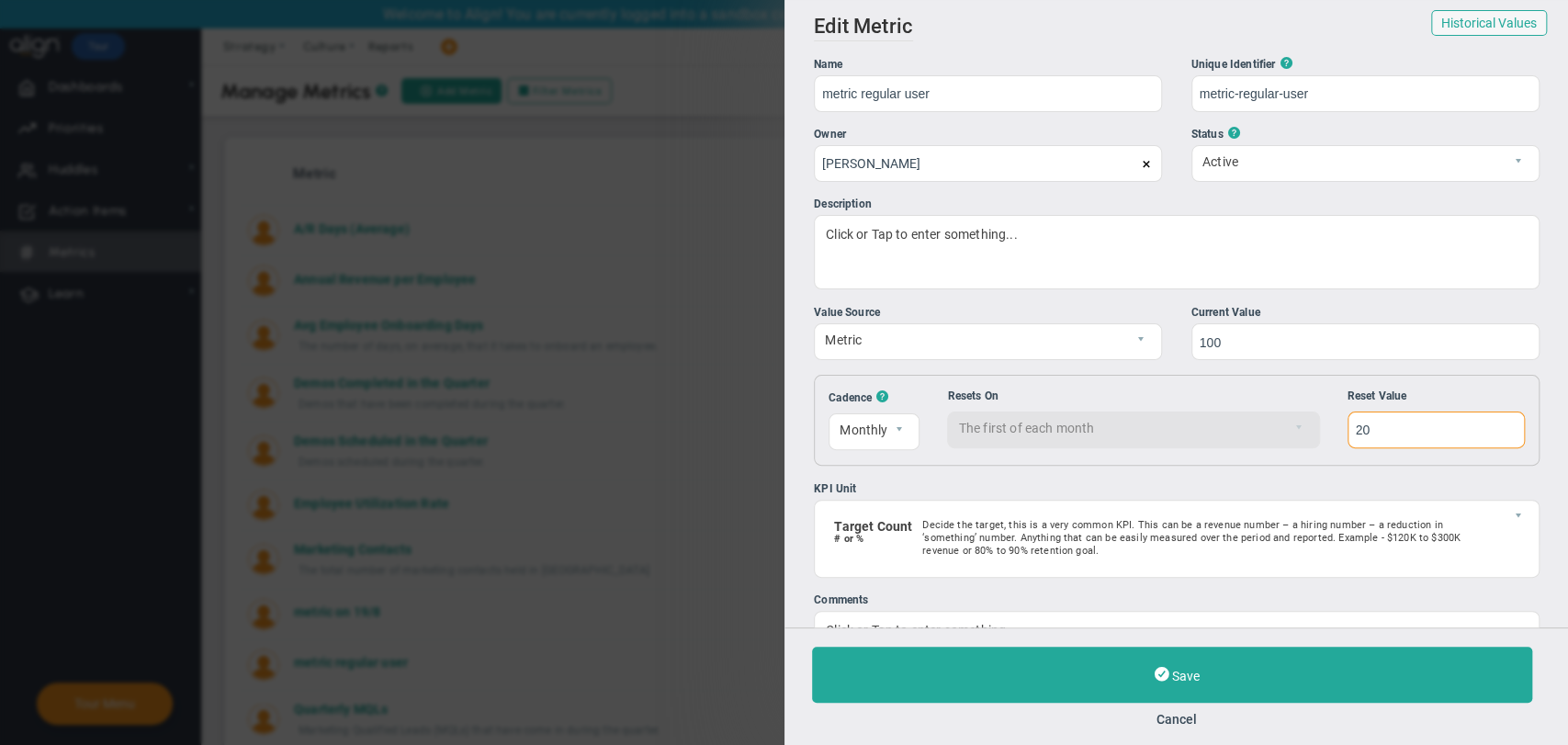
click at [1412, 439] on input "20" at bounding box center [1435, 429] width 177 height 37
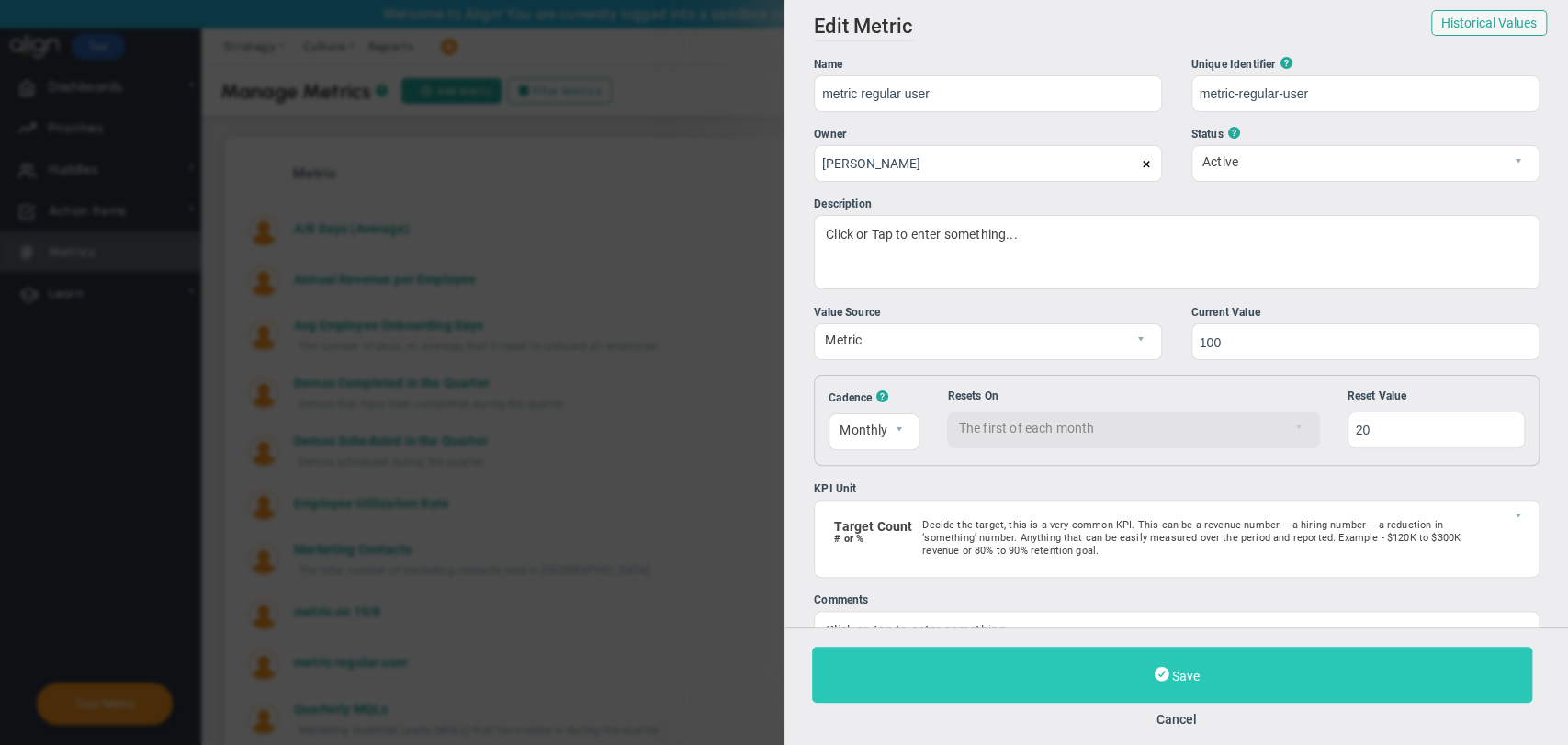
click at [1253, 685] on button "Save" at bounding box center [1173, 674] width 721 height 56
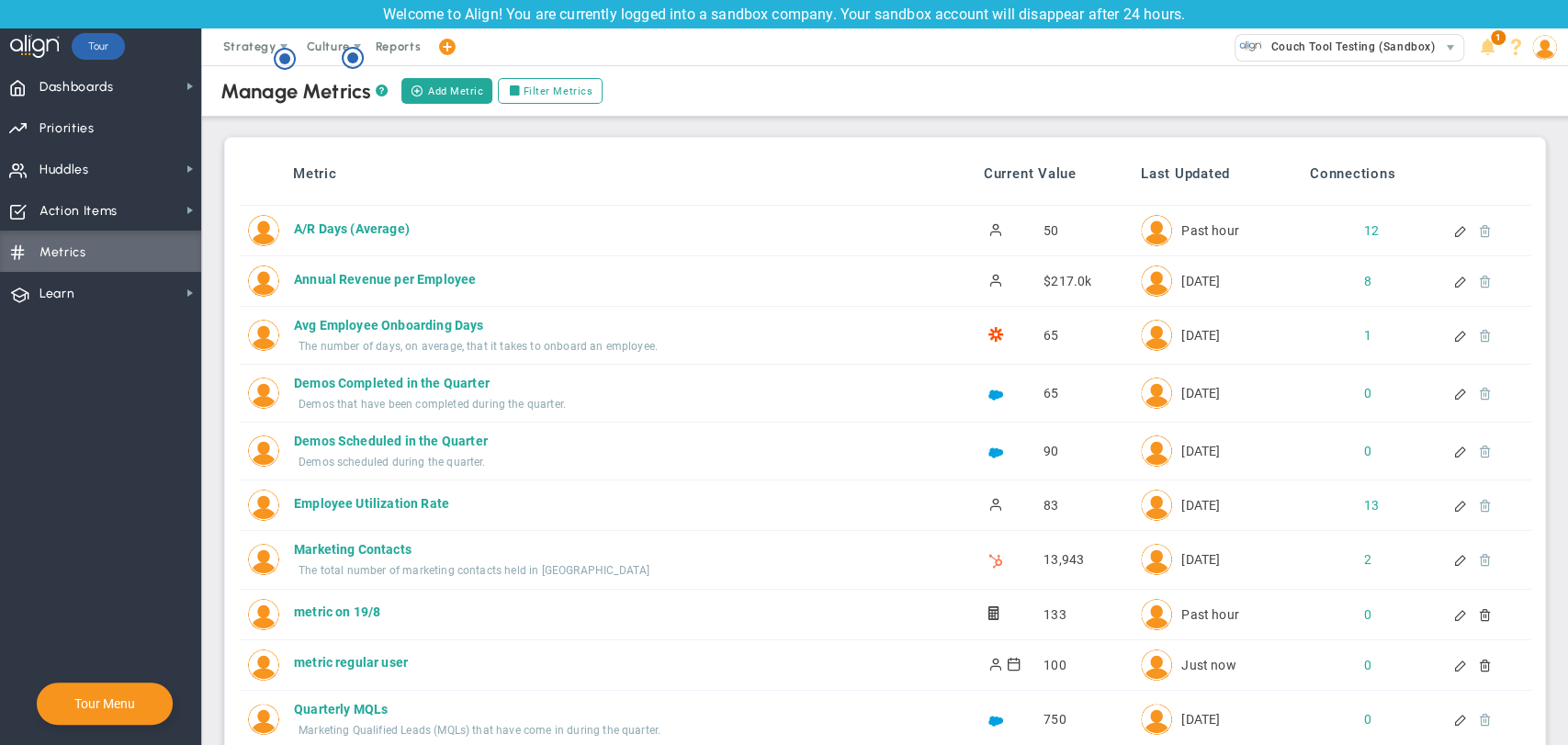
click at [1016, 666] on div "100" at bounding box center [1034, 665] width 37 height 18
click at [1455, 666] on div at bounding box center [1462, 665] width 16 height 13
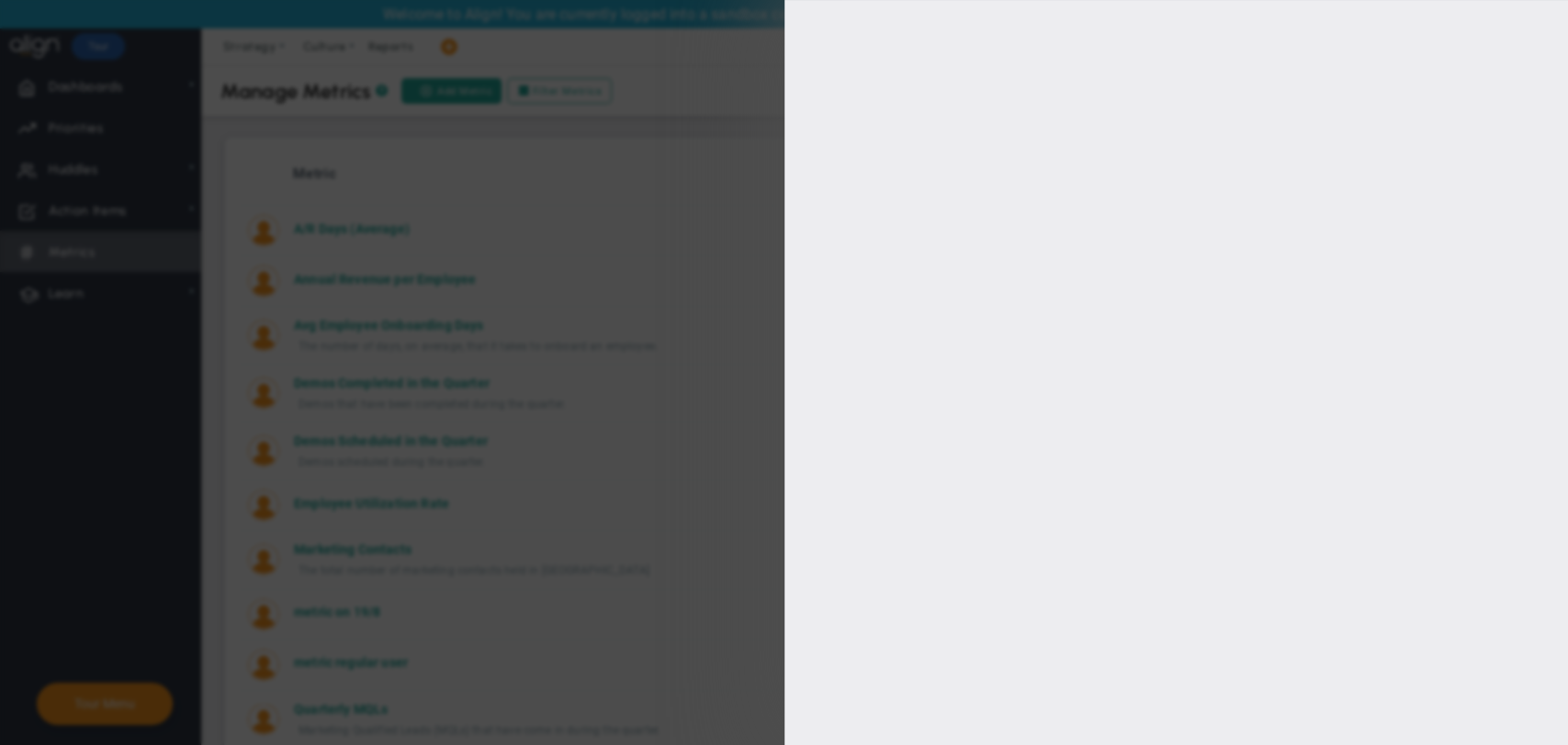
type input "metric regular user"
type input "metric-regular-user"
type input "[PERSON_NAME]"
type input "100"
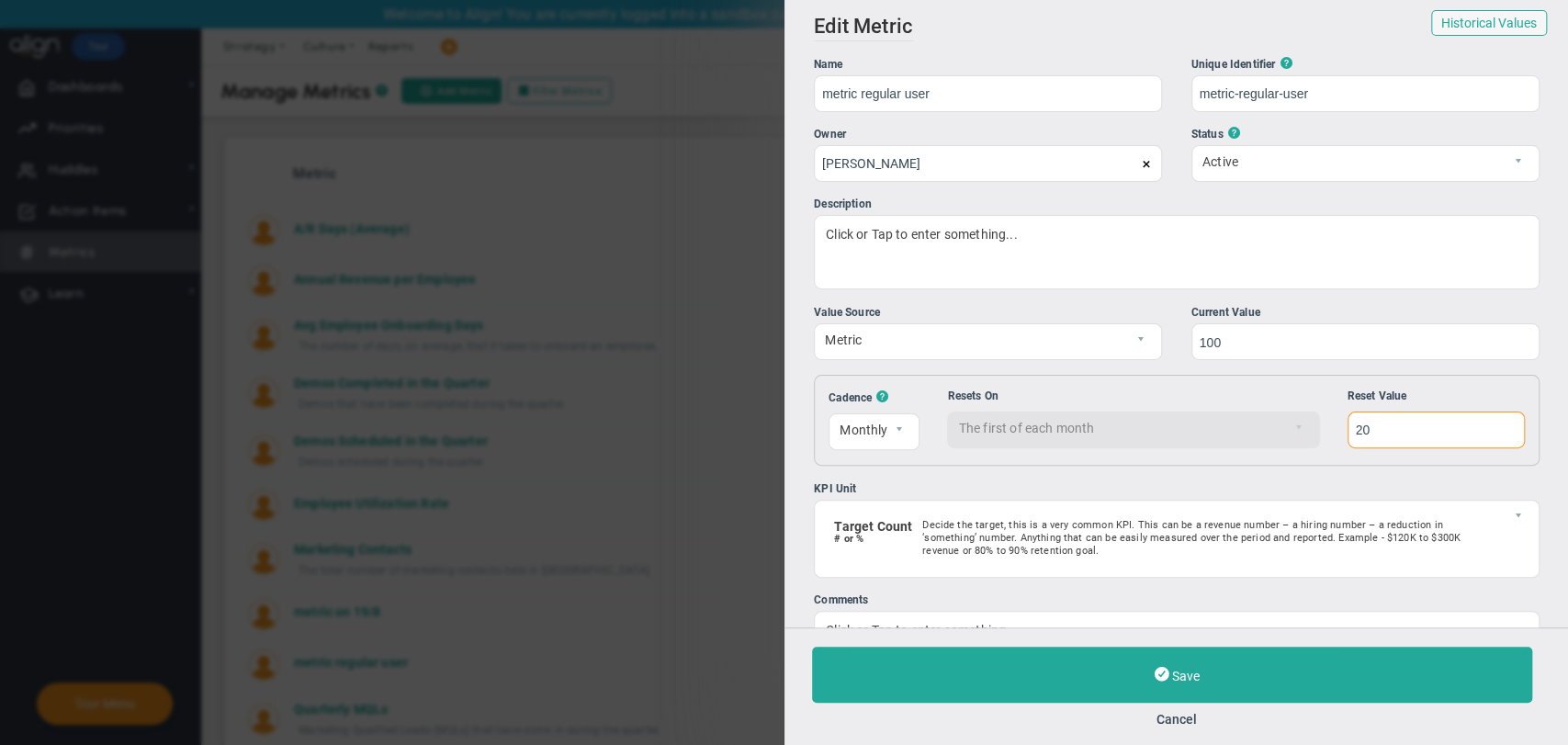
drag, startPoint x: 1382, startPoint y: 440, endPoint x: 1315, endPoint y: 428, distance: 68.1
click at [1315, 428] on div "Cadence ? Monthly Monthly Resets On Sunday 0 The first of each month 1 Reset Va…" at bounding box center [1176, 420] width 725 height 91
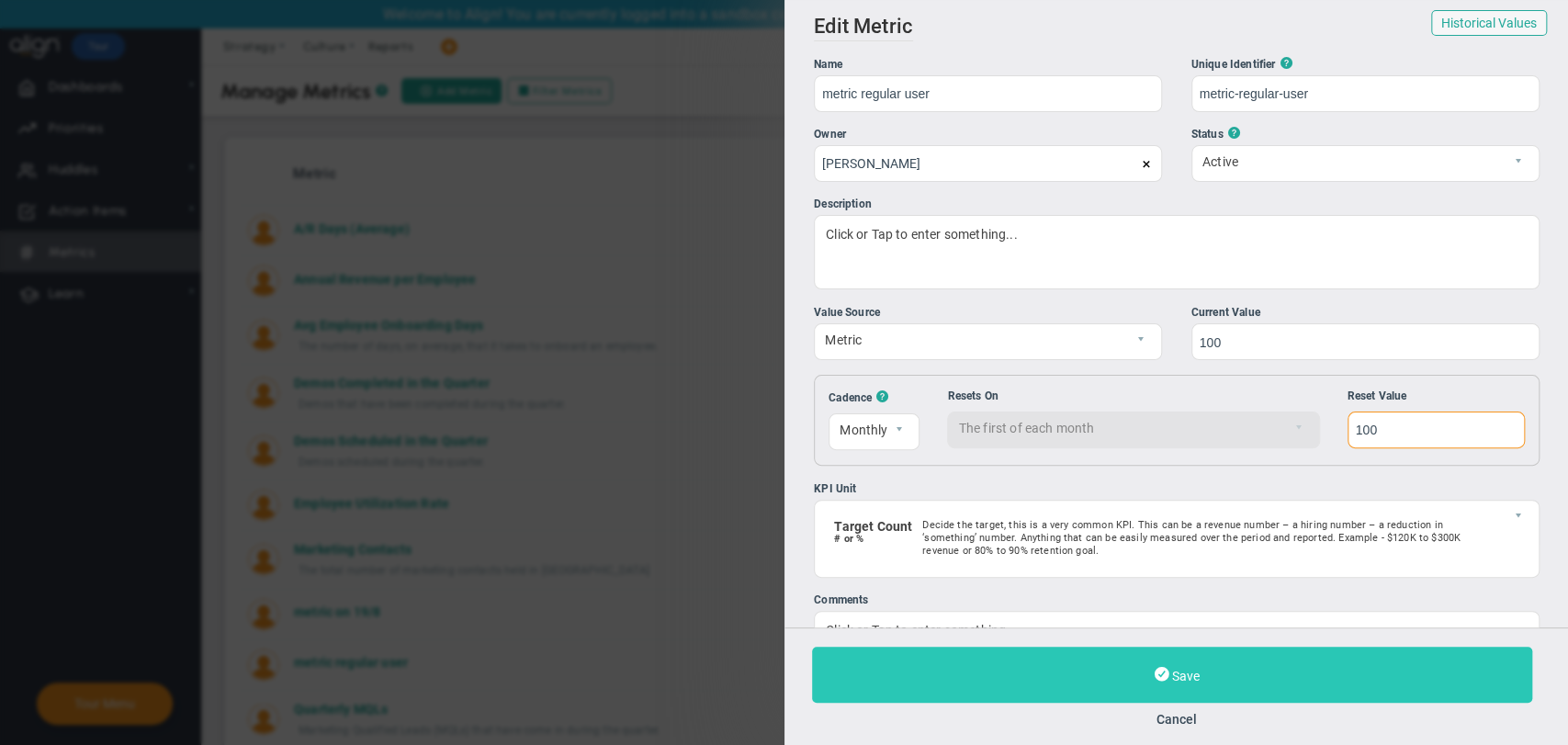
type input "100"
click at [1161, 650] on button "Save" at bounding box center [1173, 674] width 721 height 56
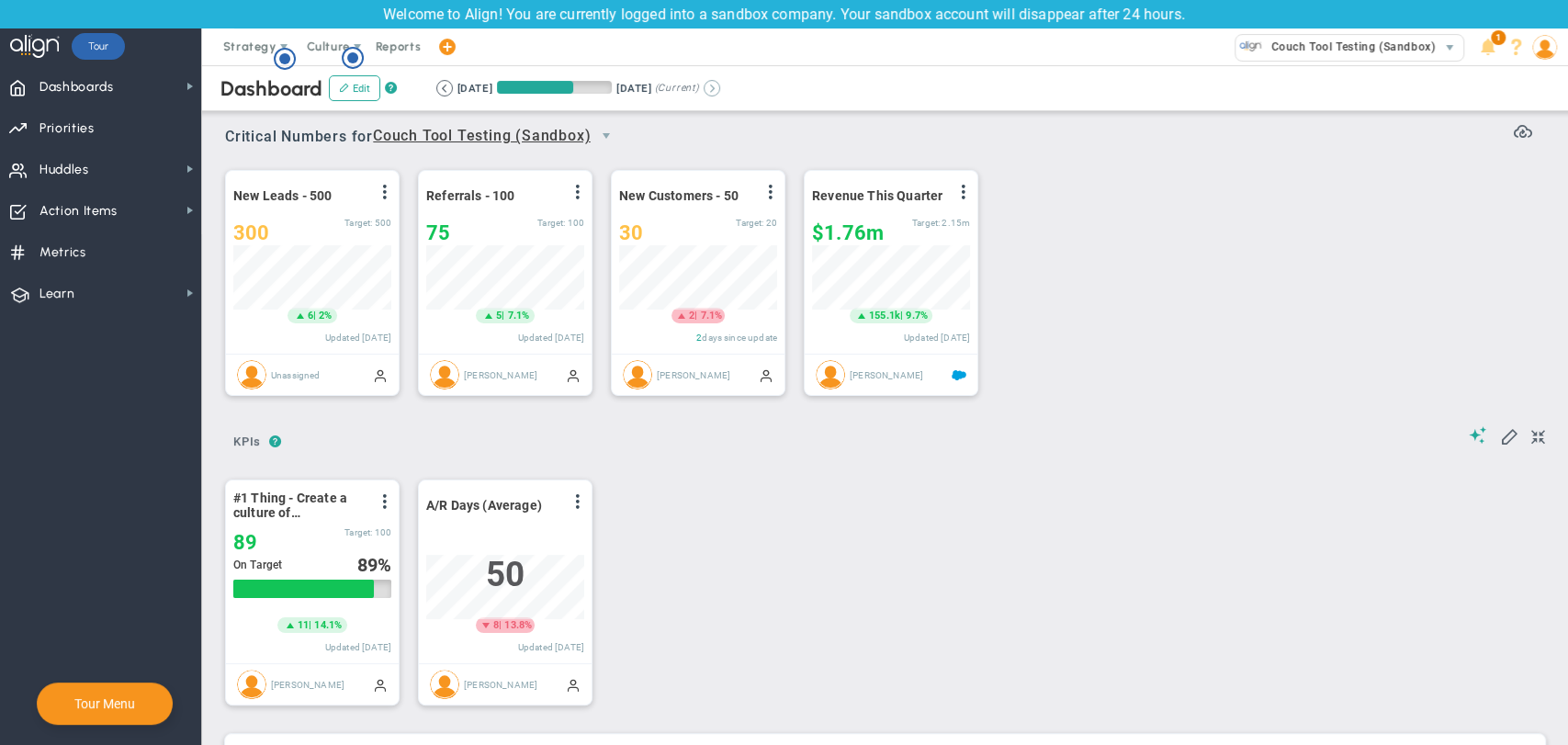
click at [721, 92] on button at bounding box center [711, 88] width 16 height 16
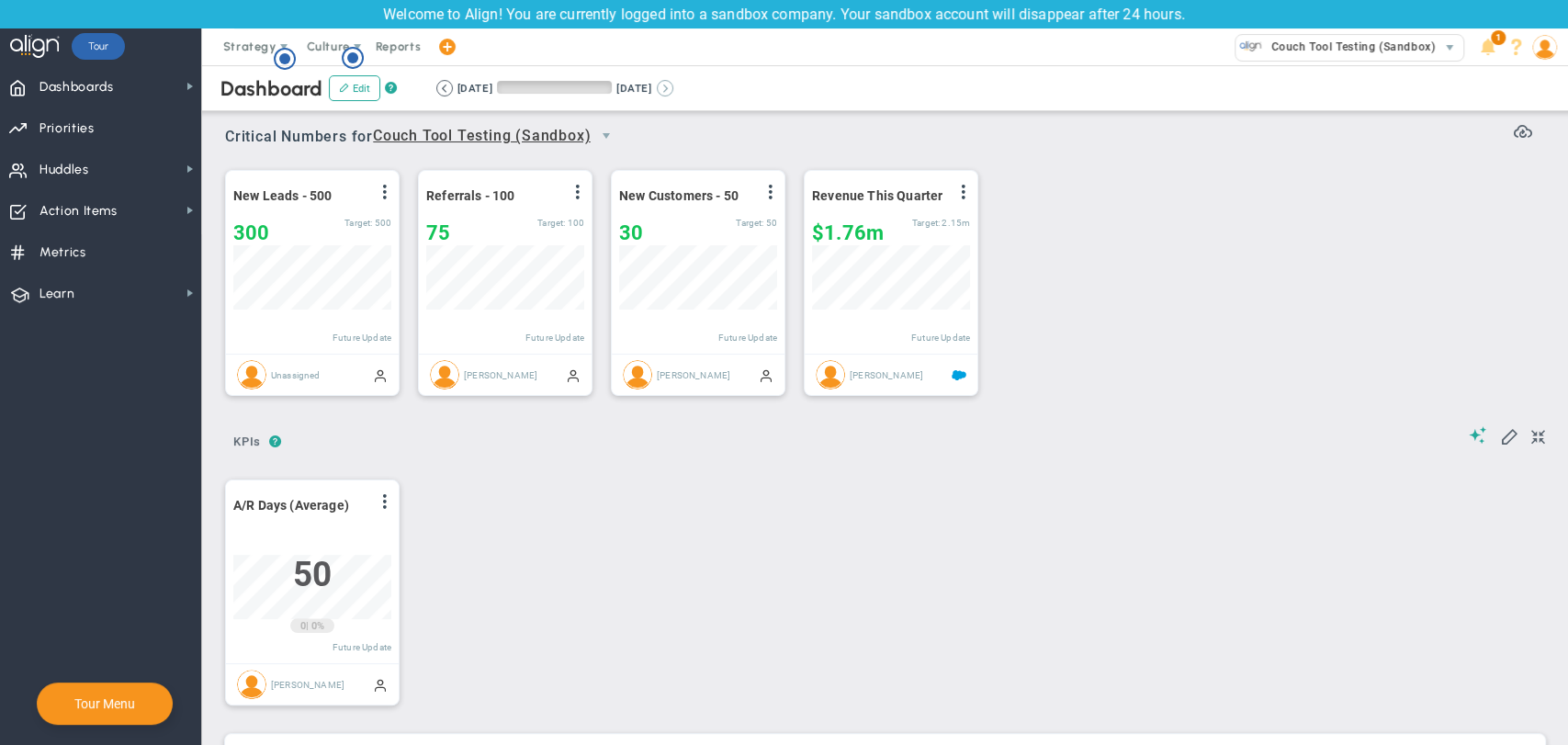
scroll to position [64, 158]
click at [448, 84] on button at bounding box center [444, 88] width 16 height 16
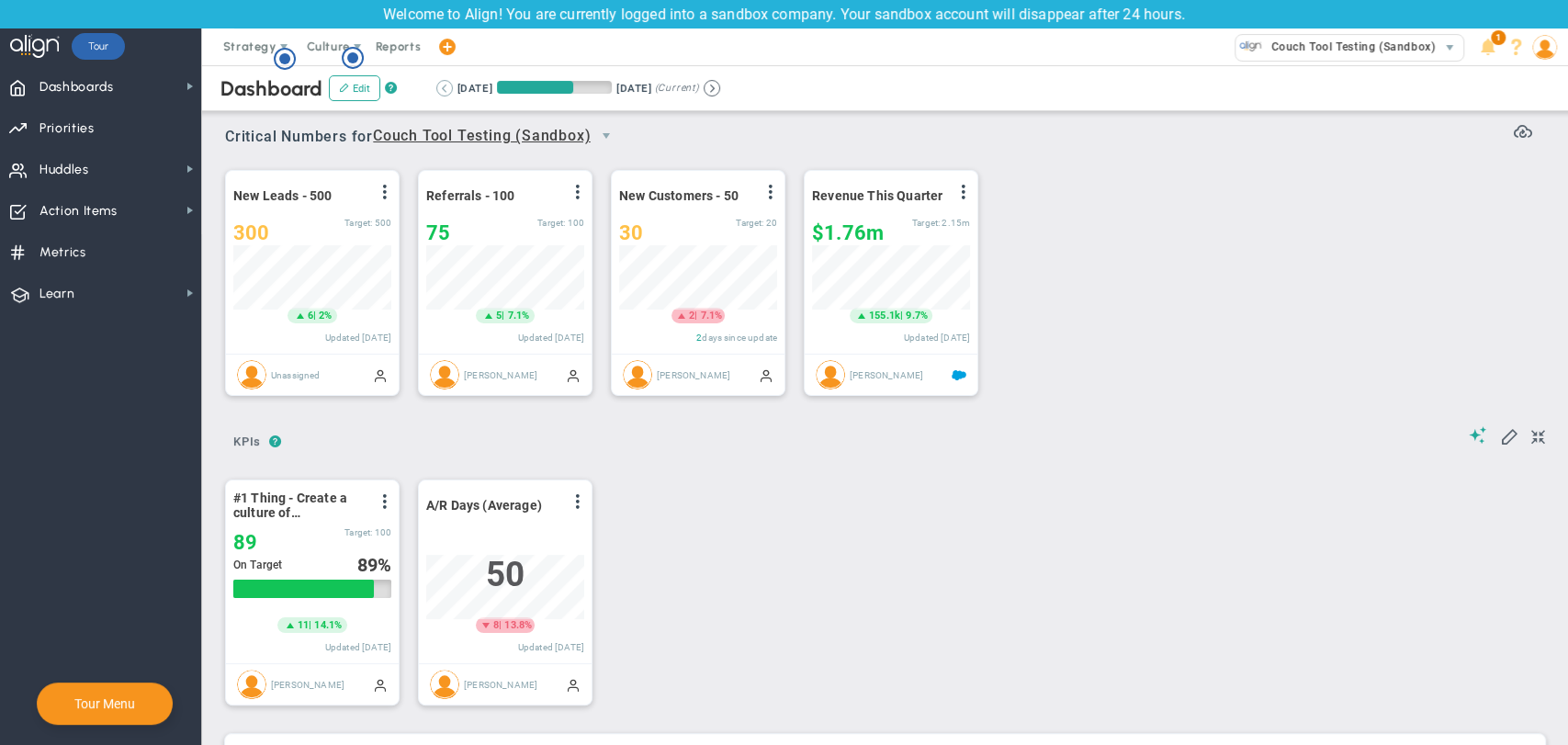
scroll to position [64, 158]
click at [573, 500] on span at bounding box center [578, 502] width 15 height 15
click at [558, 522] on span "View Historical Graph" at bounding box center [526, 515] width 117 height 13
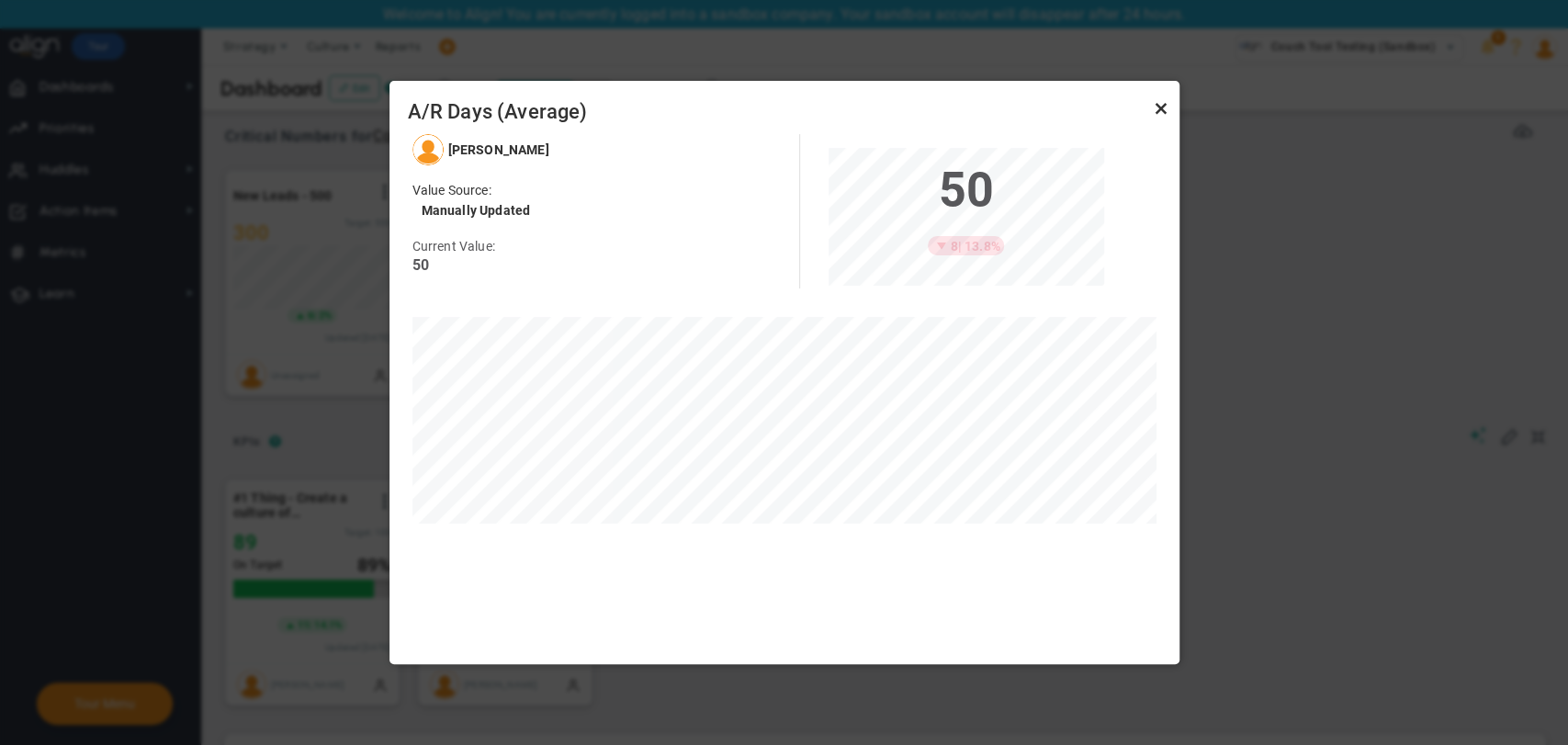
click at [1169, 112] on link "Close" at bounding box center [1160, 108] width 22 height 22
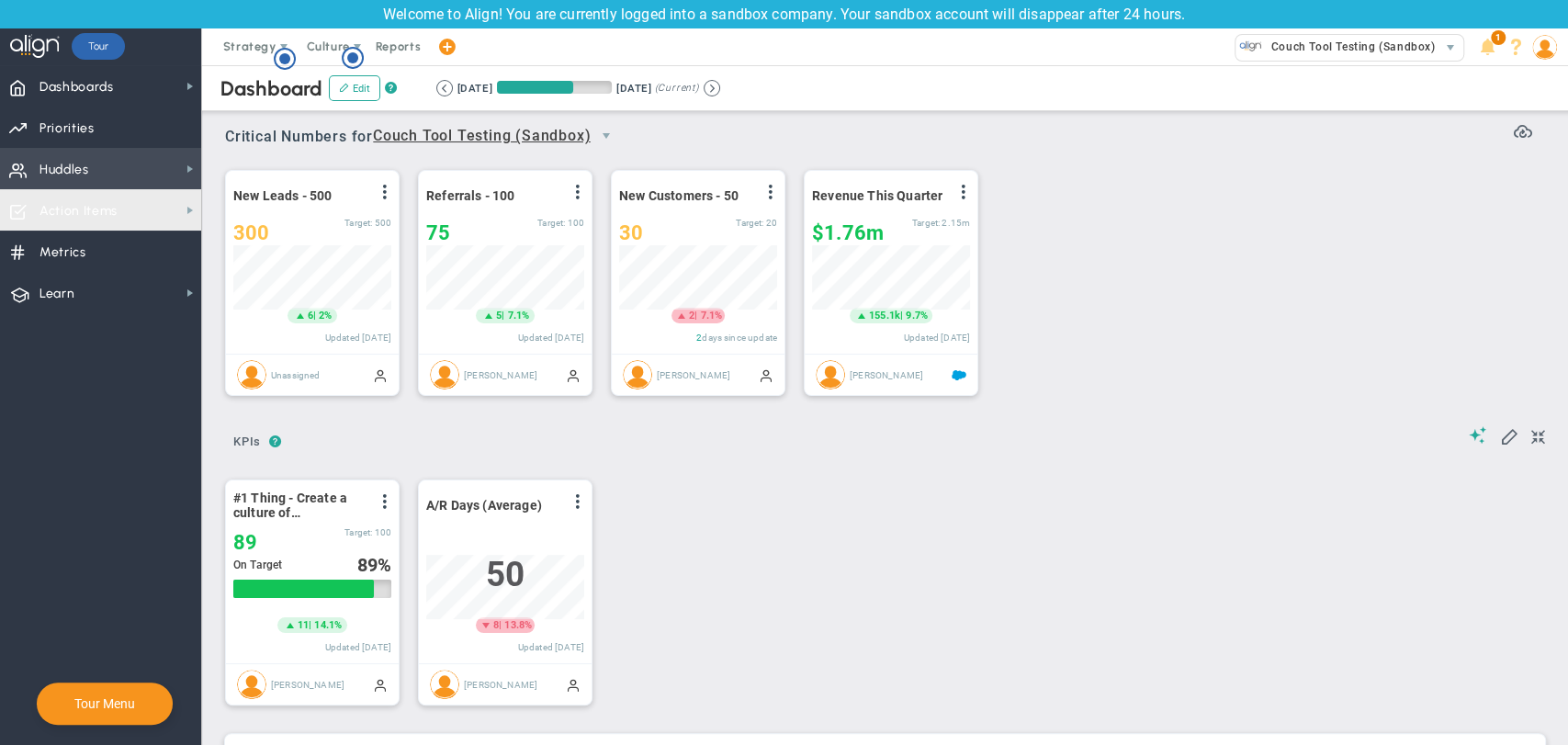
click at [102, 177] on span "Huddles Huddles" at bounding box center [100, 168] width 201 height 42
